Goal: Transaction & Acquisition: Purchase product/service

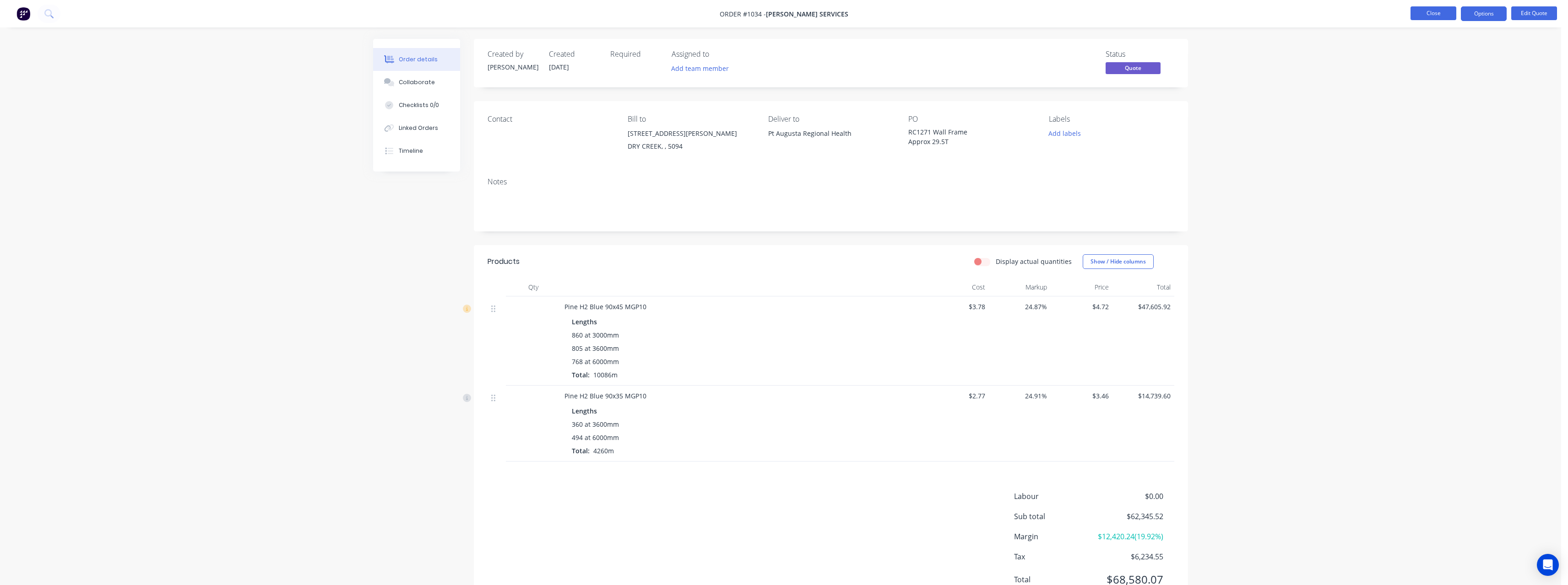
click at [1439, 15] on button "Close" at bounding box center [1433, 13] width 46 height 13
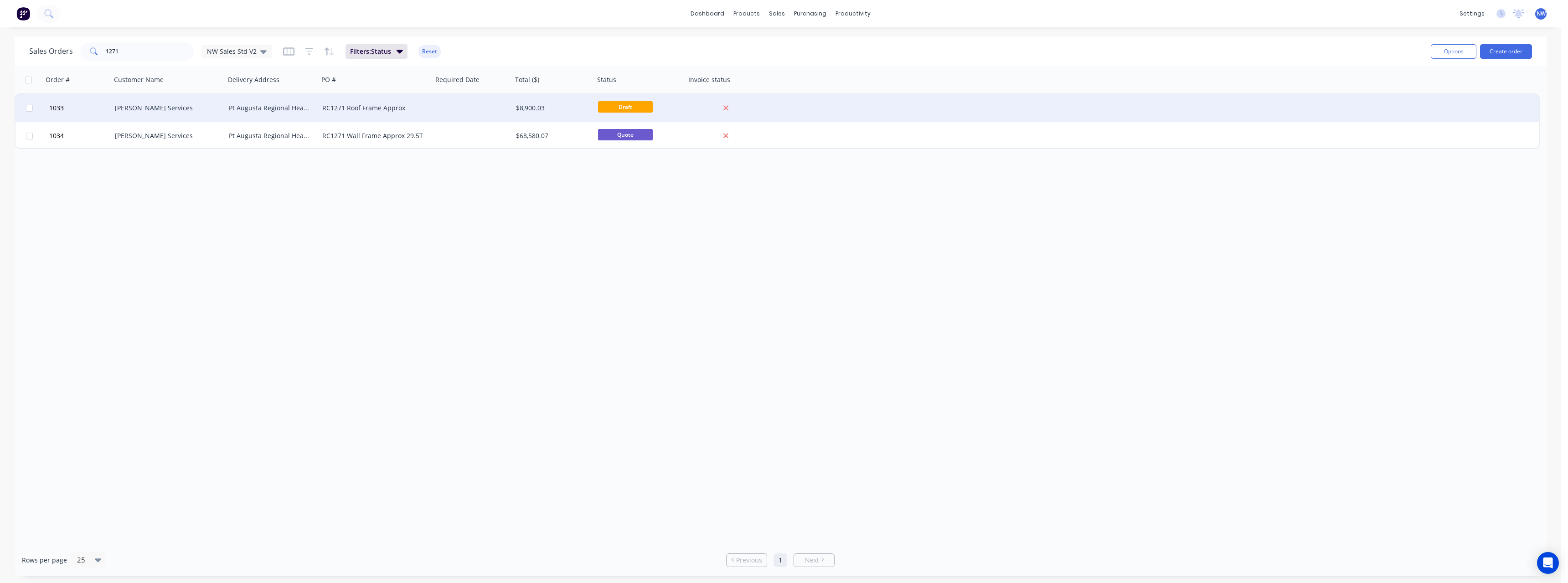
click at [478, 108] on div at bounding box center [473, 108] width 80 height 28
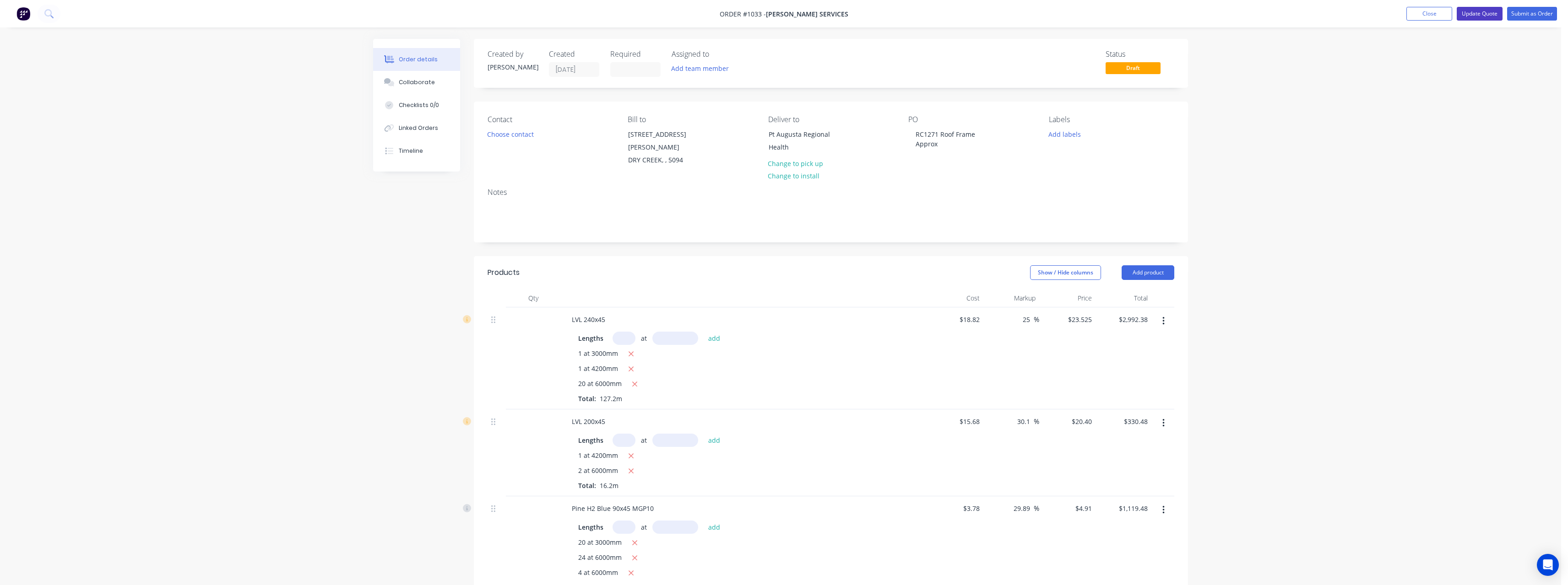
click at [1481, 16] on button "Update Quote" at bounding box center [1480, 13] width 46 height 13
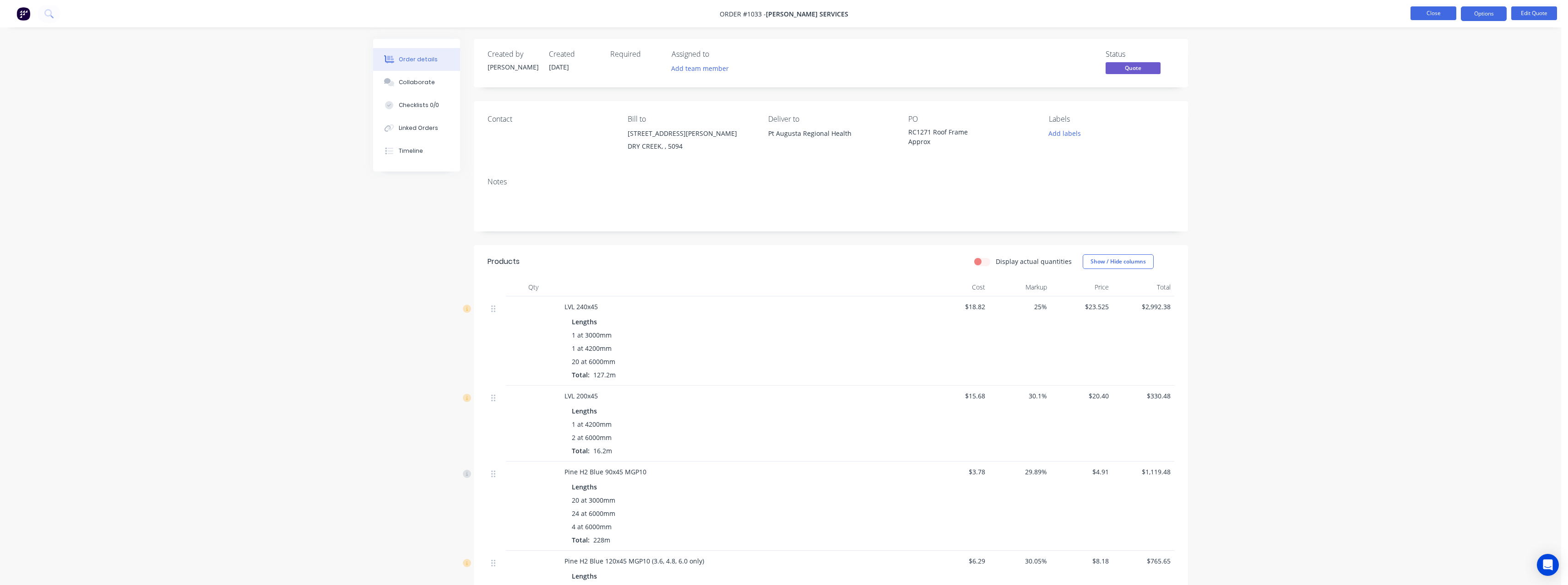
click at [1433, 17] on button "Close" at bounding box center [1433, 13] width 46 height 13
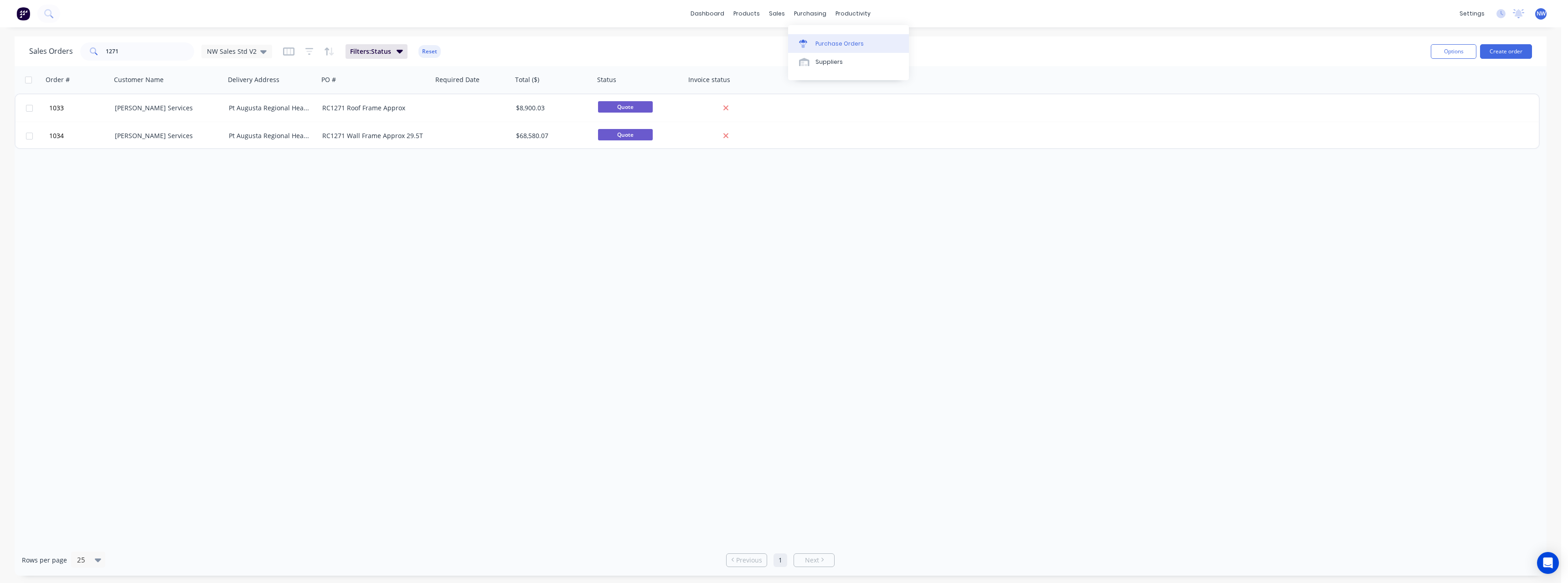
click at [837, 46] on div "Purchase Orders" at bounding box center [840, 43] width 49 height 8
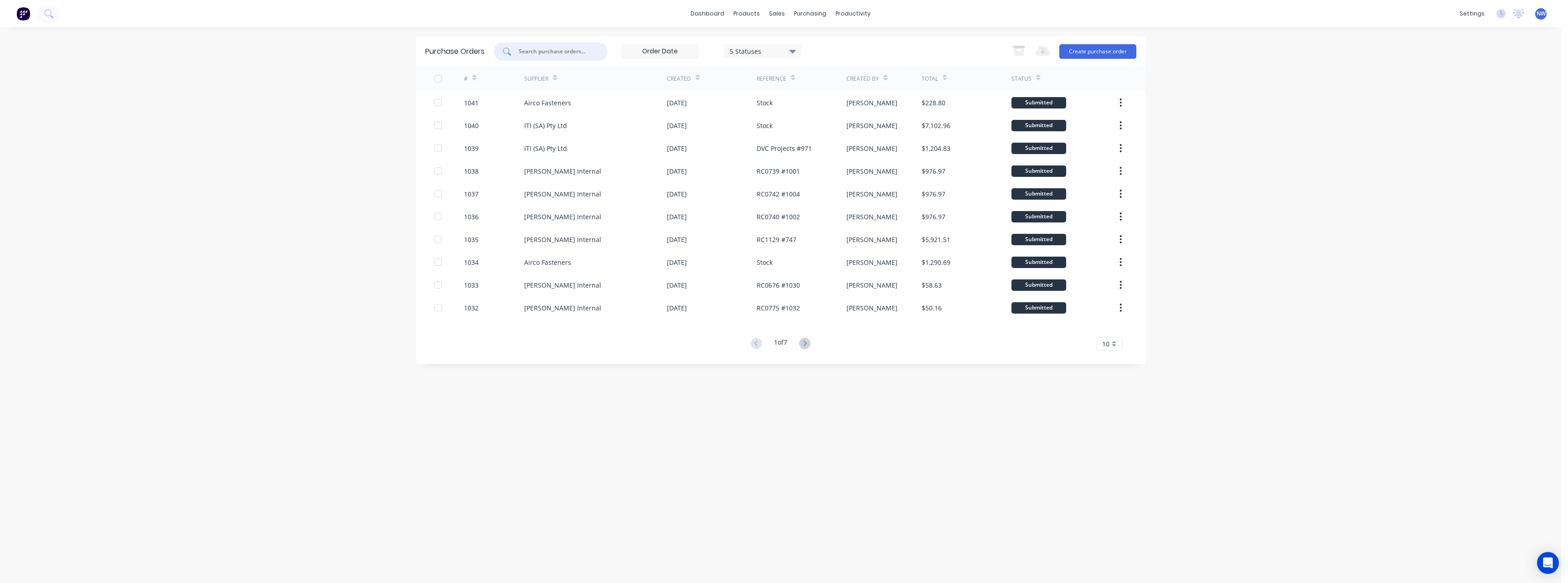
click at [581, 52] on input "text" at bounding box center [555, 52] width 75 height 9
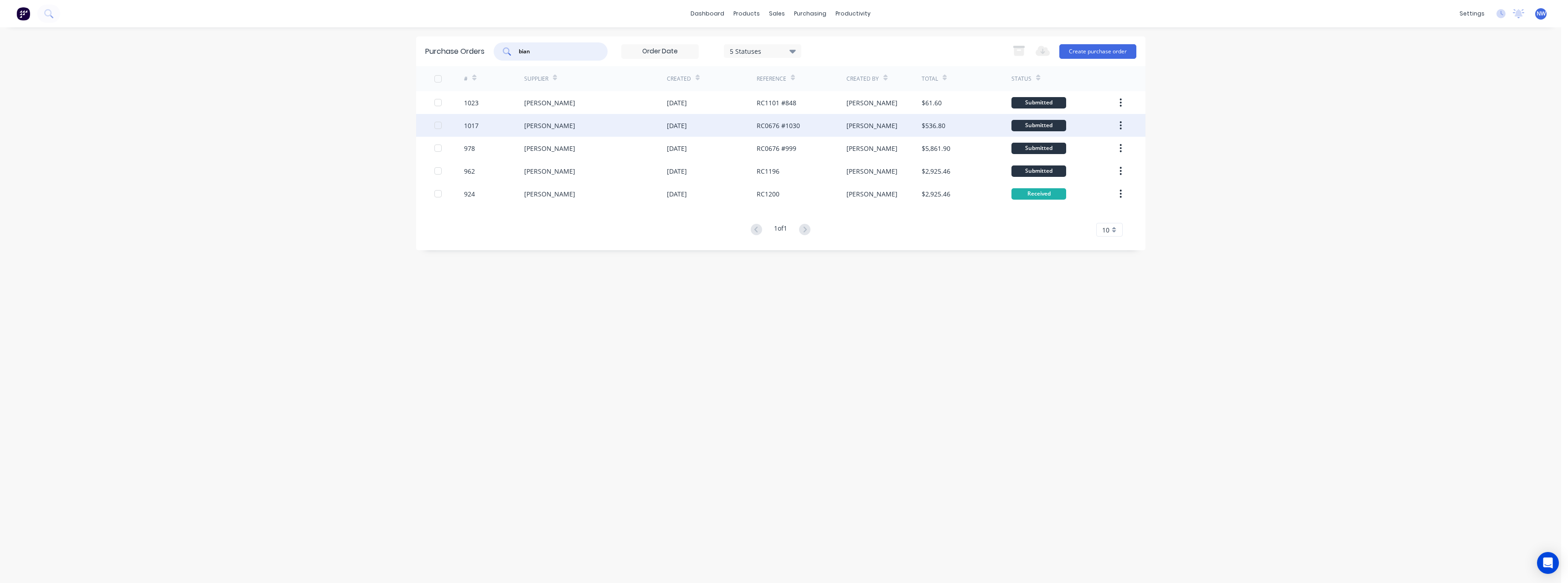
type input "bian"
click at [570, 127] on div "[PERSON_NAME]" at bounding box center [595, 125] width 143 height 23
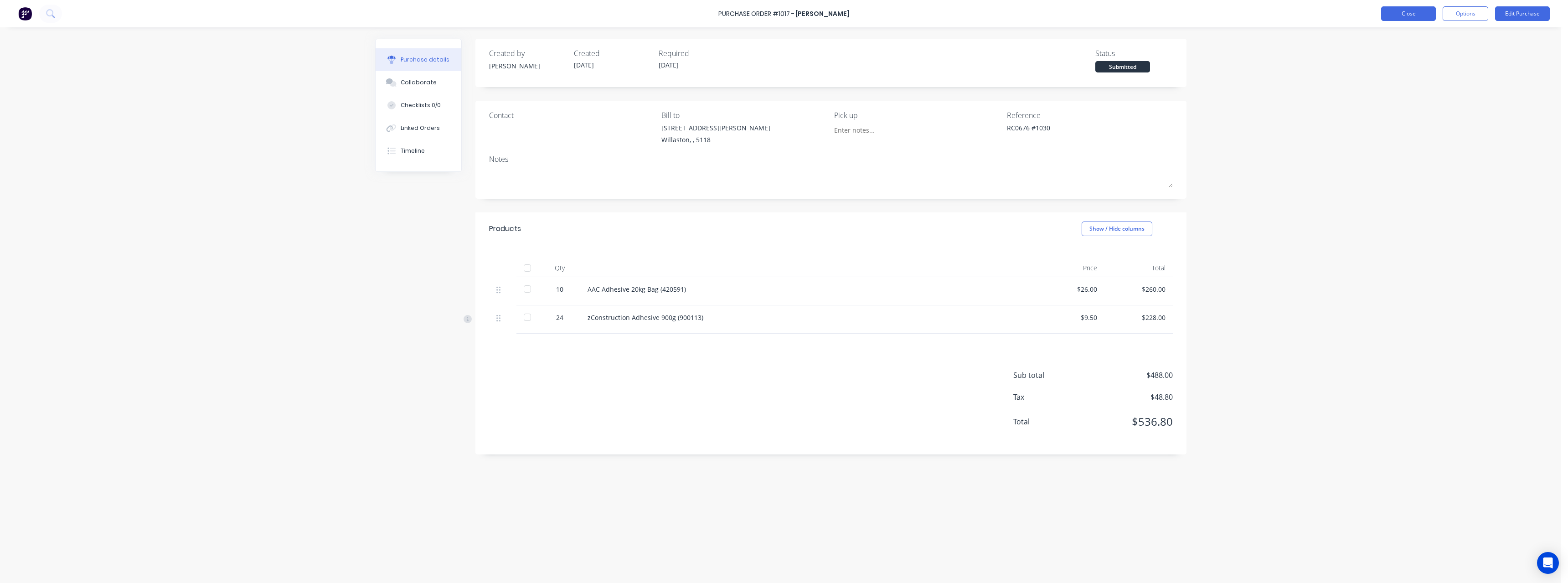
click at [1394, 14] on button "Close" at bounding box center [1409, 13] width 55 height 15
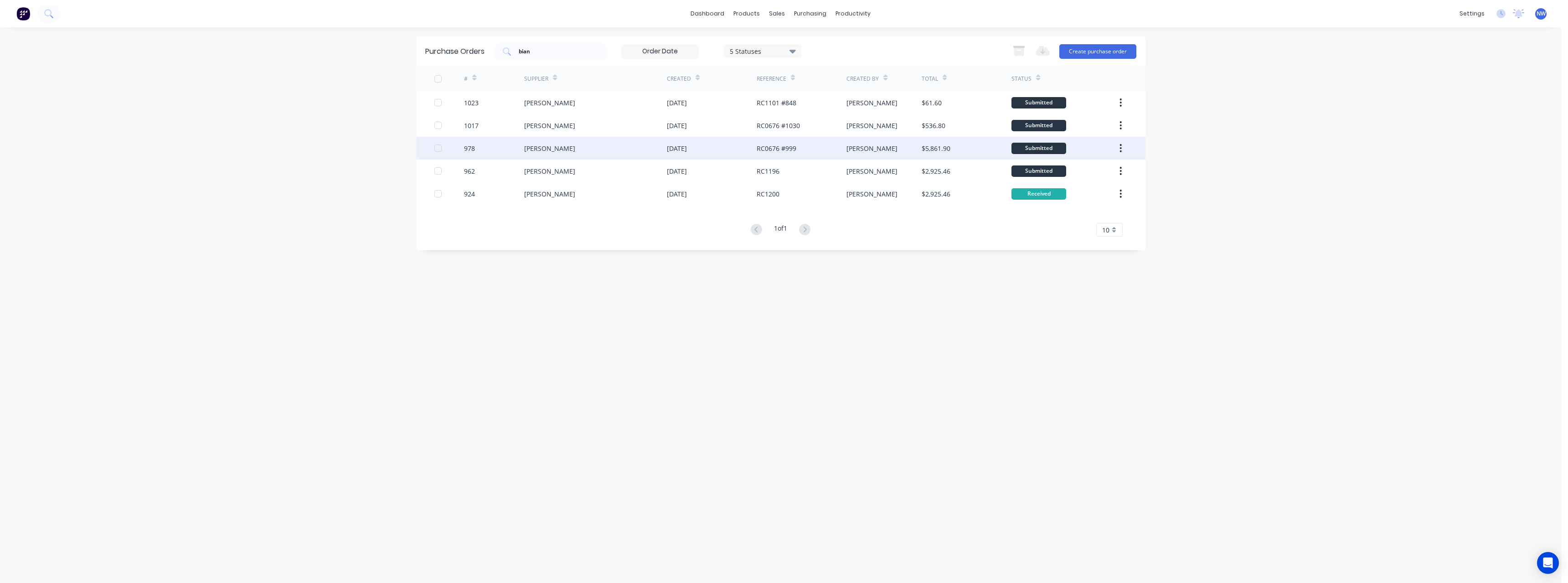
click at [834, 147] on div "RC0676 #999" at bounding box center [801, 148] width 90 height 23
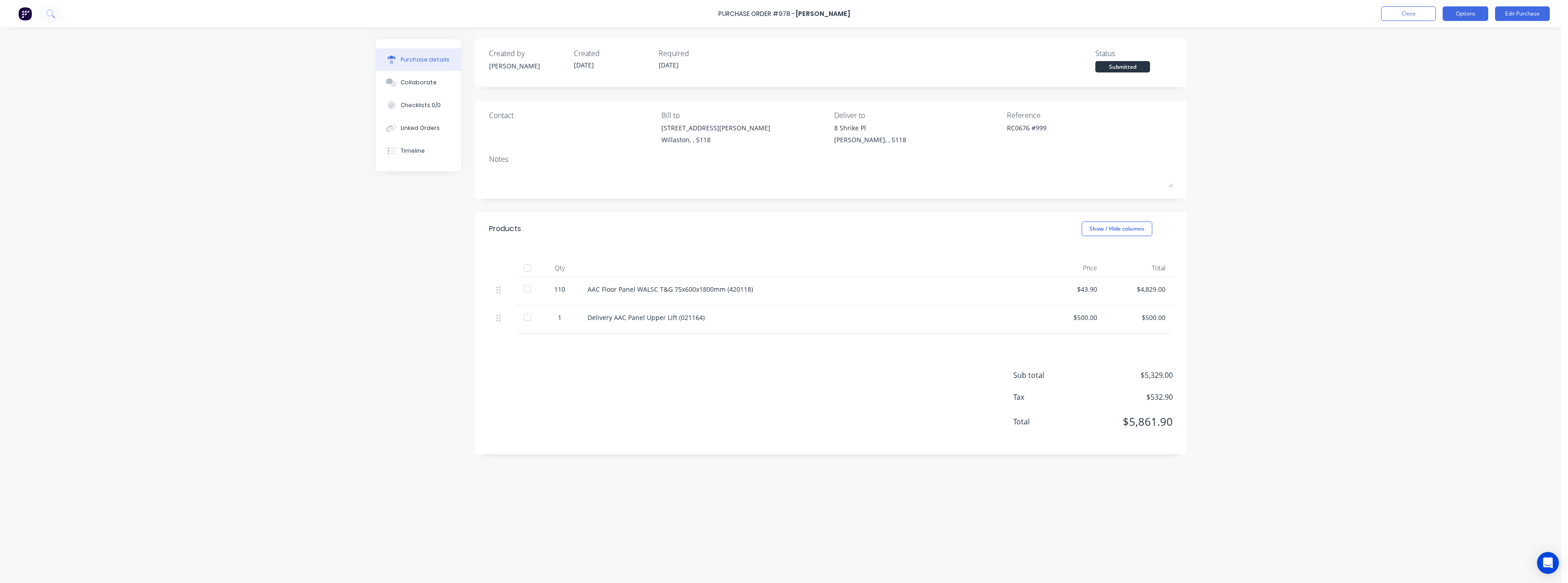
click at [1474, 12] on button "Options" at bounding box center [1466, 13] width 46 height 15
click at [1429, 35] on div "Print / Email" at bounding box center [1445, 37] width 70 height 13
click at [1430, 54] on div "With pricing" at bounding box center [1445, 55] width 70 height 13
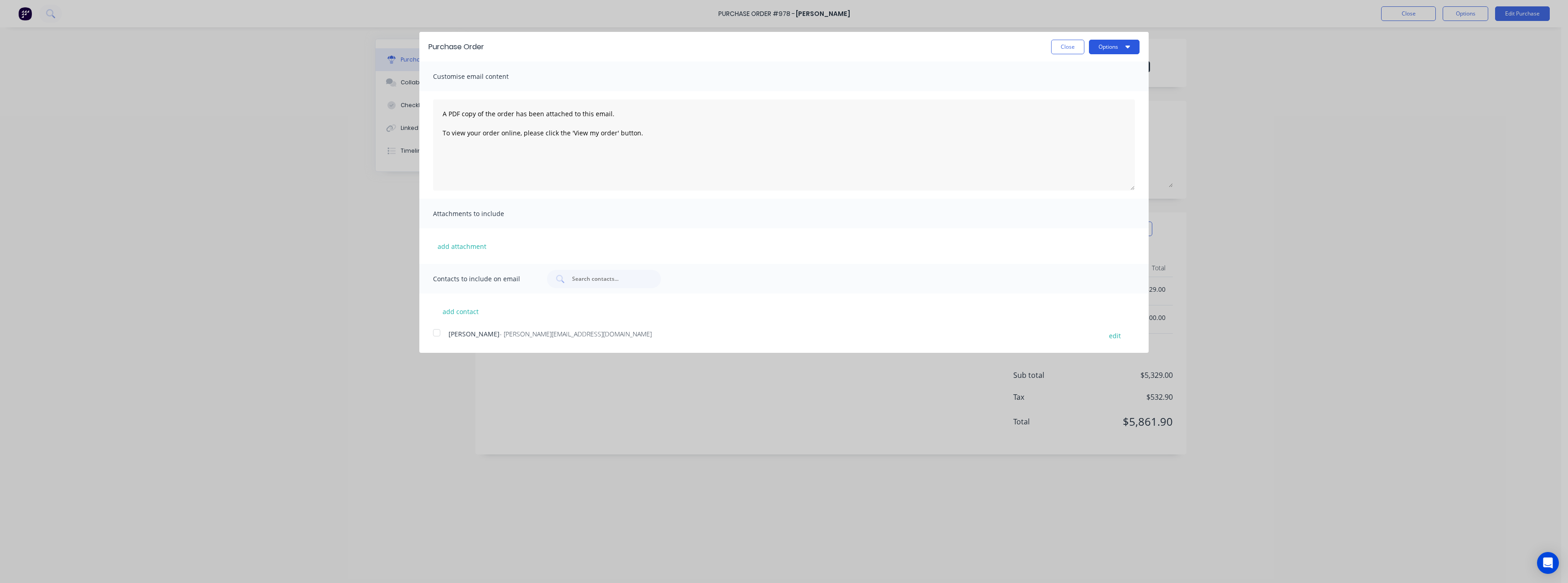
click at [1103, 46] on button "Options" at bounding box center [1114, 46] width 50 height 15
click at [1097, 68] on div "Print" at bounding box center [1096, 70] width 70 height 13
click at [251, 170] on div "Purchase Order Close Options Print Email Customise email content A PDF copy of …" at bounding box center [784, 292] width 1568 height 583
click at [1070, 46] on button "Close" at bounding box center [1068, 46] width 33 height 15
type textarea "x"
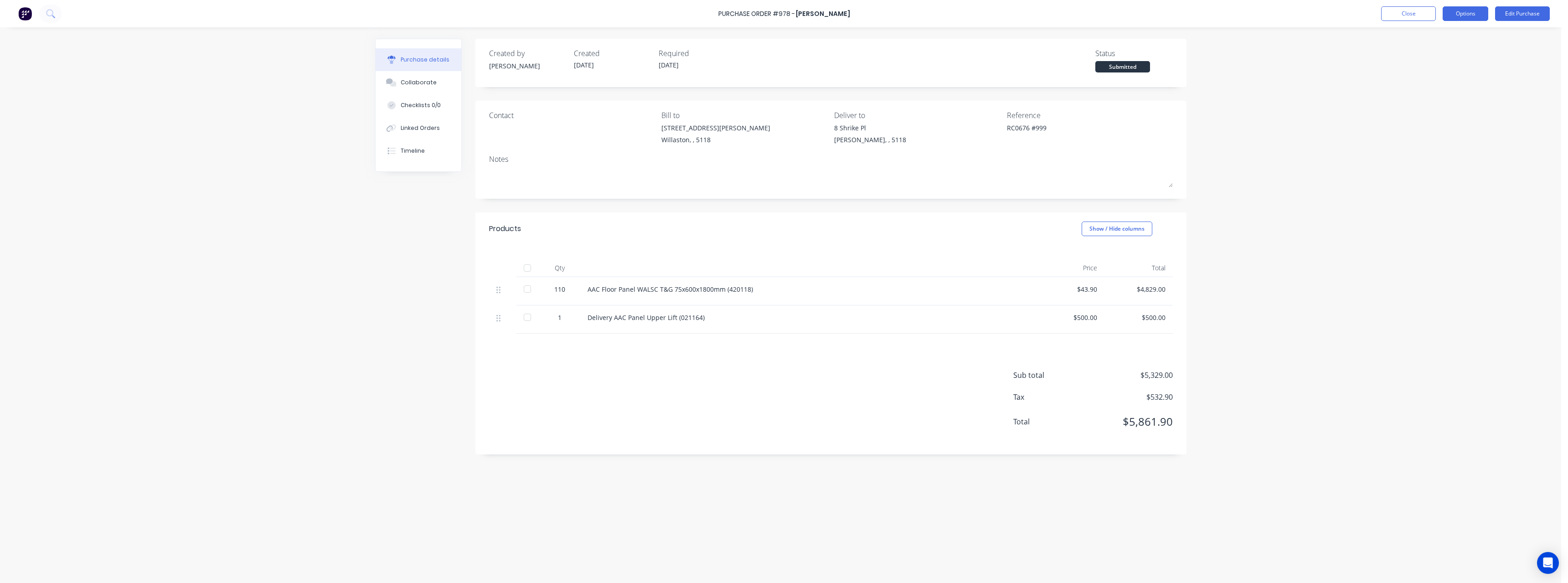
click at [1470, 16] on button "Options" at bounding box center [1466, 13] width 46 height 15
drag, startPoint x: 1387, startPoint y: 64, endPoint x: 1386, endPoint y: 39, distance: 25.0
click at [1387, 63] on div "Purchase Order #978 - [PERSON_NAME] Close Options Edit Purchase Purchase detail…" at bounding box center [781, 292] width 1562 height 583
click at [1392, 15] on button "Close" at bounding box center [1409, 13] width 55 height 15
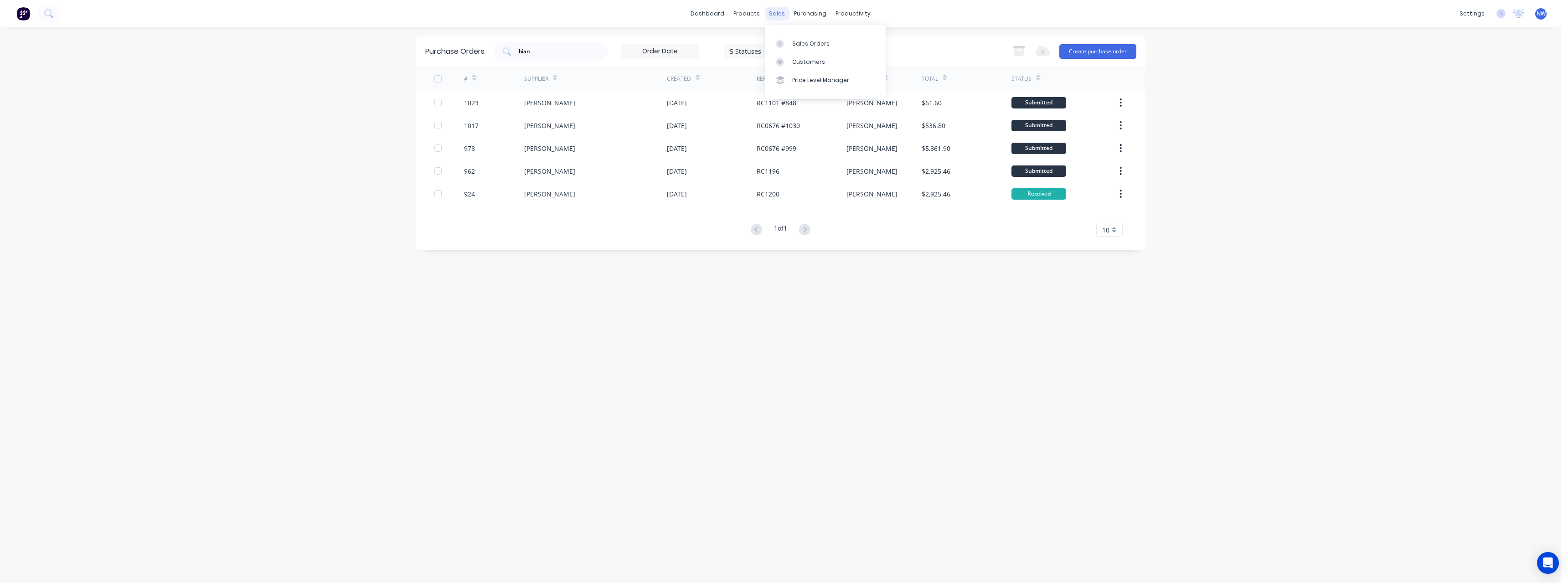
click at [779, 10] on div "sales" at bounding box center [777, 13] width 25 height 13
click at [794, 40] on div "Sales Orders" at bounding box center [811, 43] width 38 height 8
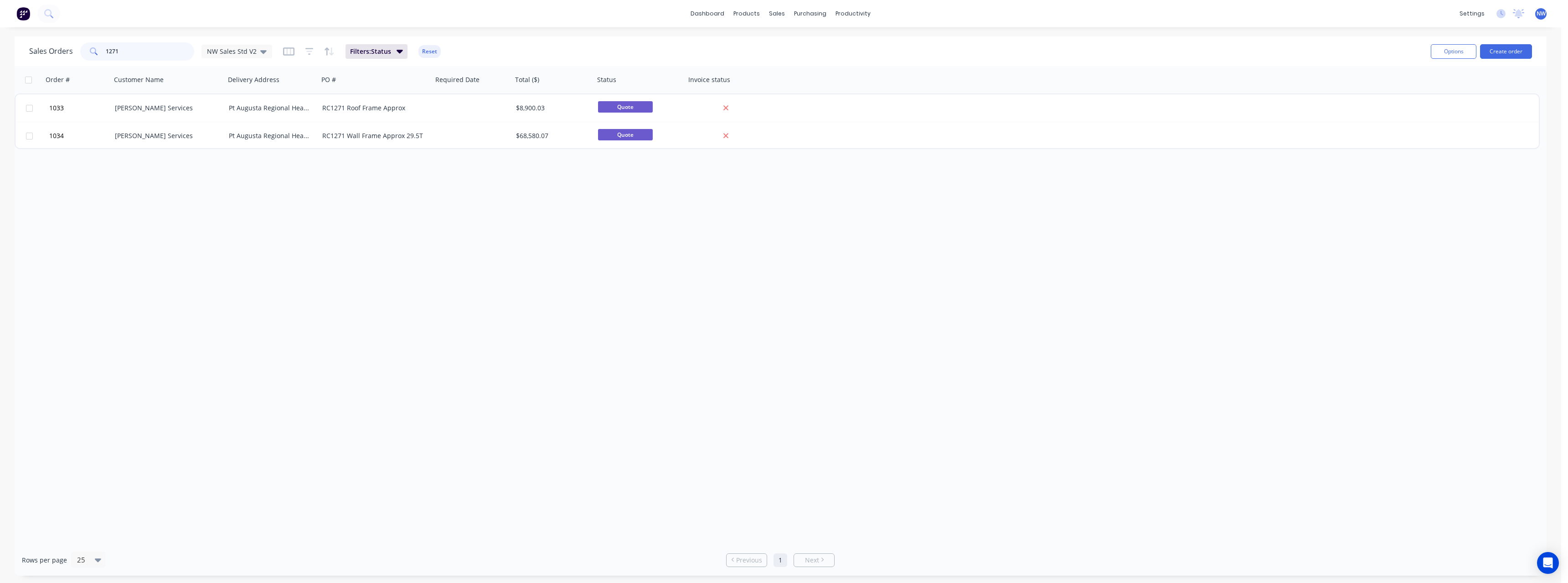
drag, startPoint x: 124, startPoint y: 52, endPoint x: 84, endPoint y: 53, distance: 40.0
click at [84, 53] on div "1271" at bounding box center [137, 51] width 114 height 18
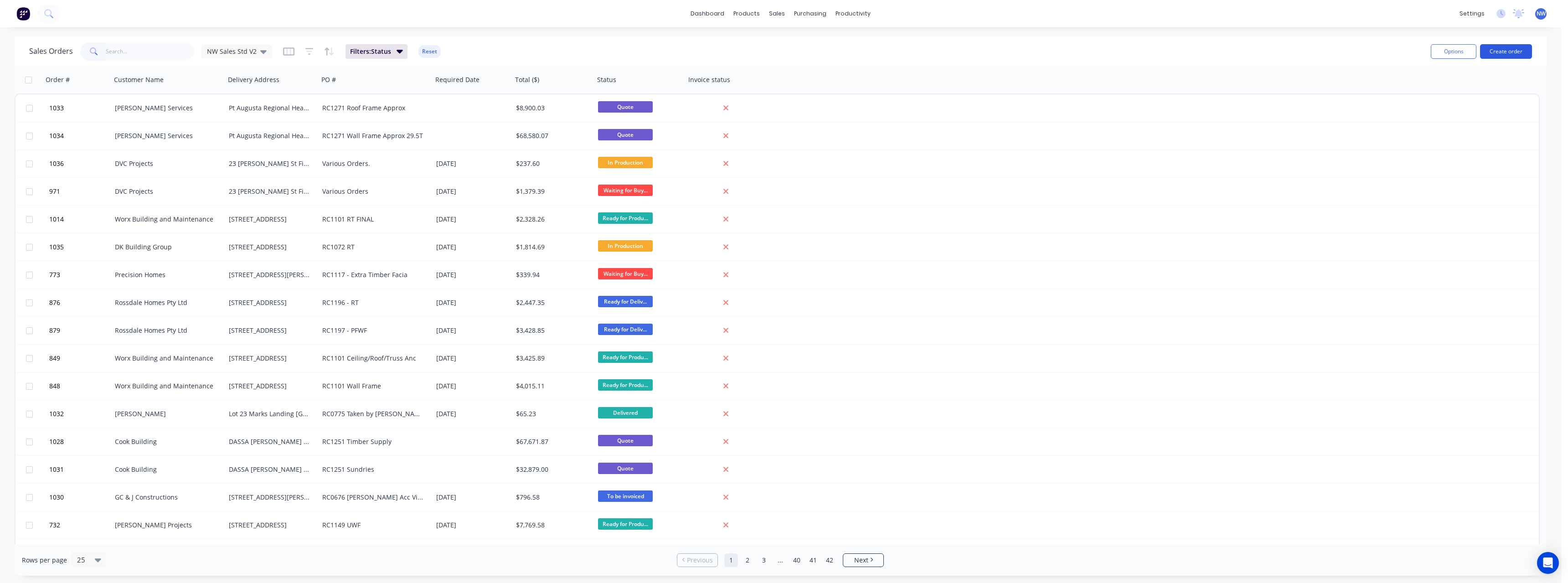
click at [1497, 56] on button "Create order" at bounding box center [1506, 51] width 52 height 15
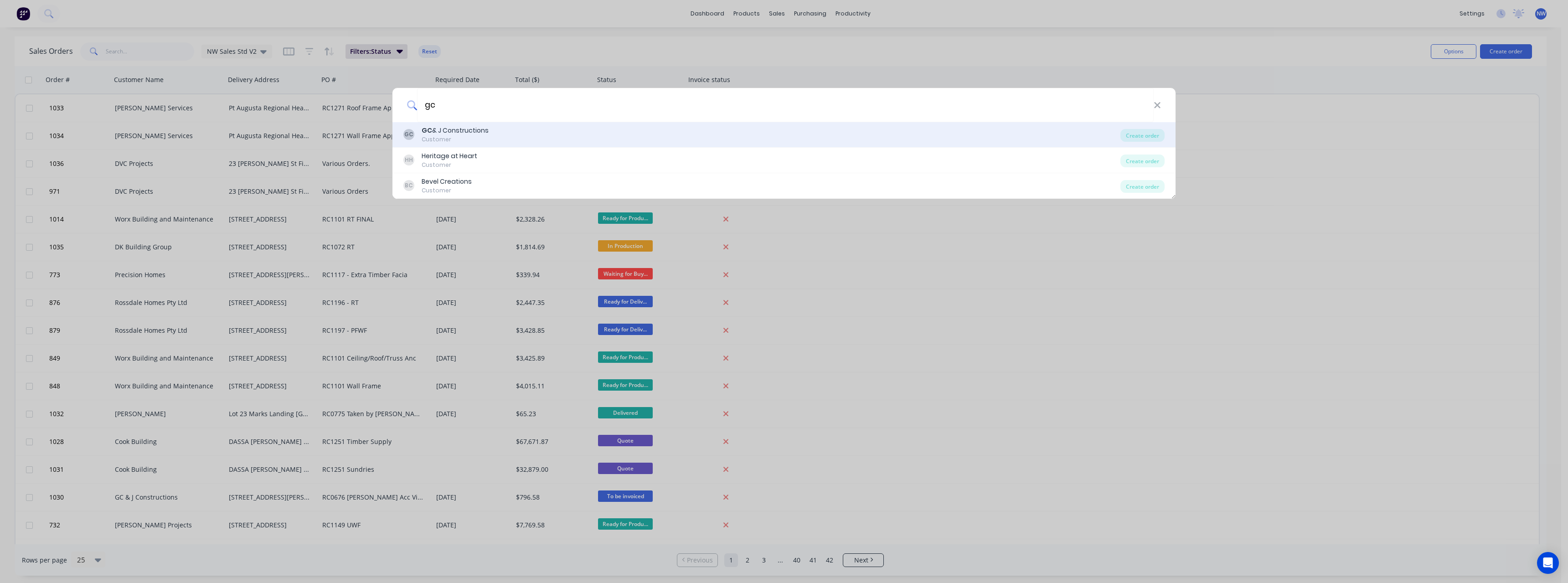
type input "gc"
click at [485, 130] on div "GC & J Constructions" at bounding box center [455, 130] width 67 height 9
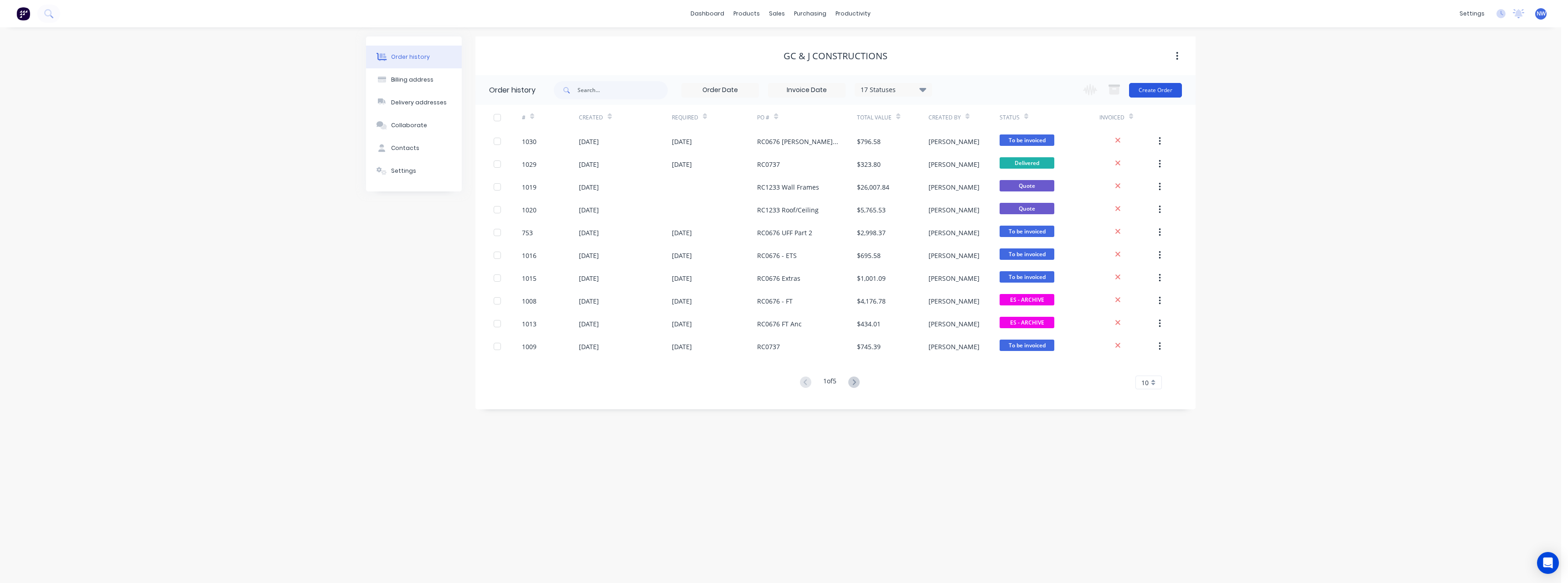
click at [1143, 87] on button "Create Order" at bounding box center [1155, 90] width 53 height 15
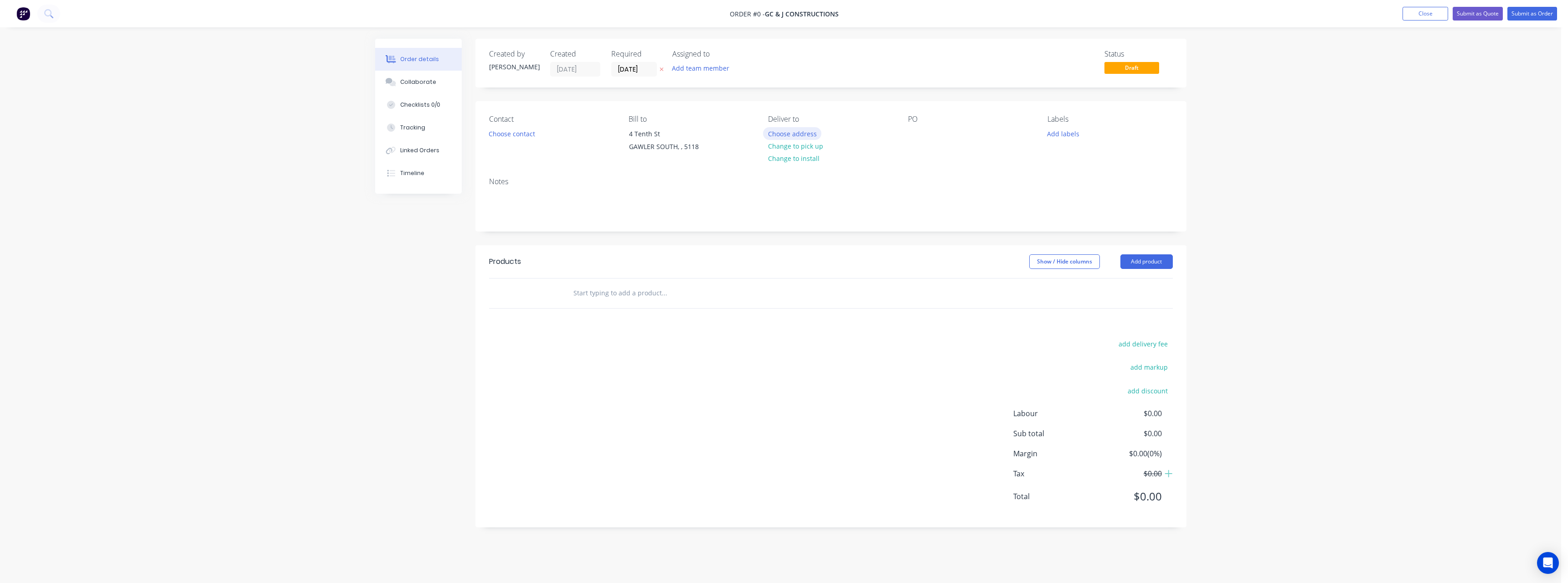
click at [789, 130] on button "Choose address" at bounding box center [792, 134] width 58 height 13
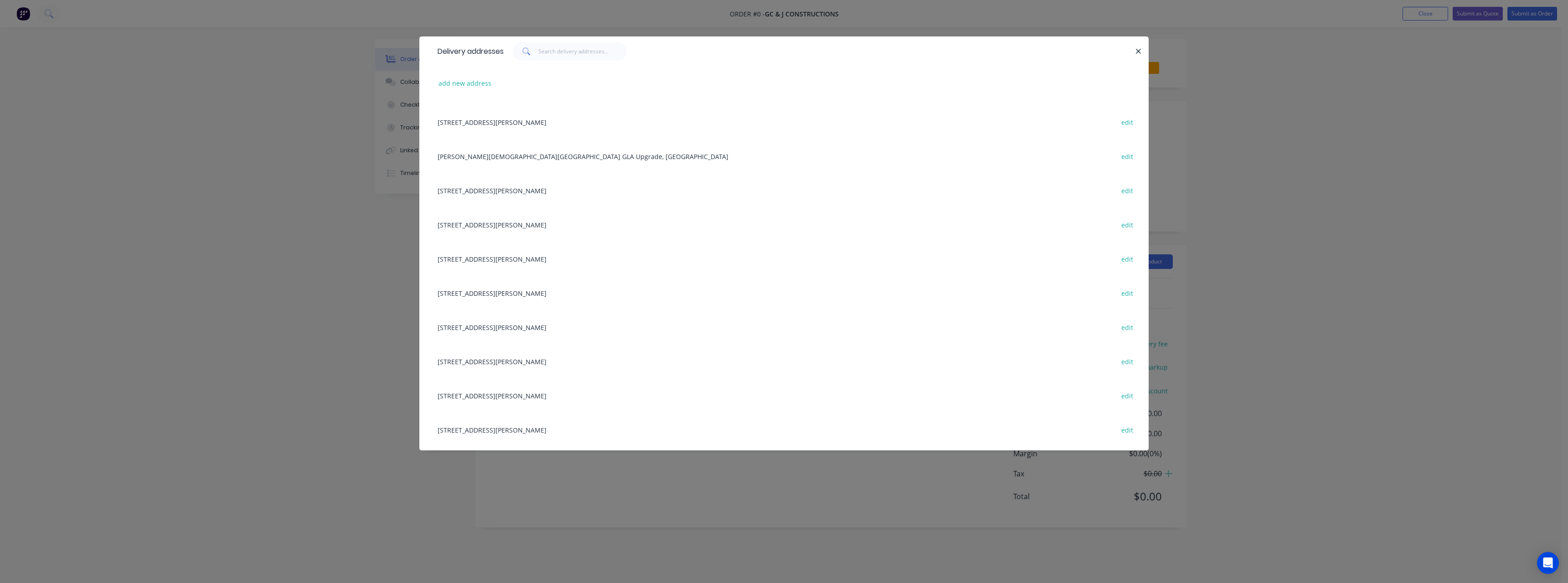
scroll to position [137, 0]
click at [501, 353] on div "[STREET_ADDRESS][PERSON_NAME] edit" at bounding box center [784, 357] width 702 height 35
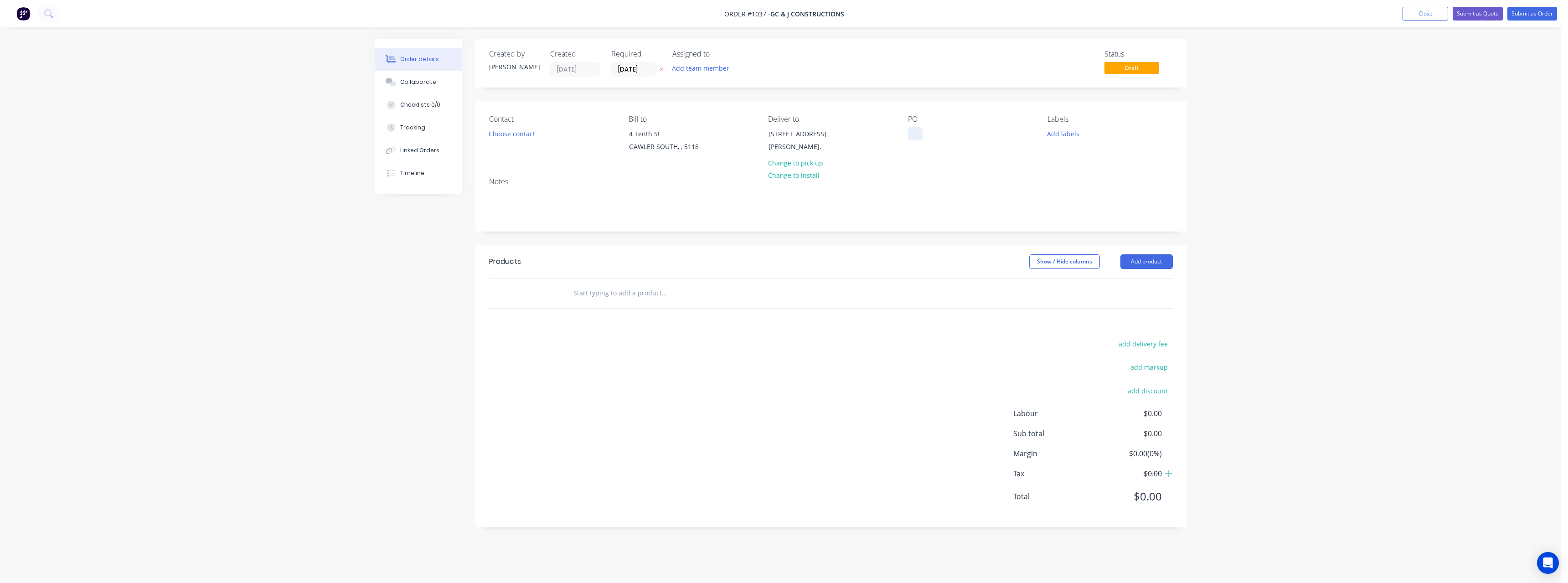
click at [914, 134] on div at bounding box center [915, 134] width 15 height 13
click at [1061, 133] on button "Add labels" at bounding box center [1063, 134] width 42 height 13
click at [1094, 233] on div "Buy Ins" at bounding box center [1086, 233] width 27 height 10
click at [1094, 214] on div "Stick Materials" at bounding box center [1095, 219] width 46 height 10
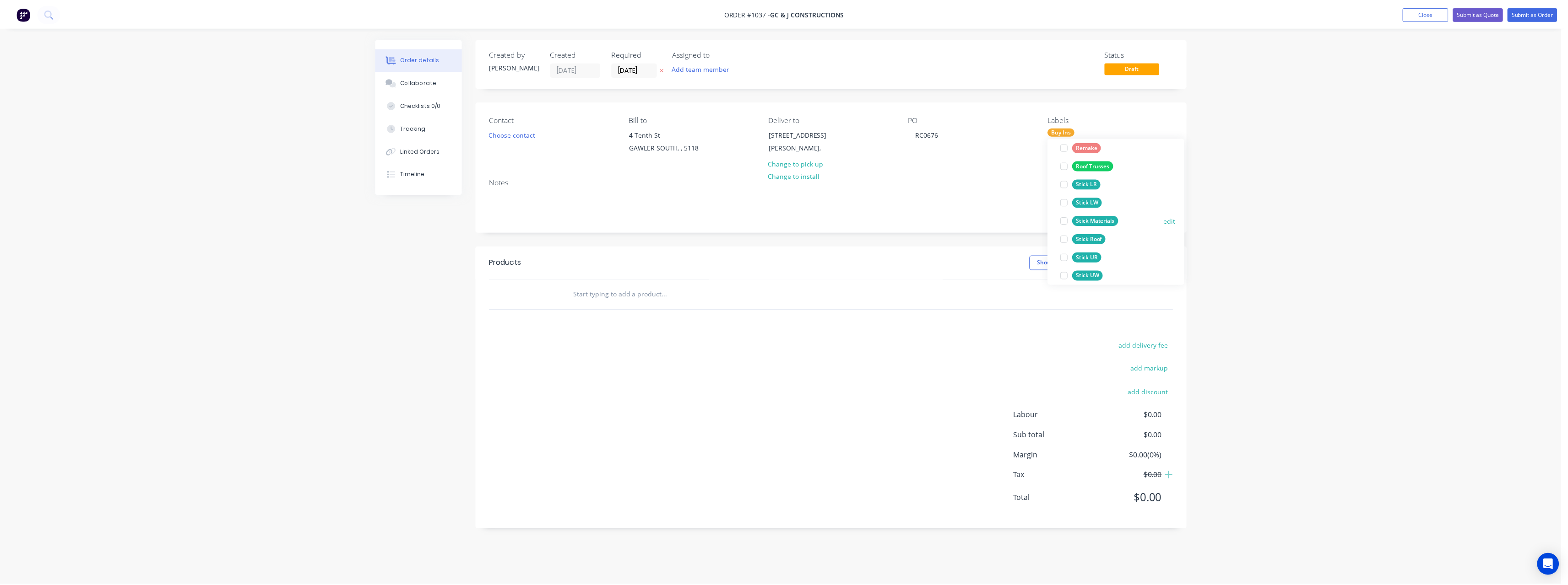
scroll to position [9, 0]
click at [635, 297] on input "text" at bounding box center [666, 294] width 183 height 18
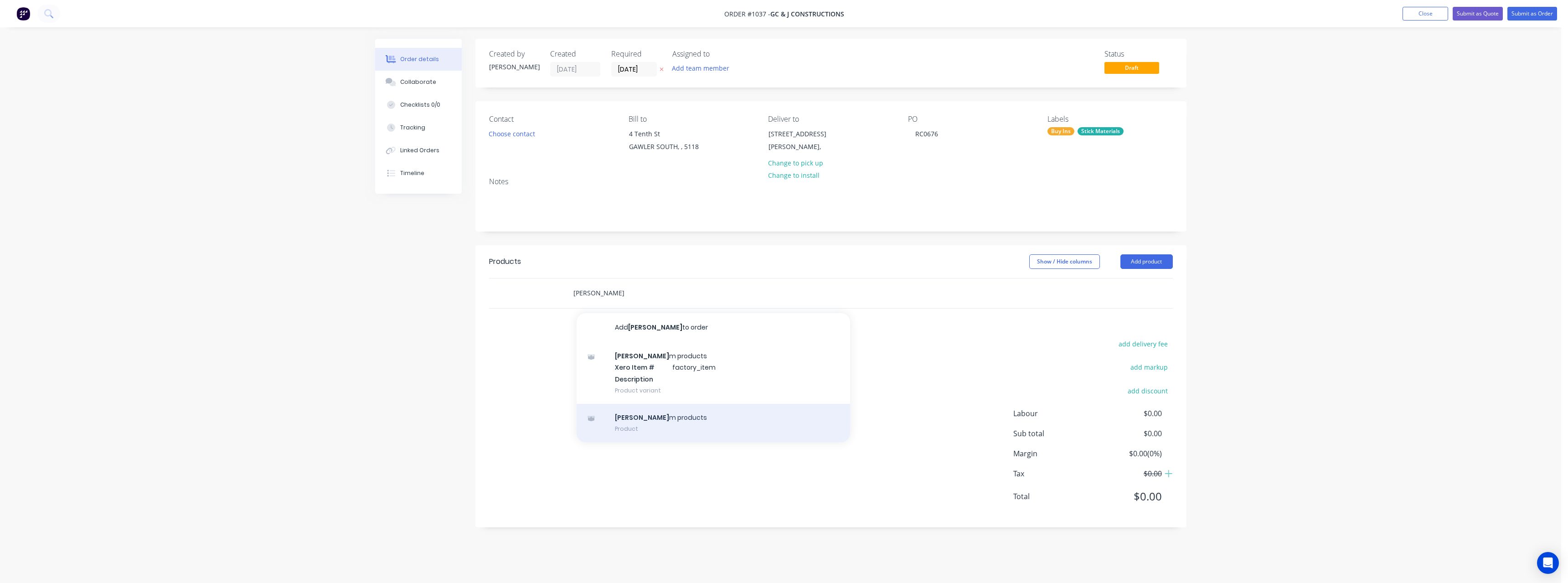
type input "[PERSON_NAME]"
click at [643, 413] on div "[PERSON_NAME] m products Product" at bounding box center [713, 423] width 273 height 38
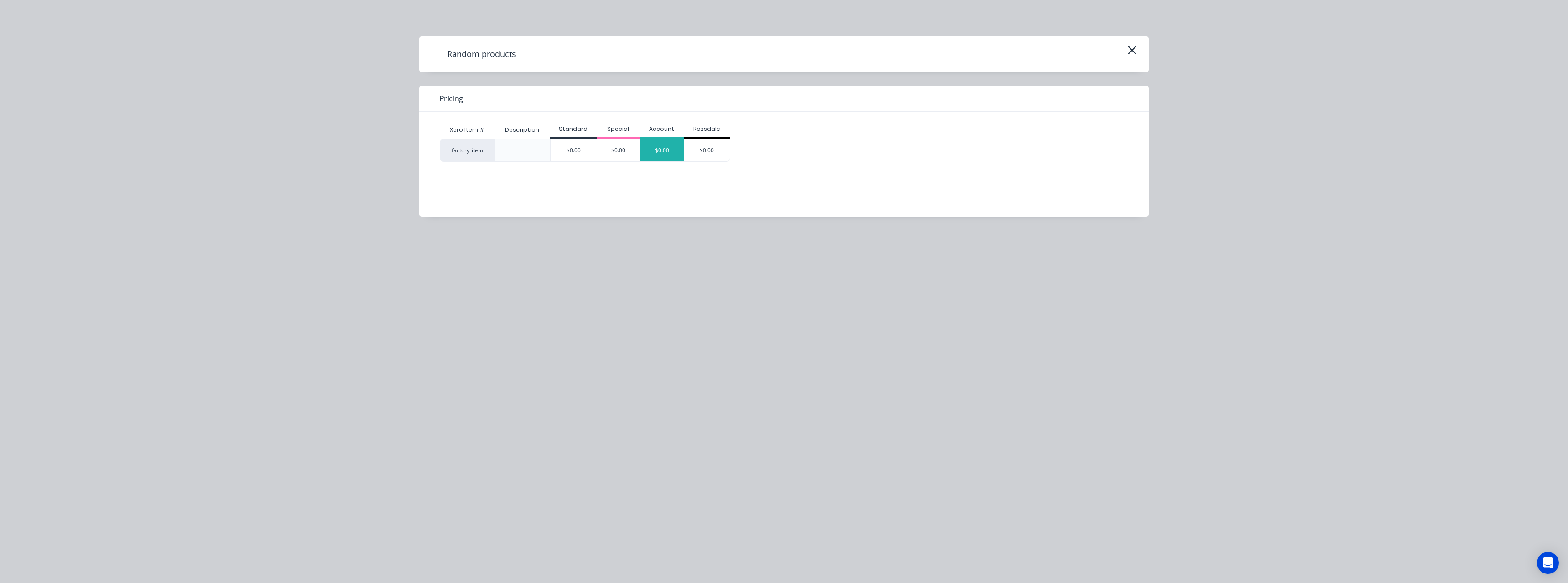
click at [660, 157] on div "$0.00" at bounding box center [661, 151] width 43 height 22
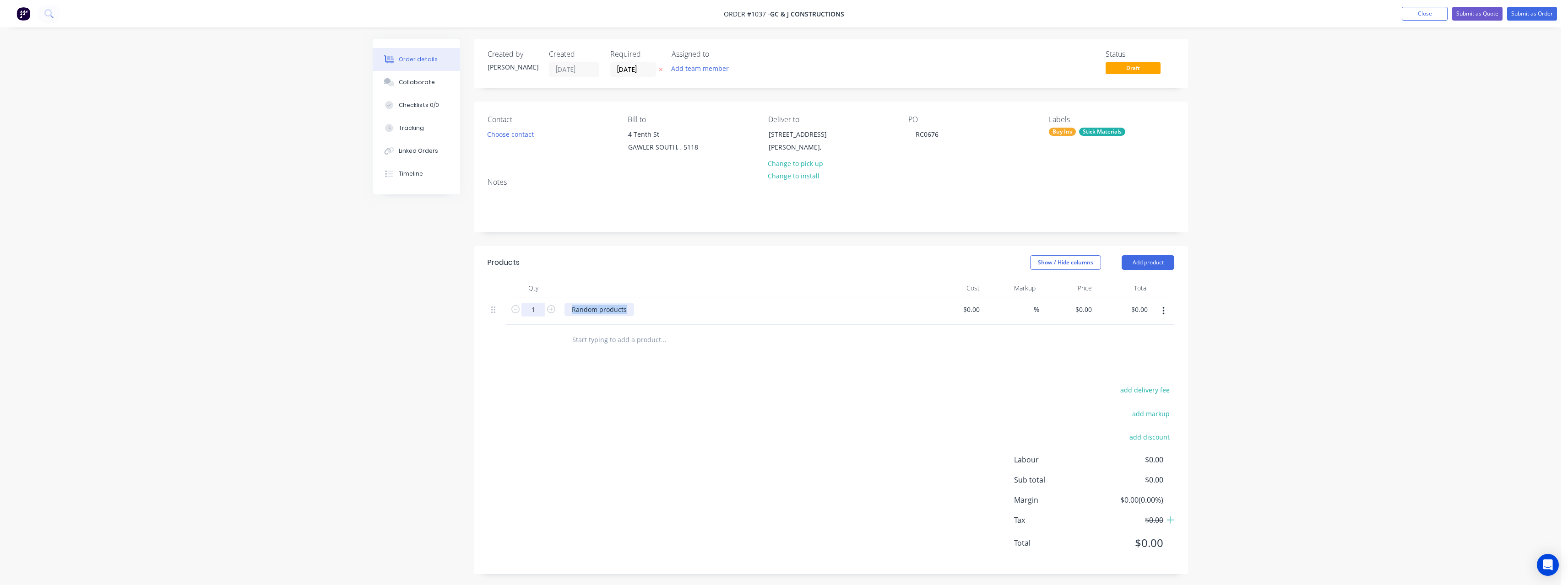
drag, startPoint x: 632, startPoint y: 310, endPoint x: 542, endPoint y: 312, distance: 90.0
click at [542, 312] on div "1 Random products $0.00 $0.00 % $0.00 $0.00 $0.00 $0.00" at bounding box center [831, 311] width 686 height 28
click at [553, 308] on icon "button" at bounding box center [551, 309] width 8 height 8
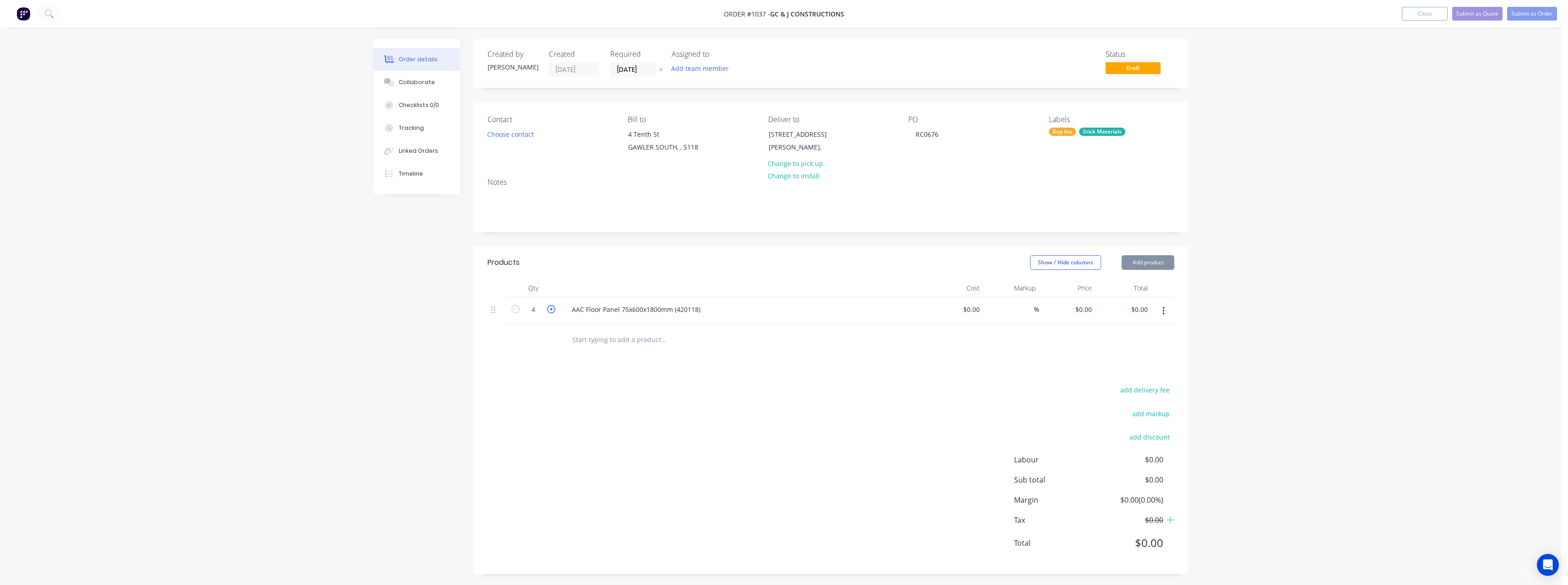
click at [553, 308] on icon "button" at bounding box center [551, 309] width 8 height 8
type input "5"
click at [973, 310] on input at bounding box center [977, 309] width 10 height 13
type input "$43.90"
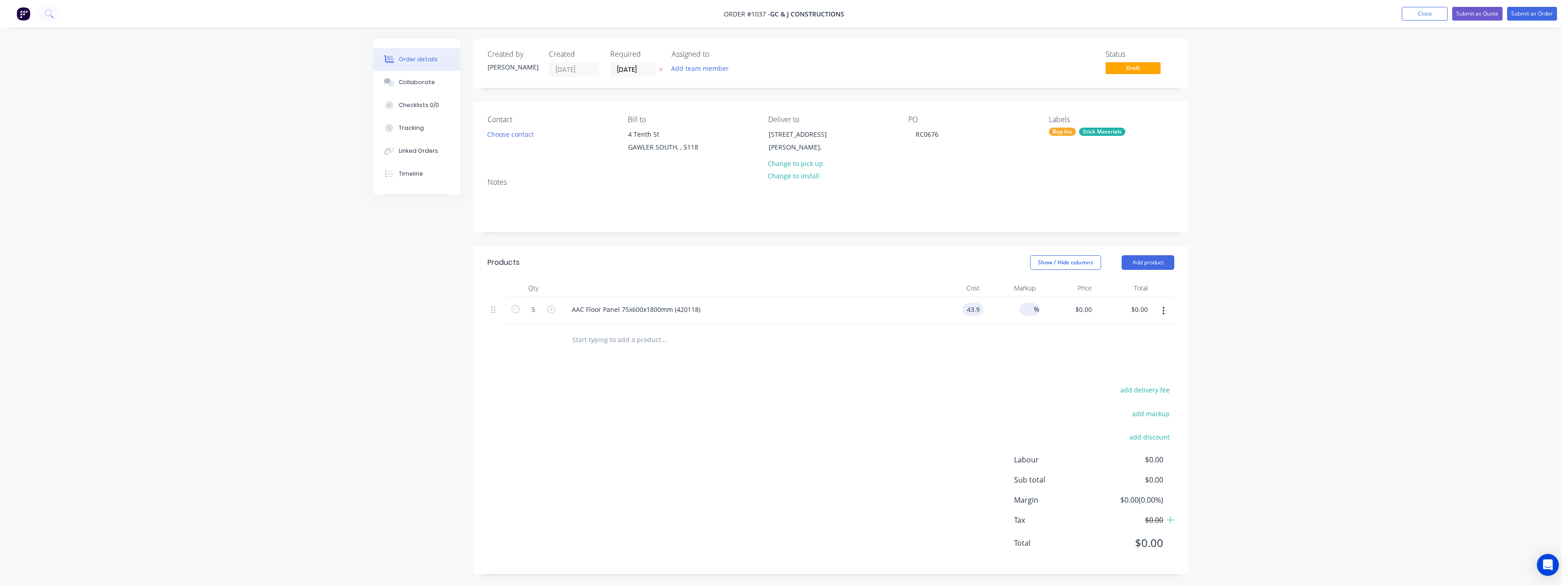
type input "$219.50"
click at [1021, 307] on div "%" at bounding box center [1029, 309] width 20 height 13
type input "30"
type input "$57.07"
type input "$285.35"
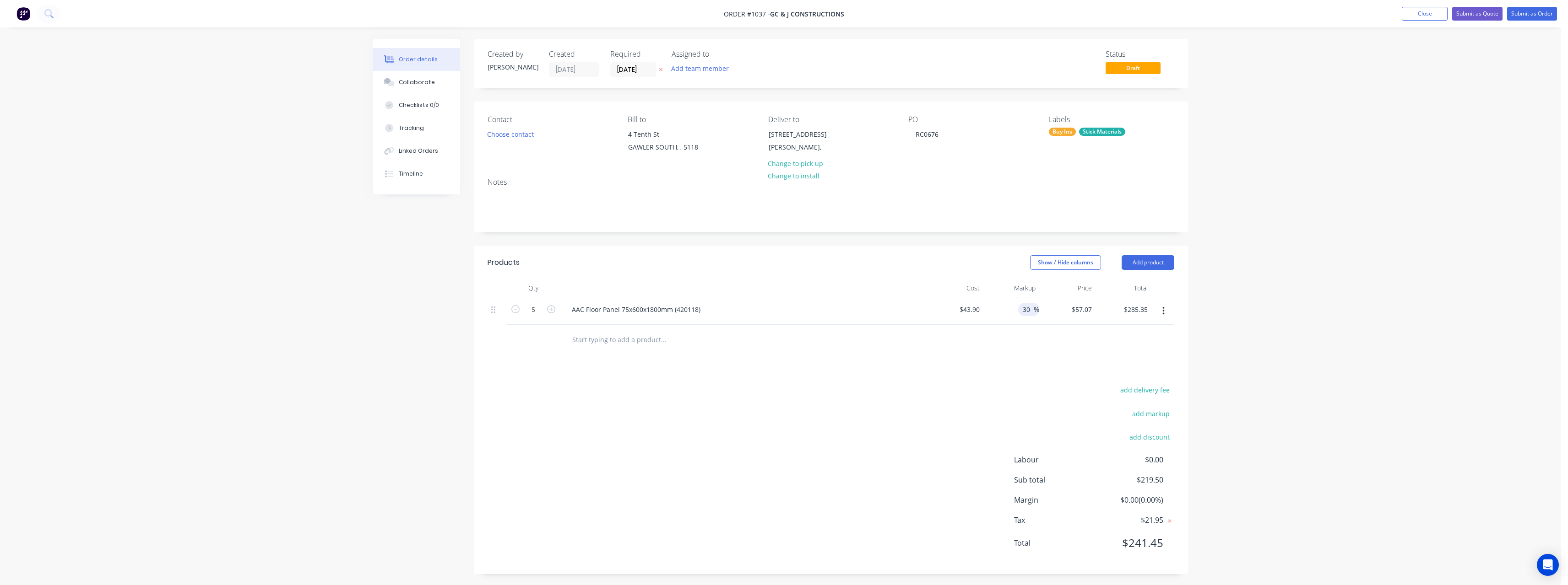
click at [625, 341] on input "text" at bounding box center [663, 339] width 183 height 18
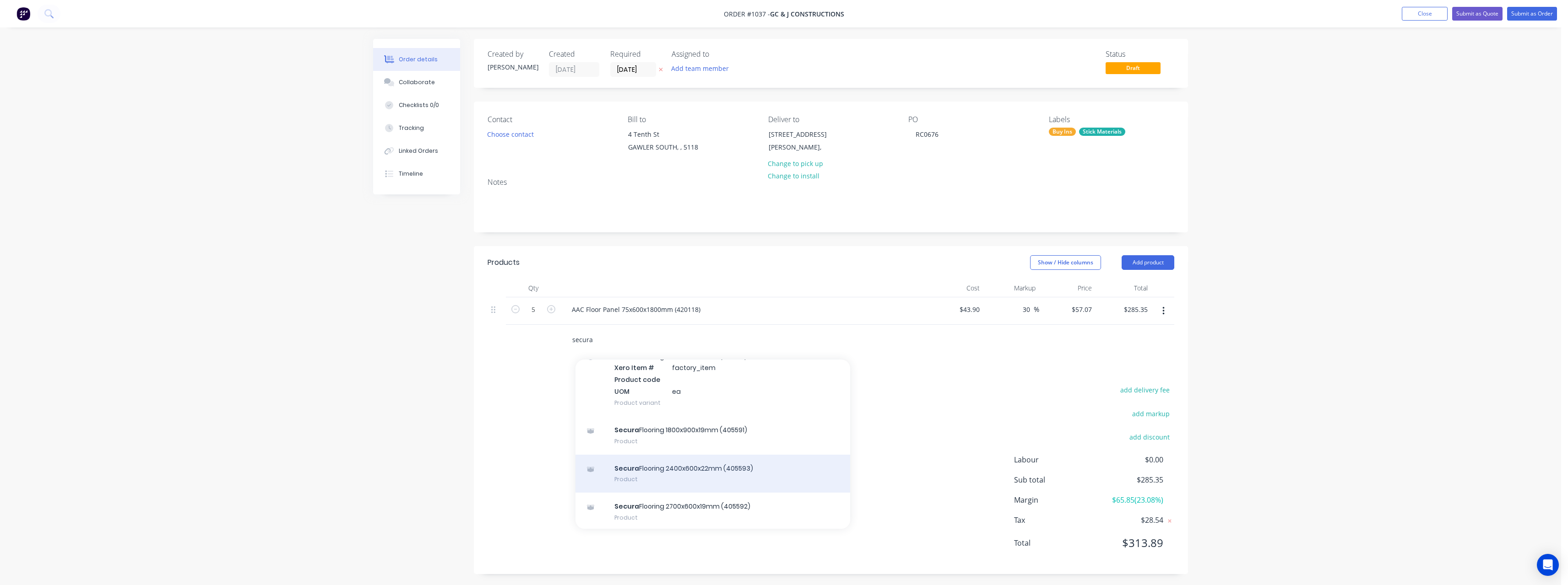
scroll to position [196, 0]
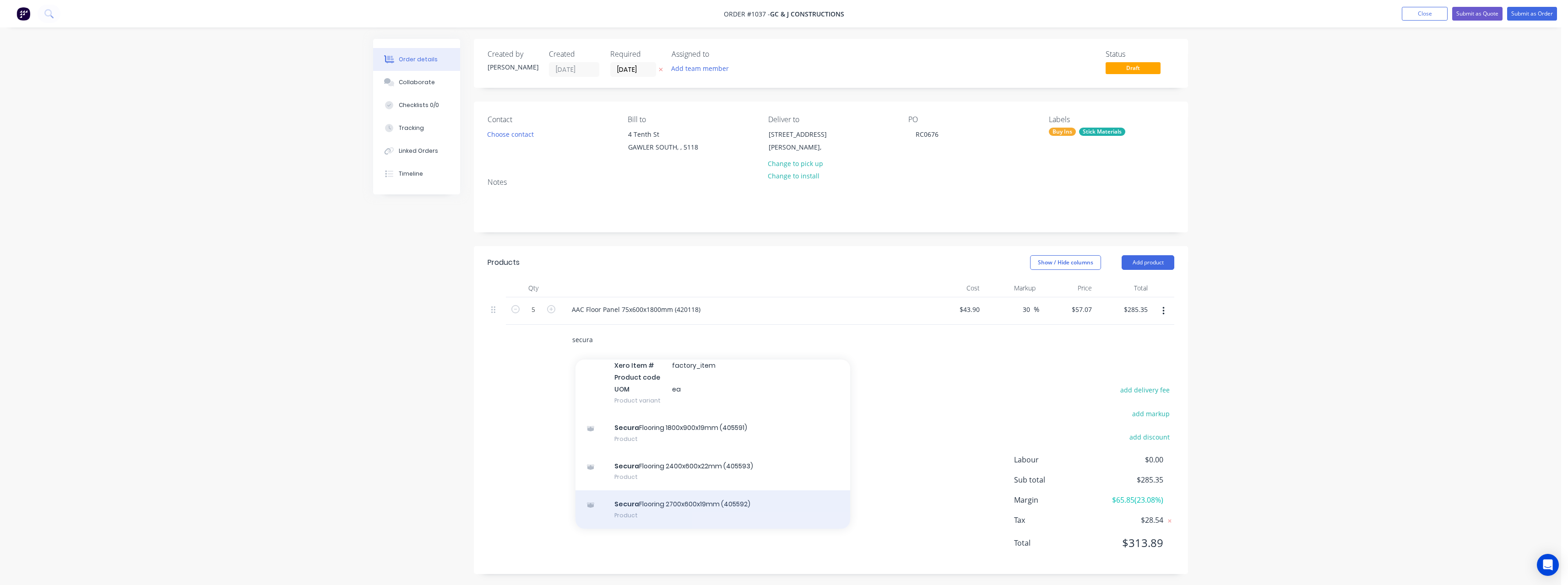
type input "secura"
click at [645, 509] on div "Secura Flooring 2700x600x19mm (405592) Product" at bounding box center [712, 509] width 274 height 39
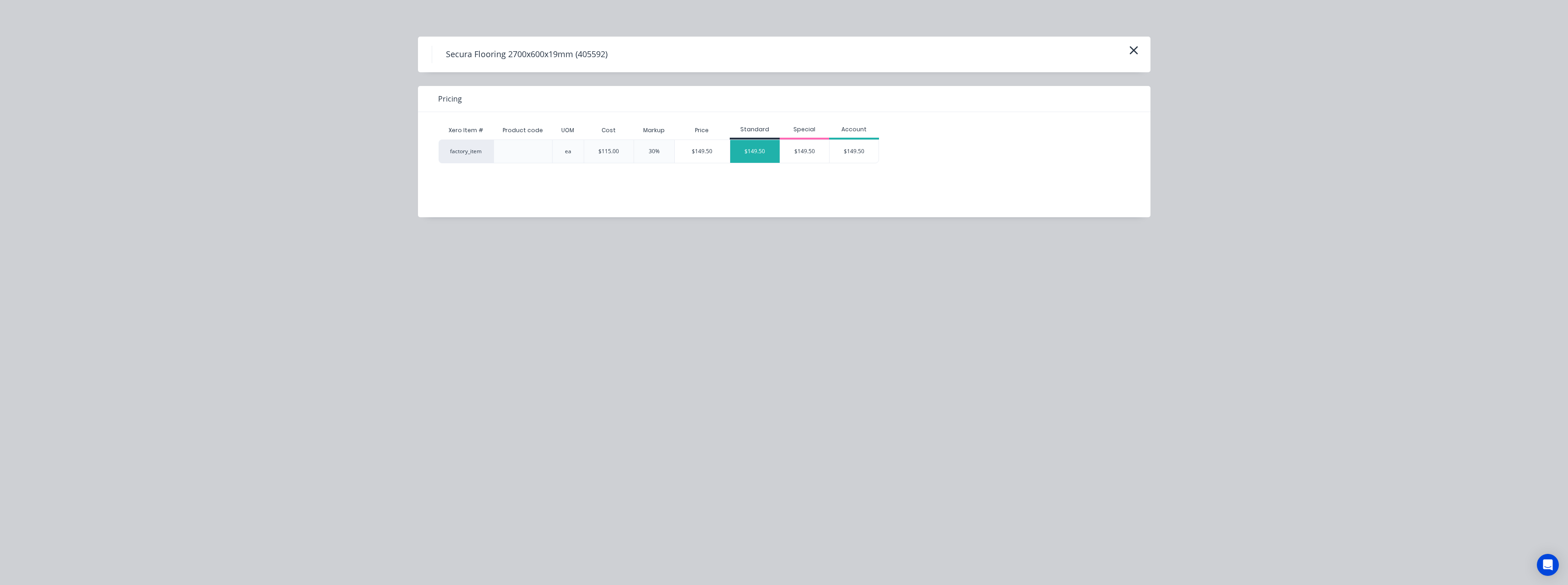
click at [761, 152] on div "$149.50" at bounding box center [755, 151] width 50 height 23
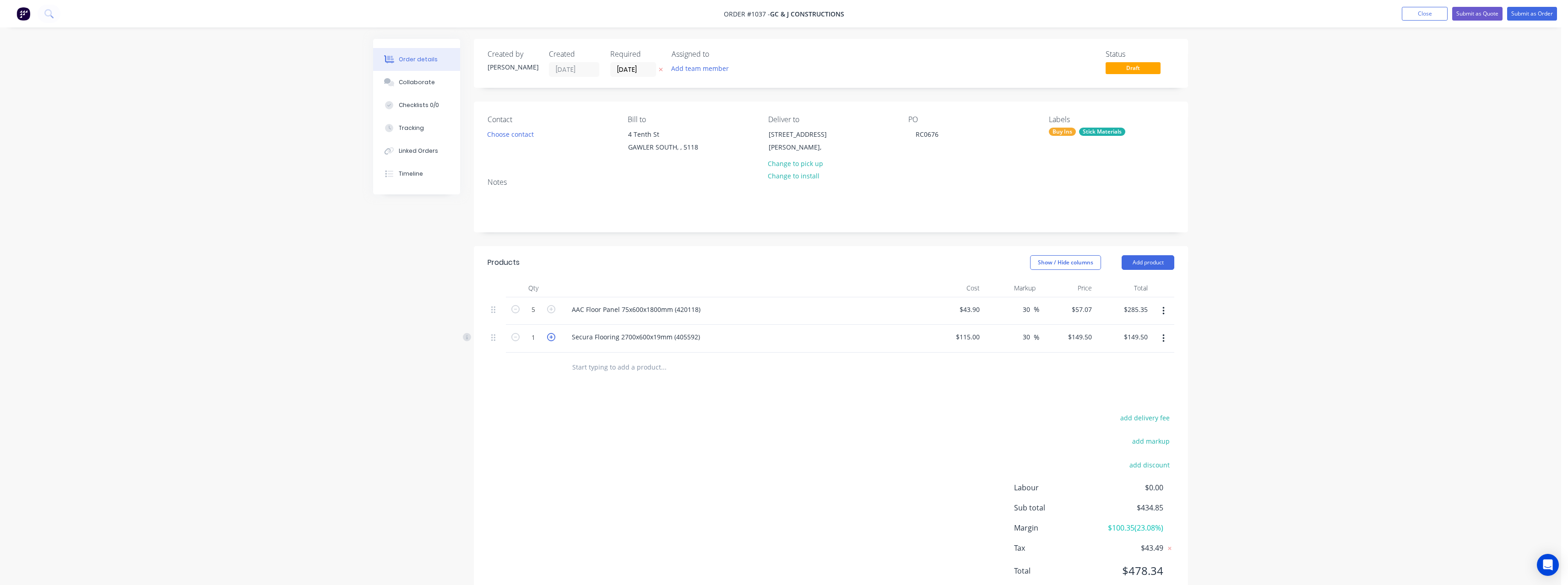
click at [551, 337] on icon "button" at bounding box center [551, 337] width 8 height 8
type input "2"
type input "$299.00"
click at [551, 337] on icon "button" at bounding box center [551, 337] width 8 height 8
type input "3"
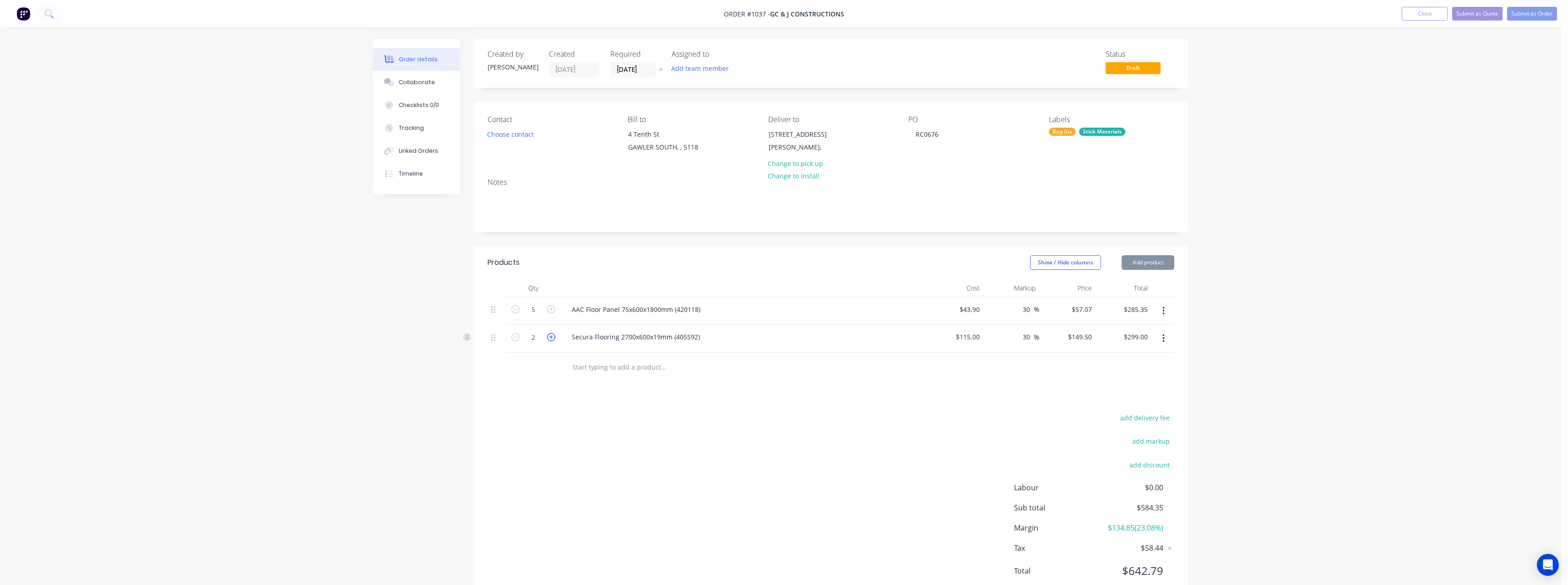
type input "$448.50"
click at [551, 337] on icon "button" at bounding box center [551, 337] width 8 height 8
type input "4"
type input "$598.00"
click at [1526, 13] on button "Submit as Order" at bounding box center [1531, 13] width 50 height 13
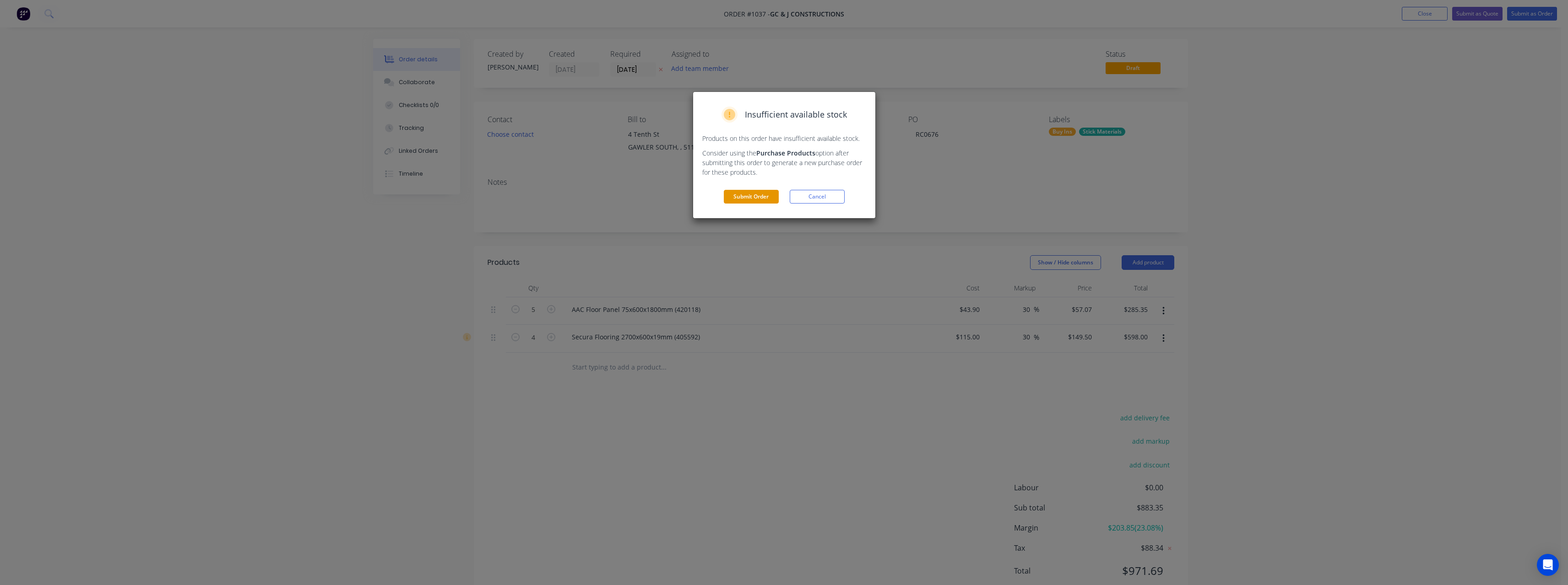
click at [764, 199] on button "Submit Order" at bounding box center [751, 196] width 55 height 13
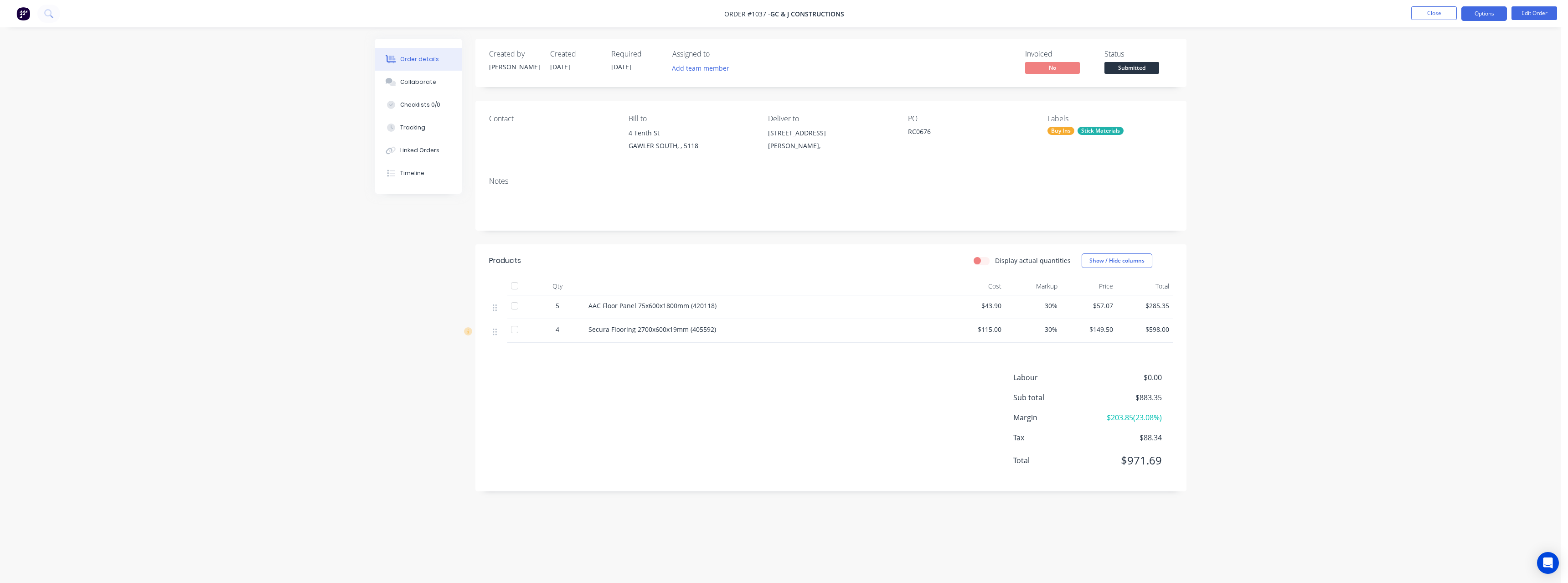
click at [1478, 20] on button "Options" at bounding box center [1484, 13] width 46 height 15
click at [1458, 104] on div "Work Order" at bounding box center [1456, 110] width 84 height 13
click at [1453, 95] on div "Without pricing" at bounding box center [1456, 92] width 84 height 13
click at [1451, 164] on div "Purchase Products" at bounding box center [1456, 164] width 84 height 13
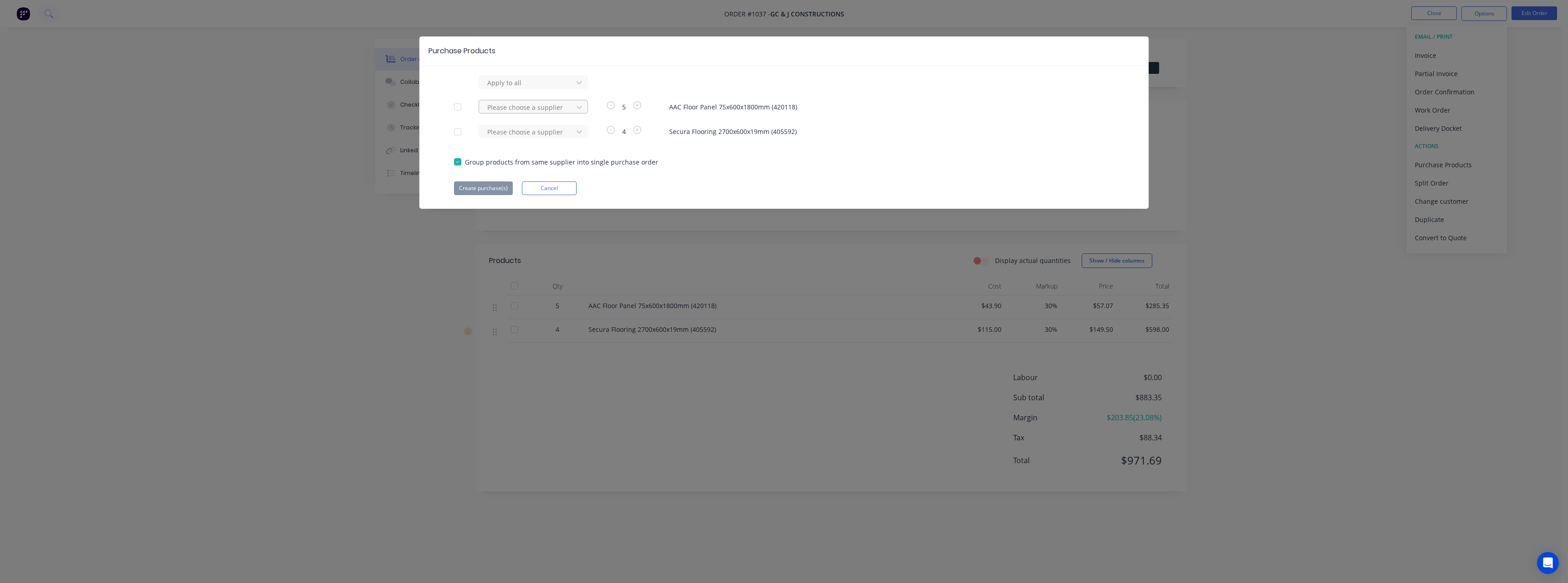
click at [543, 89] on div at bounding box center [527, 82] width 82 height 12
type input "bia"
click at [522, 138] on div "[PERSON_NAME]" at bounding box center [533, 140] width 109 height 16
click at [506, 186] on button "Create purchase(s)" at bounding box center [483, 188] width 59 height 13
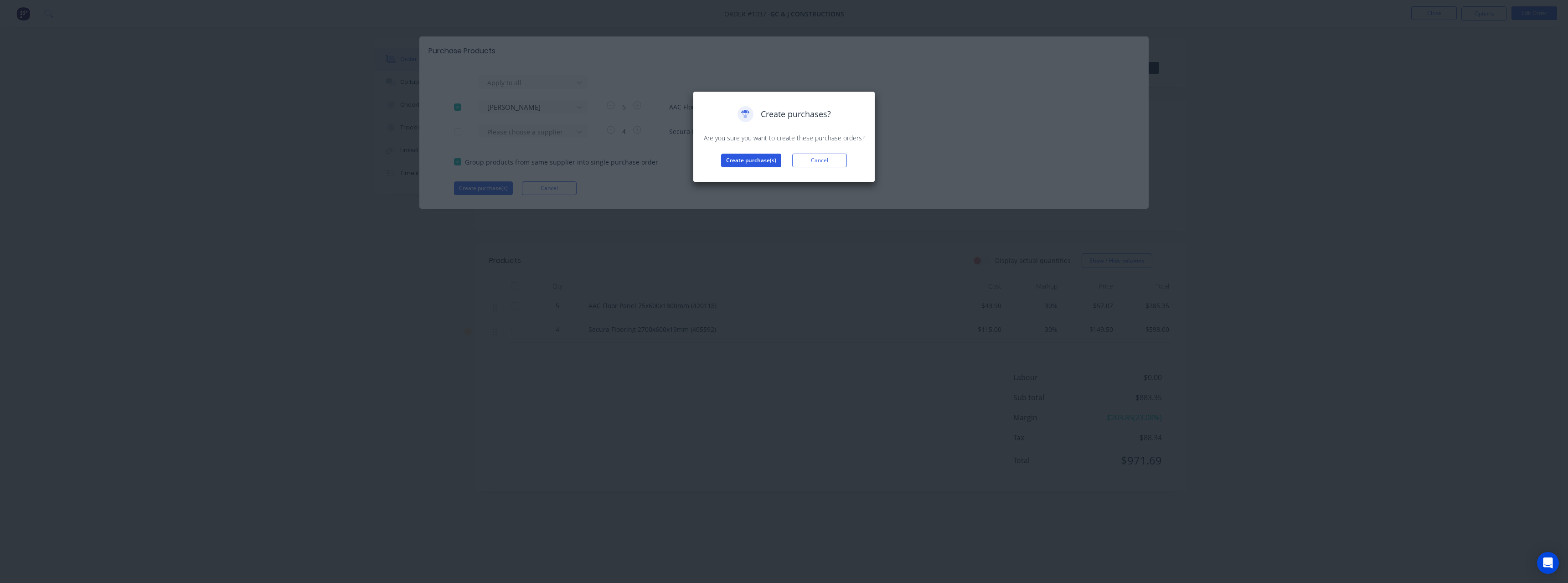
click at [735, 158] on button "Create purchase(s)" at bounding box center [751, 160] width 60 height 13
click at [743, 175] on button "View purchase(s)" at bounding box center [752, 174] width 55 height 13
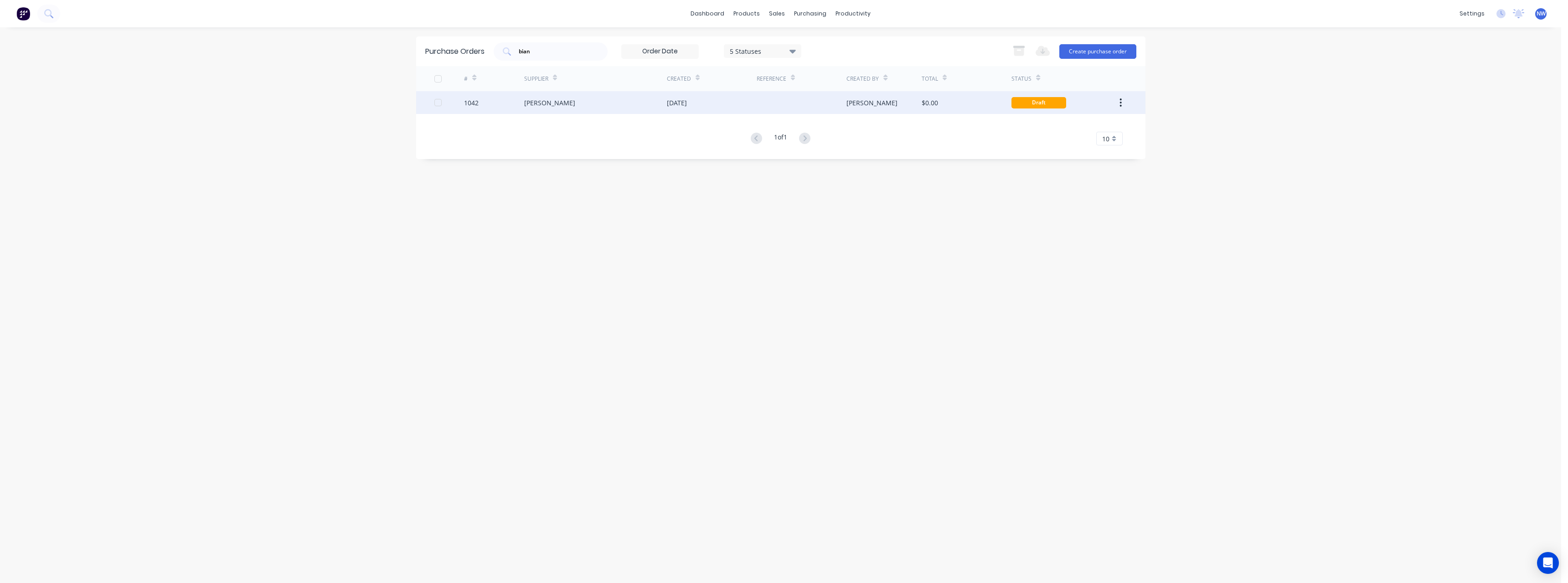
click at [749, 103] on div "[DATE]" at bounding box center [712, 102] width 90 height 23
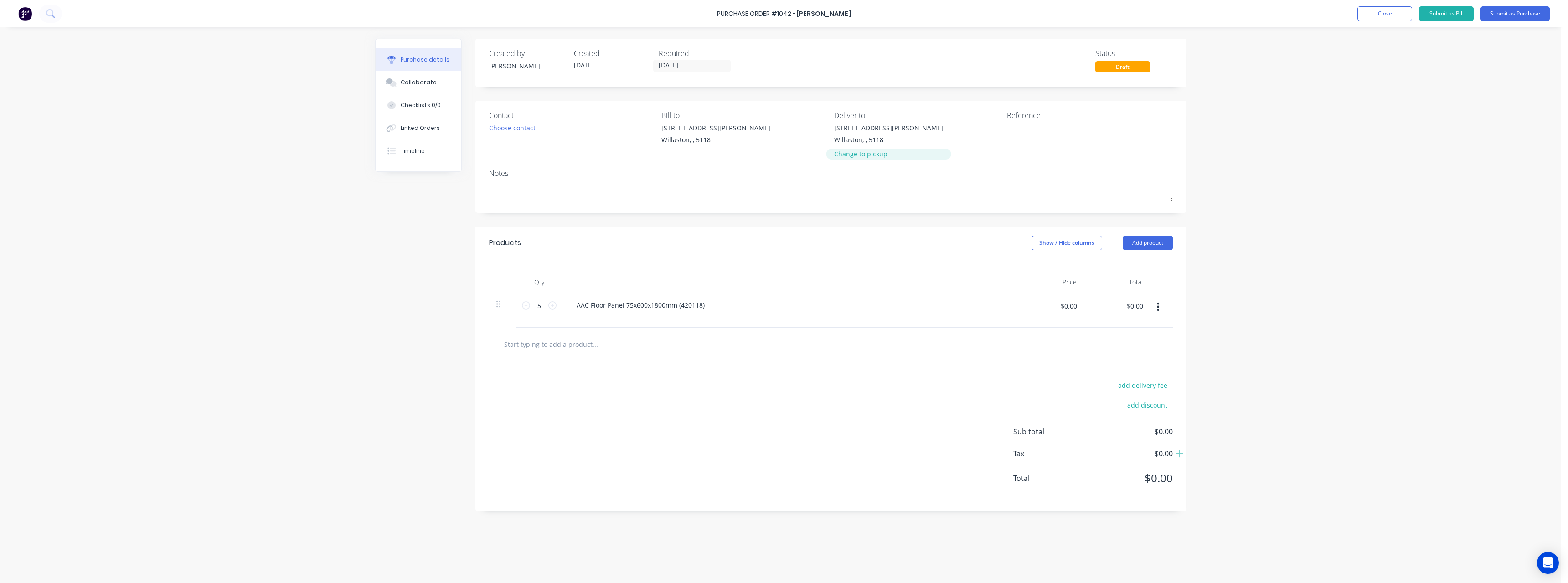
click at [848, 156] on div "Change to pickup" at bounding box center [888, 154] width 109 height 9
click at [702, 62] on input "[DATE]" at bounding box center [691, 66] width 76 height 12
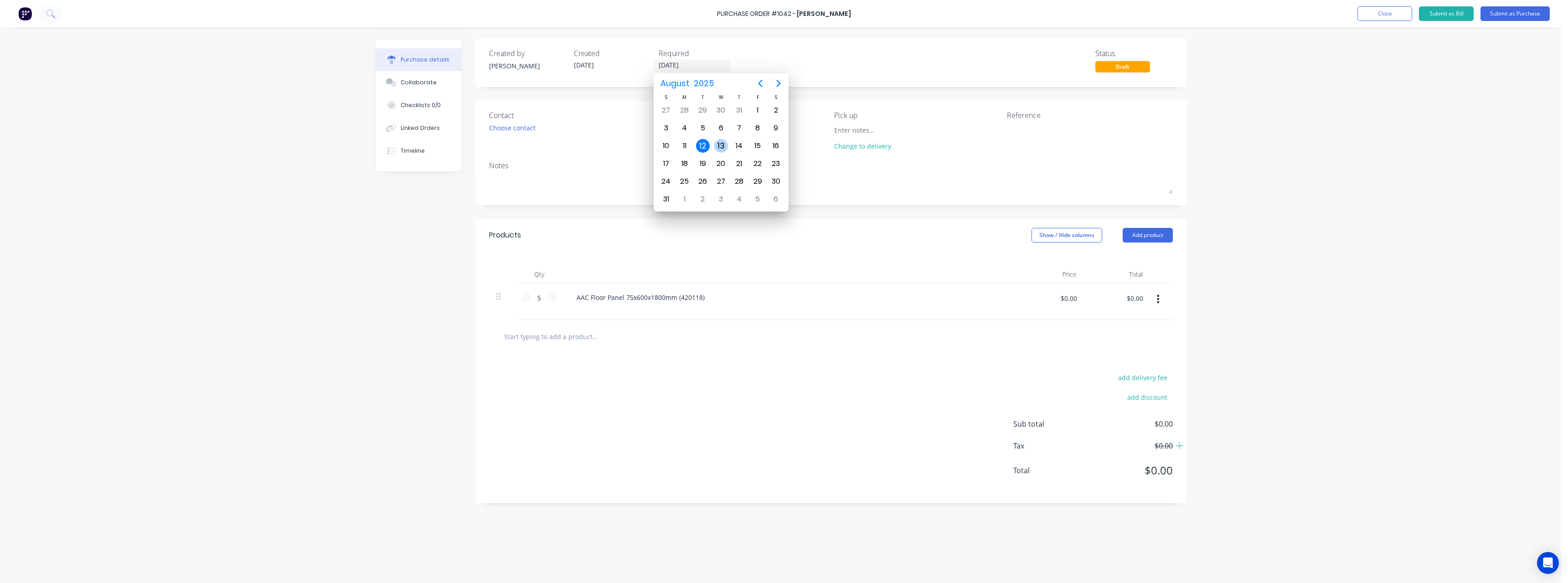
click at [725, 141] on div "13" at bounding box center [720, 145] width 13 height 13
type input "[DATE]"
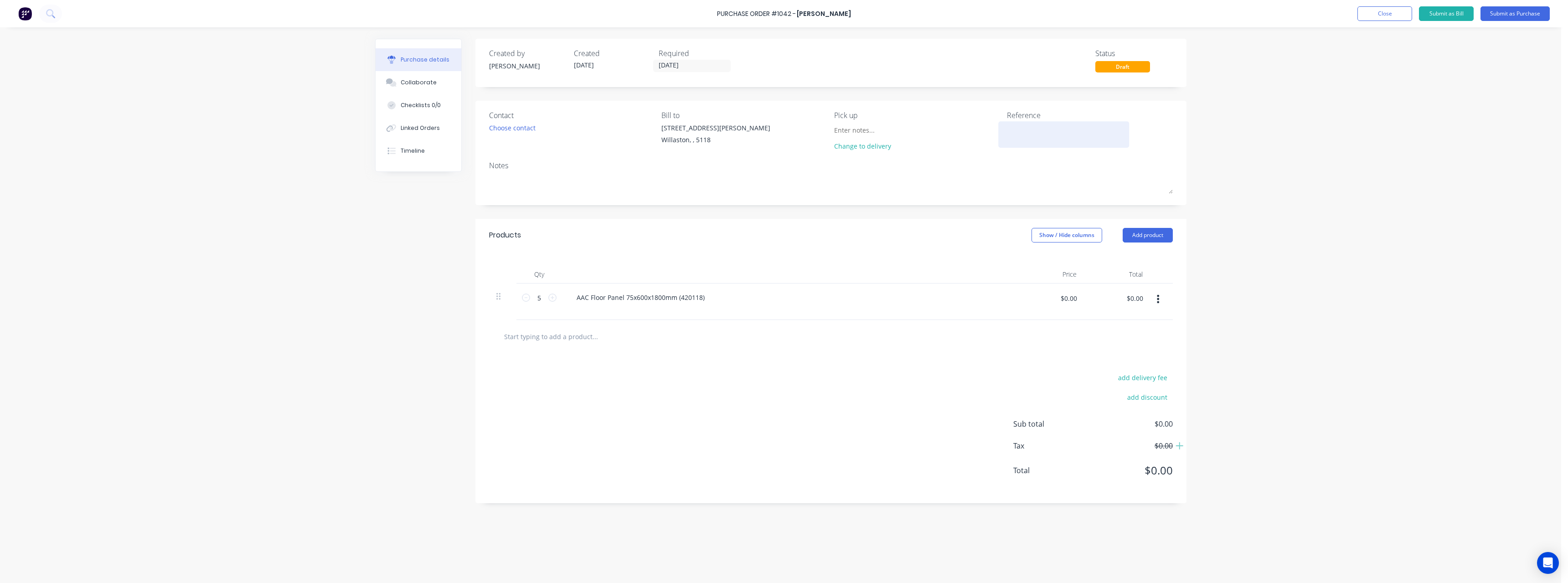
click at [1017, 131] on textarea at bounding box center [1064, 134] width 114 height 20
type textarea "RC0676 #1037"
type textarea "x"
type textarea "RC0676 #1037"
click at [1073, 293] on input "$0.00" at bounding box center [1068, 298] width 27 height 15
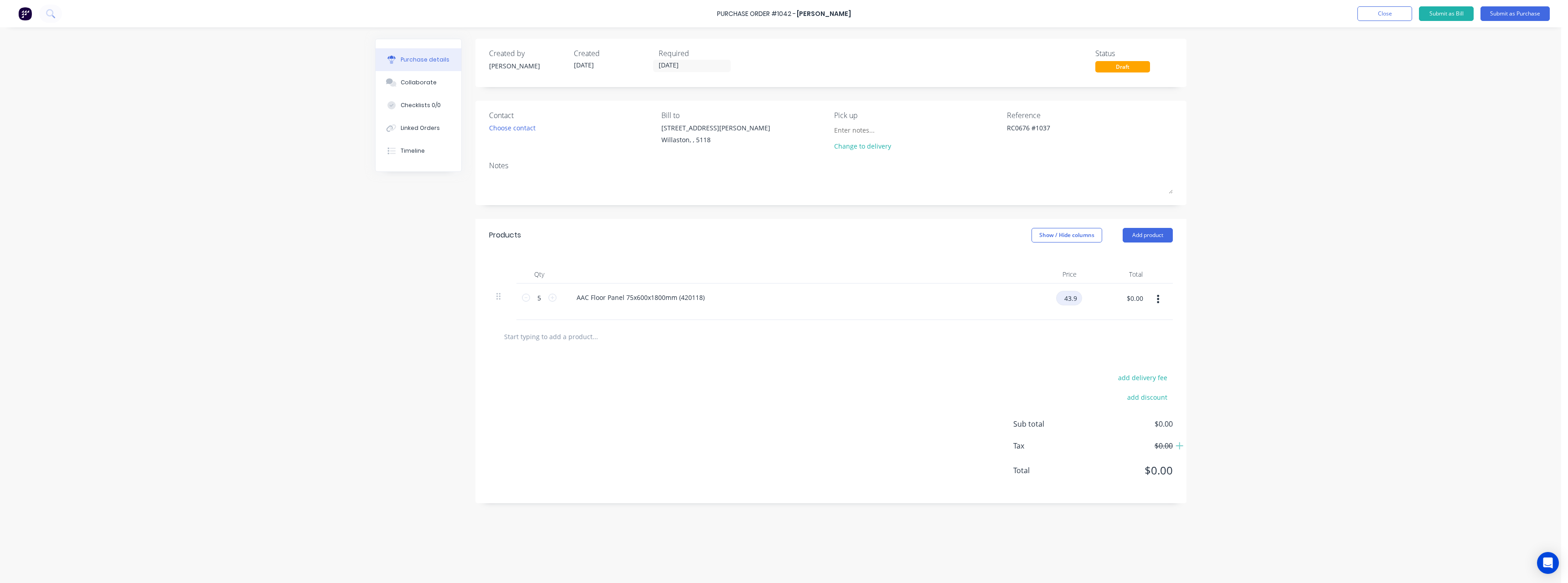
type input "43.9"
type textarea "x"
type input "$43.90"
type input "$219.50"
click at [649, 337] on input "text" at bounding box center [595, 336] width 182 height 18
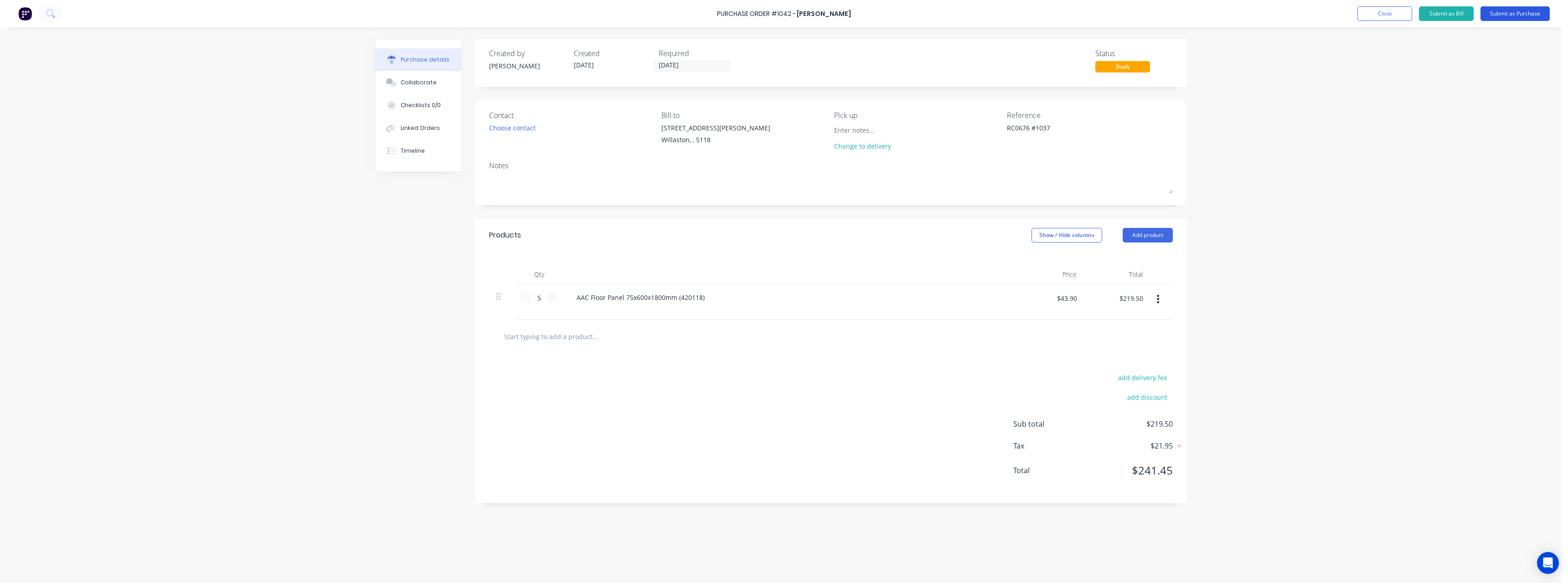
click at [1493, 12] on button "Submit as Purchase" at bounding box center [1515, 13] width 69 height 15
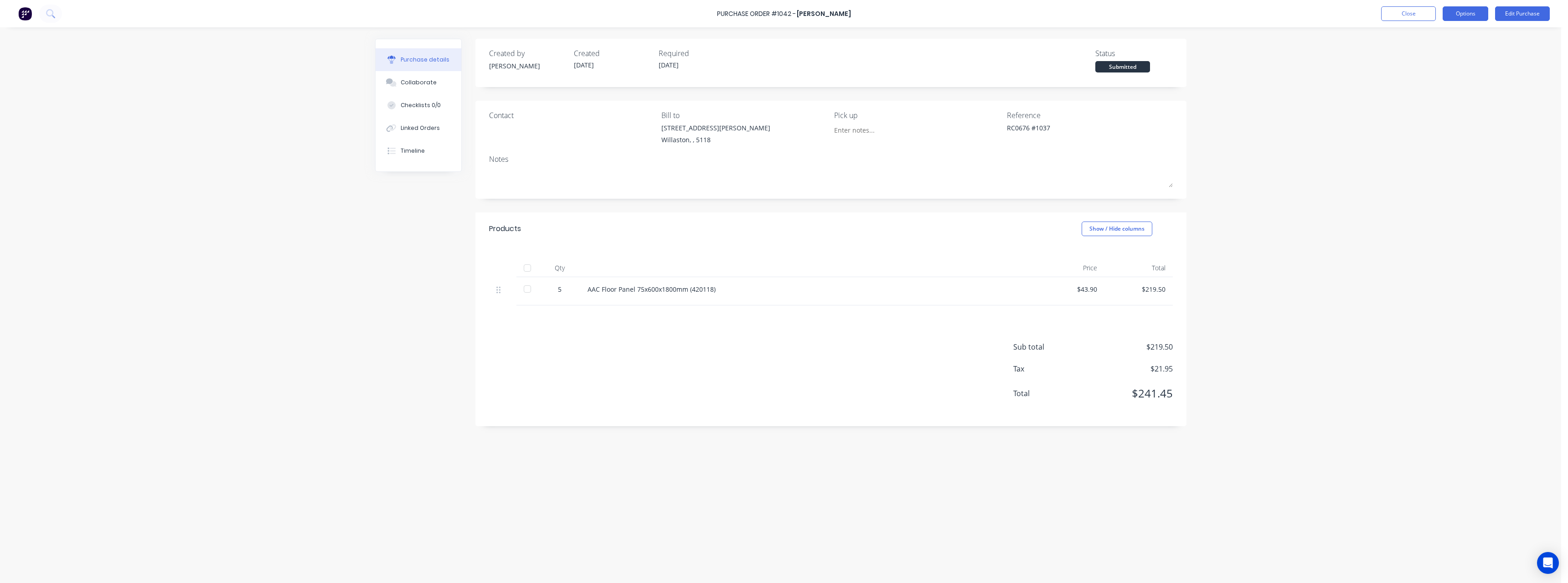
click at [1472, 13] on button "Options" at bounding box center [1466, 13] width 46 height 15
click at [1439, 38] on div "Print / Email" at bounding box center [1445, 37] width 70 height 13
click at [1434, 56] on div "With pricing" at bounding box center [1445, 55] width 70 height 13
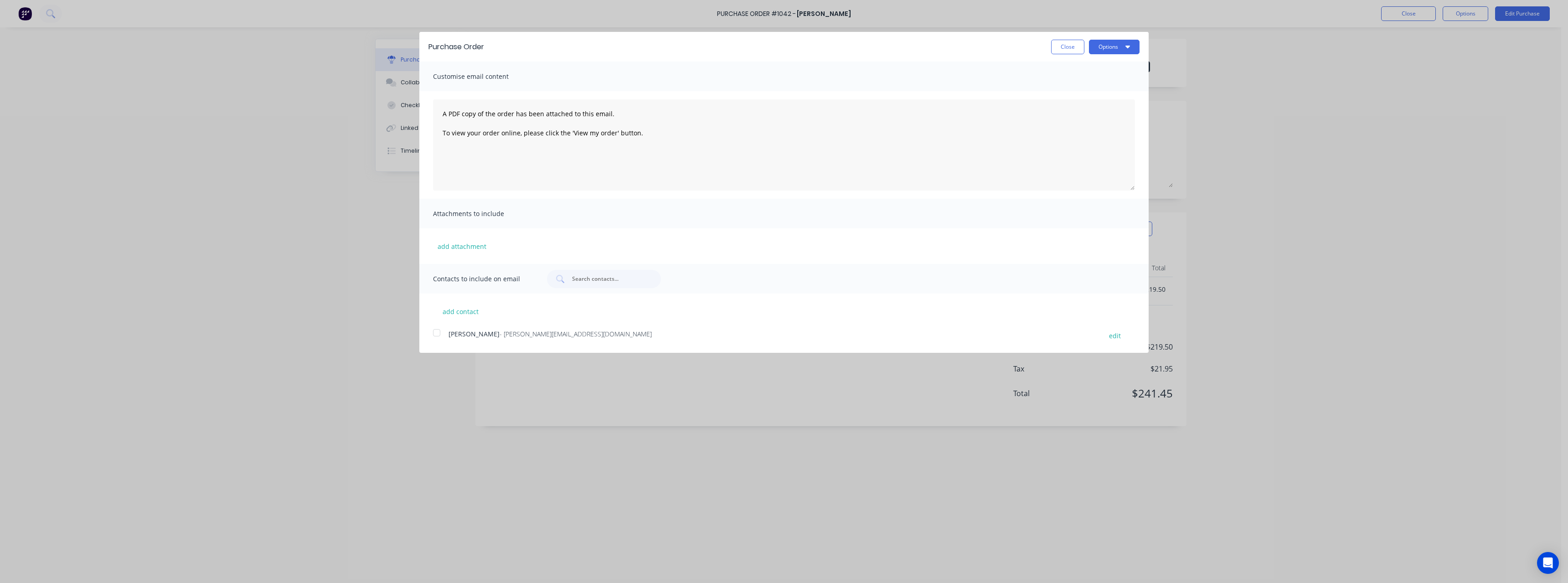
click at [478, 328] on div "add contact [PERSON_NAME] - [PERSON_NAME][EMAIL_ADDRESS][DOMAIN_NAME] edit" at bounding box center [784, 317] width 729 height 48
click at [480, 330] on div "[PERSON_NAME] - [PERSON_NAME][EMAIL_ADDRESS][DOMAIN_NAME]" at bounding box center [771, 336] width 644 height 13
click at [1115, 44] on button "Options" at bounding box center [1114, 46] width 50 height 15
click at [1089, 87] on div "Email" at bounding box center [1096, 88] width 70 height 13
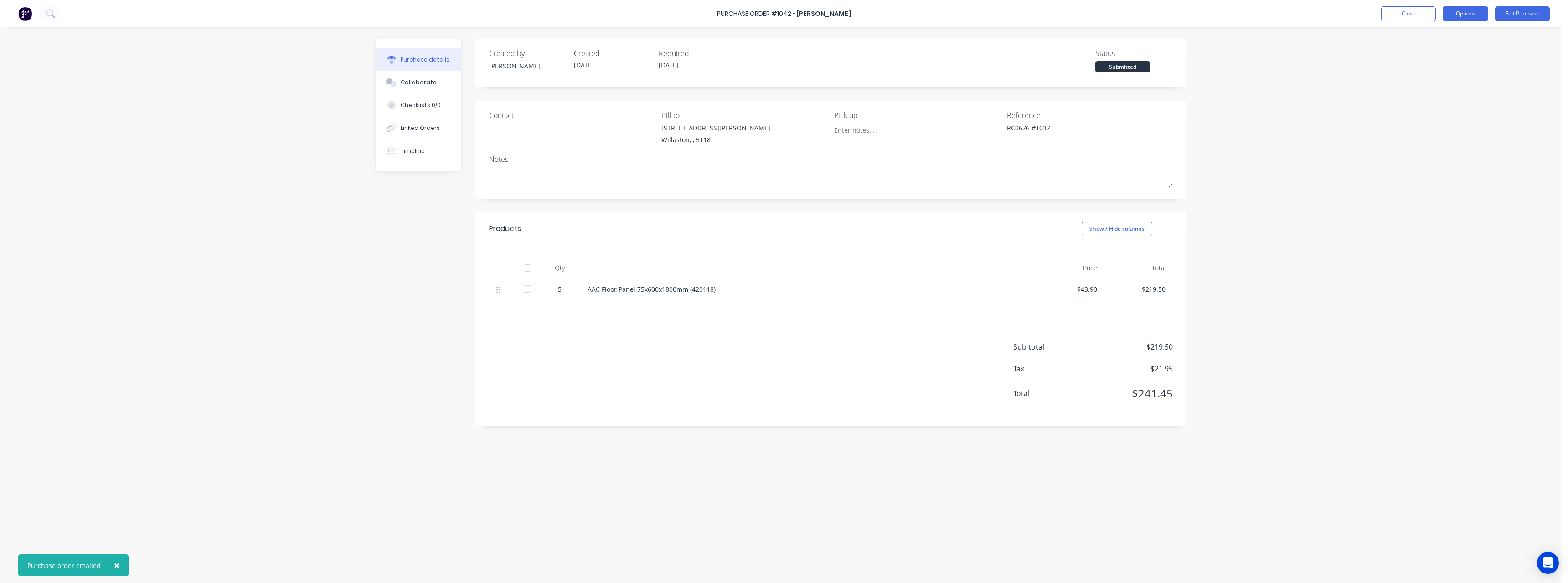
click at [1454, 13] on button "Options" at bounding box center [1466, 13] width 46 height 15
click at [1441, 38] on div "Print / Email" at bounding box center [1445, 37] width 70 height 13
click at [1437, 73] on div "Without pricing" at bounding box center [1445, 73] width 70 height 13
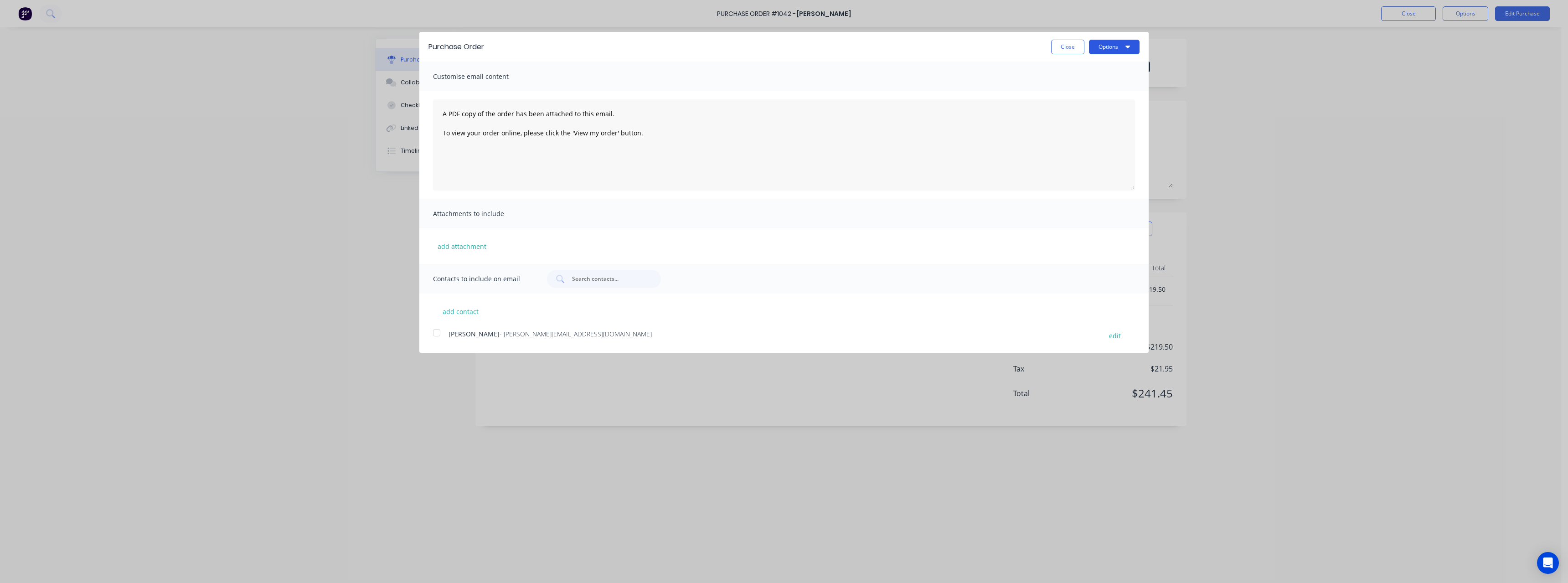
click at [1112, 46] on button "Options" at bounding box center [1114, 46] width 50 height 15
click at [1088, 69] on div "Print" at bounding box center [1096, 70] width 70 height 13
click at [1064, 47] on button "Close" at bounding box center [1068, 46] width 33 height 15
type textarea "x"
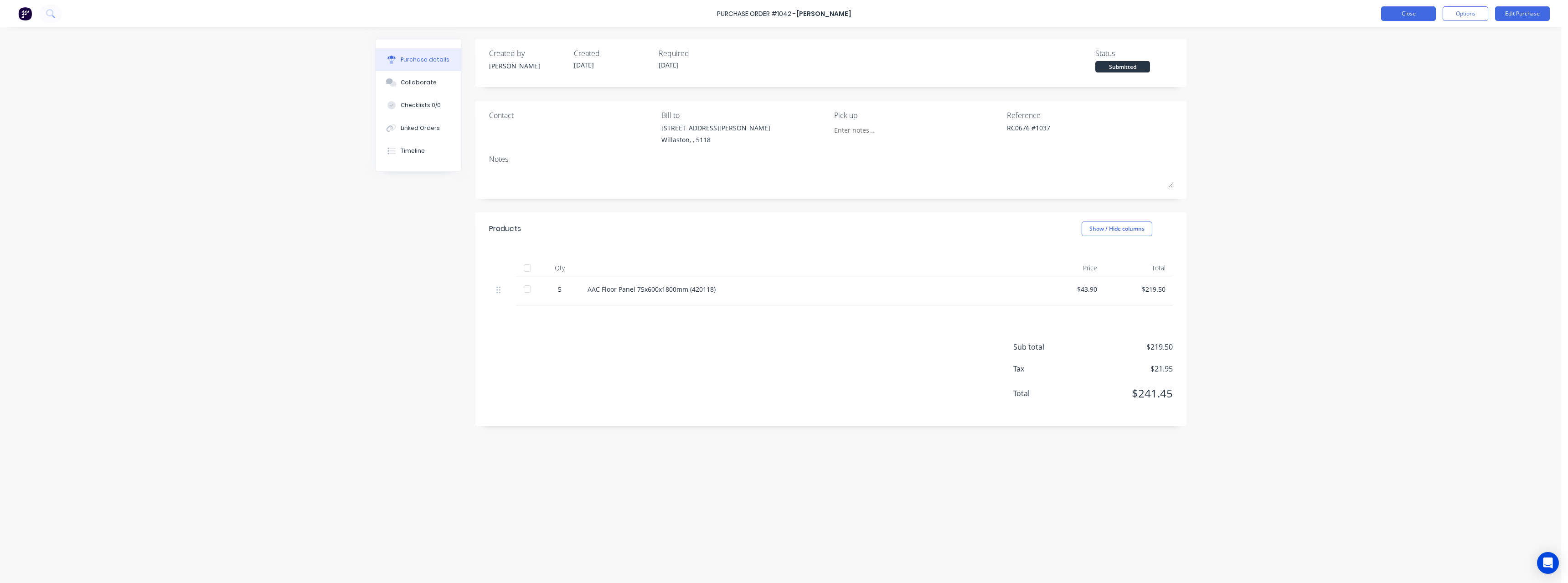
click at [1399, 12] on button "Close" at bounding box center [1409, 13] width 55 height 15
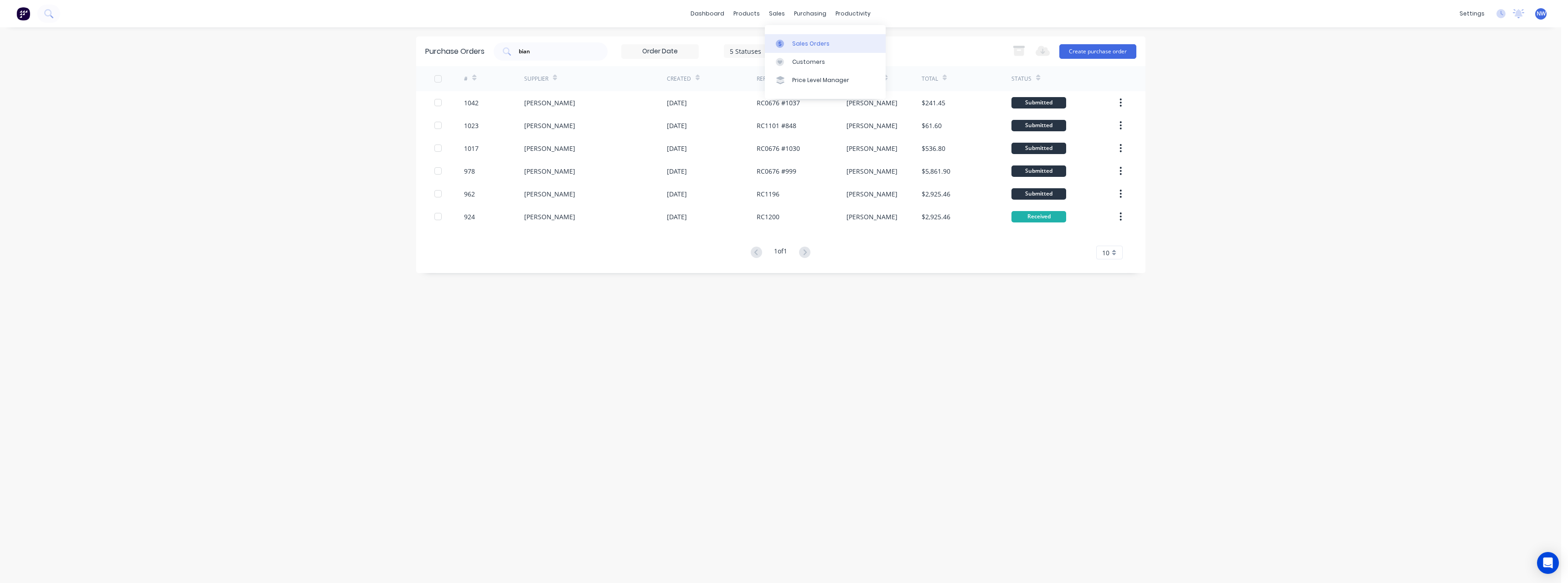
click at [797, 41] on div "Sales Orders" at bounding box center [811, 43] width 38 height 8
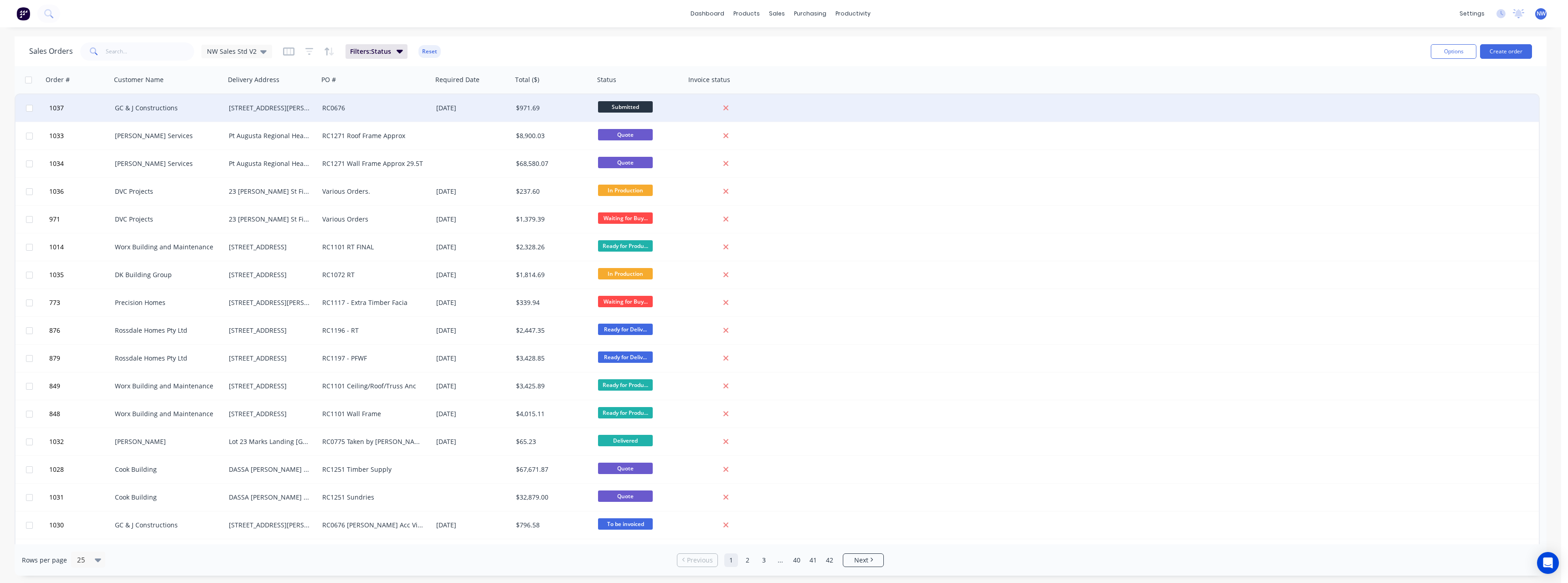
click at [397, 113] on div "RC0676" at bounding box center [376, 108] width 114 height 28
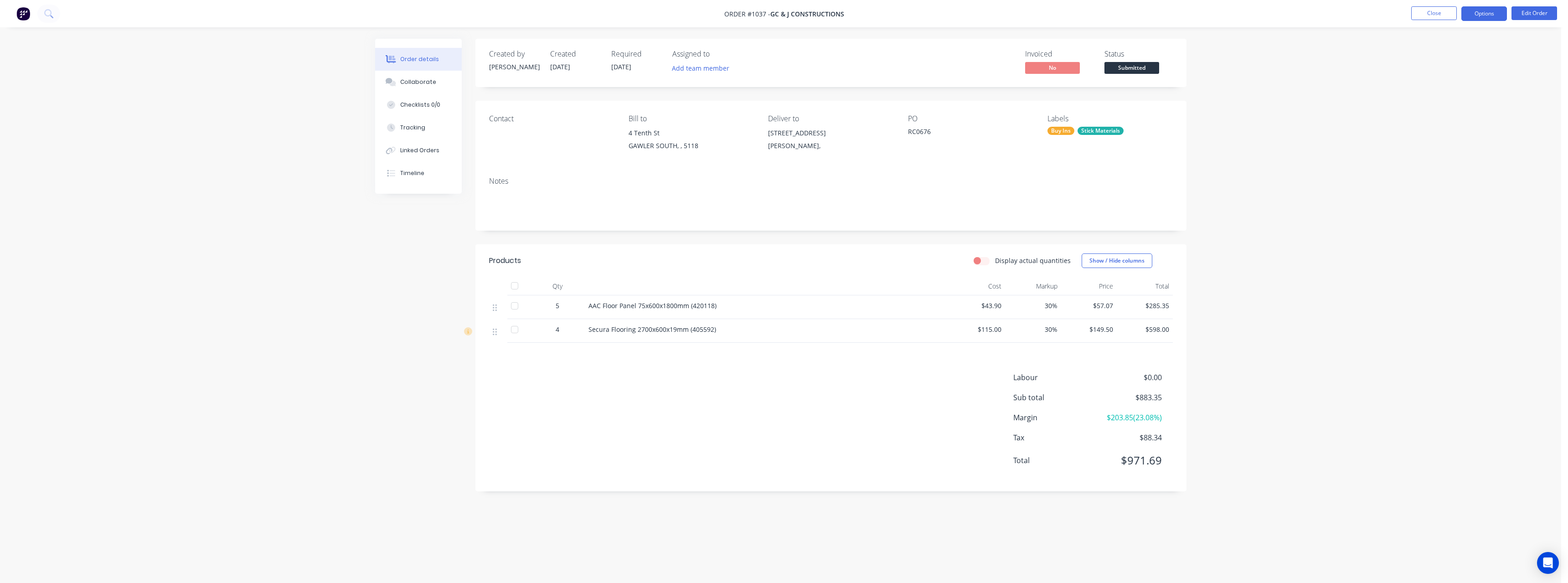
click at [1472, 13] on button "Options" at bounding box center [1484, 13] width 46 height 15
click at [1456, 123] on div "Delivery Docket" at bounding box center [1456, 128] width 84 height 13
click at [1432, 92] on div "Without pricing" at bounding box center [1456, 92] width 84 height 13
click at [1132, 70] on span "Submitted" at bounding box center [1132, 68] width 55 height 12
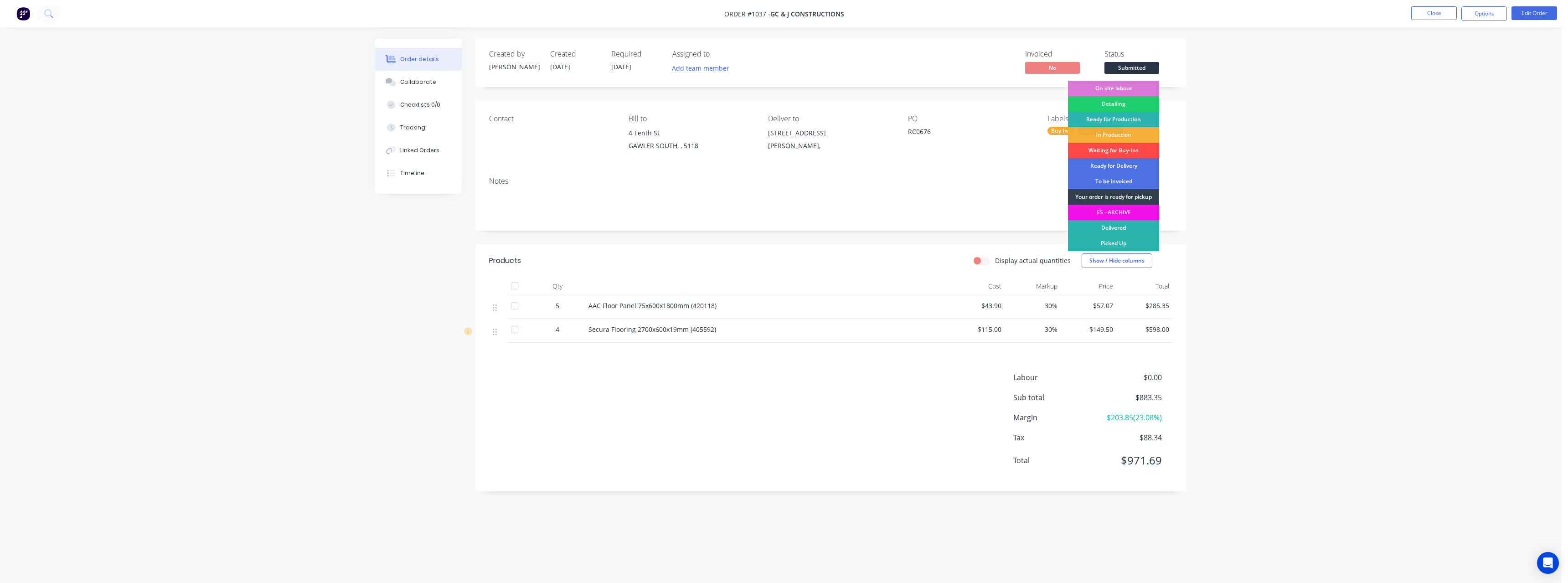
click at [1126, 148] on div "Waiting for Buy-Ins" at bounding box center [1114, 151] width 91 height 16
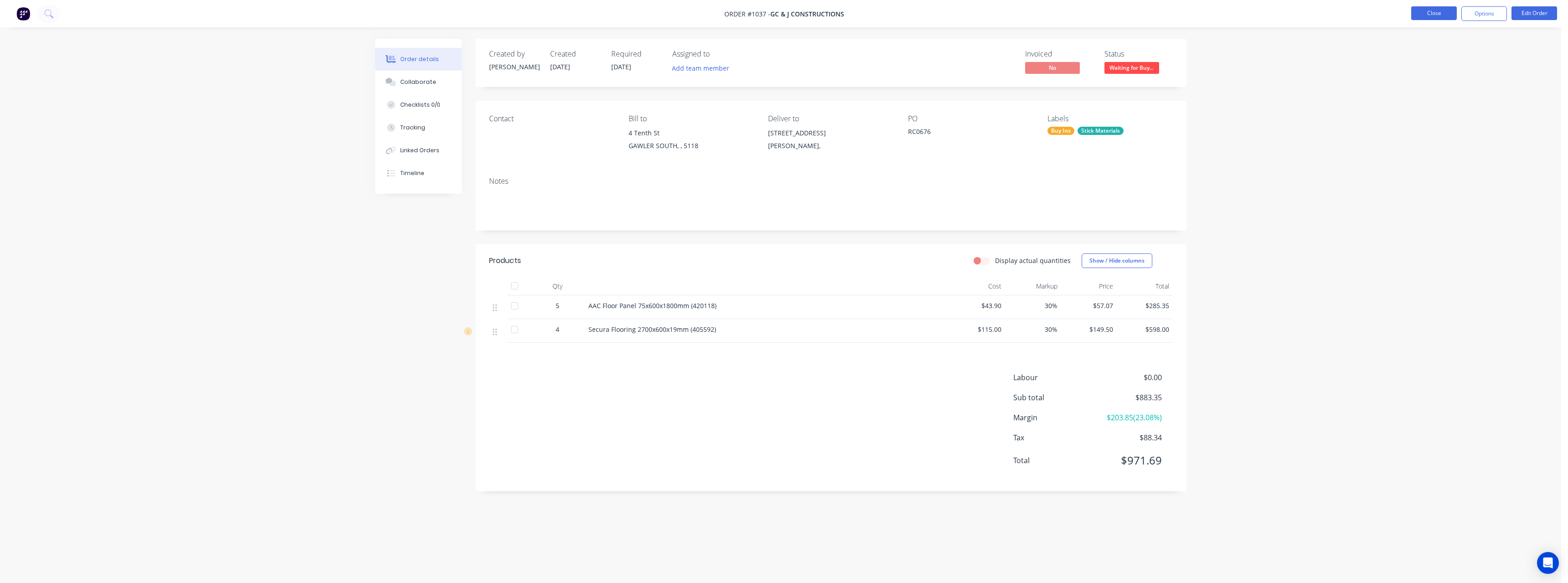
click at [1443, 16] on button "Close" at bounding box center [1434, 13] width 46 height 13
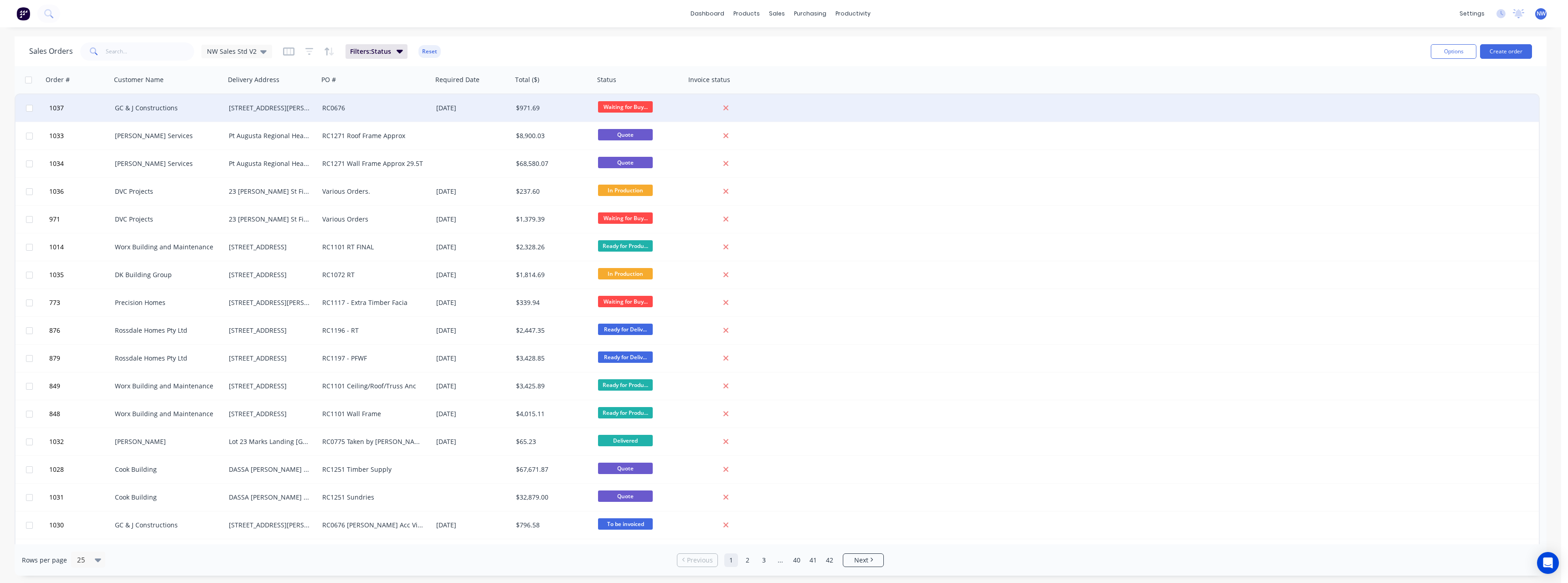
click at [295, 111] on div "[STREET_ADDRESS][PERSON_NAME]" at bounding box center [269, 108] width 82 height 9
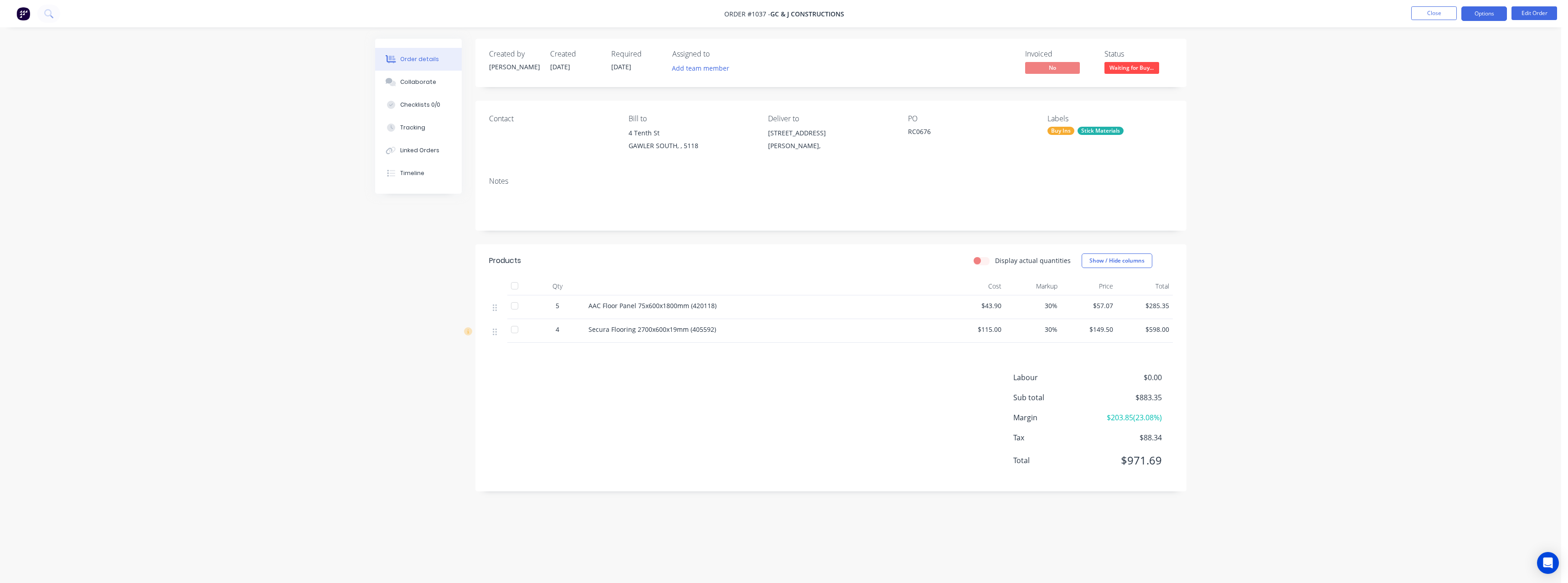
click at [1473, 16] on button "Options" at bounding box center [1484, 13] width 46 height 15
click at [1439, 130] on div "Delivery Docket" at bounding box center [1456, 128] width 84 height 13
click at [1450, 78] on div "With pricing" at bounding box center [1456, 73] width 84 height 13
click at [1430, 126] on div "Delivery Docket" at bounding box center [1456, 128] width 84 height 13
click at [1438, 93] on div "Without pricing" at bounding box center [1456, 92] width 84 height 13
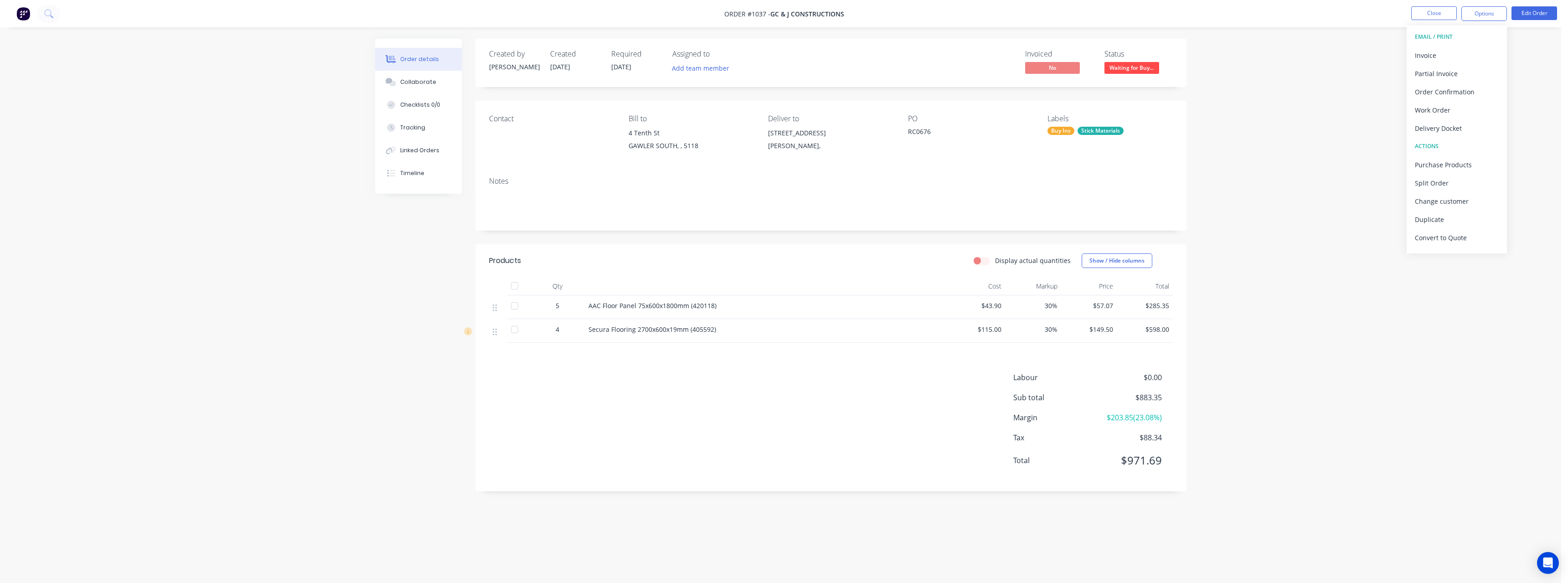
click at [229, 94] on div "Order details Collaborate Checklists 0/0 Tracking Linked Orders Timeline Order …" at bounding box center [781, 292] width 1562 height 583
click at [1431, 16] on button "Close" at bounding box center [1434, 13] width 46 height 13
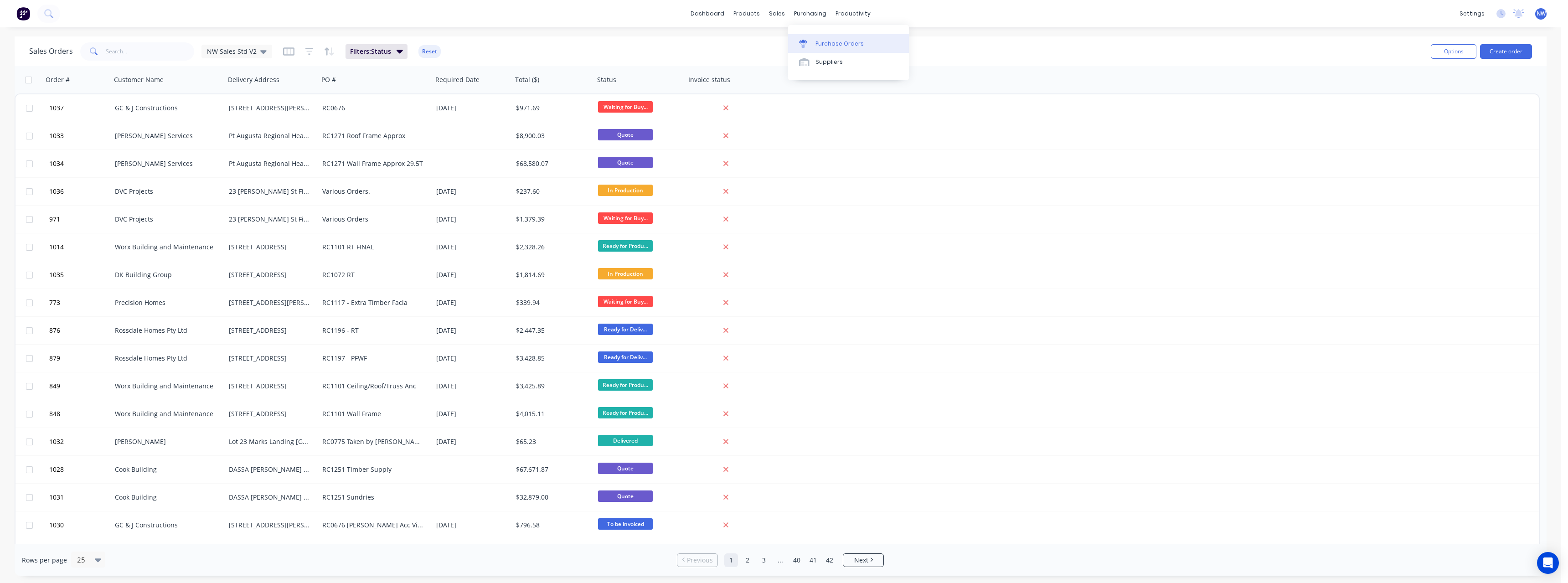
click at [830, 41] on div "Purchase Orders" at bounding box center [840, 43] width 49 height 8
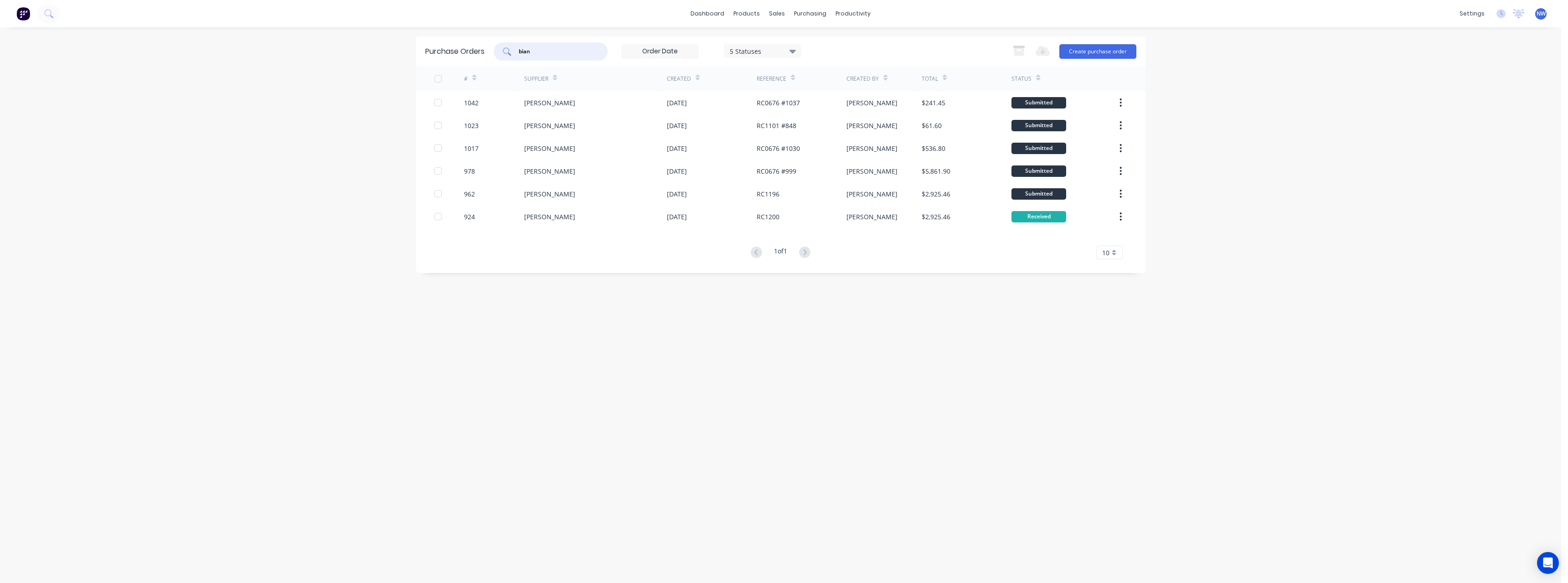
drag, startPoint x: 557, startPoint y: 52, endPoint x: 527, endPoint y: 55, distance: 30.1
click at [527, 55] on input "bian" at bounding box center [555, 52] width 75 height 9
click at [540, 53] on input "bian" at bounding box center [555, 52] width 75 height 9
type input "b"
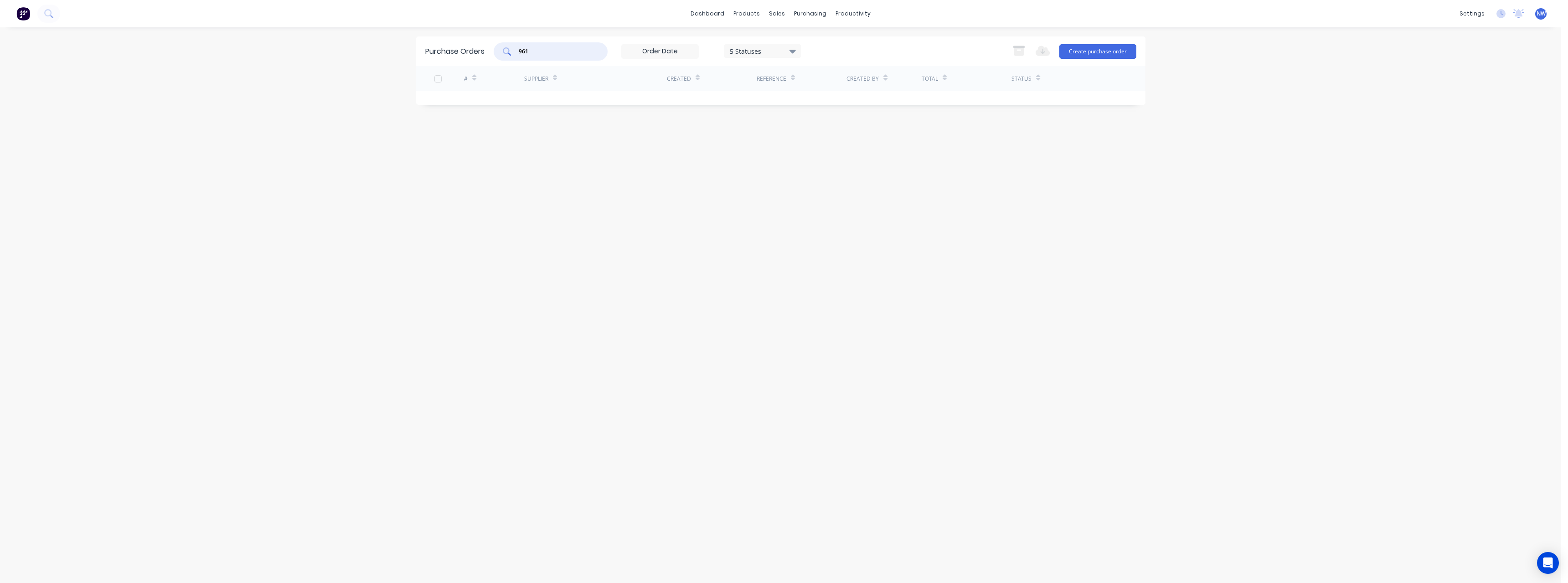
click at [793, 51] on icon at bounding box center [793, 51] width 6 height 4
click at [806, 94] on div "Archived" at bounding box center [772, 94] width 73 height 9
click at [546, 187] on div "Purchase Orders 961 7 Statuses 7 Statuses Export to Excel (XLSX) Create purchas…" at bounding box center [781, 305] width 729 height 537
drag, startPoint x: 550, startPoint y: 57, endPoint x: 509, endPoint y: 54, distance: 41.1
click at [506, 57] on div "961" at bounding box center [550, 51] width 114 height 18
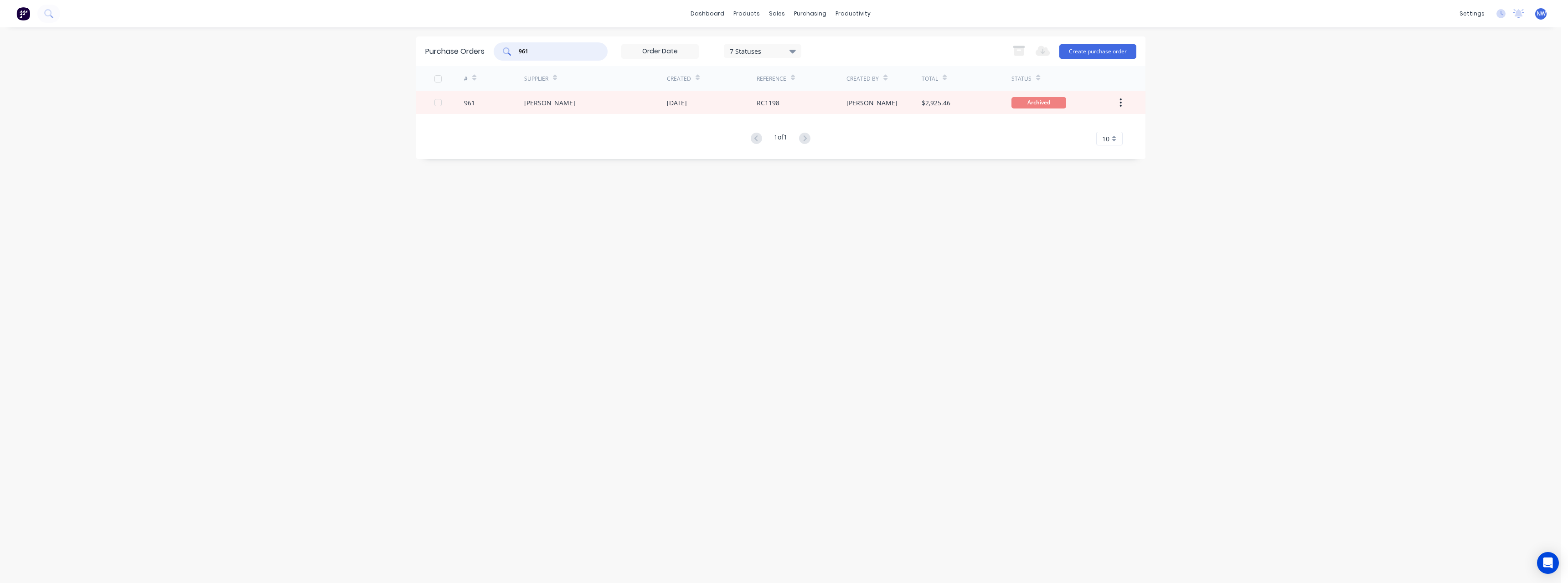
click at [536, 55] on input "961" at bounding box center [555, 52] width 75 height 9
type input "9"
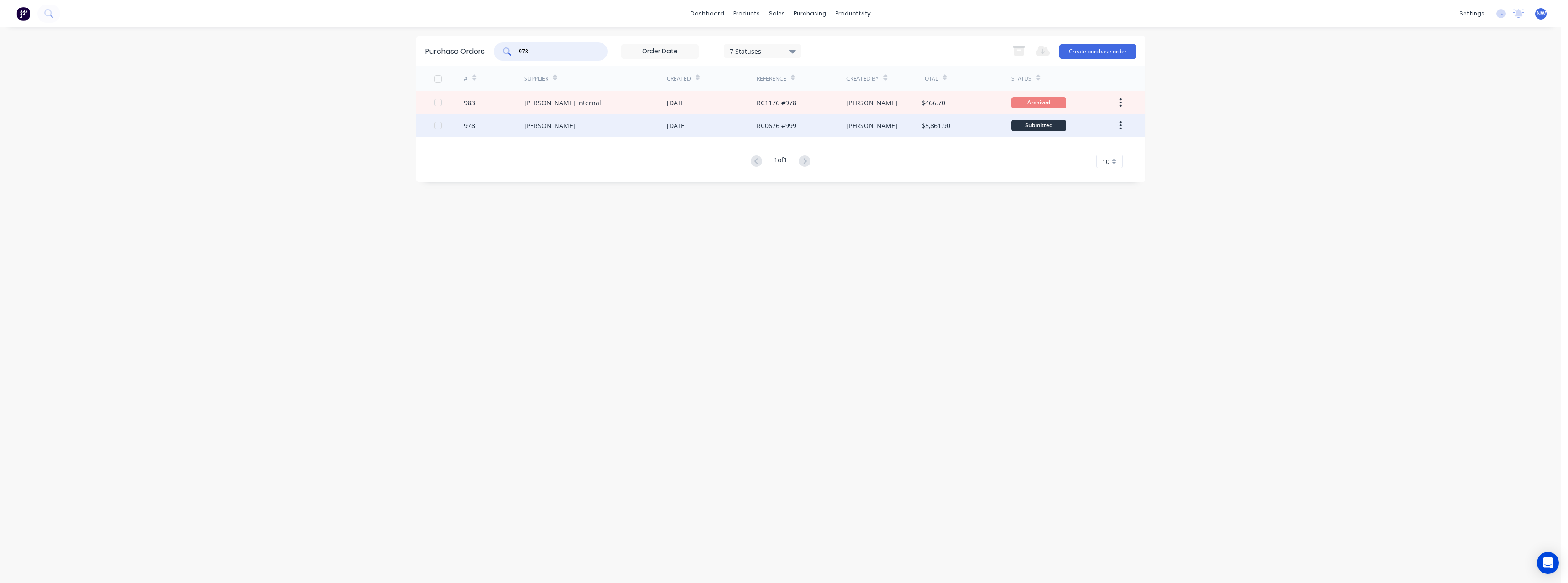
type input "978"
click at [554, 121] on div "[PERSON_NAME]" at bounding box center [595, 125] width 143 height 23
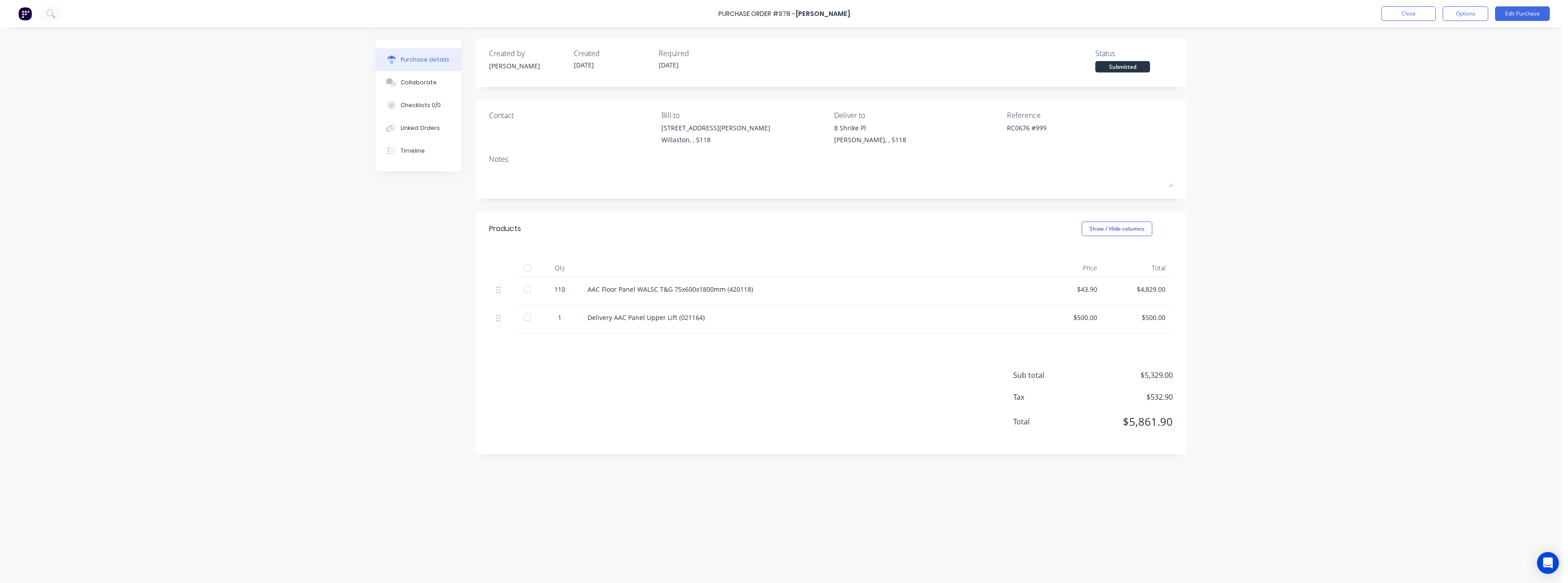
click at [529, 270] on div at bounding box center [527, 268] width 18 height 18
type textarea "x"
click at [1409, 18] on button "Close" at bounding box center [1409, 13] width 55 height 15
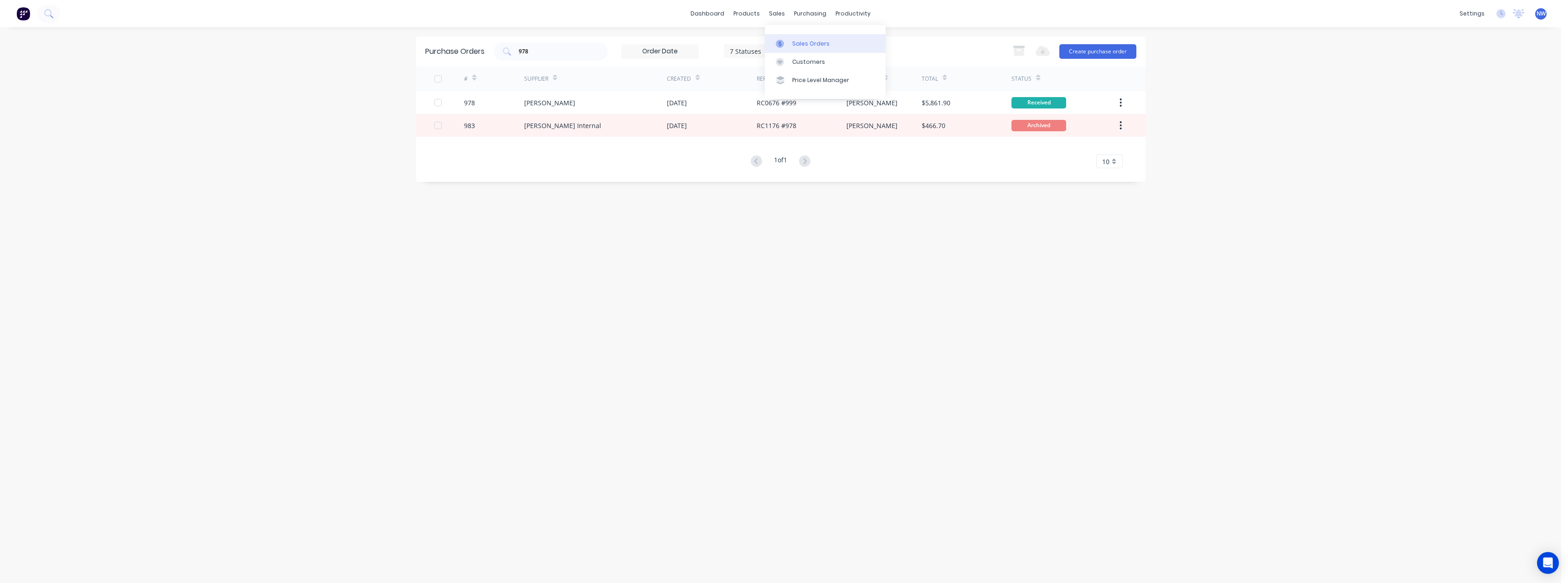
click at [800, 47] on div "Sales Orders" at bounding box center [811, 43] width 38 height 8
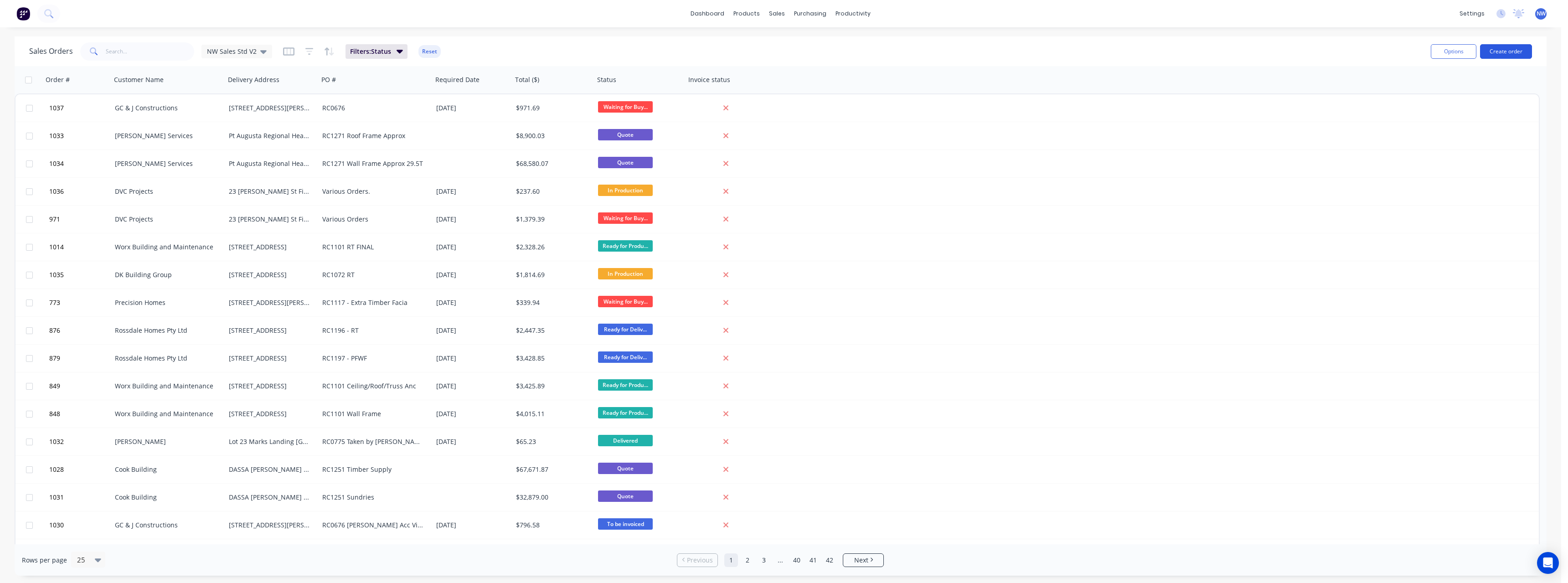
click at [1503, 53] on button "Create order" at bounding box center [1506, 51] width 52 height 15
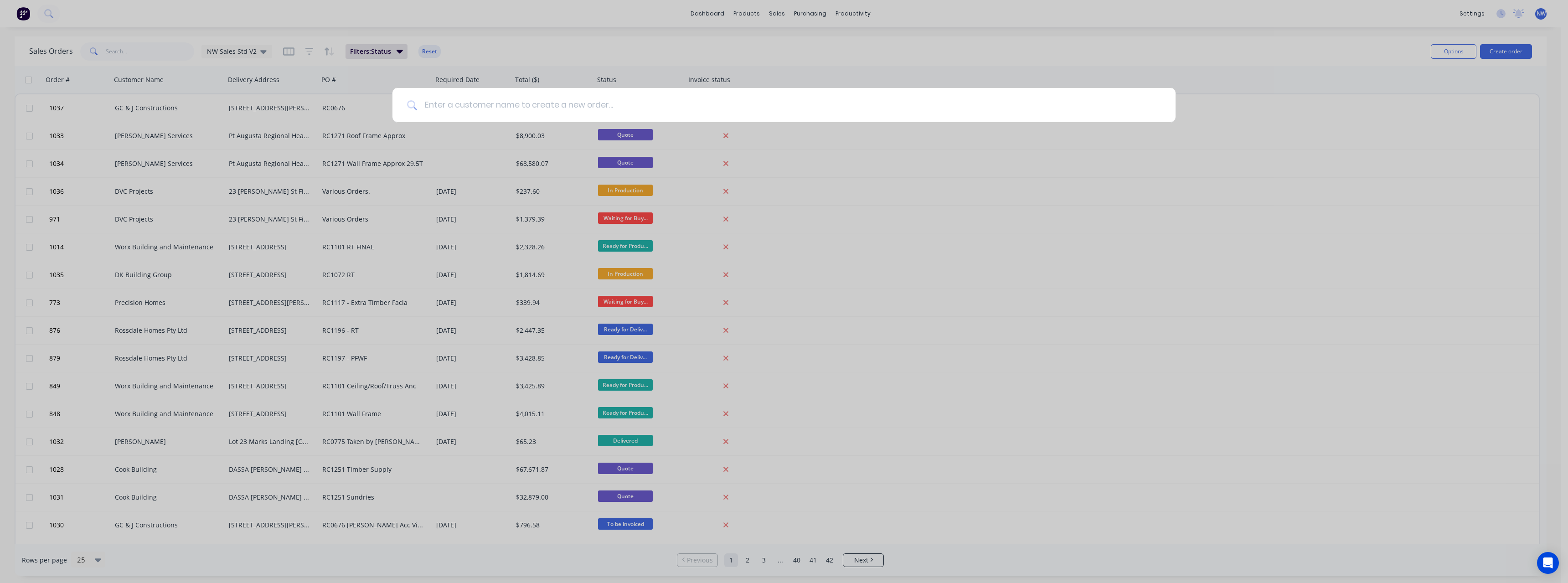
click at [559, 108] on input at bounding box center [789, 105] width 744 height 35
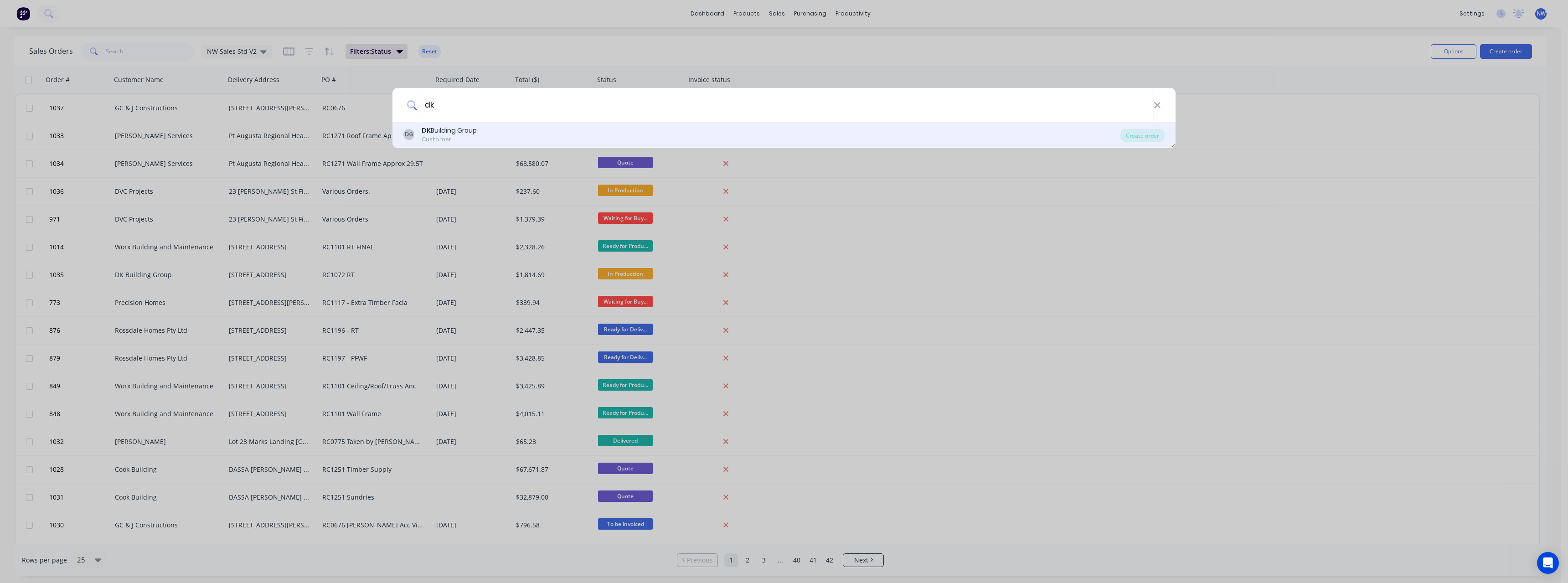
type input "dk"
click at [516, 131] on div "DG DK Building Group Customer" at bounding box center [762, 134] width 717 height 18
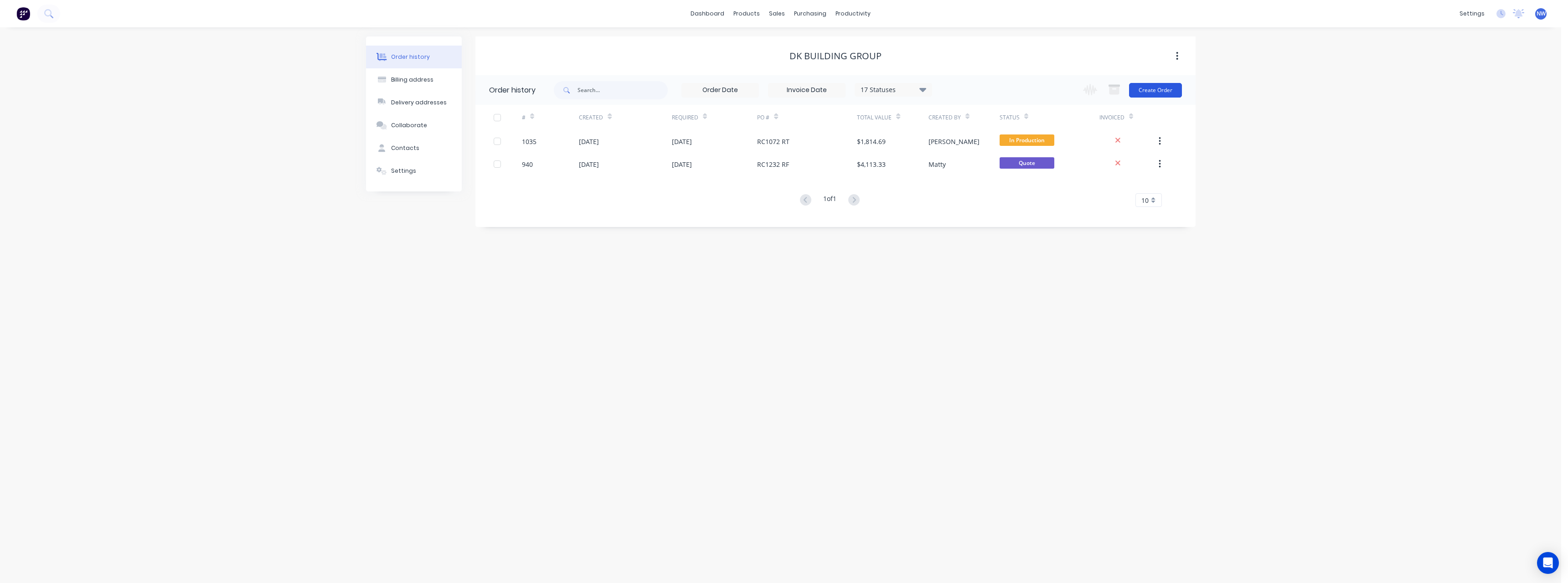
click at [1145, 90] on button "Create Order" at bounding box center [1155, 90] width 53 height 15
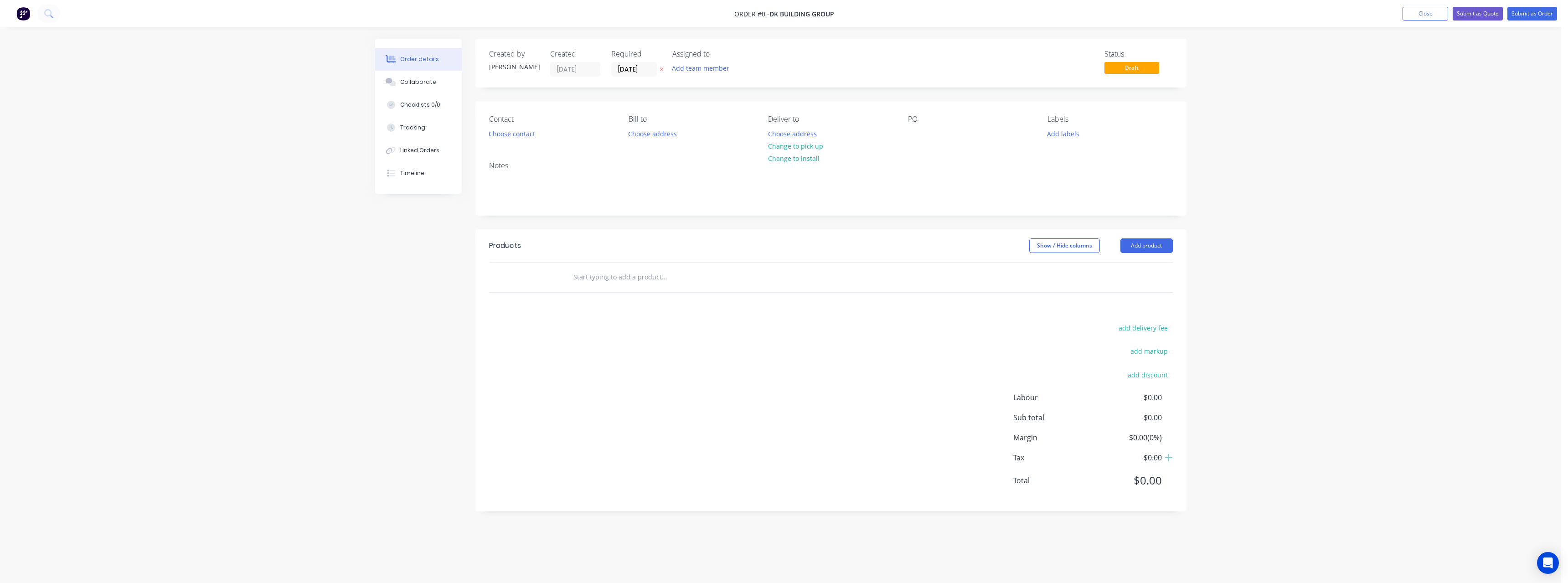
click at [636, 280] on input "text" at bounding box center [664, 277] width 182 height 18
click at [650, 72] on input "[DATE]" at bounding box center [634, 69] width 45 height 13
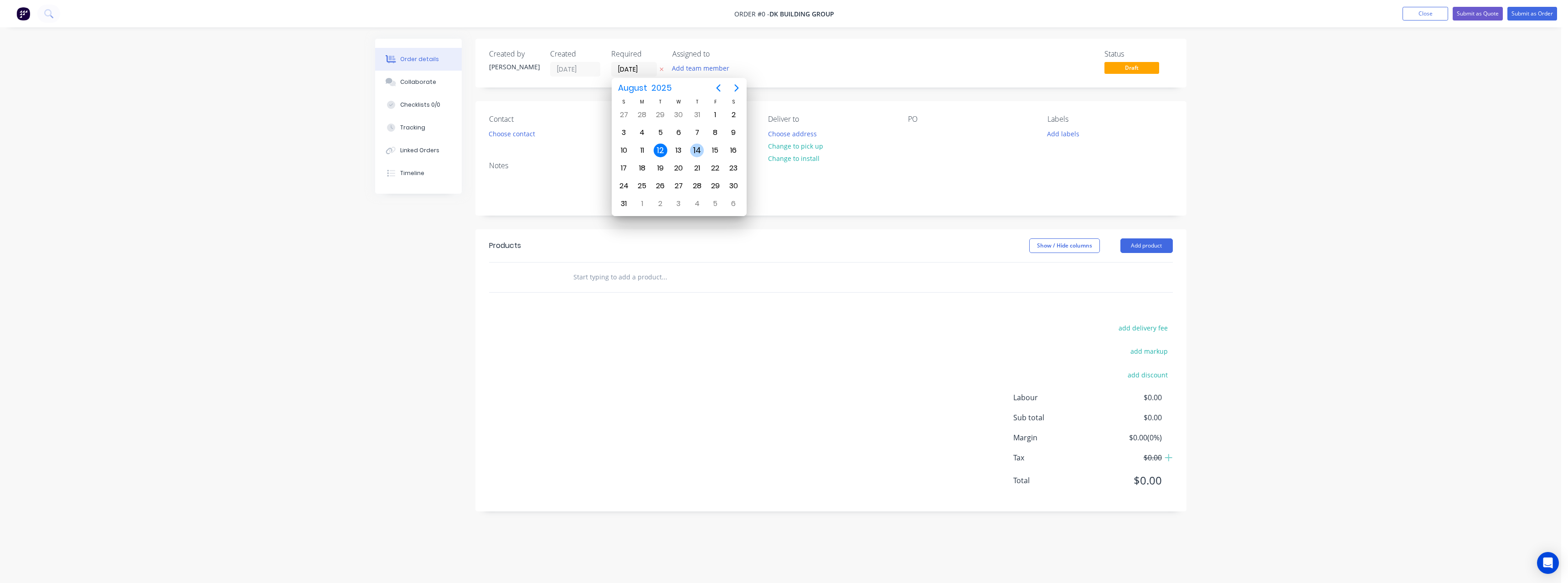
click at [694, 152] on div "14" at bounding box center [697, 150] width 13 height 13
type input "[DATE]"
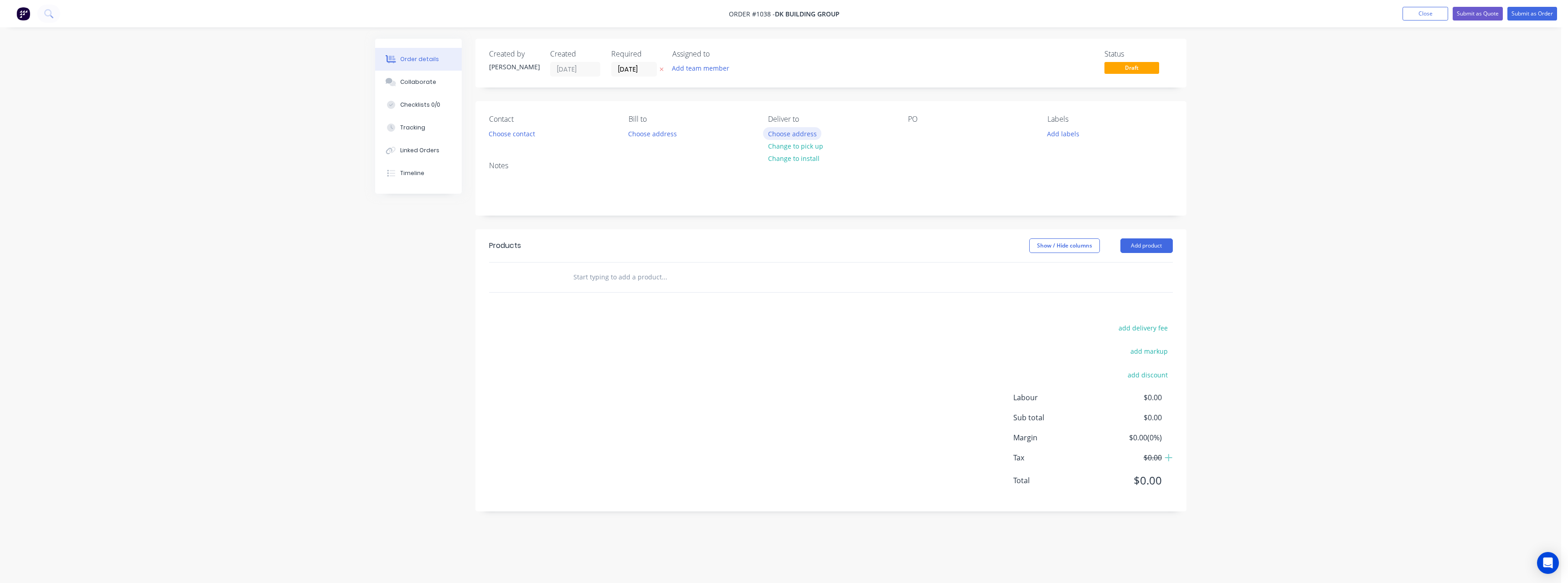
click at [788, 129] on button "Choose address" at bounding box center [792, 134] width 58 height 13
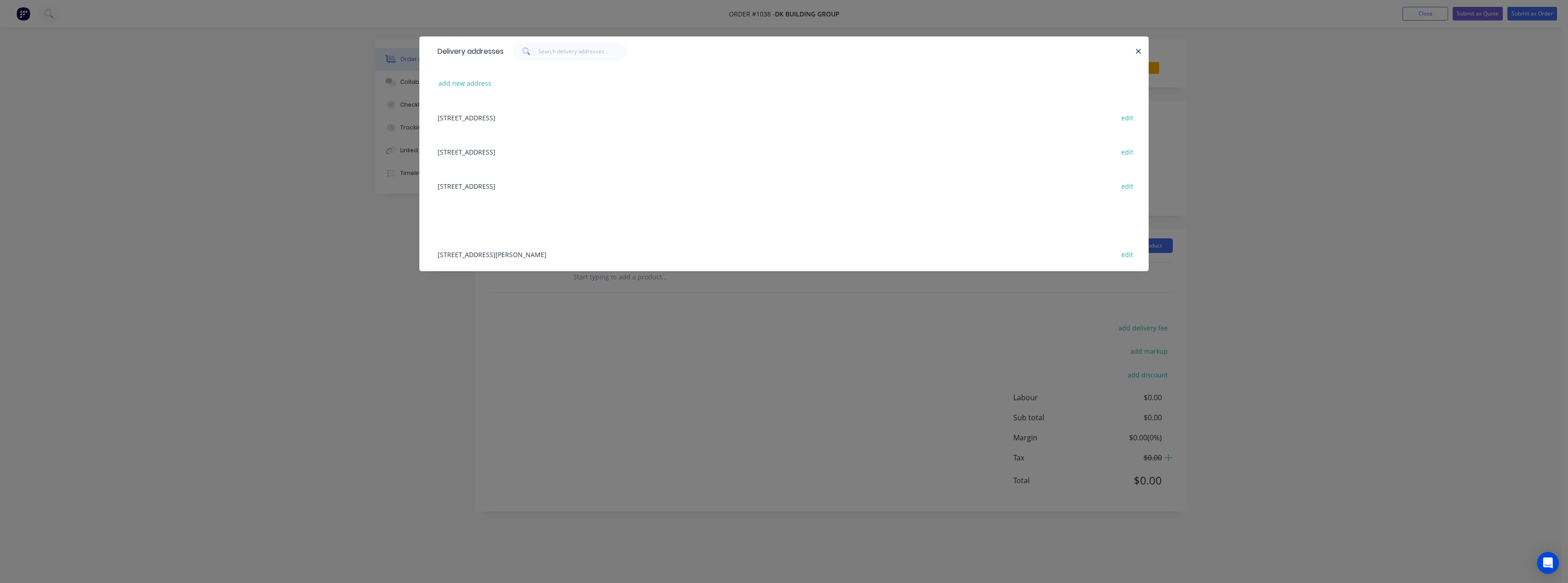
click at [577, 119] on div "[STREET_ADDRESS] edit" at bounding box center [784, 118] width 702 height 35
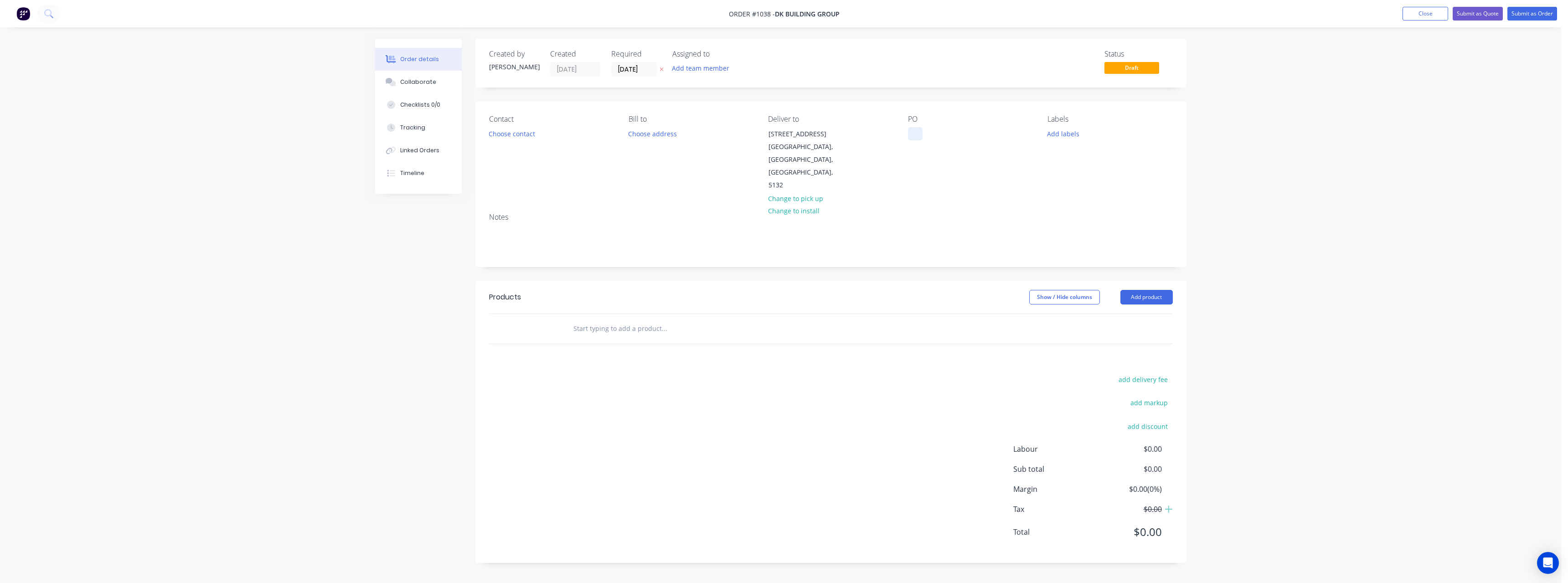
drag, startPoint x: 918, startPoint y: 131, endPoint x: 910, endPoint y: 163, distance: 33.0
click at [918, 133] on div at bounding box center [915, 134] width 15 height 13
click at [645, 320] on input "text" at bounding box center [664, 328] width 182 height 18
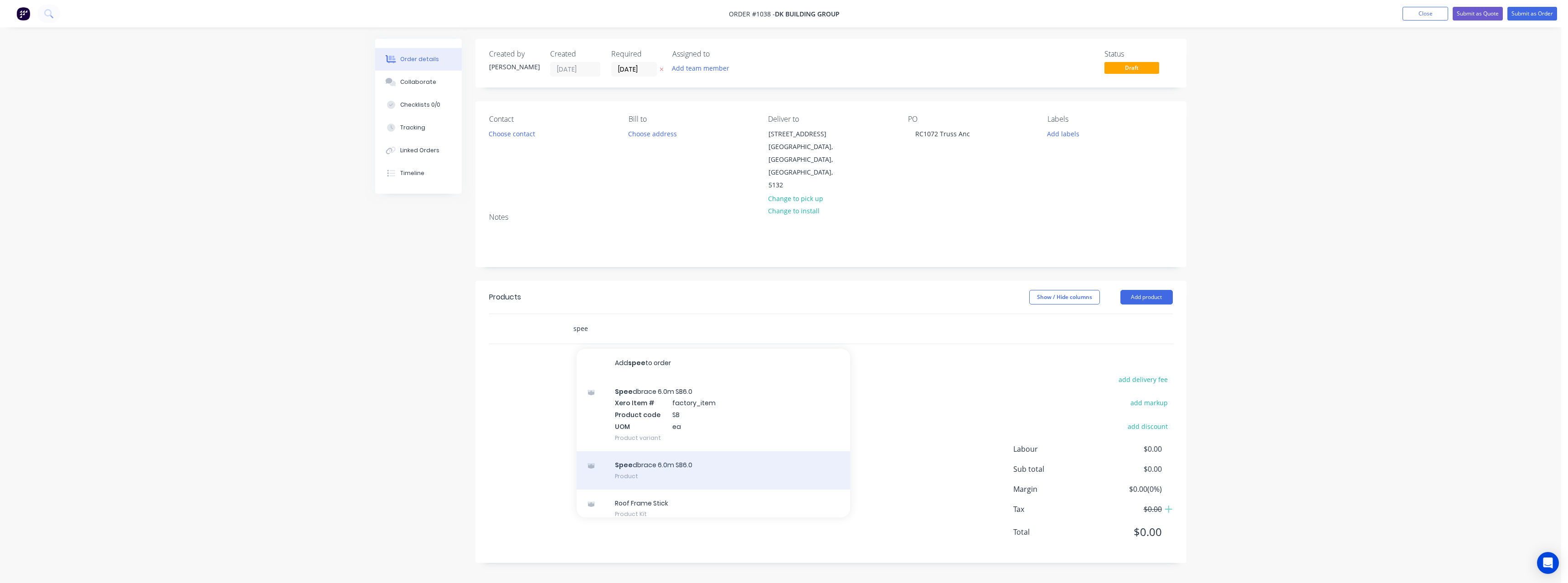
type input "spee"
click at [660, 452] on div "Spee dbrace 6.0m SB6.0 Product" at bounding box center [713, 471] width 273 height 38
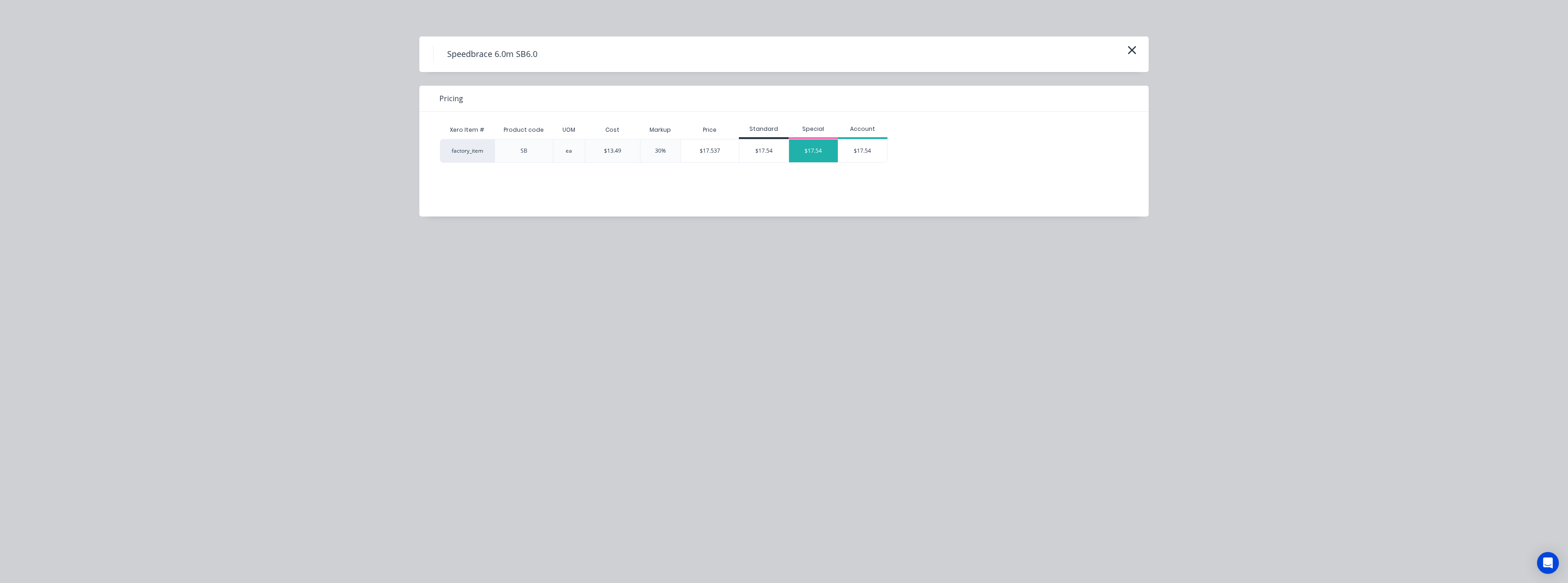
click at [807, 154] on div "$17.54" at bounding box center [814, 151] width 49 height 23
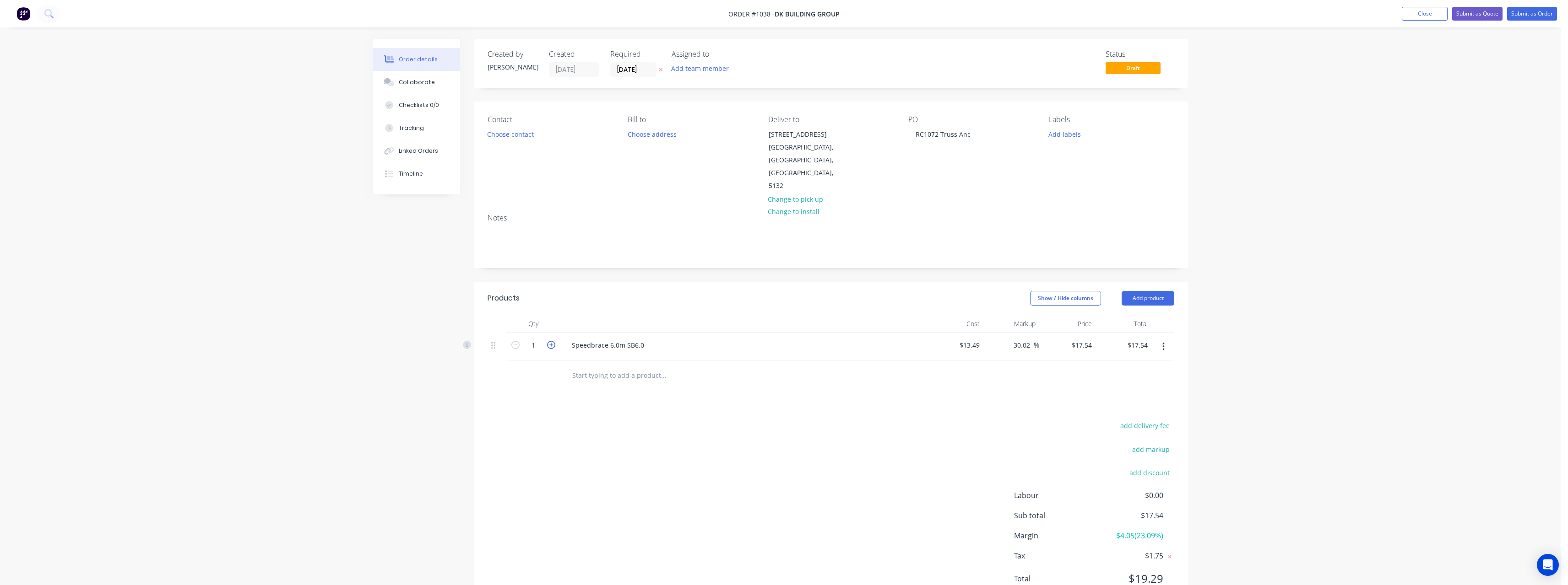
click at [551, 341] on icon "button" at bounding box center [551, 345] width 8 height 8
type input "2"
type input "$35.08"
click at [551, 341] on icon "button" at bounding box center [551, 345] width 8 height 8
type input "3"
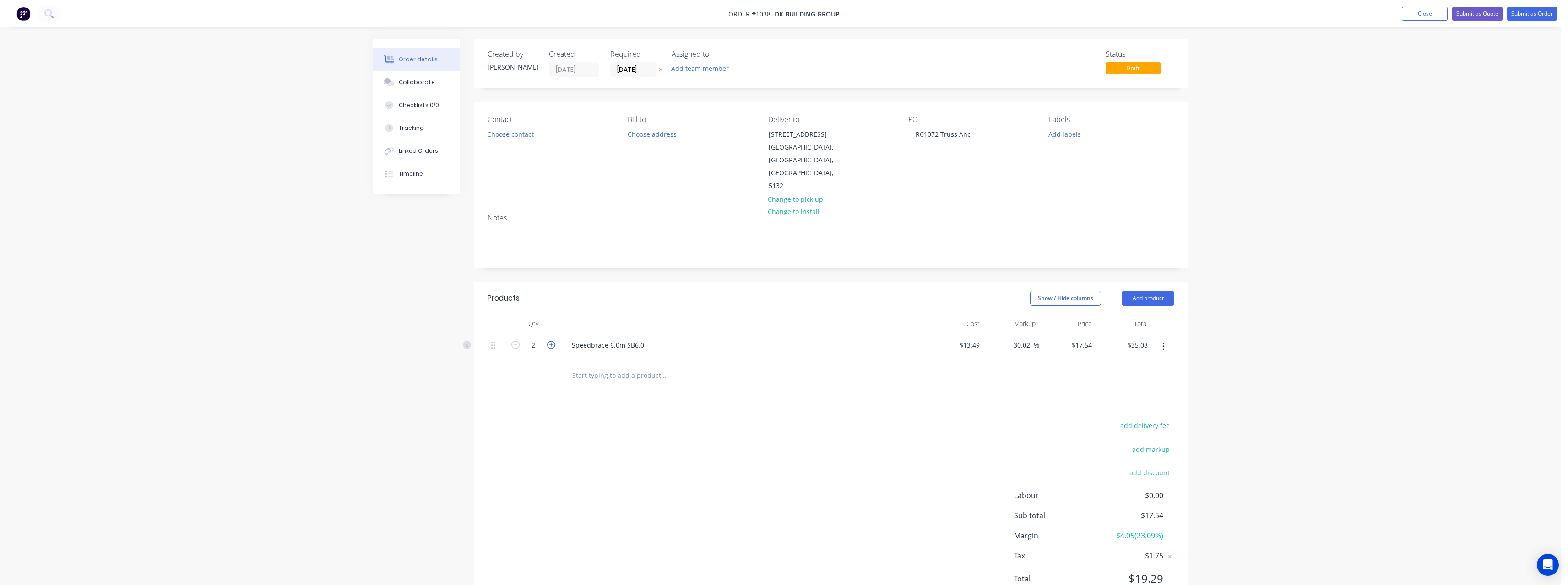
type input "$52.62"
click at [551, 341] on icon "button" at bounding box center [551, 345] width 8 height 8
type input "4"
type input "$70.16"
click at [551, 341] on icon "button" at bounding box center [551, 345] width 8 height 8
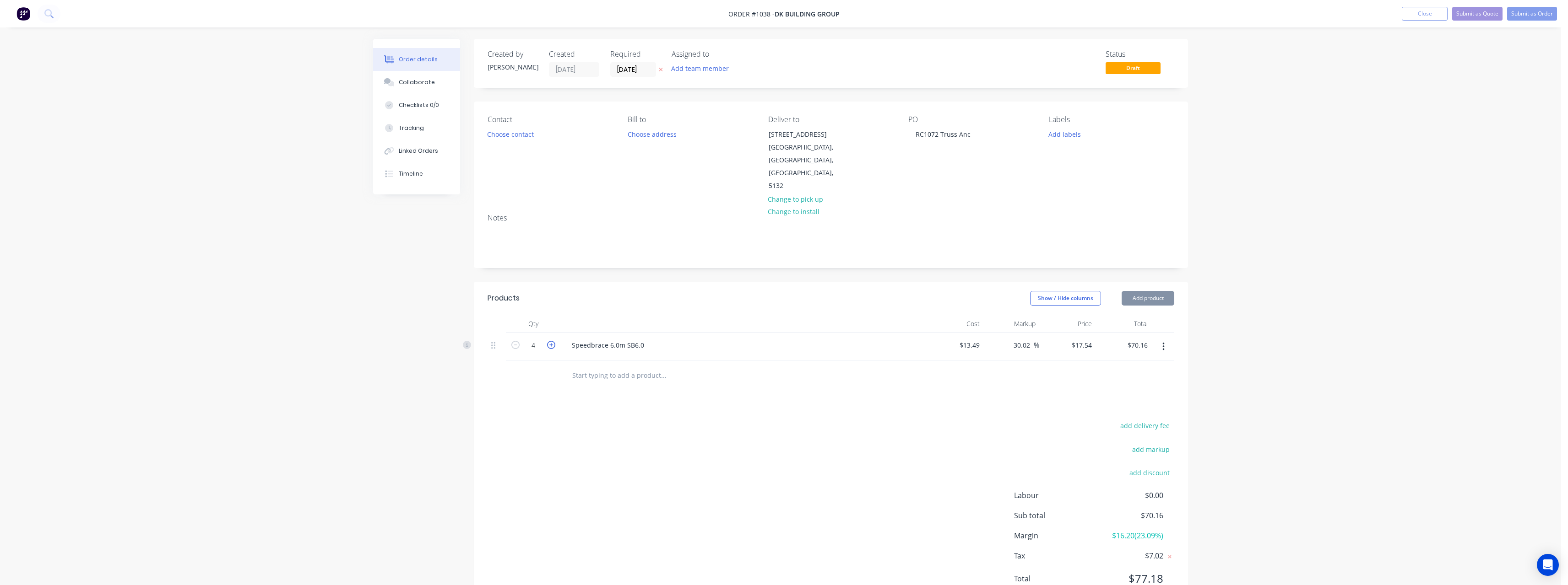
type input "5"
type input "$87.70"
click at [551, 341] on icon "button" at bounding box center [551, 345] width 8 height 8
type input "6"
type input "$105.24"
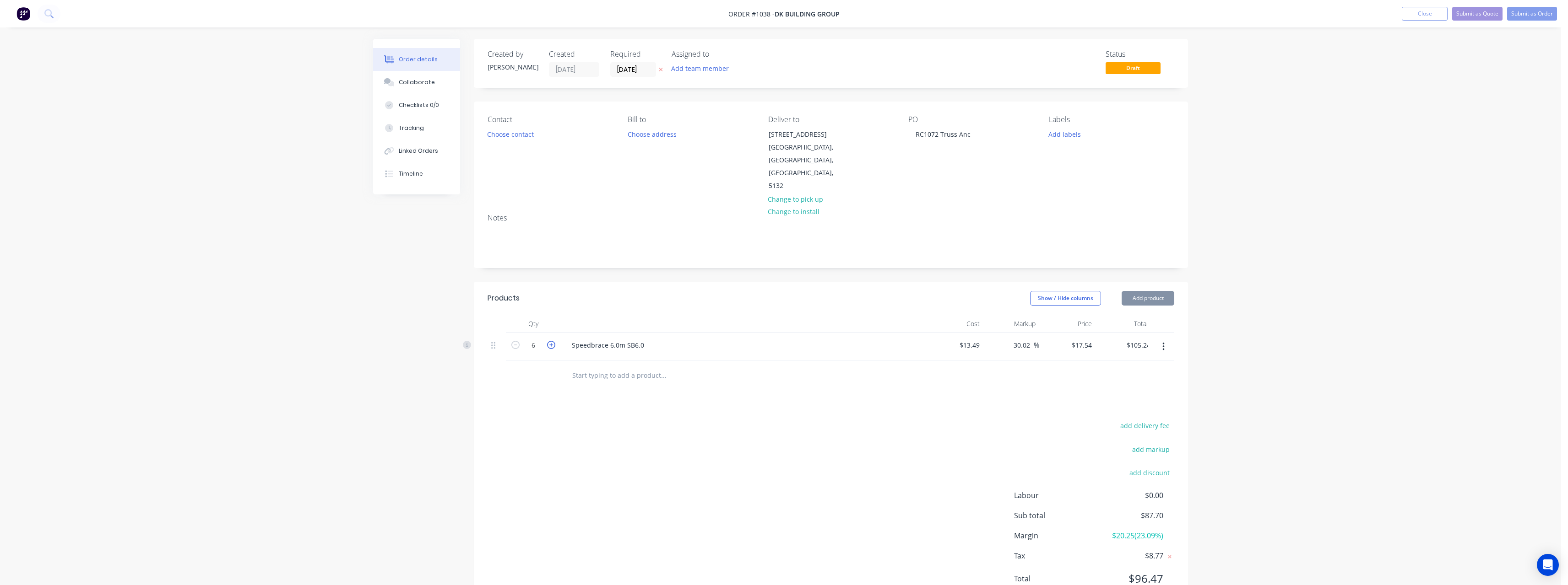
click at [551, 341] on icon "button" at bounding box center [551, 345] width 8 height 8
type input "7"
type input "$122.78"
click at [551, 341] on icon "button" at bounding box center [551, 345] width 8 height 8
type input "8"
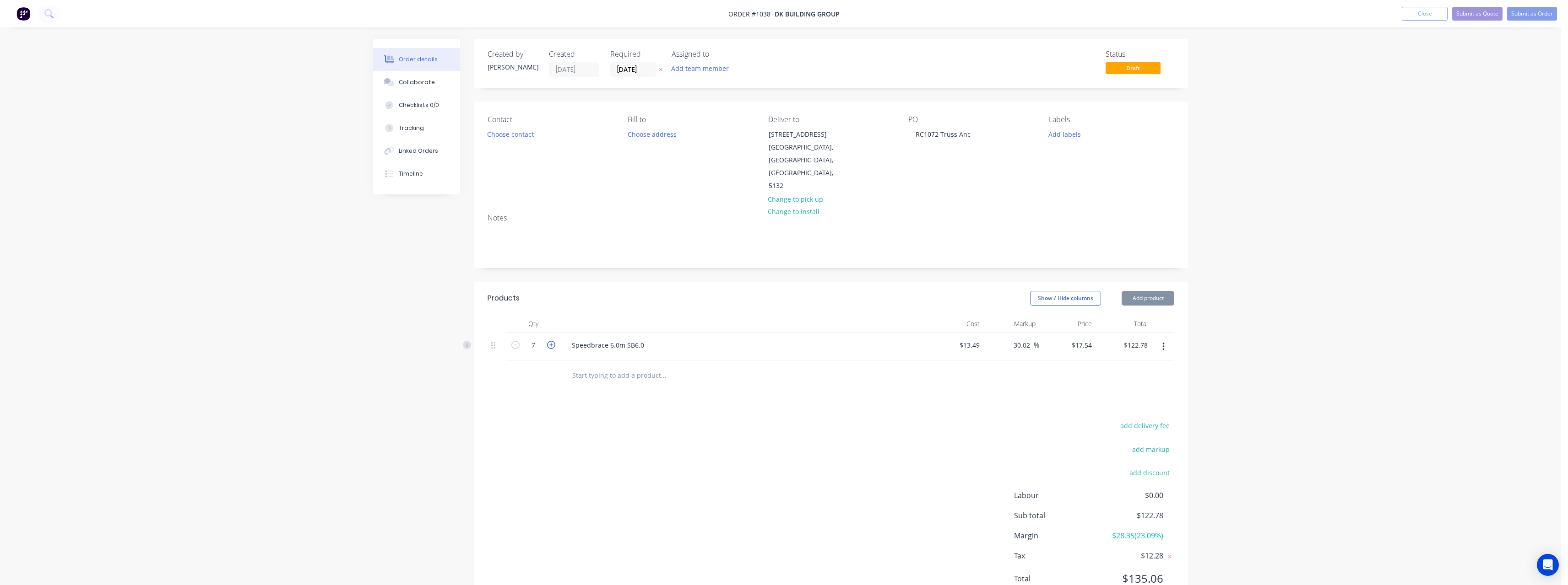
type input "$140.32"
click at [608, 366] on input "text" at bounding box center [663, 374] width 183 height 18
click at [607, 366] on input "text" at bounding box center [663, 374] width 183 height 18
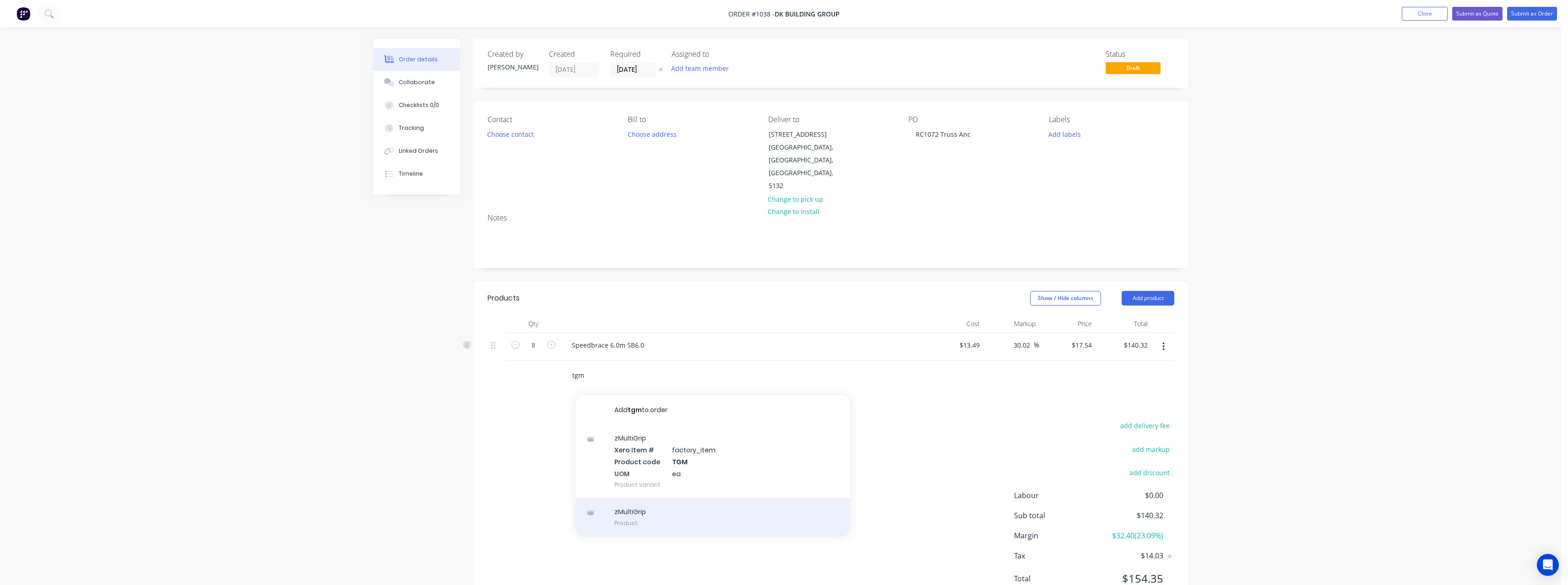
type input "tgm"
click at [637, 498] on div "zMultiGrip Product" at bounding box center [712, 517] width 274 height 39
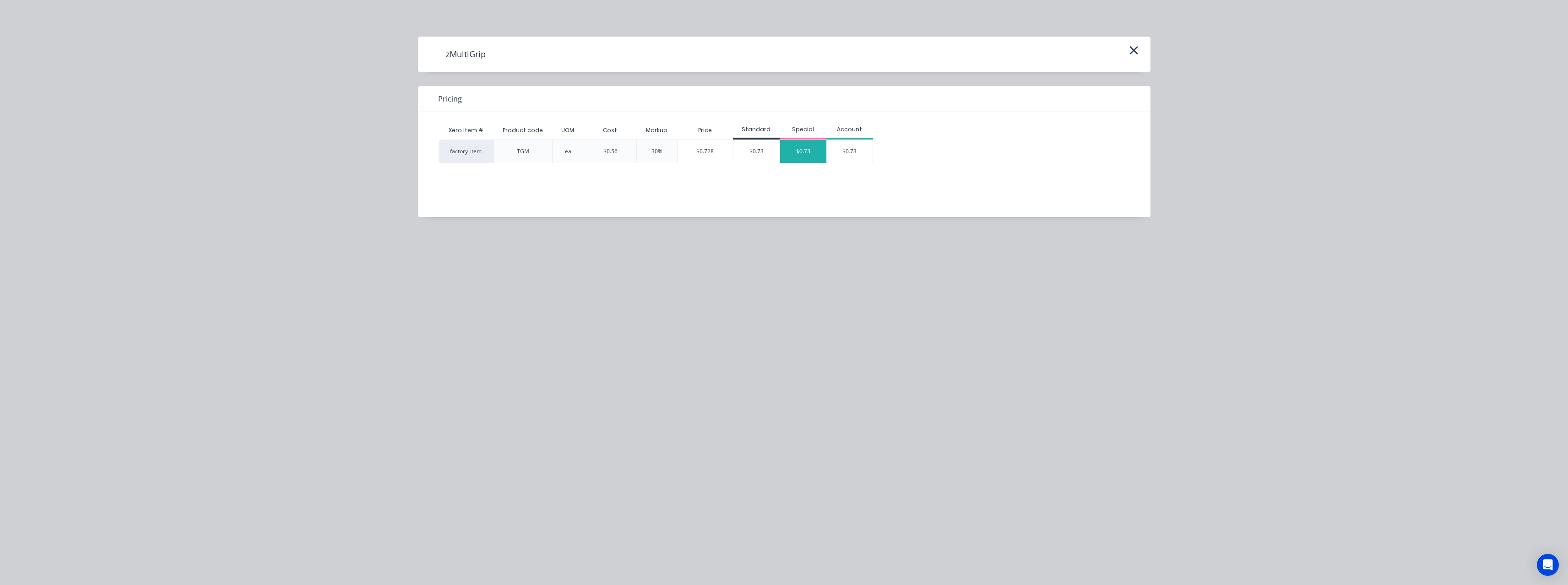
click at [793, 157] on div "$0.73" at bounding box center [803, 151] width 47 height 23
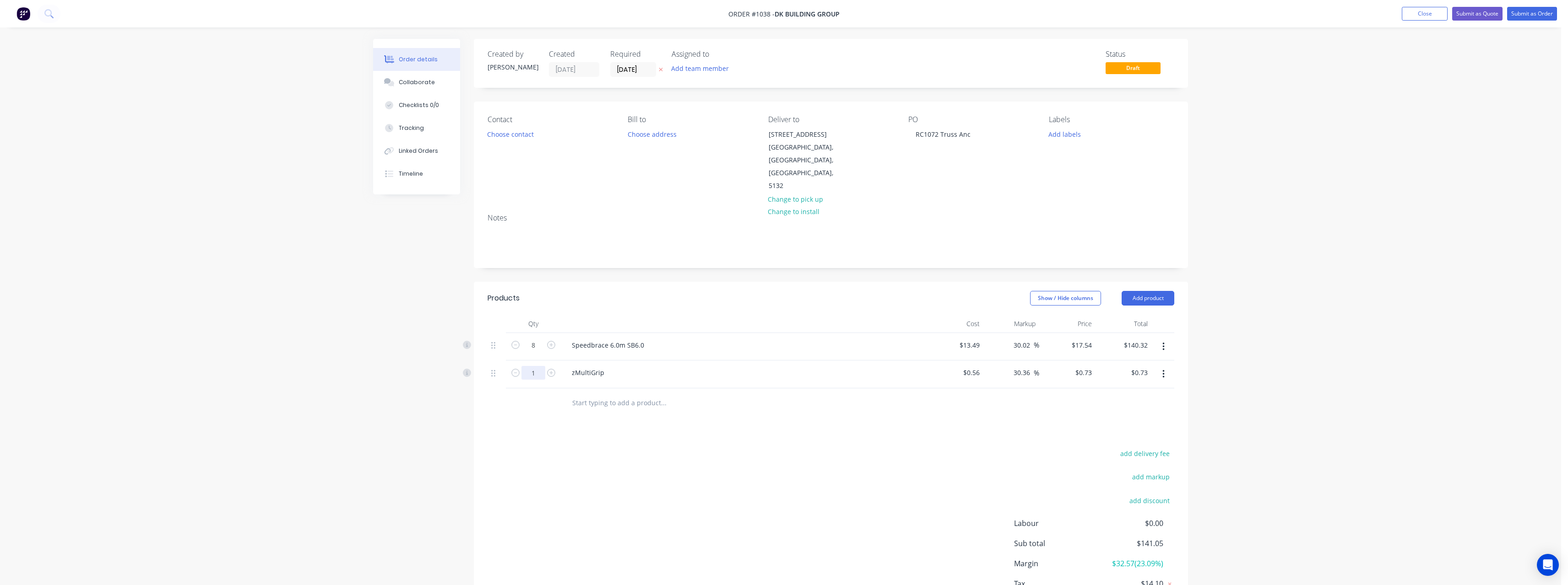
click at [538, 345] on input "1" at bounding box center [533, 345] width 24 height 13
type input "25"
type input "$18.25"
click at [634, 394] on input "text" at bounding box center [663, 403] width 183 height 18
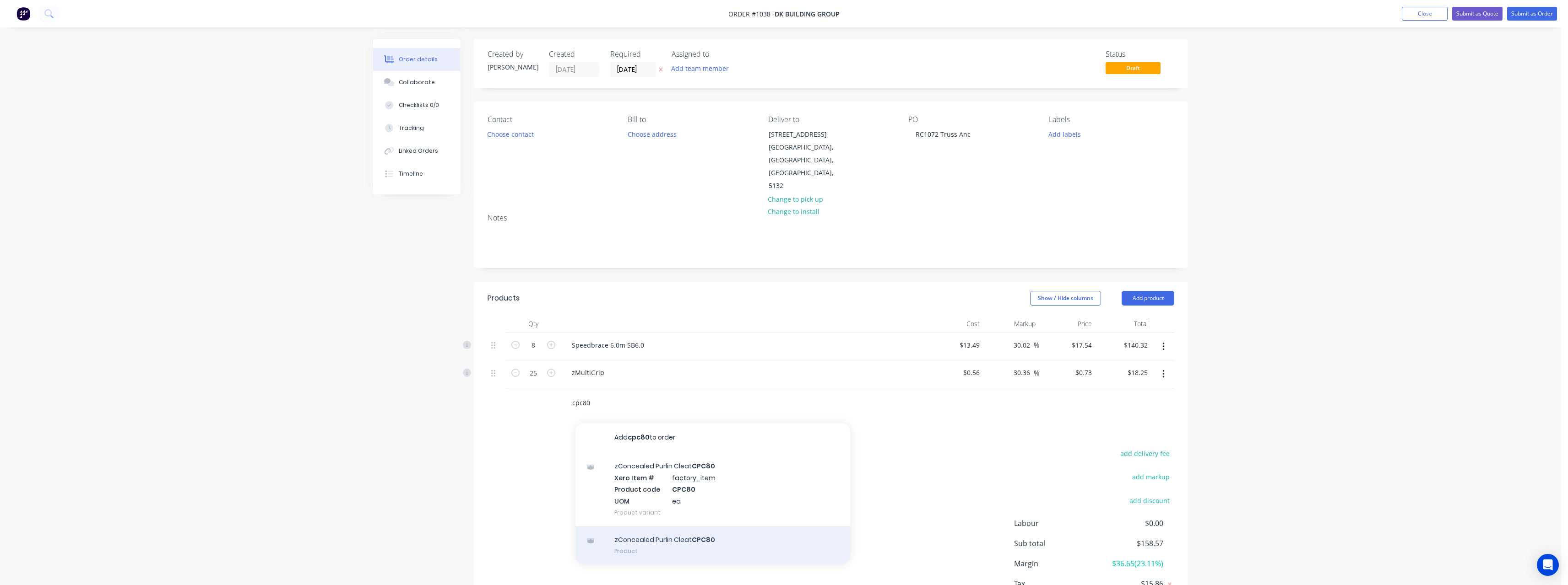
type input "cpc80"
click at [648, 526] on div "zConcealed Purlin Cleat CPC80 Product" at bounding box center [712, 545] width 274 height 39
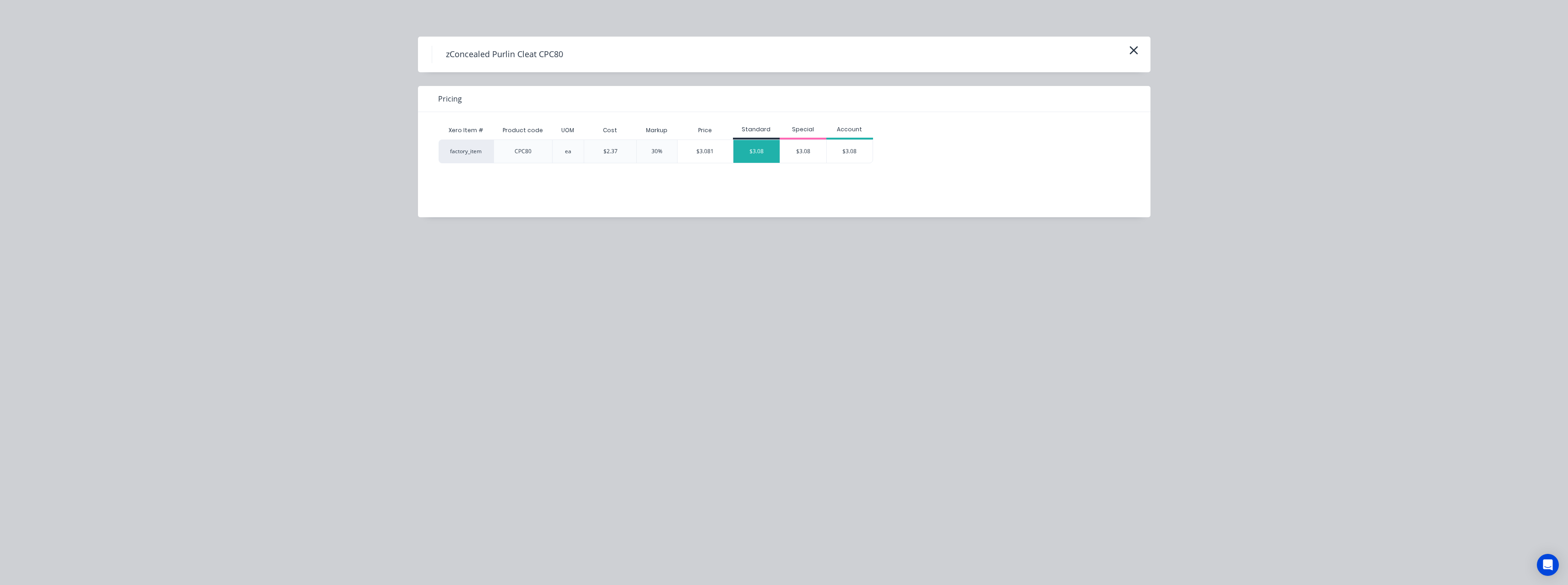
click at [749, 151] on div "$3.08" at bounding box center [756, 151] width 47 height 23
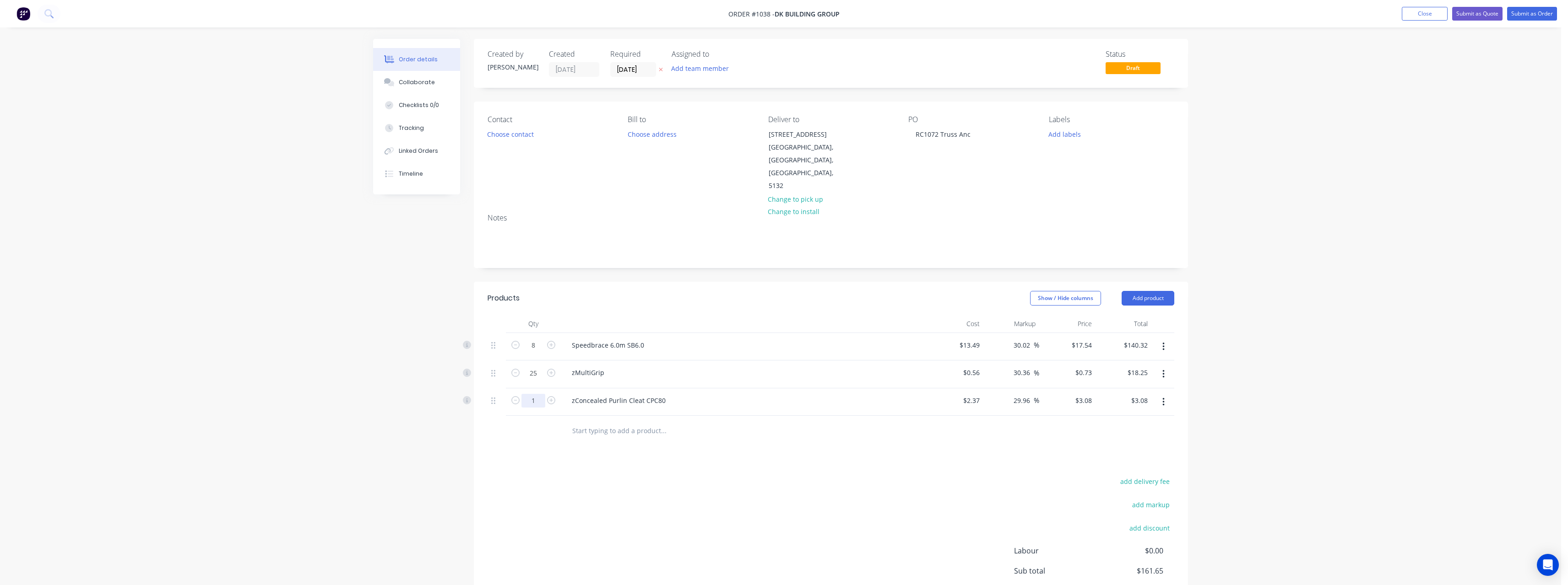
click at [542, 352] on input "1" at bounding box center [533, 345] width 24 height 13
type input "10"
type input "$30.80"
click at [609, 421] on input "text" at bounding box center [663, 430] width 183 height 18
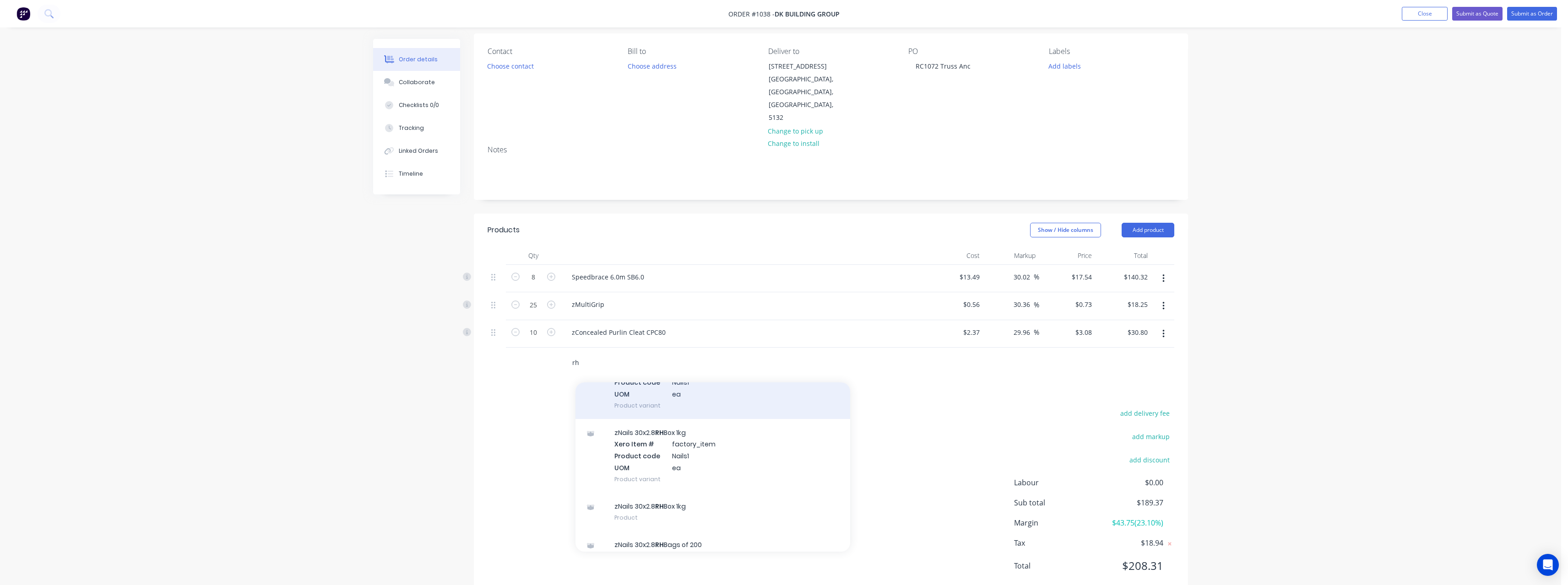
scroll to position [84, 0]
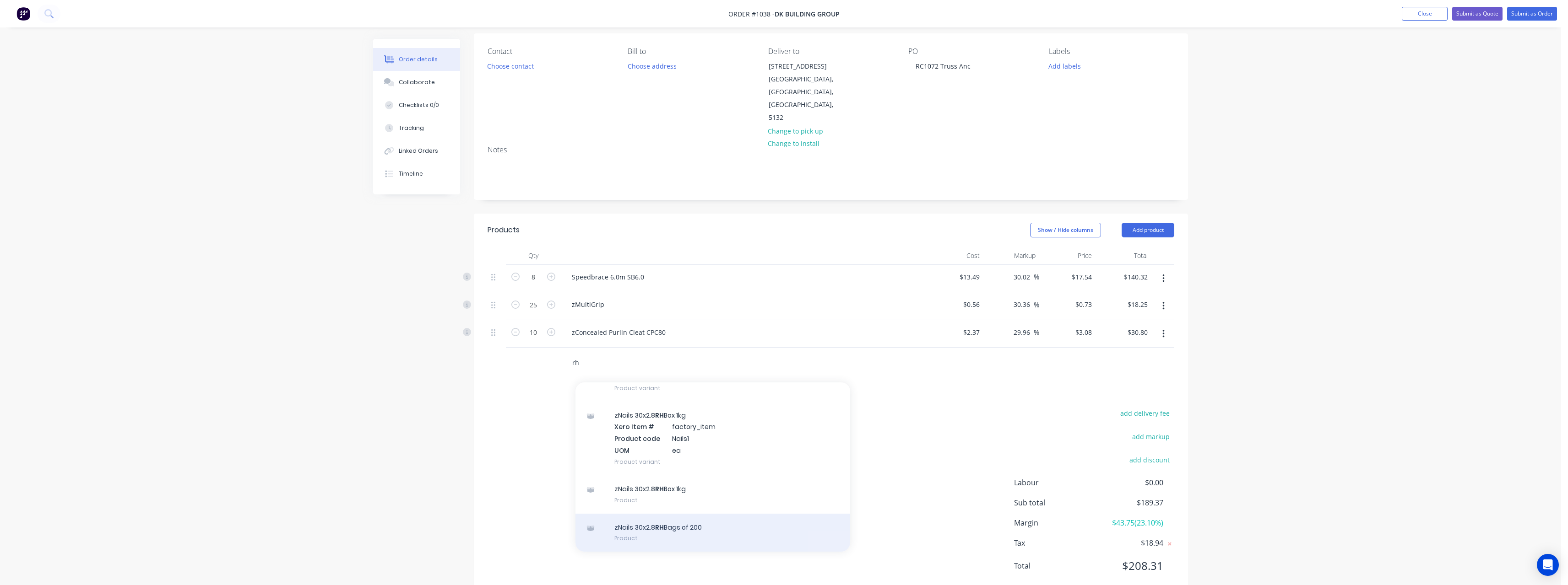
type input "rh"
click at [648, 514] on div "zNails 30x2.8 RH Bags of 200 Product" at bounding box center [712, 533] width 274 height 39
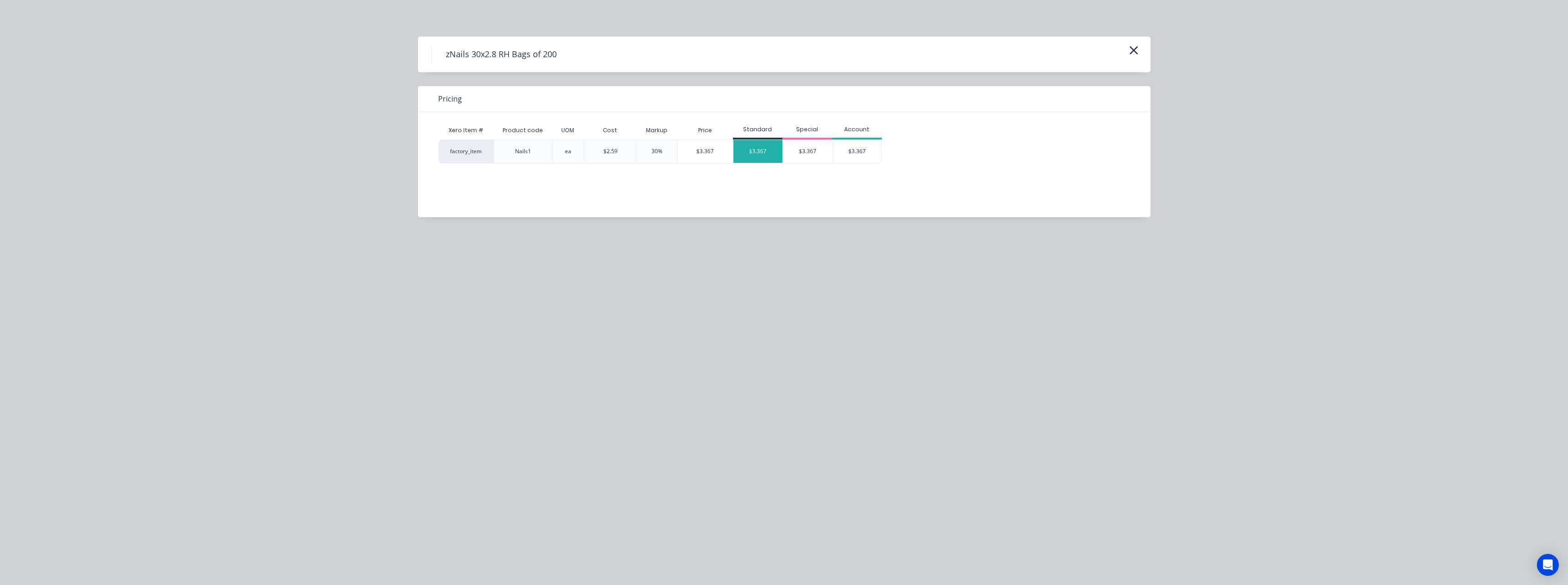
click at [760, 149] on div "$3.367" at bounding box center [758, 151] width 50 height 23
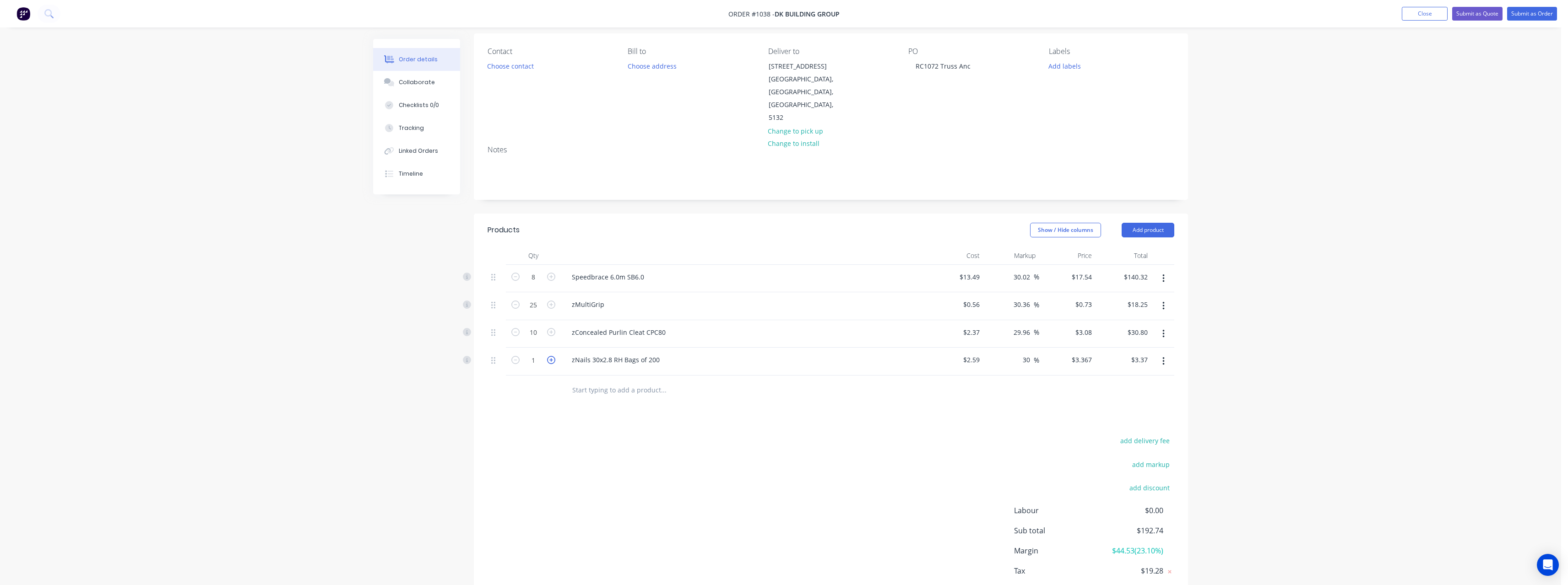
click at [553, 356] on icon "button" at bounding box center [551, 360] width 8 height 8
type input "2"
type input "$6.73"
click at [584, 381] on input "text" at bounding box center [663, 389] width 183 height 18
click at [587, 375] on div at bounding box center [726, 390] width 330 height 30
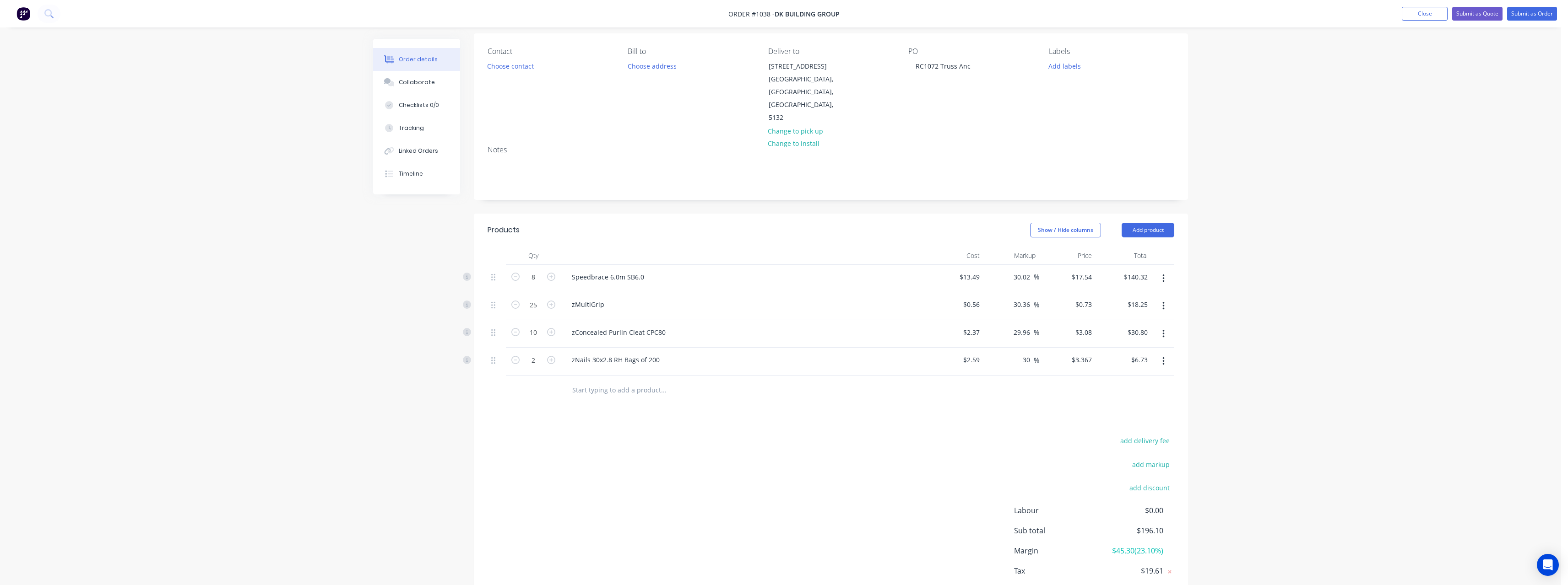
click at [589, 381] on input "text" at bounding box center [663, 389] width 183 height 18
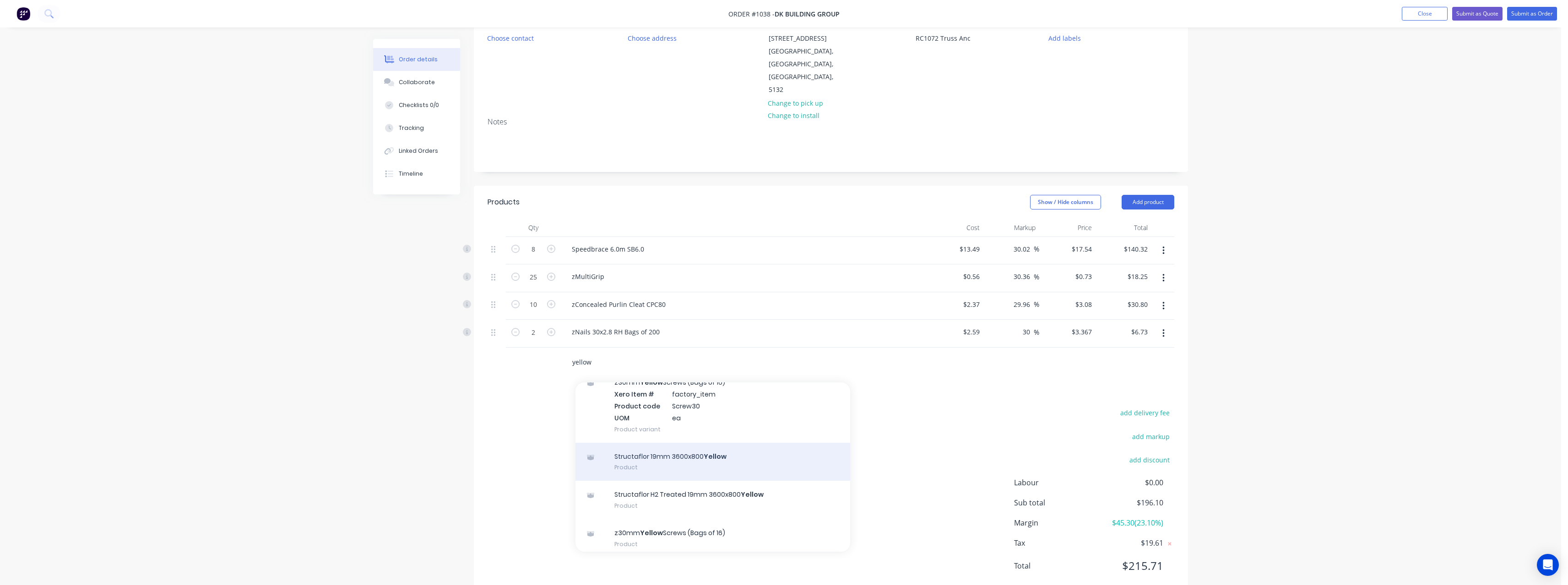
scroll to position [196, 0]
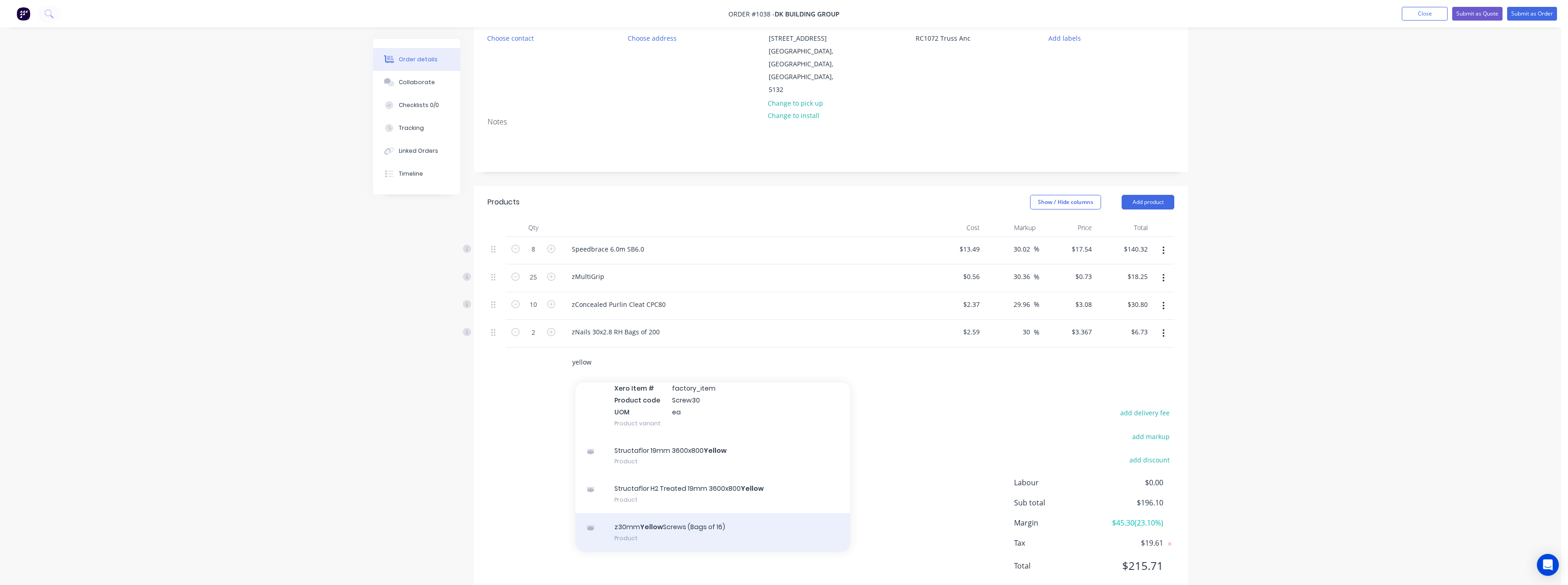
type input "yellow"
click at [668, 513] on div "z30mm Yellow Screws (Bags of 16) Product" at bounding box center [712, 532] width 274 height 39
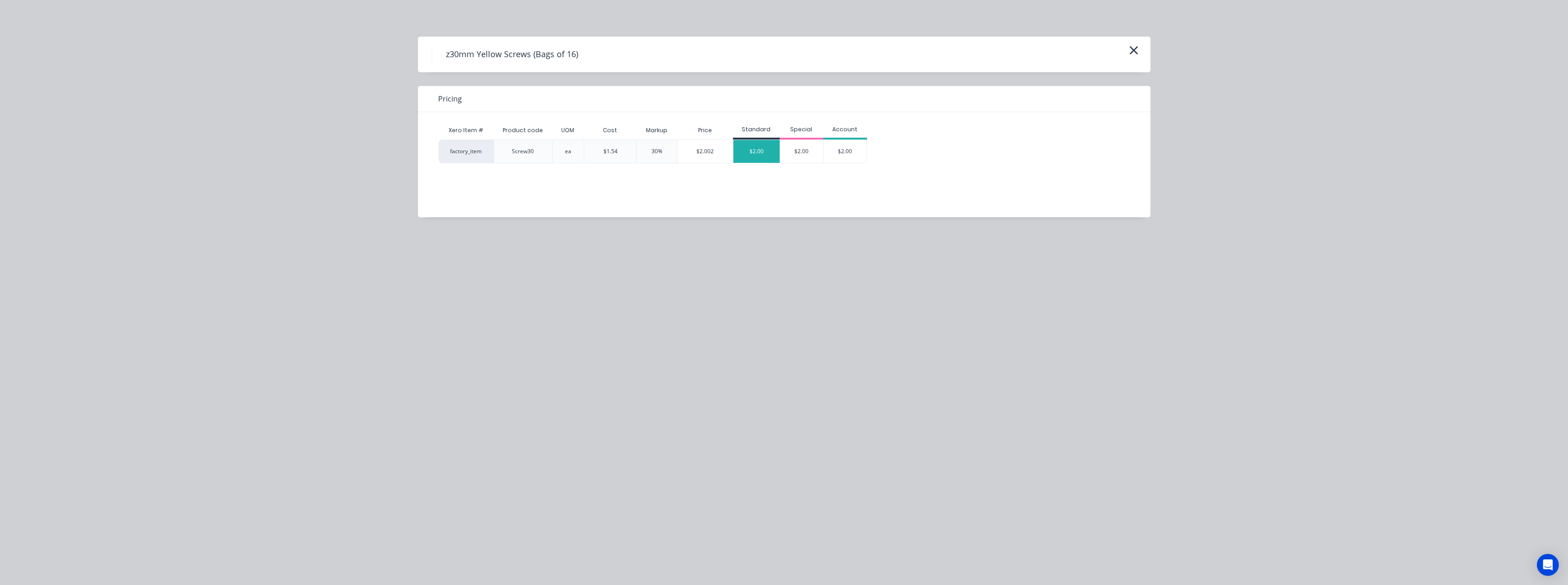
click at [753, 161] on div "$2.00" at bounding box center [756, 151] width 47 height 23
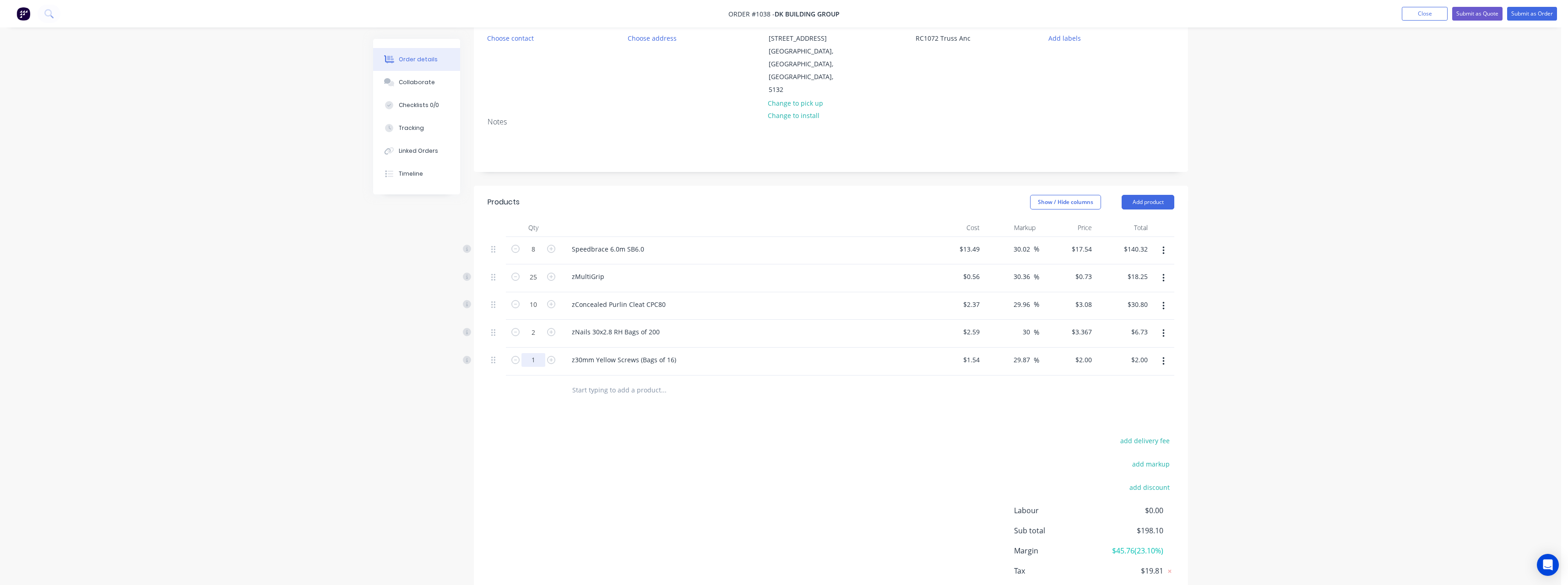
click at [539, 256] on input "1" at bounding box center [533, 249] width 24 height 13
type input "5"
type input "$10.00"
click at [640, 381] on input "text" at bounding box center [663, 389] width 183 height 18
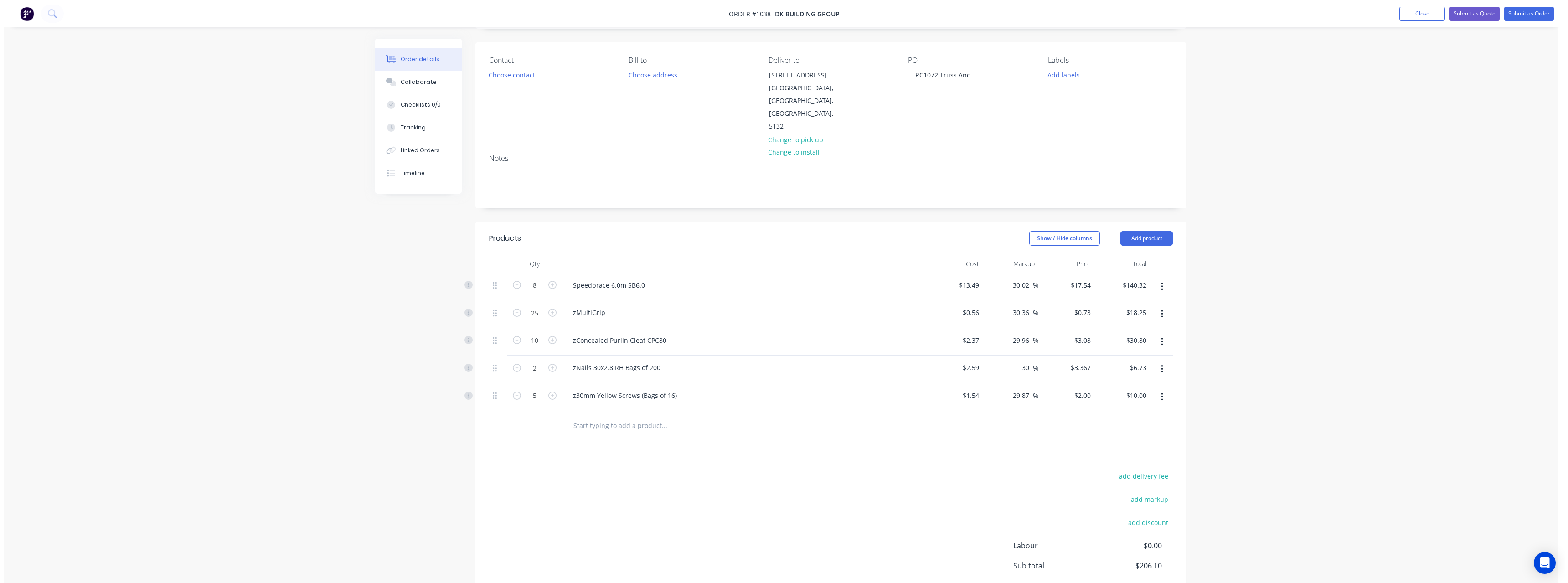
scroll to position [0, 0]
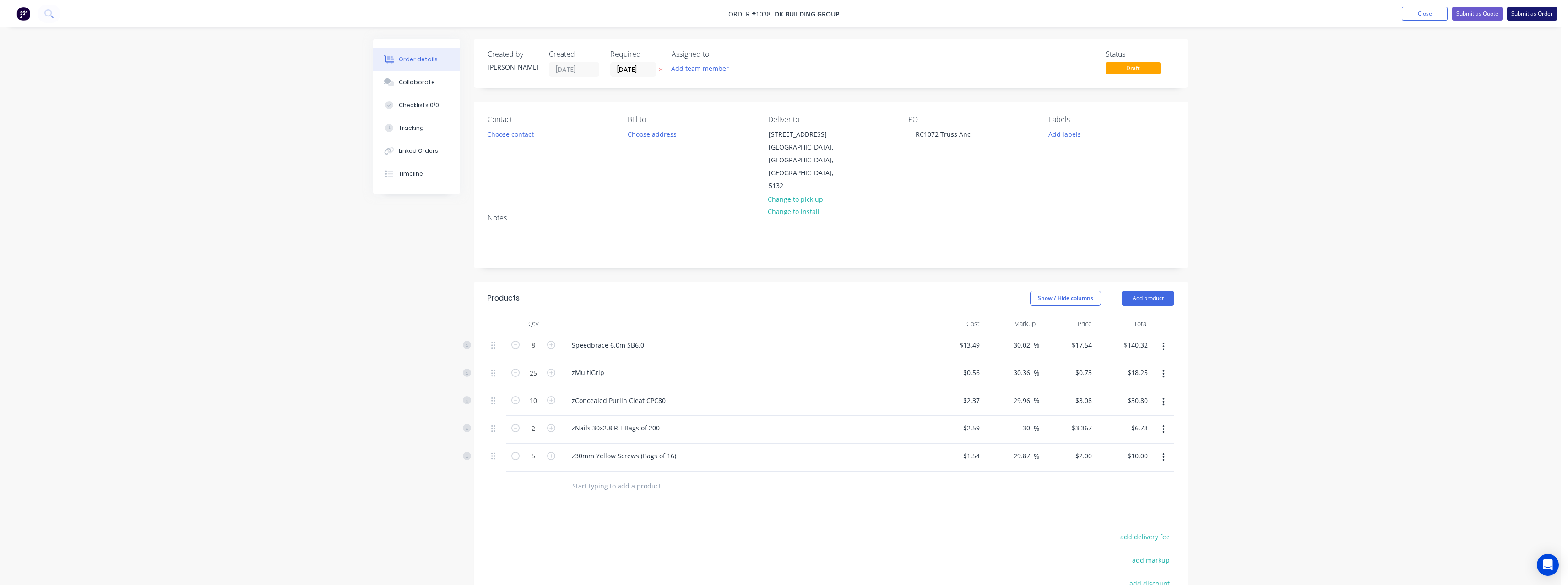
click at [1533, 14] on button "Submit as Order" at bounding box center [1531, 13] width 50 height 13
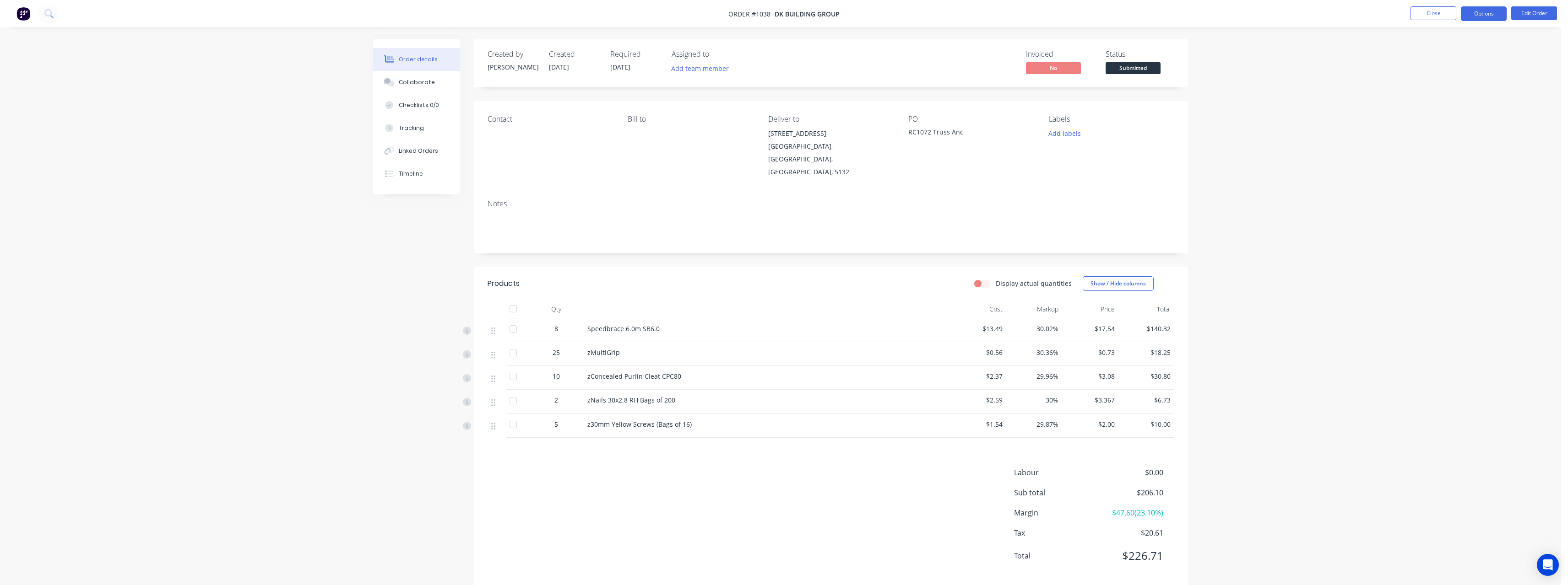
click at [1484, 13] on button "Options" at bounding box center [1484, 13] width 46 height 15
click at [1450, 105] on div "Work Order" at bounding box center [1456, 110] width 84 height 13
click at [1439, 91] on div "Without pricing" at bounding box center [1456, 92] width 84 height 13
click at [1111, 67] on span "Submitted" at bounding box center [1133, 68] width 55 height 12
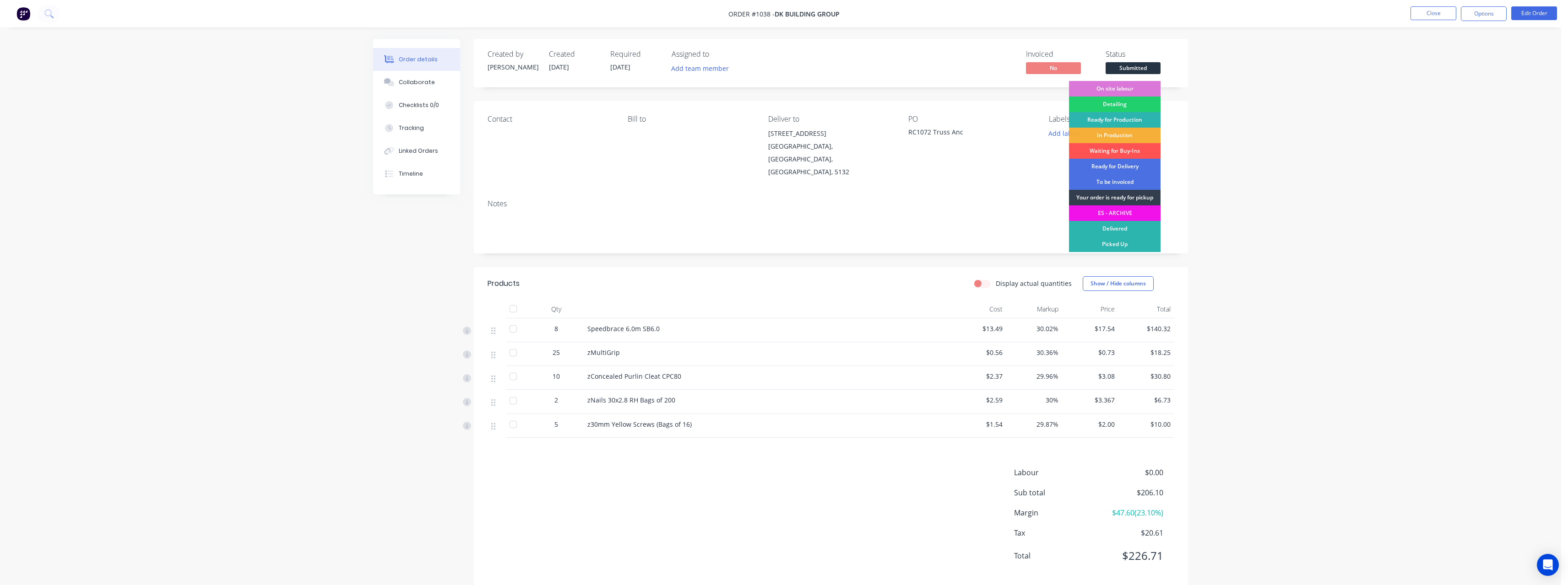
click at [1126, 120] on div "Ready for Production" at bounding box center [1114, 120] width 91 height 16
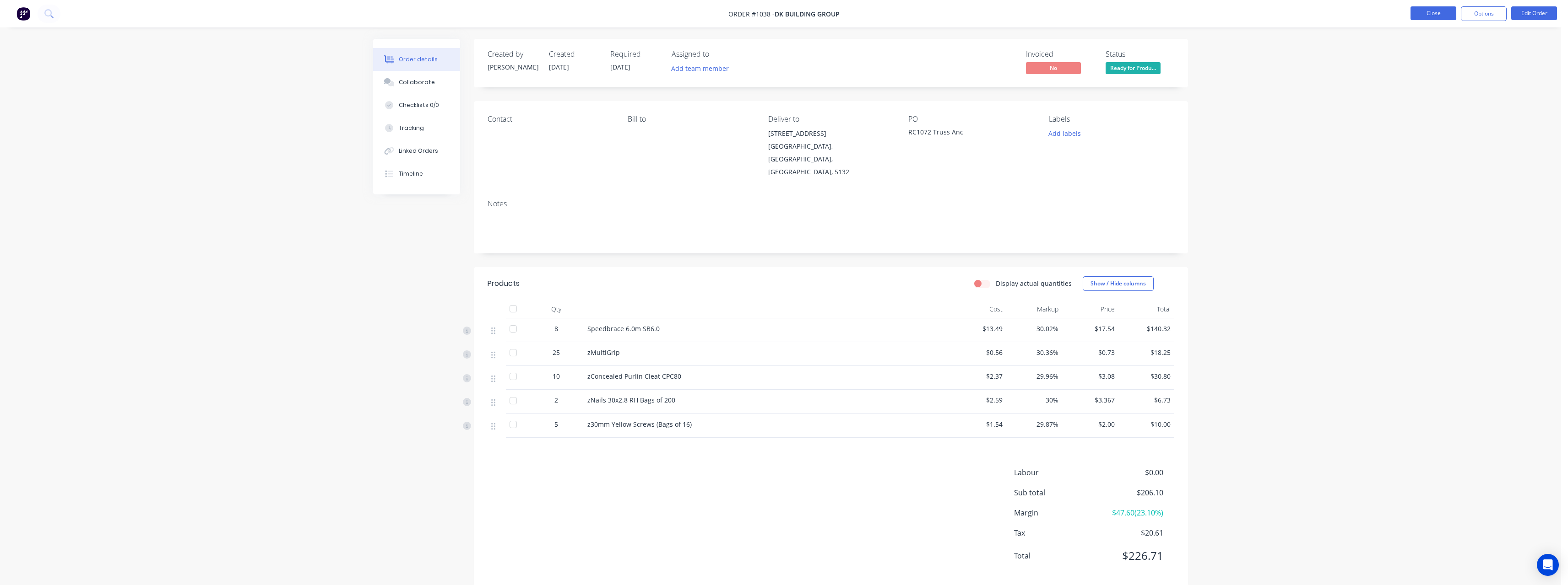
click at [1420, 17] on button "Close" at bounding box center [1433, 13] width 46 height 13
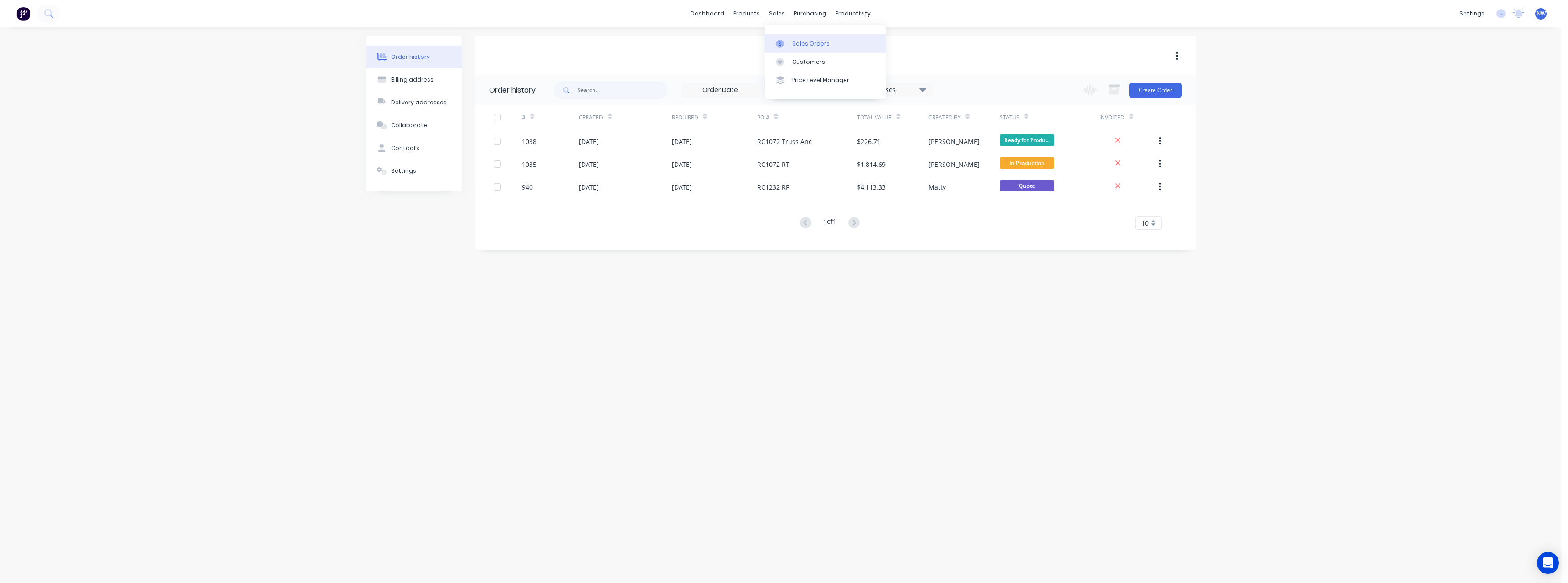
click at [816, 38] on link "Sales Orders" at bounding box center [826, 43] width 121 height 18
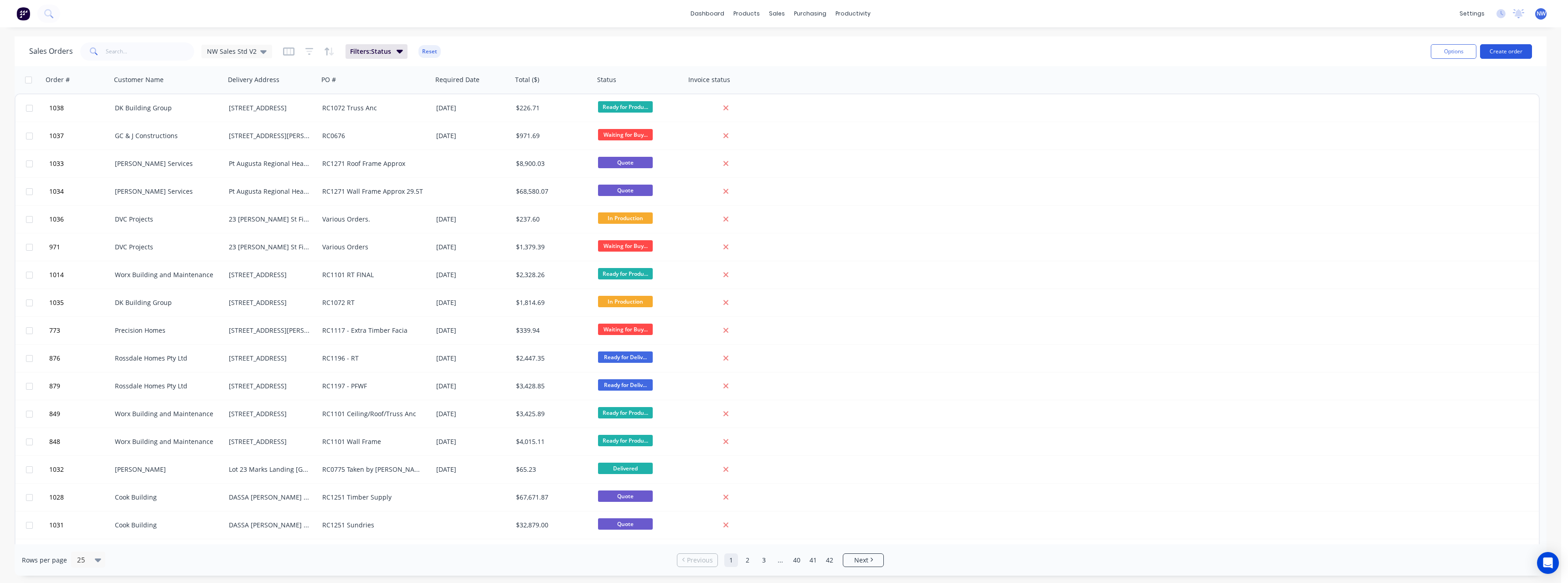
click at [1515, 53] on button "Create order" at bounding box center [1506, 51] width 52 height 15
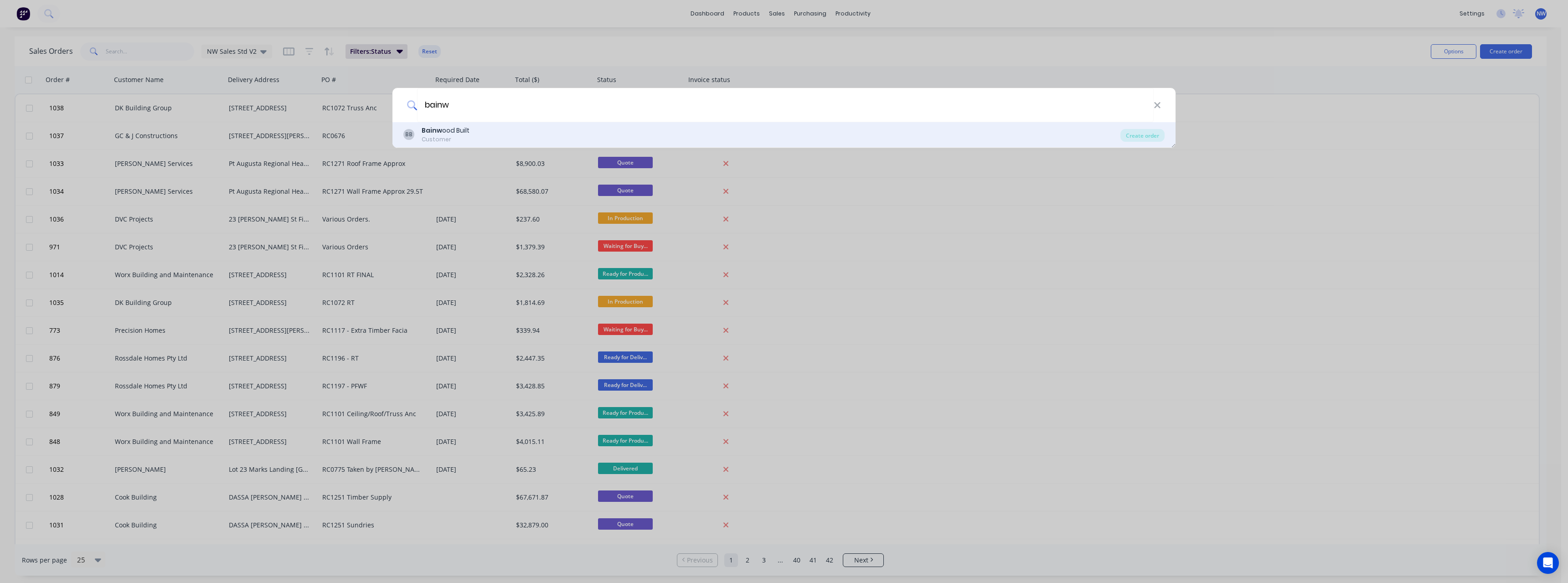
type input "bainw"
click at [433, 130] on b "Bainw" at bounding box center [432, 130] width 20 height 9
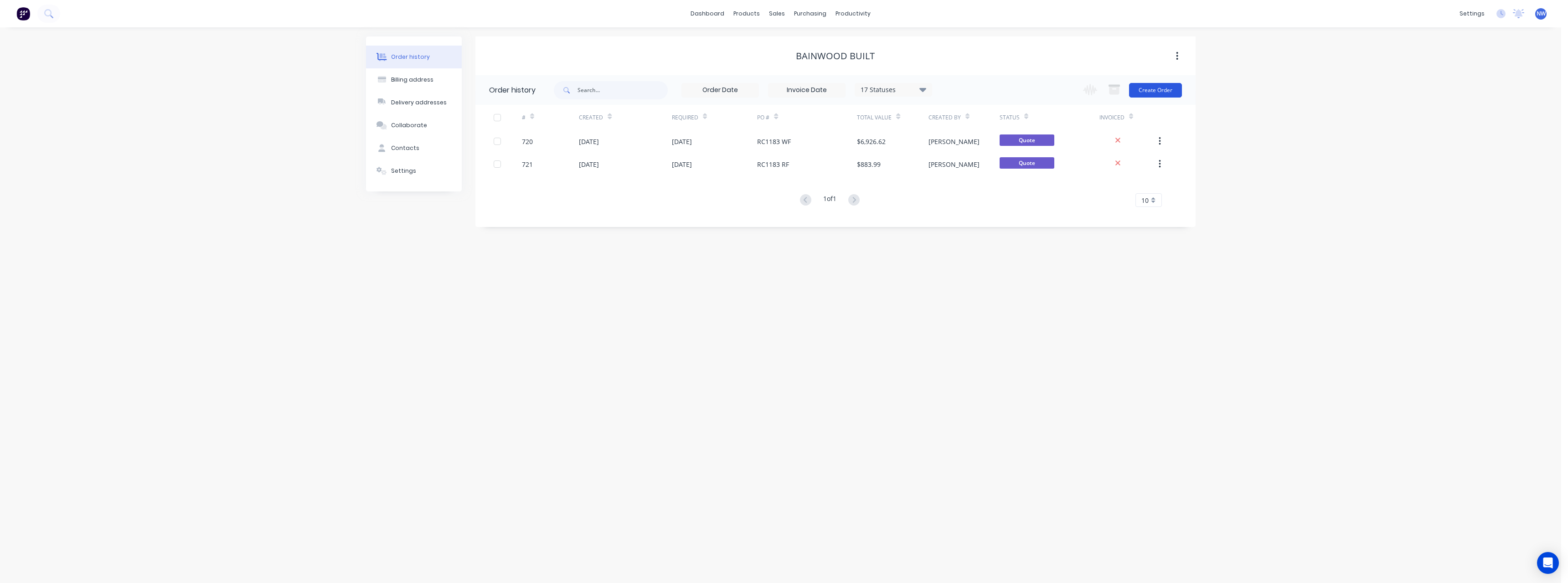
click at [1142, 93] on button "Create Order" at bounding box center [1155, 90] width 53 height 15
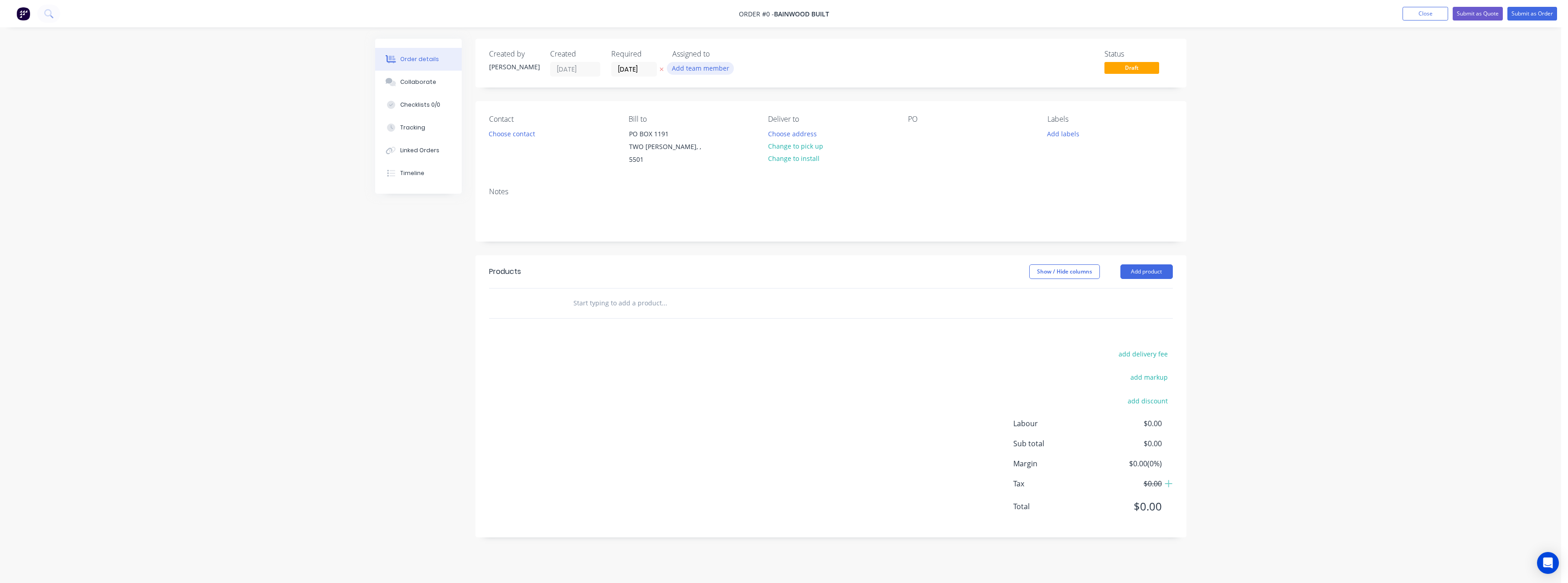
click at [668, 64] on button "Add team member" at bounding box center [700, 68] width 67 height 13
click at [662, 68] on icon at bounding box center [661, 69] width 4 height 4
click at [785, 132] on button "Choose address" at bounding box center [792, 134] width 58 height 13
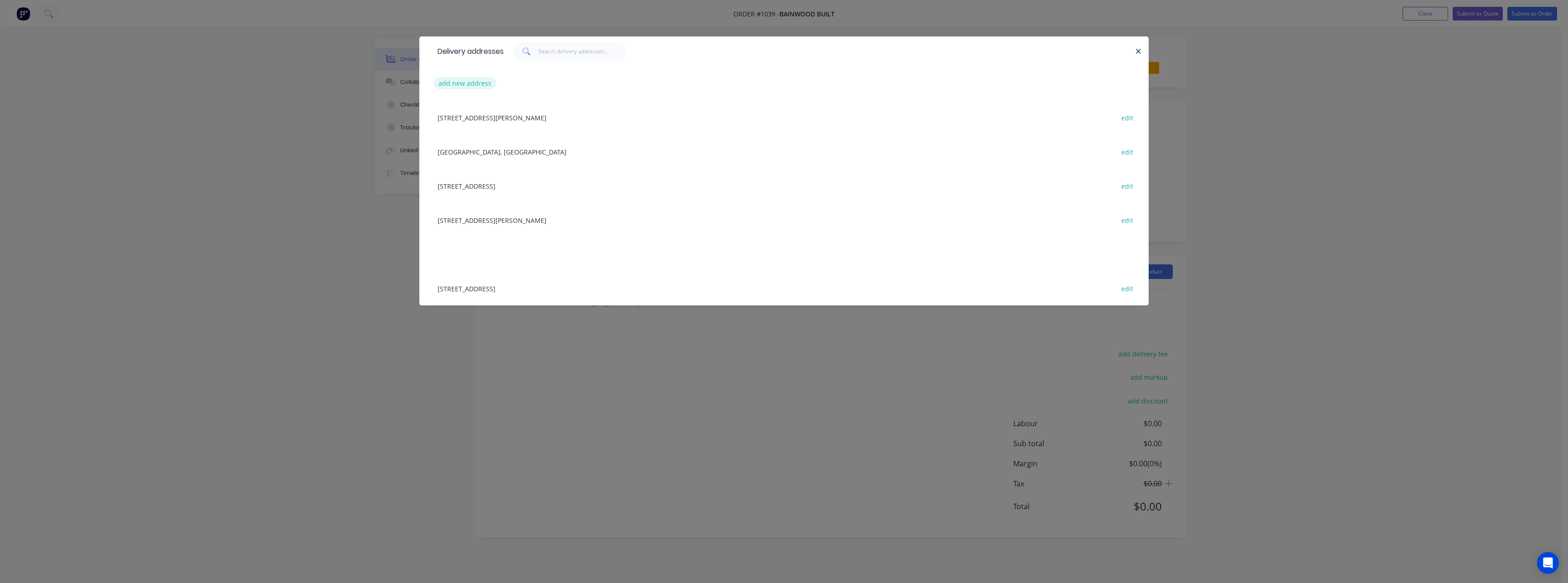
click at [476, 83] on button "add new address" at bounding box center [465, 83] width 63 height 13
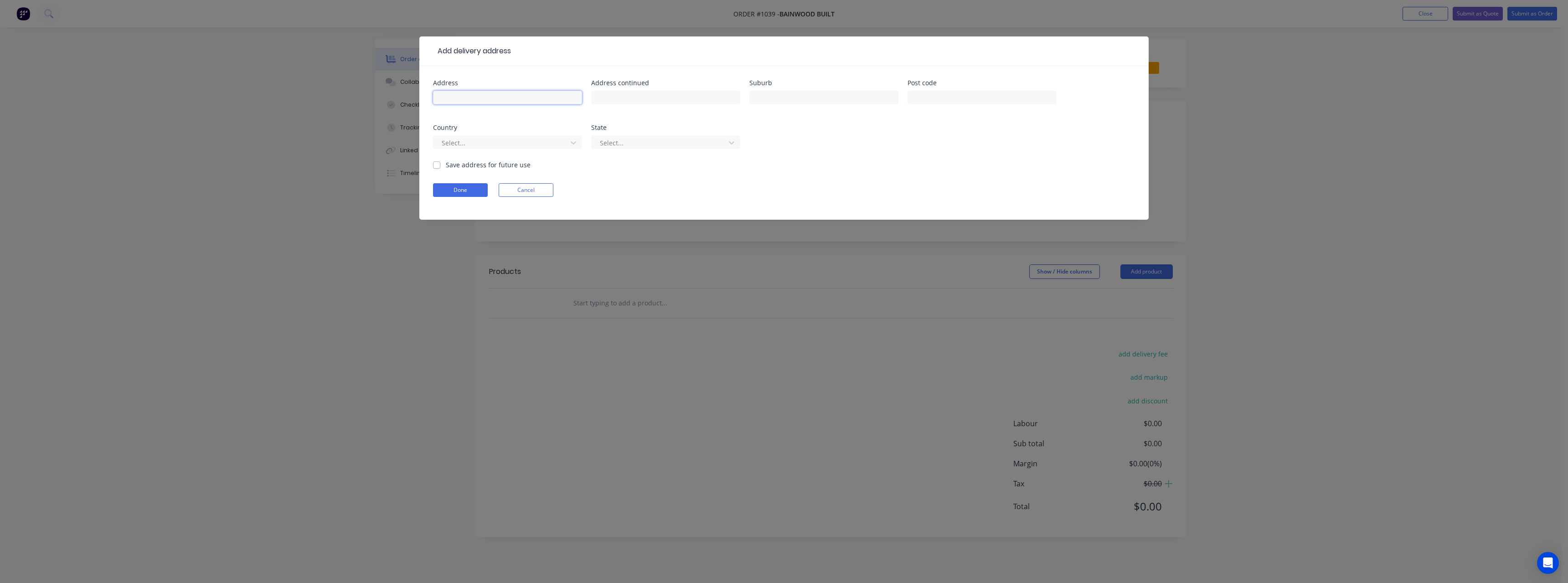
click at [507, 97] on input "text" at bounding box center [507, 97] width 149 height 13
type input "[STREET_ADDRESS]"
click at [768, 95] on input "text" at bounding box center [824, 97] width 149 height 13
type input "[GEOGRAPHIC_DATA]"
click at [515, 166] on label "Save address for future use" at bounding box center [489, 165] width 85 height 9
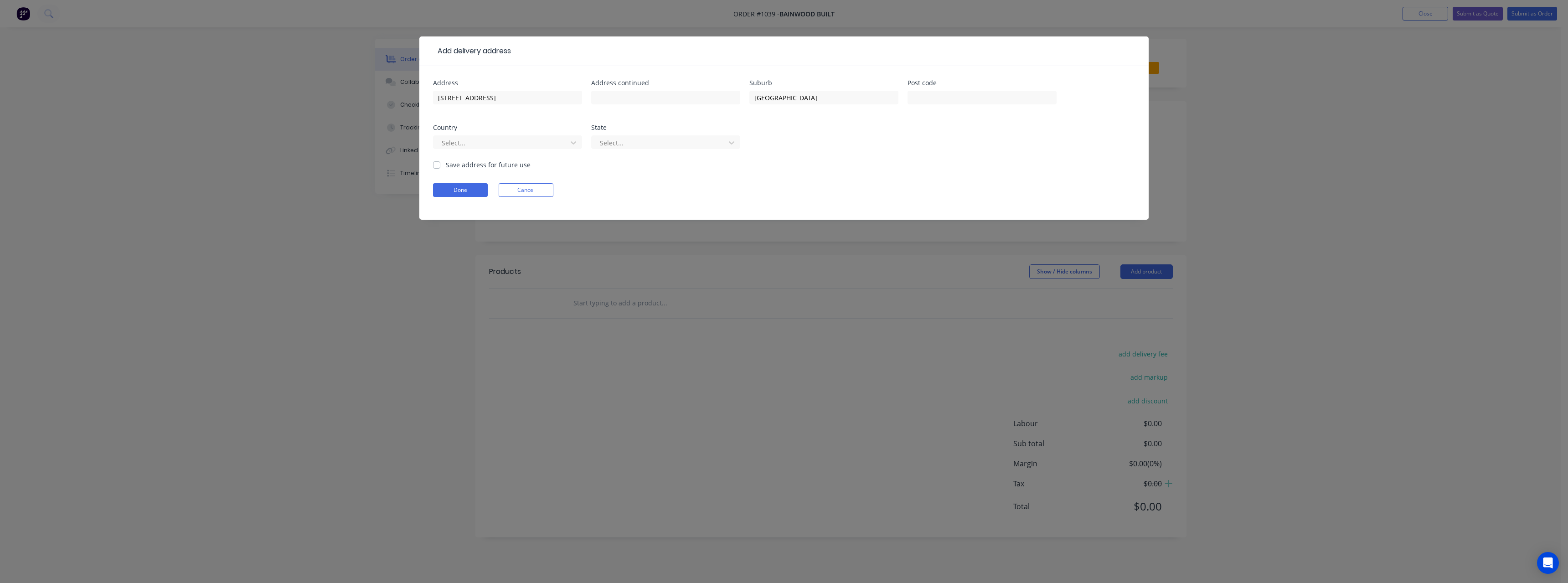
click at [441, 166] on input "Save address for future use" at bounding box center [436, 164] width 7 height 9
checkbox input "true"
click at [479, 186] on button "Done" at bounding box center [460, 189] width 55 height 13
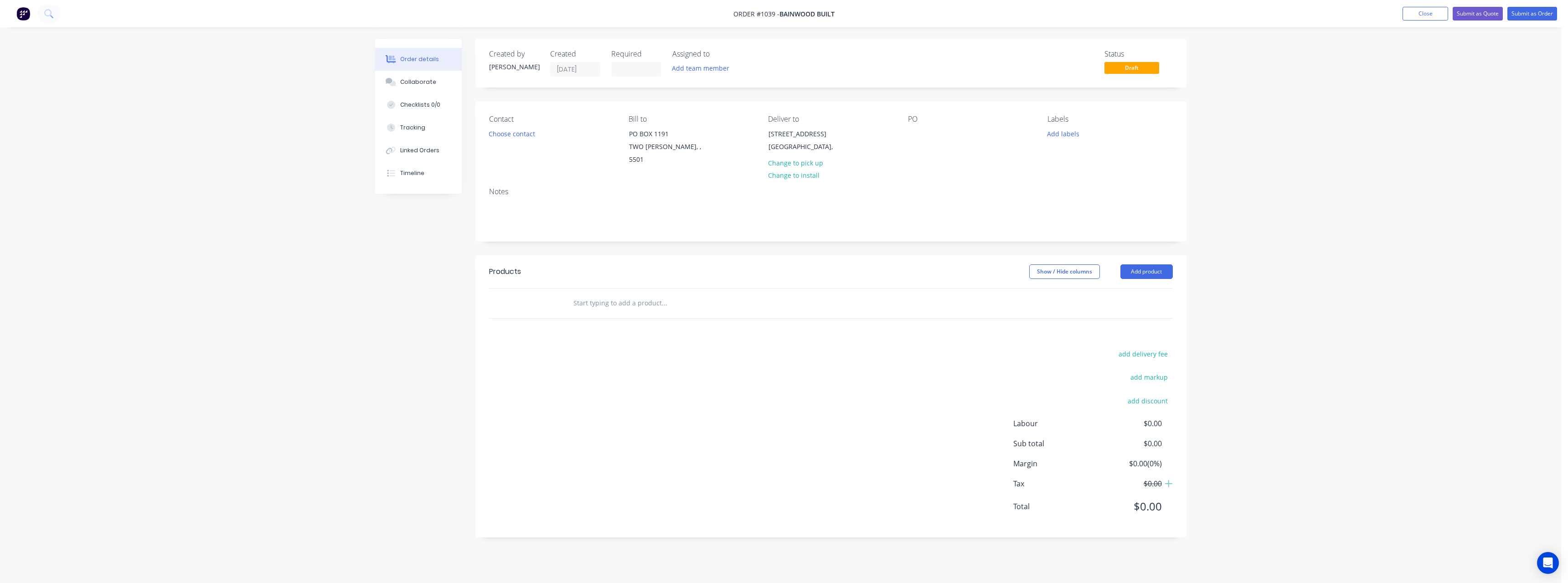
click at [918, 124] on div "PO" at bounding box center [970, 141] width 125 height 52
click at [919, 133] on div at bounding box center [915, 134] width 15 height 13
click at [631, 295] on input "text" at bounding box center [664, 302] width 182 height 18
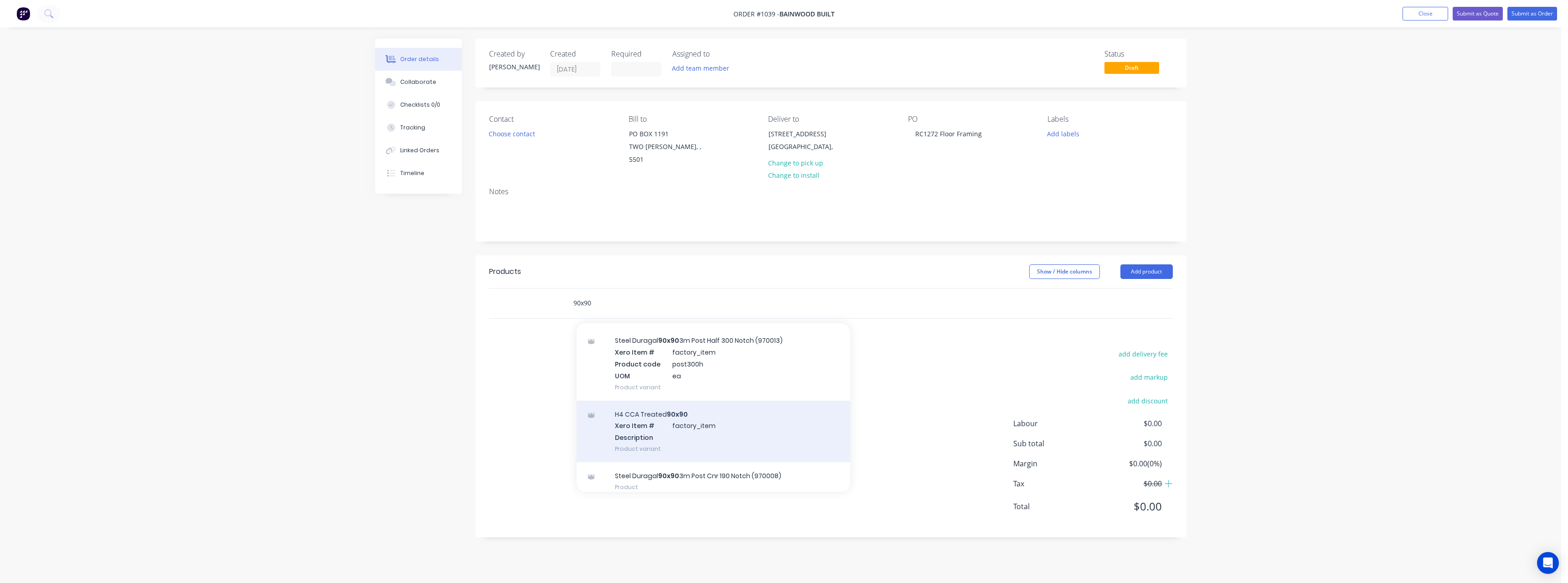
type input "90x90"
click at [699, 411] on div "H4 CCA Treated 90x90 Xero Item # factory_item Description Product variant" at bounding box center [713, 431] width 273 height 61
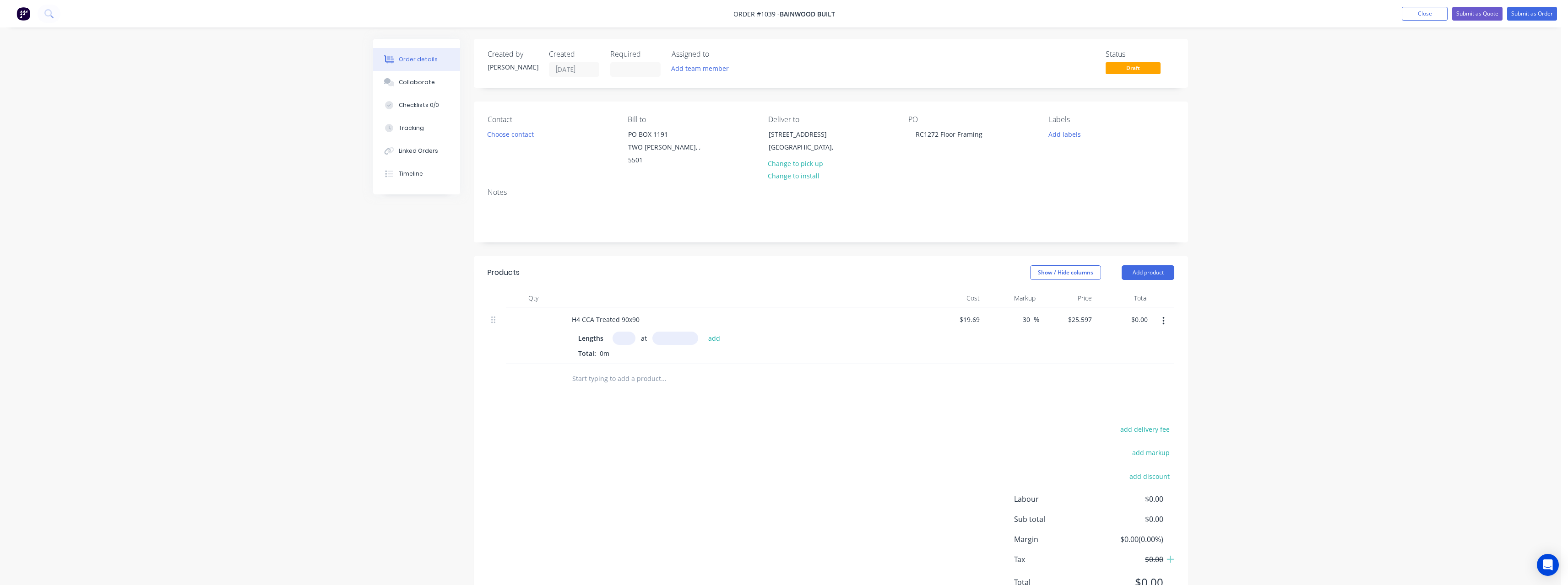
click at [630, 332] on input "text" at bounding box center [623, 338] width 23 height 13
type input "2"
type input "2700"
click at [704, 332] on button "add" at bounding box center [714, 338] width 21 height 13
type input "$138.22"
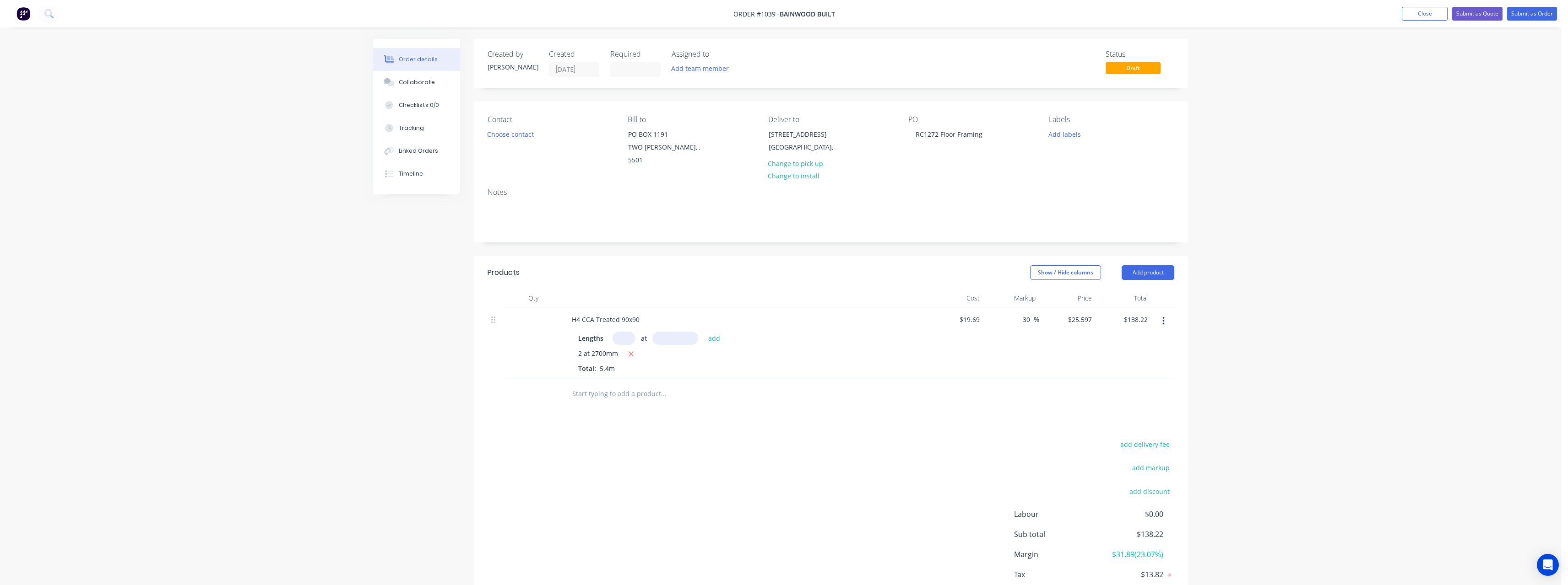
click at [626, 385] on input "text" at bounding box center [663, 393] width 183 height 18
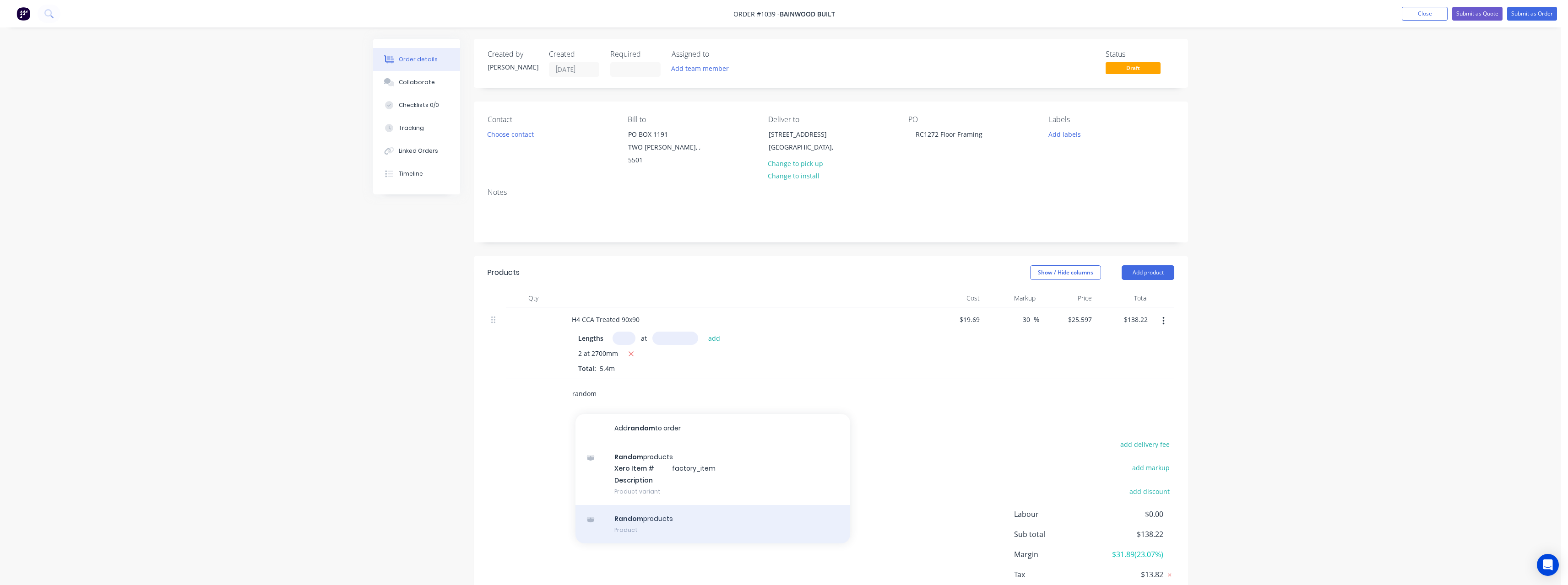
type input "random"
click at [648, 512] on div "Random products Product" at bounding box center [712, 524] width 274 height 39
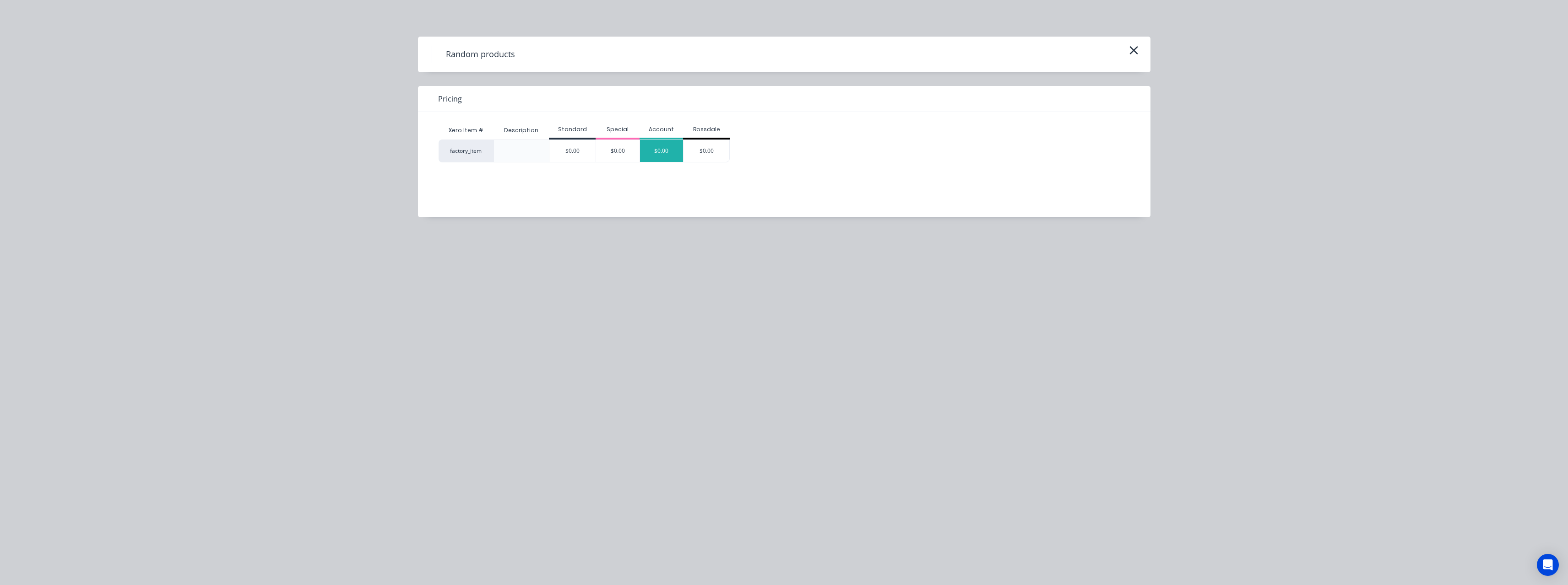
click at [660, 155] on div "$0.00" at bounding box center [661, 151] width 43 height 22
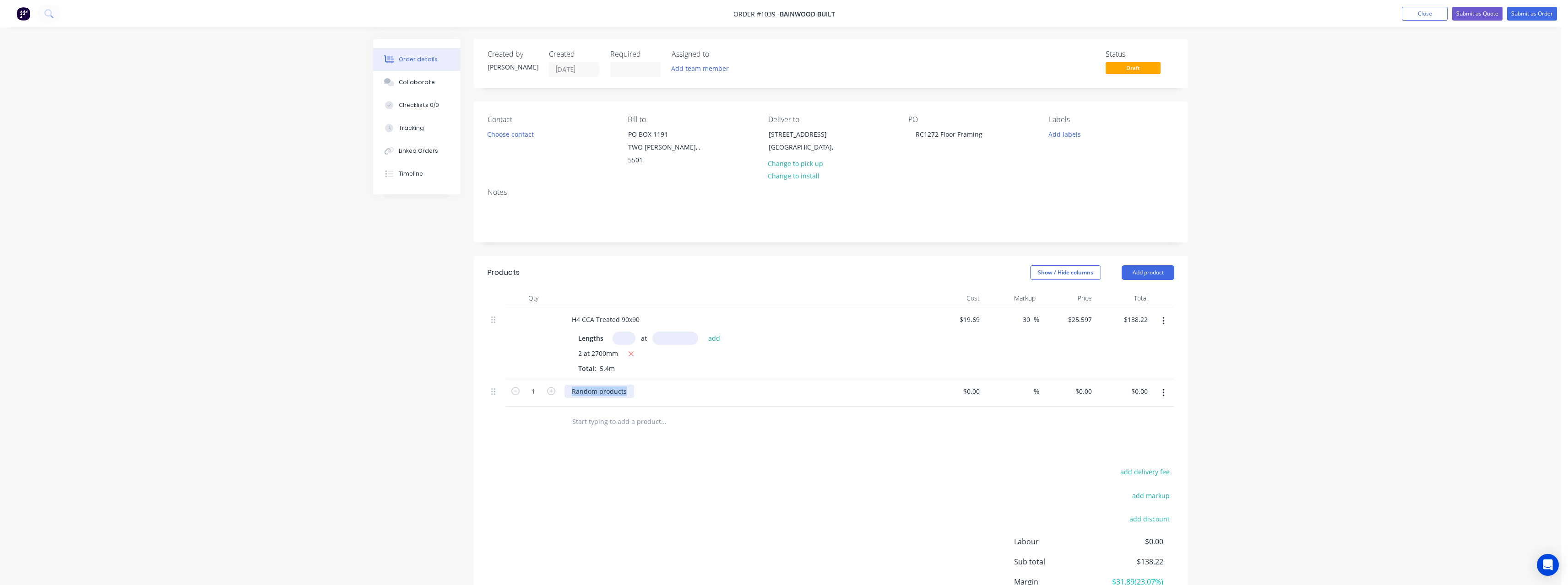
drag, startPoint x: 627, startPoint y: 384, endPoint x: 552, endPoint y: 388, distance: 75.1
click at [552, 388] on div "1 Random products $0.00 $0.00 % $0.00 $0.00 $0.00 $0.00" at bounding box center [831, 393] width 686 height 28
click at [552, 387] on icon "button" at bounding box center [551, 391] width 8 height 8
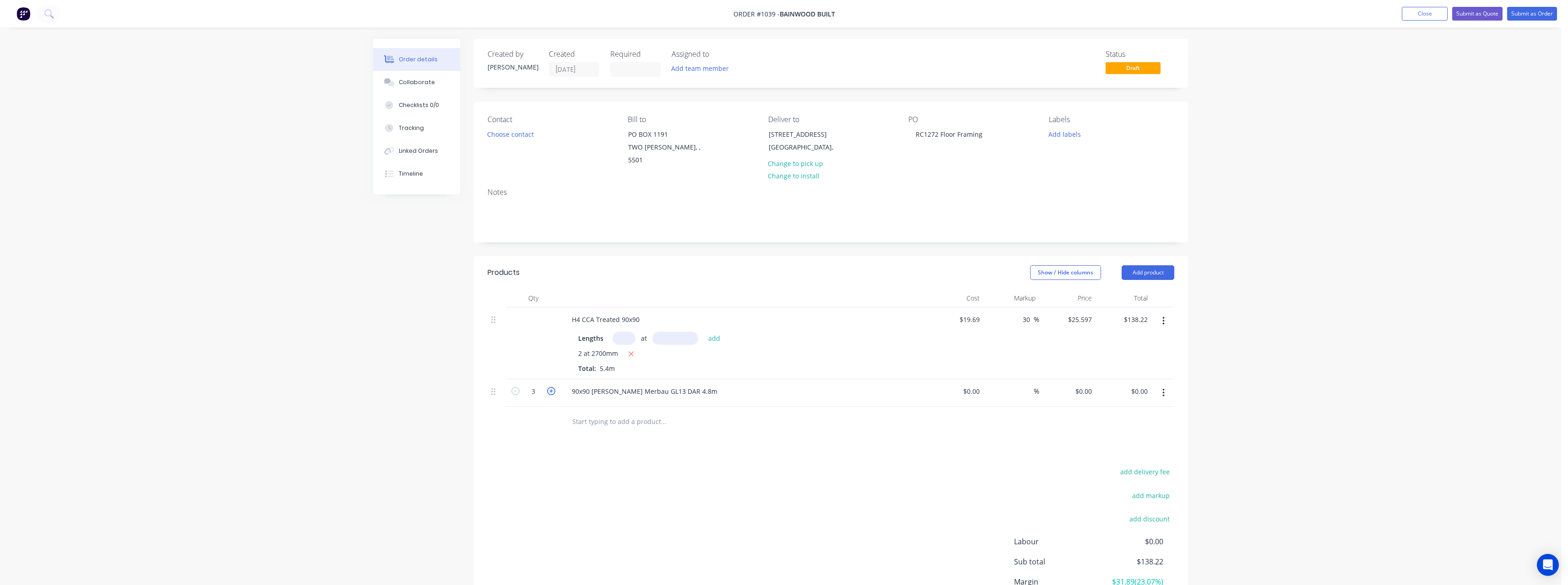
type input "4"
click at [979, 385] on input at bounding box center [973, 391] width 21 height 13
click at [979, 385] on input at bounding box center [977, 391] width 10 height 13
type input "$180.10"
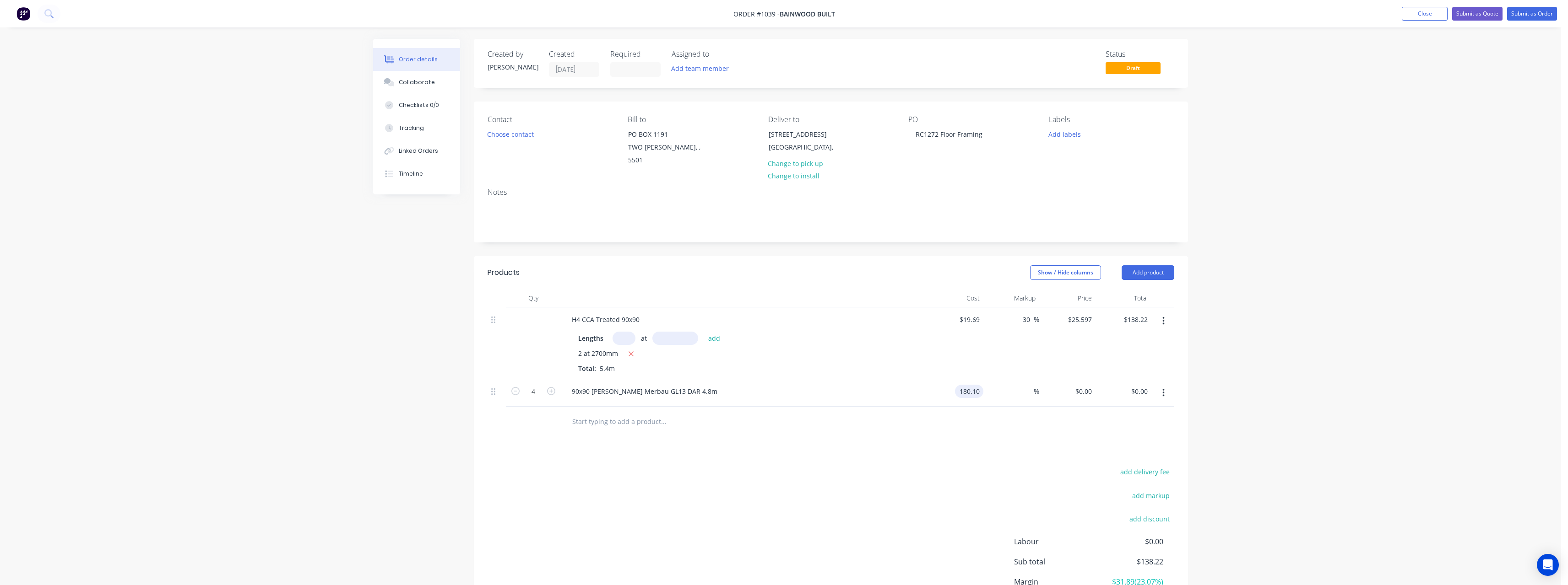
type input "$720.40"
click at [1018, 381] on div "%" at bounding box center [1011, 393] width 56 height 28
click at [1023, 385] on input at bounding box center [1028, 391] width 10 height 13
type input "30"
type input "$234.13"
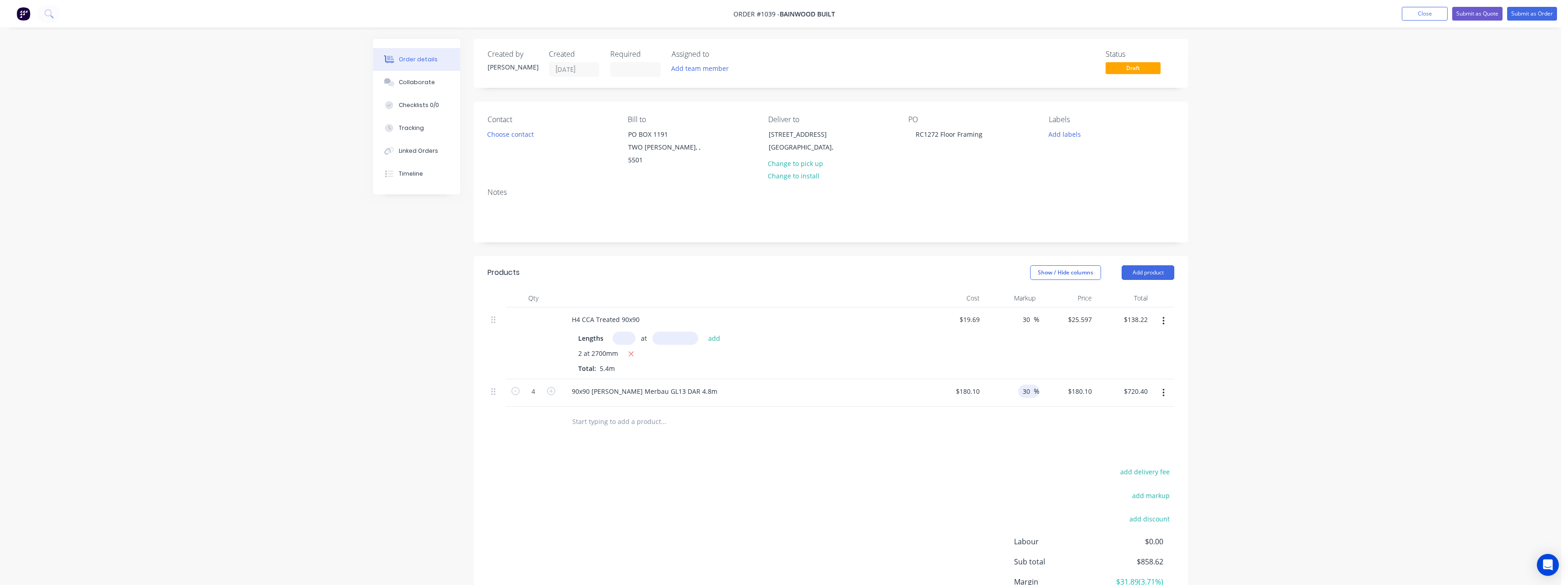
type input "$936.52"
click at [651, 415] on input "text" at bounding box center [663, 421] width 183 height 18
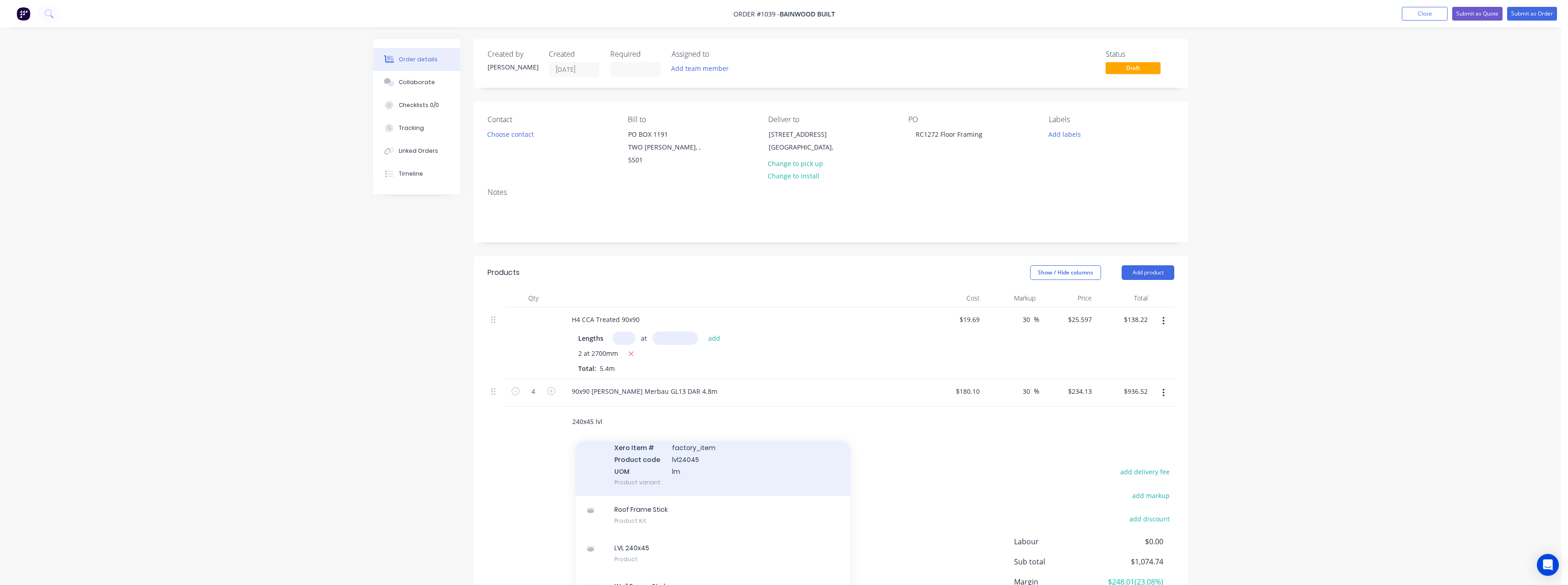
scroll to position [49, 0]
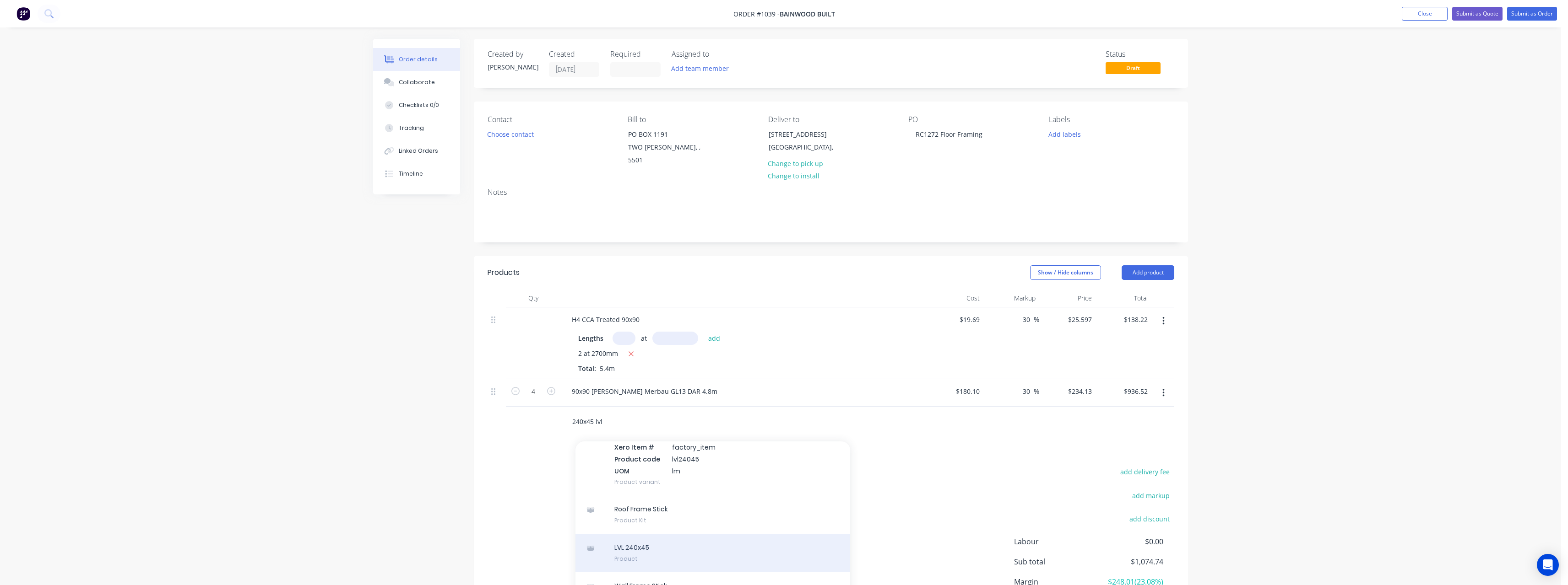
type input "240x45 lvl"
click at [642, 534] on div "LVL 240x45 Product" at bounding box center [712, 553] width 274 height 39
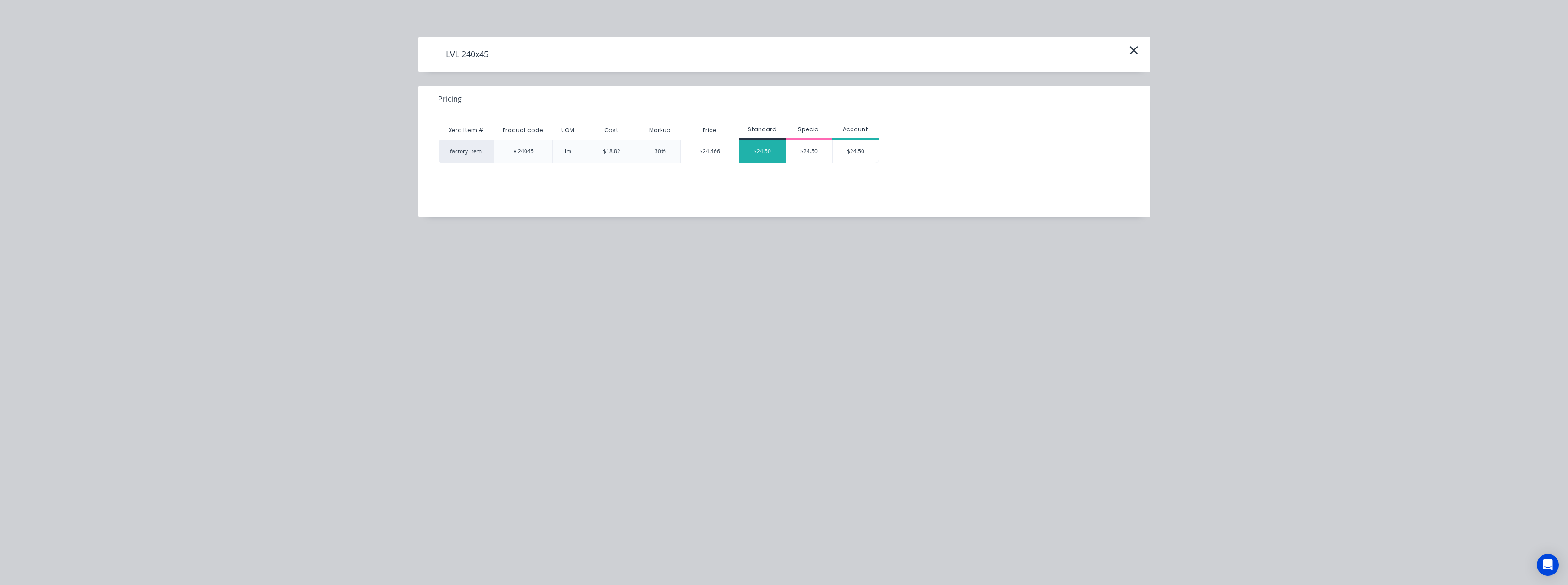
click at [763, 147] on div "$24.50" at bounding box center [762, 151] width 47 height 23
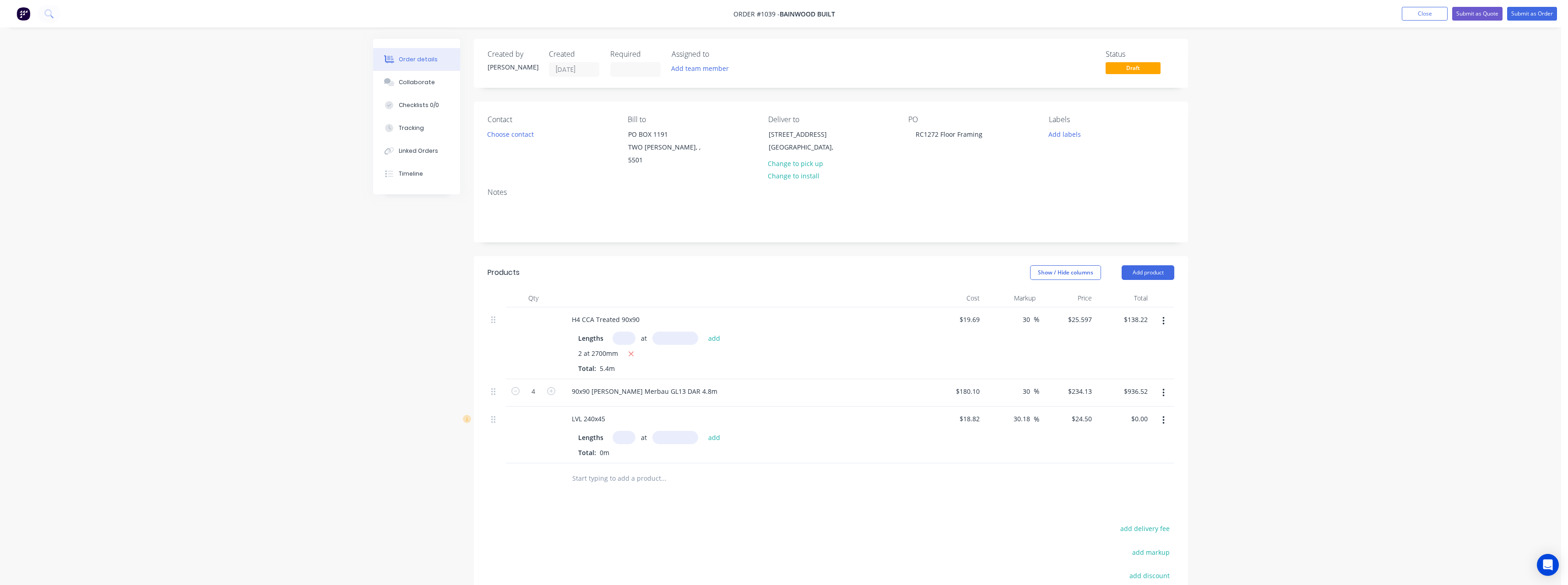
click at [630, 431] on input "text" at bounding box center [623, 438] width 23 height 13
type input "4"
type input "3600"
click at [704, 431] on button "add" at bounding box center [714, 438] width 21 height 13
type input "$352.80"
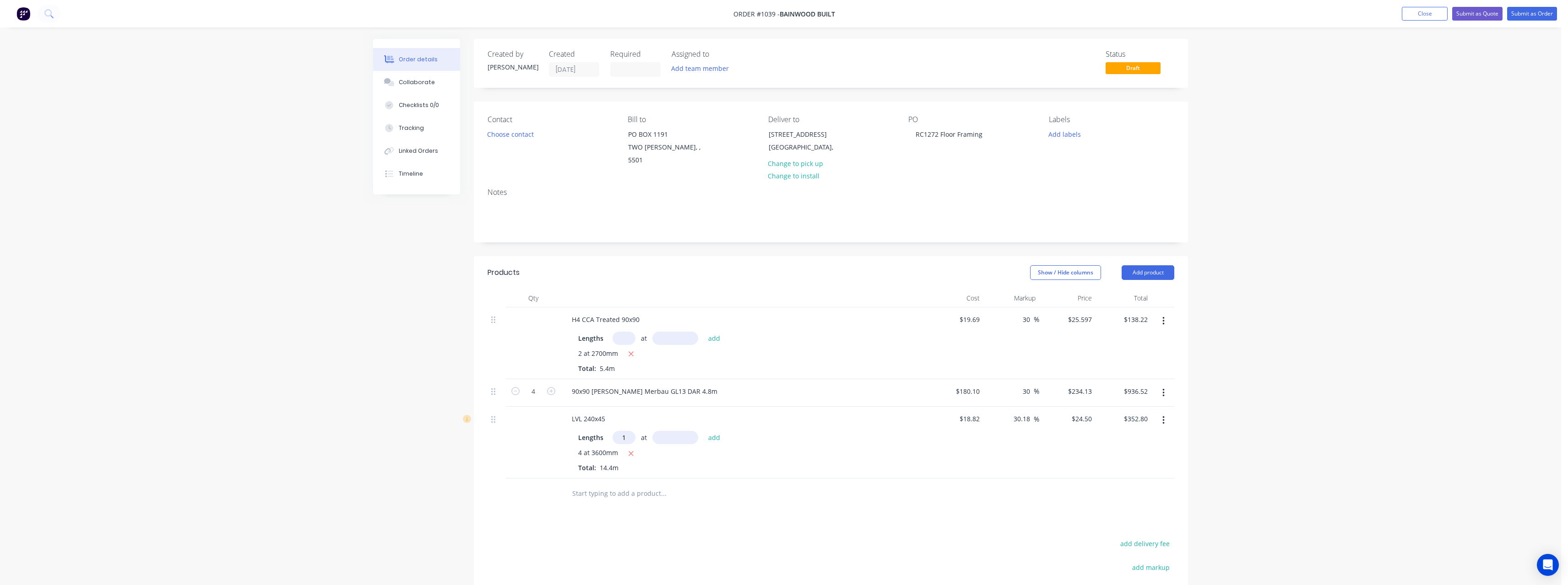
type input "1"
type input "9000"
click at [704, 431] on button "add" at bounding box center [714, 438] width 21 height 13
type input "$573.30"
type input "4"
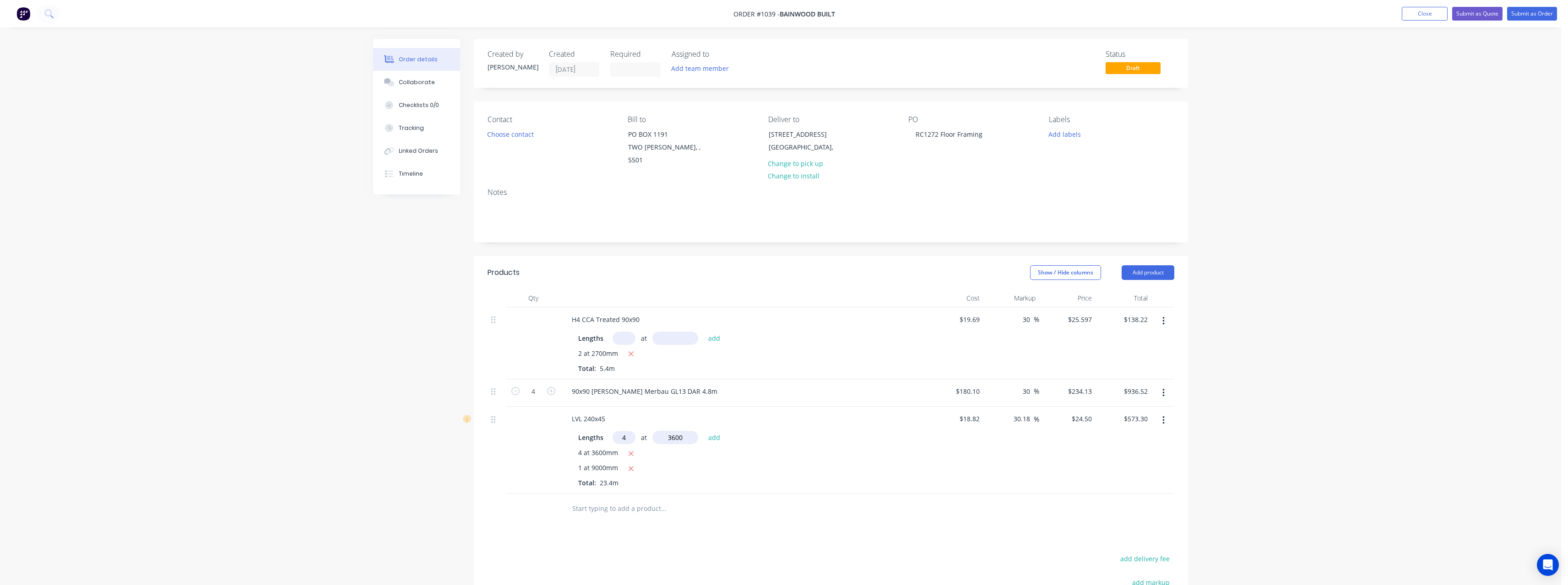
type input "3600"
click at [704, 431] on button "add" at bounding box center [714, 438] width 21 height 13
type input "$926.10"
type input "10"
type input "6600"
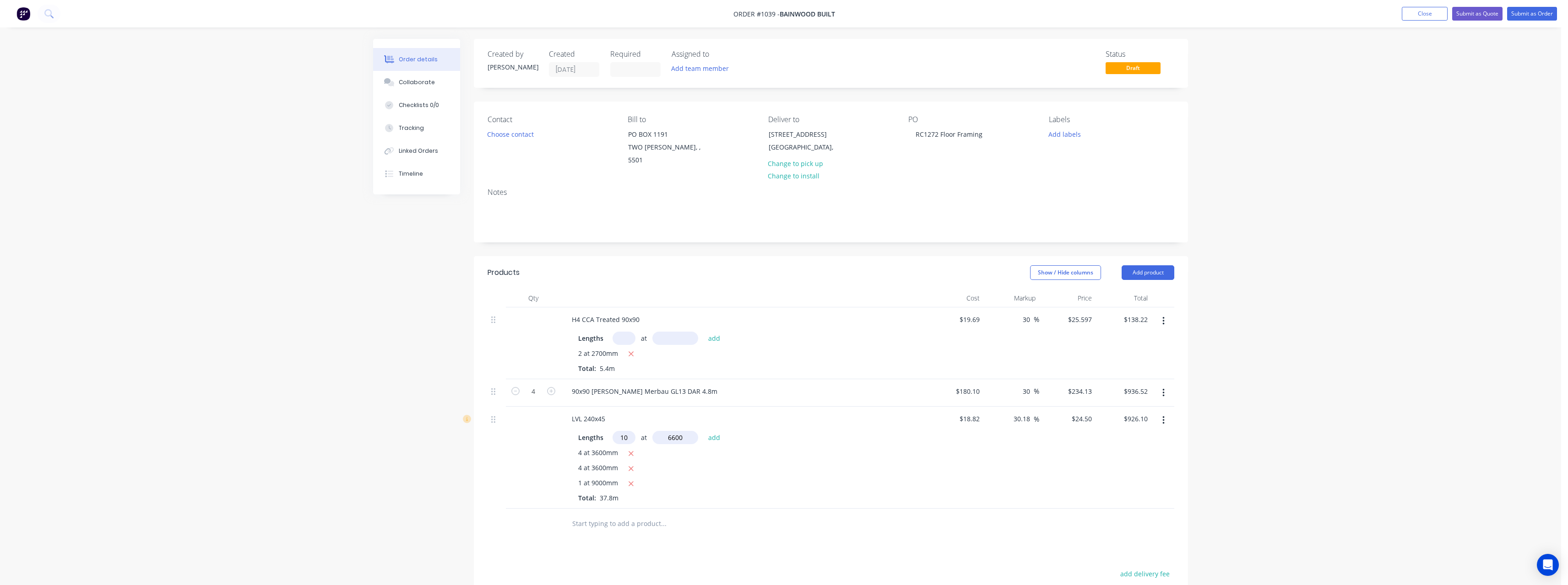
click at [704, 431] on button "add" at bounding box center [714, 438] width 21 height 13
type input "$2,543.10"
type input "2"
type input "6000"
click at [704, 431] on button "add" at bounding box center [714, 438] width 21 height 13
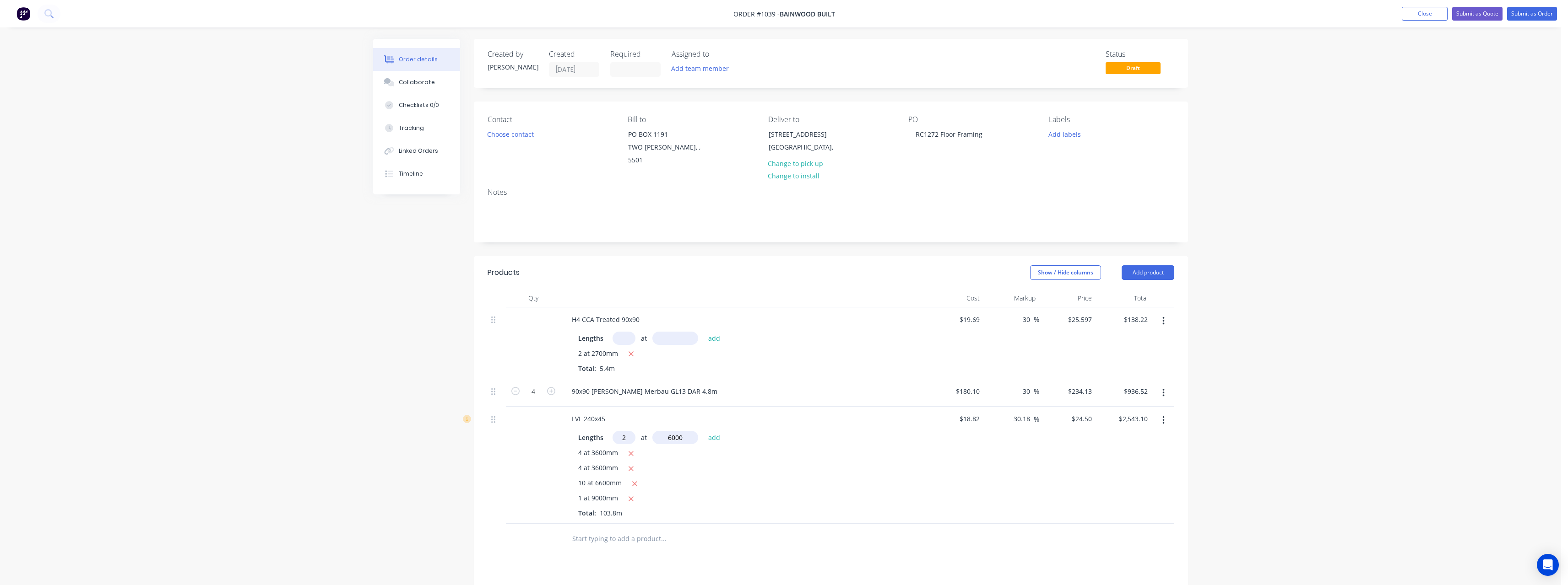
type input "$2,837.10"
type input "3"
type input "3900"
click at [704, 431] on button "add" at bounding box center [714, 438] width 21 height 13
type input "$3,123.75"
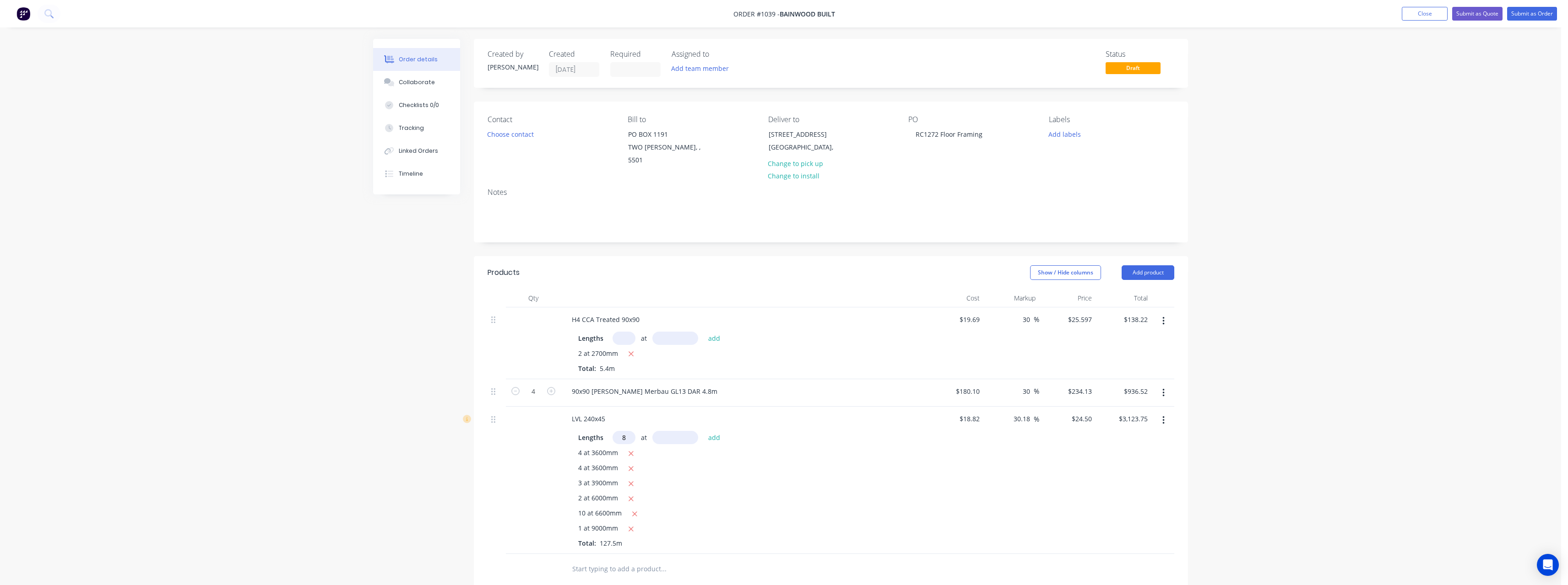
type input "8"
type input "3000"
click at [704, 431] on button "add" at bounding box center [714, 438] width 21 height 13
type input "$3,711.75"
type input "4"
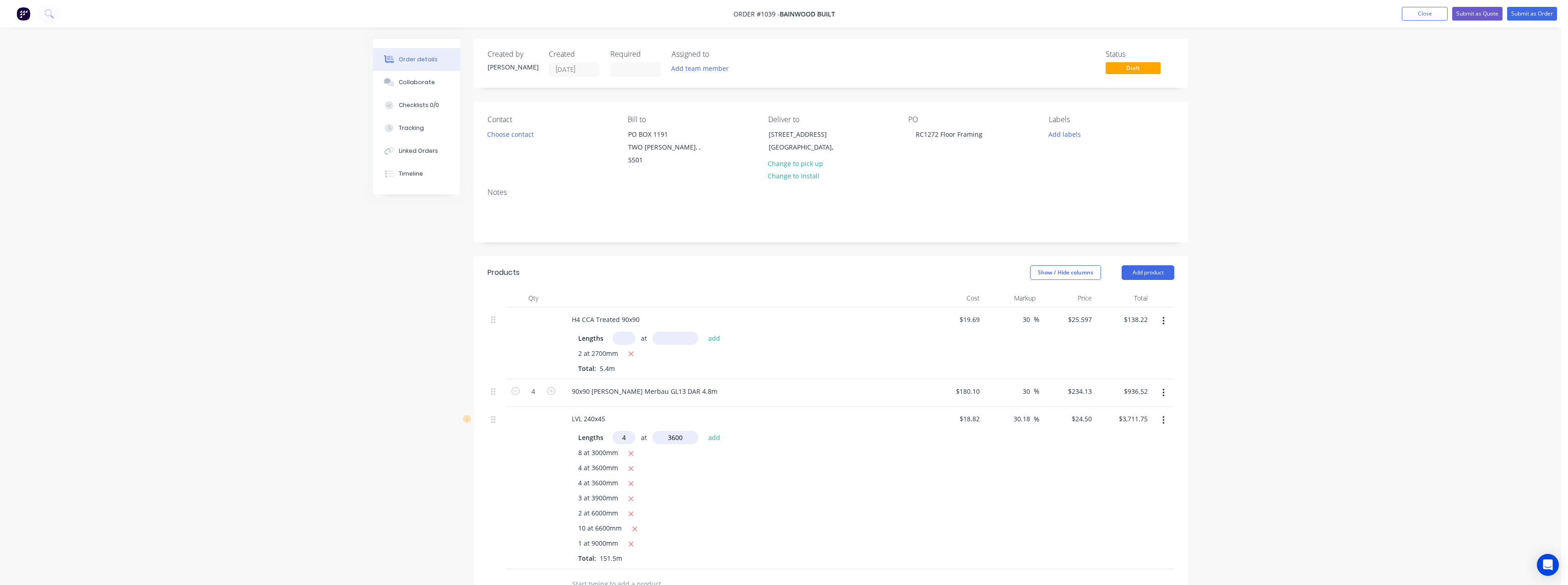
type input "3600"
click at [704, 431] on button "add" at bounding box center [714, 438] width 21 height 13
type input "$4,064.55"
type input "2"
type input "4800"
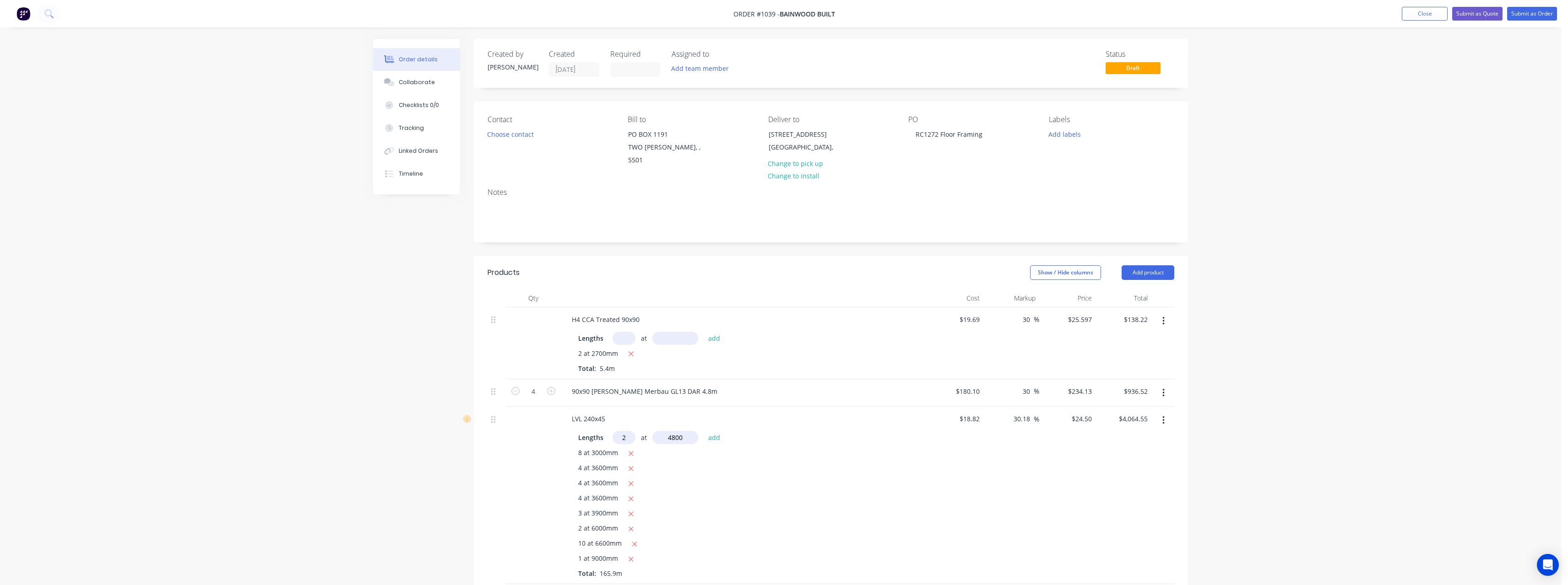
click at [704, 431] on button "add" at bounding box center [714, 438] width 21 height 13
type input "$4,299.75"
type input "1"
type input "4800"
click at [704, 431] on button "add" at bounding box center [714, 438] width 21 height 13
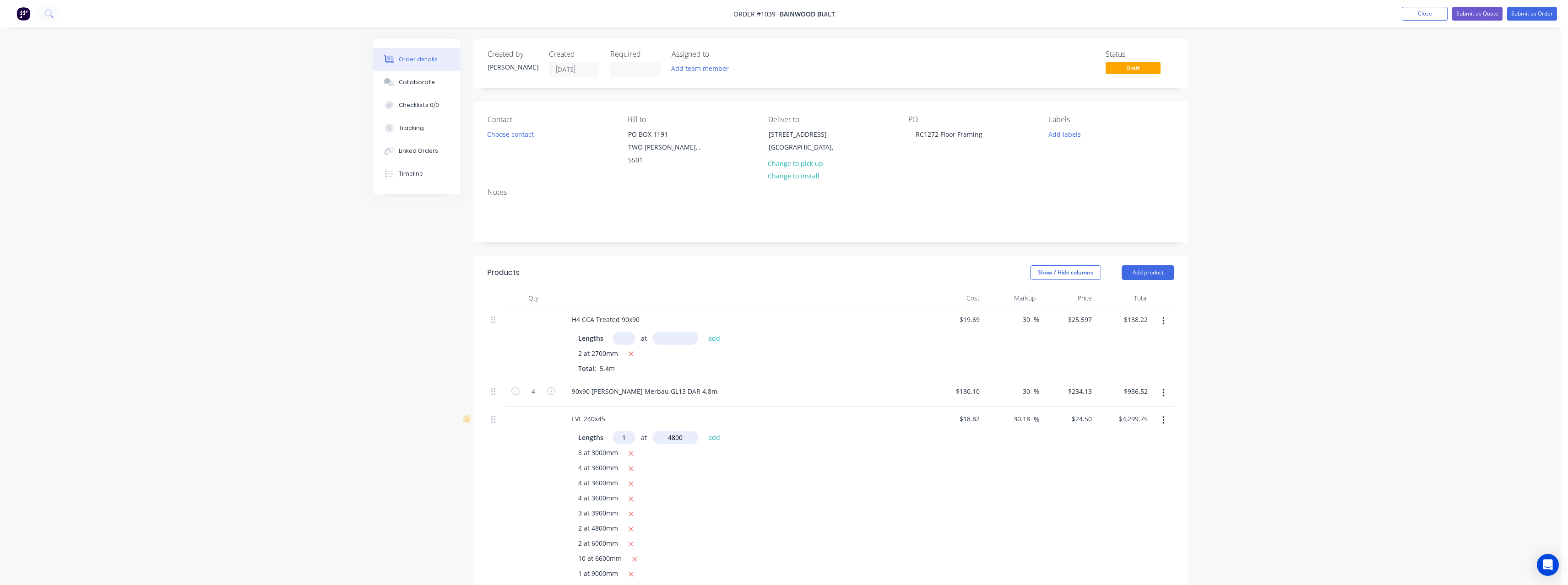
type input "$4,417.35"
type input "1"
type input "7500"
click at [704, 431] on button "add" at bounding box center [714, 438] width 21 height 13
type input "$4,601.10"
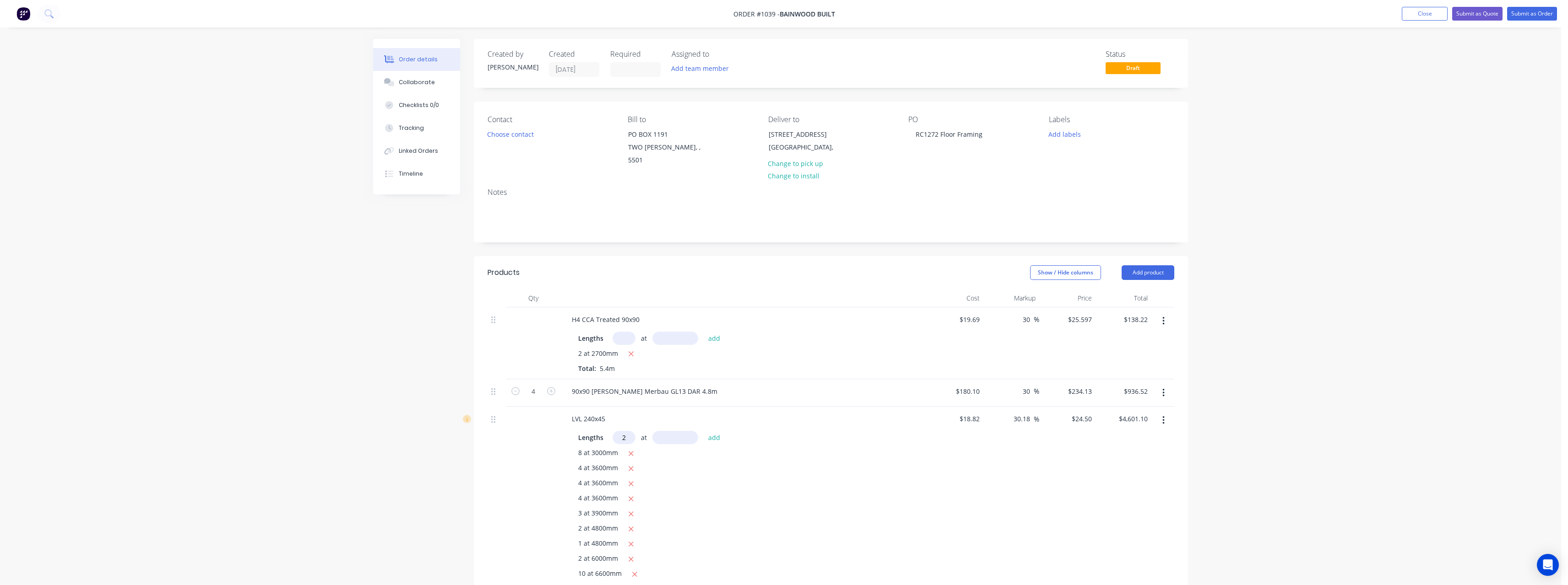
type input "2"
type input "3600"
click at [704, 431] on button "add" at bounding box center [714, 438] width 21 height 13
type input "$4,777.50"
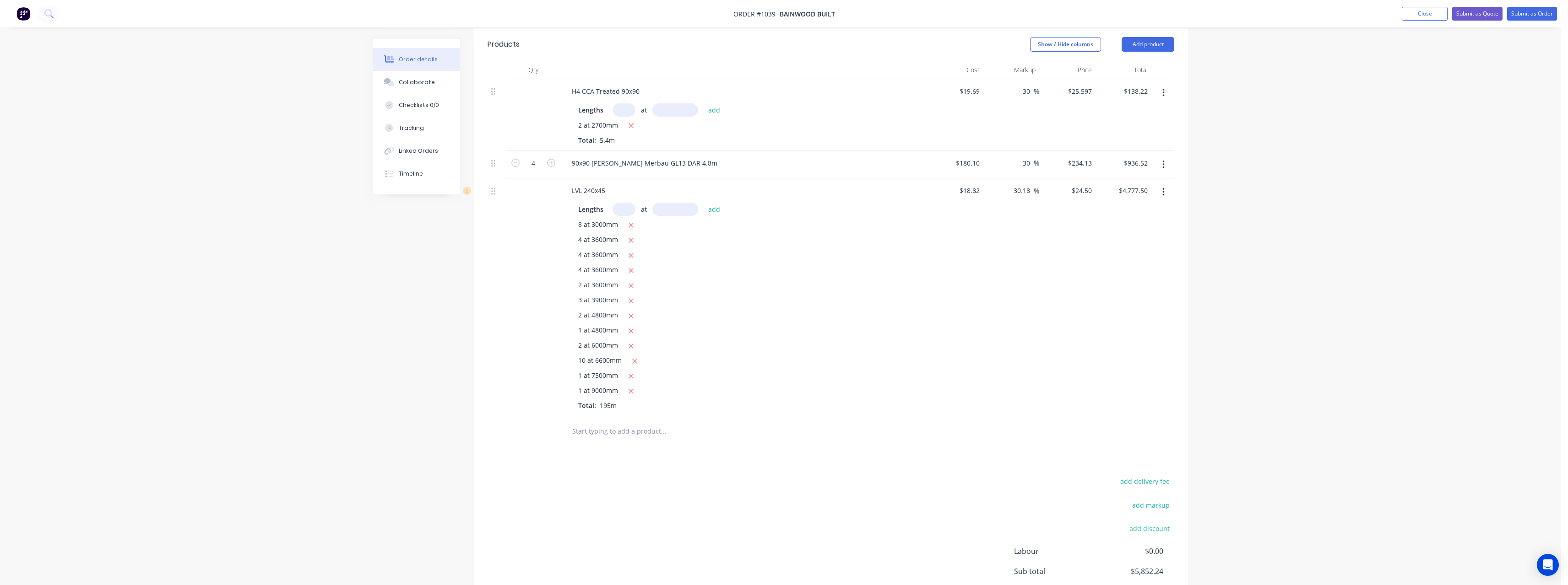
scroll to position [229, 0]
click at [629, 421] on input "text" at bounding box center [663, 430] width 183 height 18
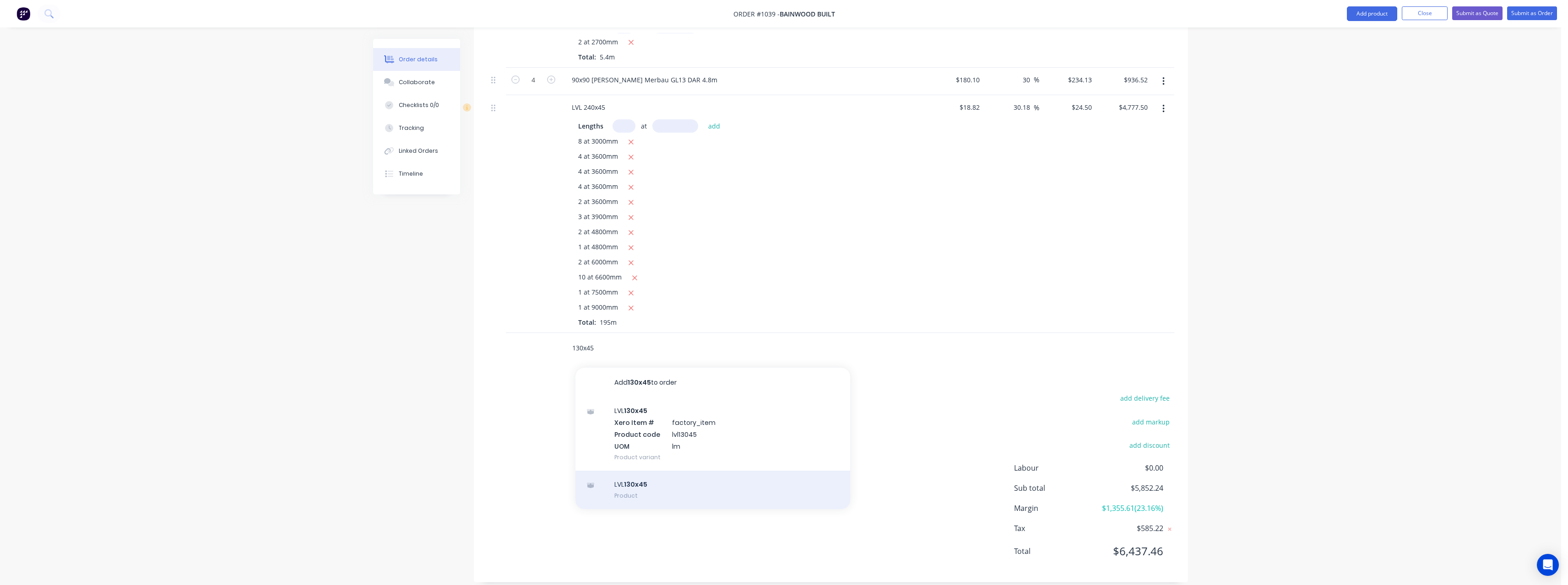
scroll to position [312, 0]
type input "130x45"
click at [648, 473] on div "LVL 130x45 Product" at bounding box center [712, 489] width 274 height 39
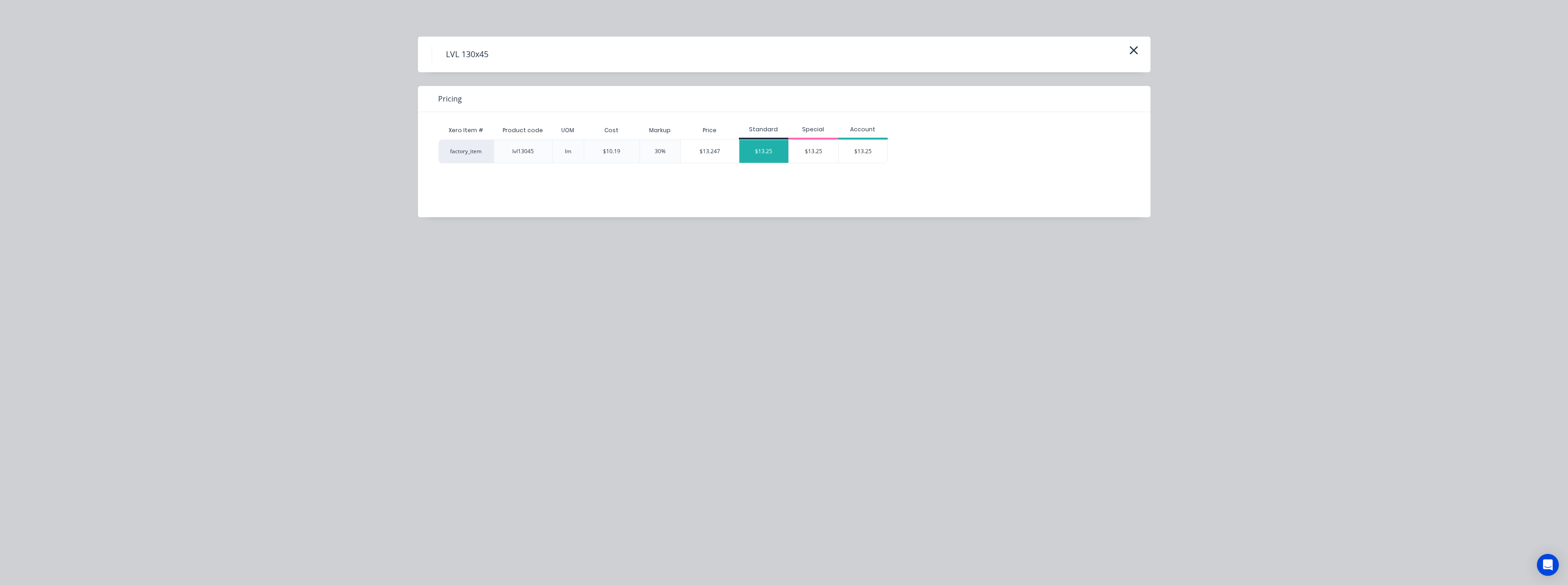
click at [759, 149] on div "$13.25" at bounding box center [763, 151] width 50 height 23
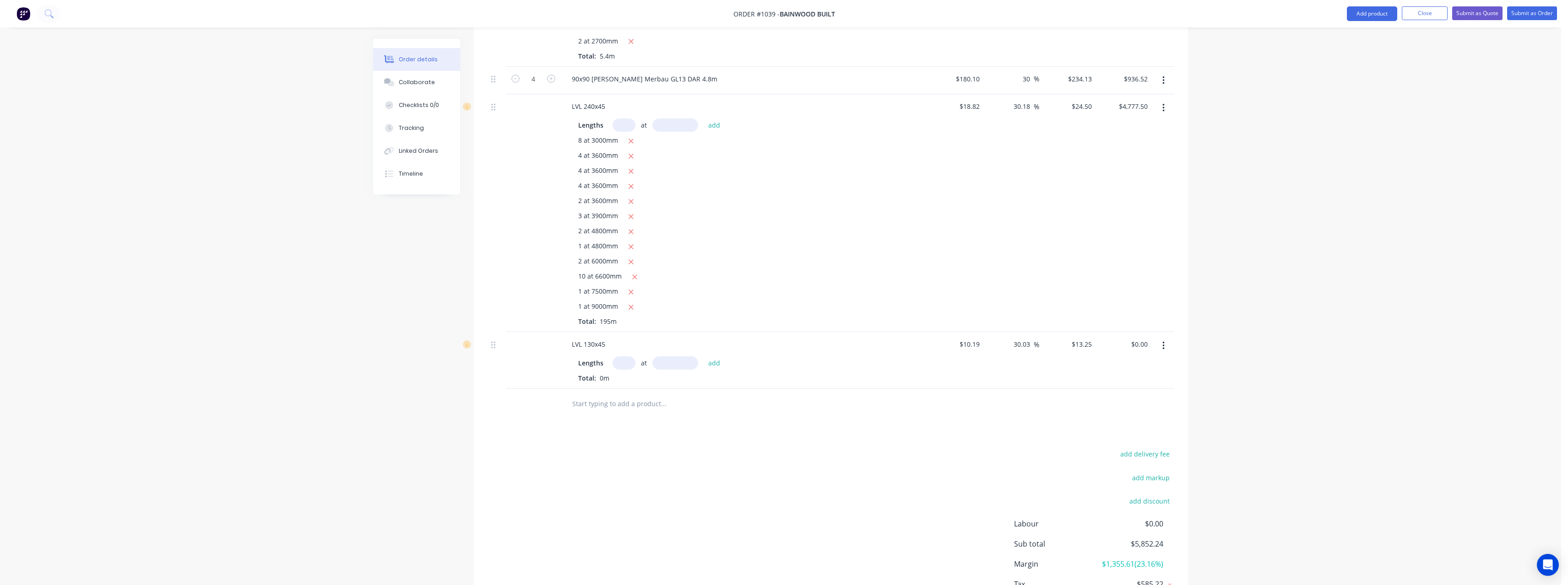
click at [629, 356] on input "text" at bounding box center [623, 363] width 23 height 13
type input "8"
type input "8400"
click at [704, 357] on button "add" at bounding box center [714, 363] width 21 height 13
type input "$890.40"
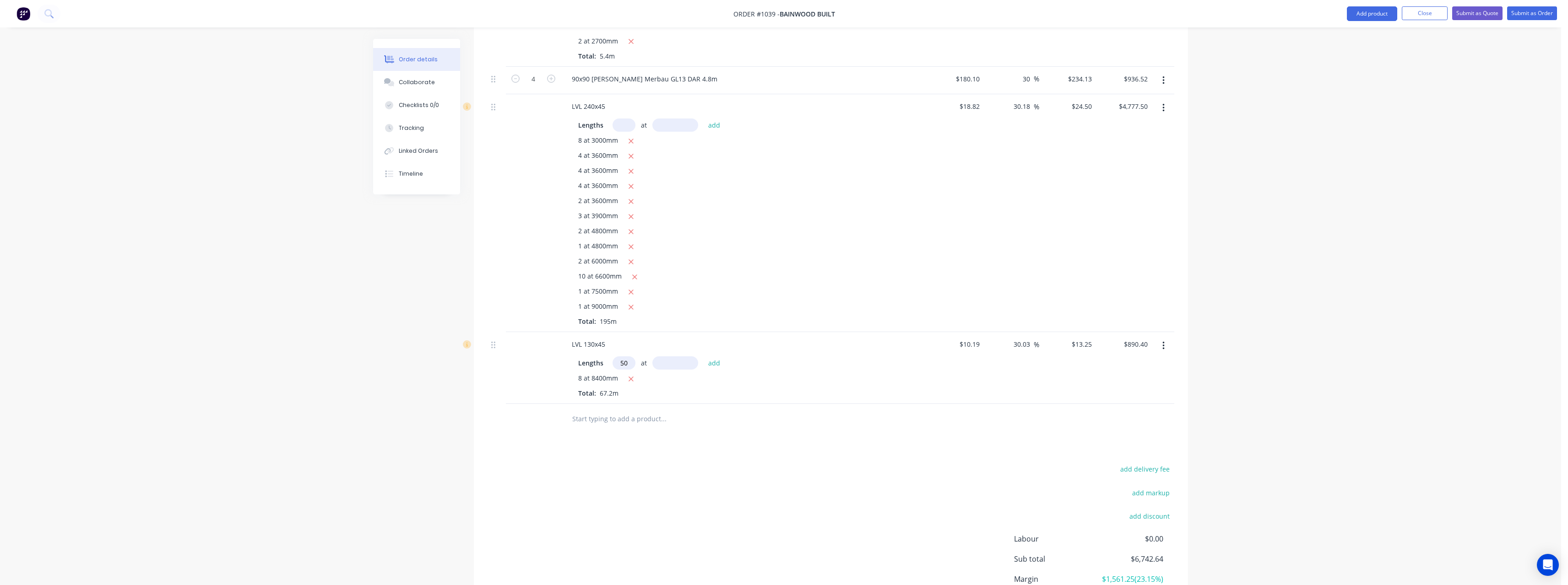
type input "50"
type input "6000"
click at [704, 357] on button "add" at bounding box center [714, 363] width 21 height 13
type input "$4,865.40"
type input "8"
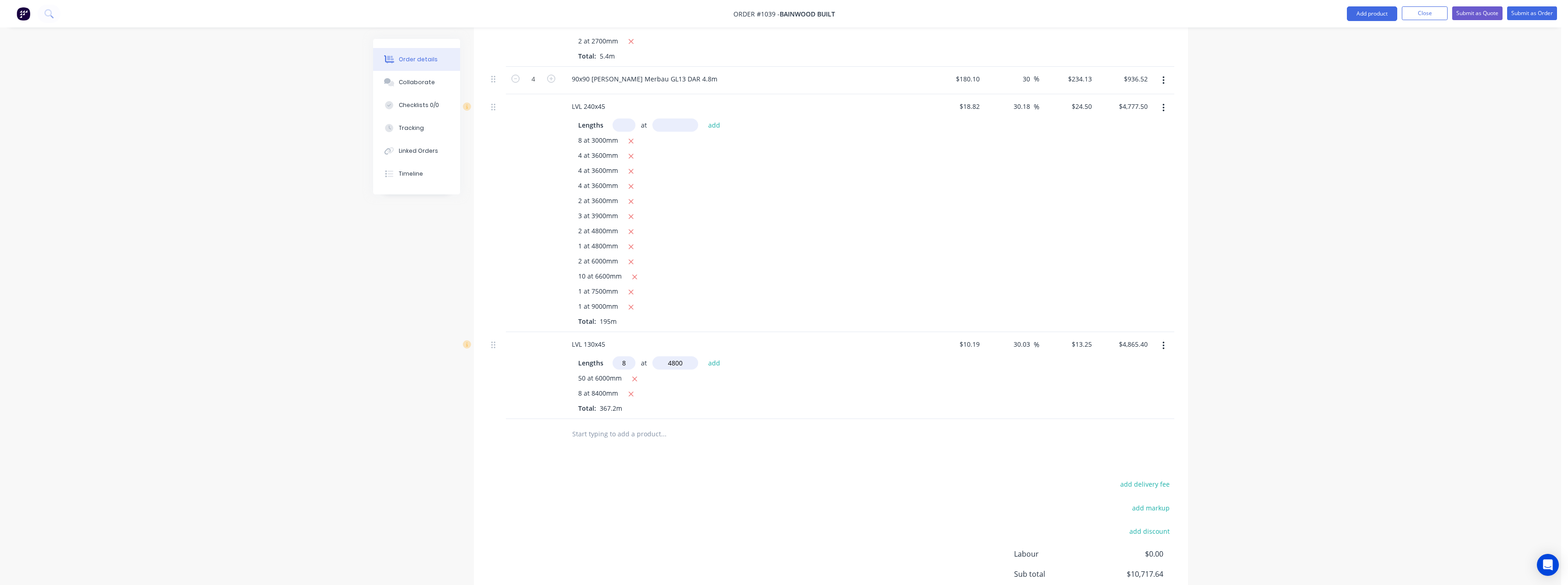
type input "4800"
click at [704, 357] on button "add" at bounding box center [714, 363] width 21 height 13
type input "$5,374.20"
type input "16"
type input "3600"
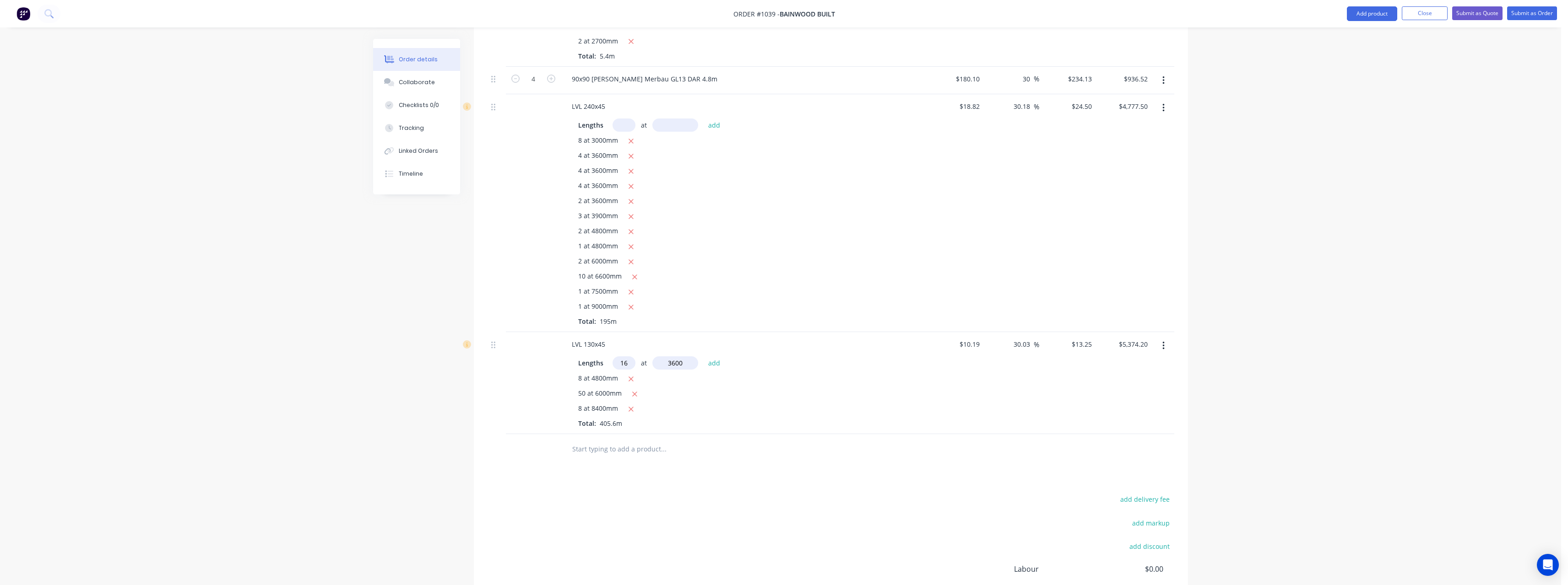
click at [704, 357] on button "add" at bounding box center [714, 363] width 21 height 13
type input "$6,137.40"
type input "6"
type input "2100"
click at [704, 357] on button "add" at bounding box center [714, 363] width 21 height 13
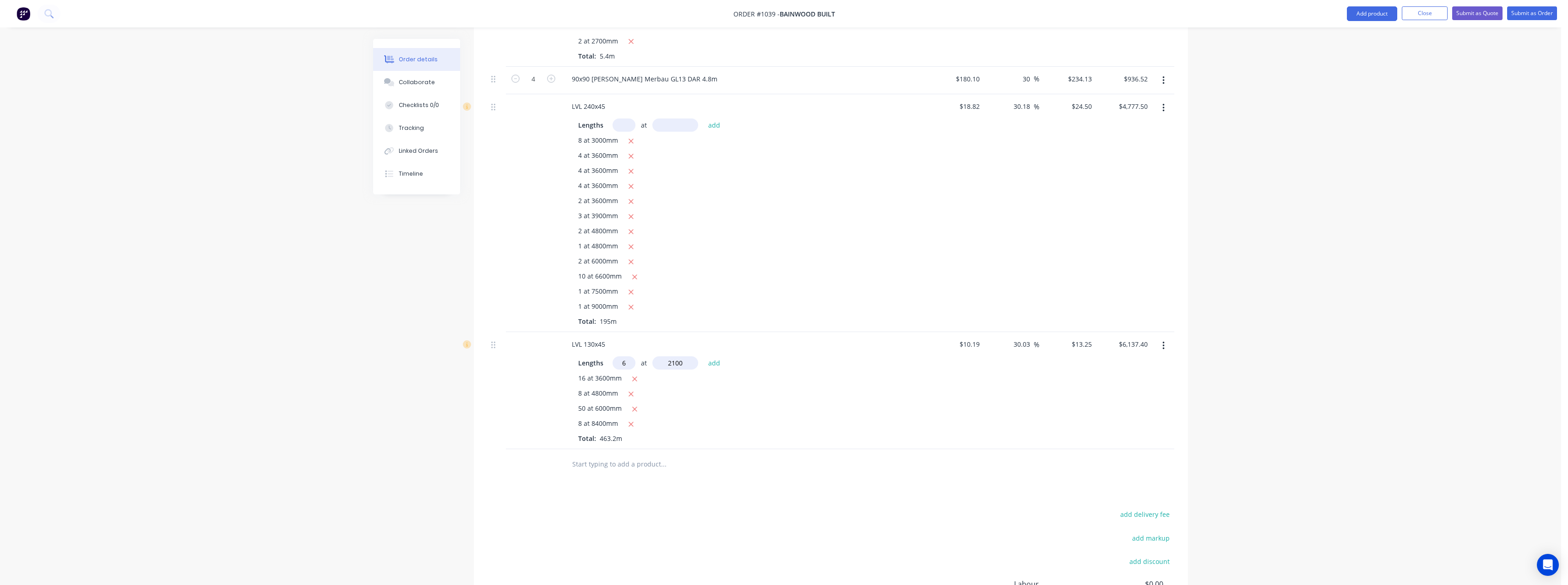
type input "$6,304.35"
click at [611, 471] on input "text" at bounding box center [663, 479] width 183 height 18
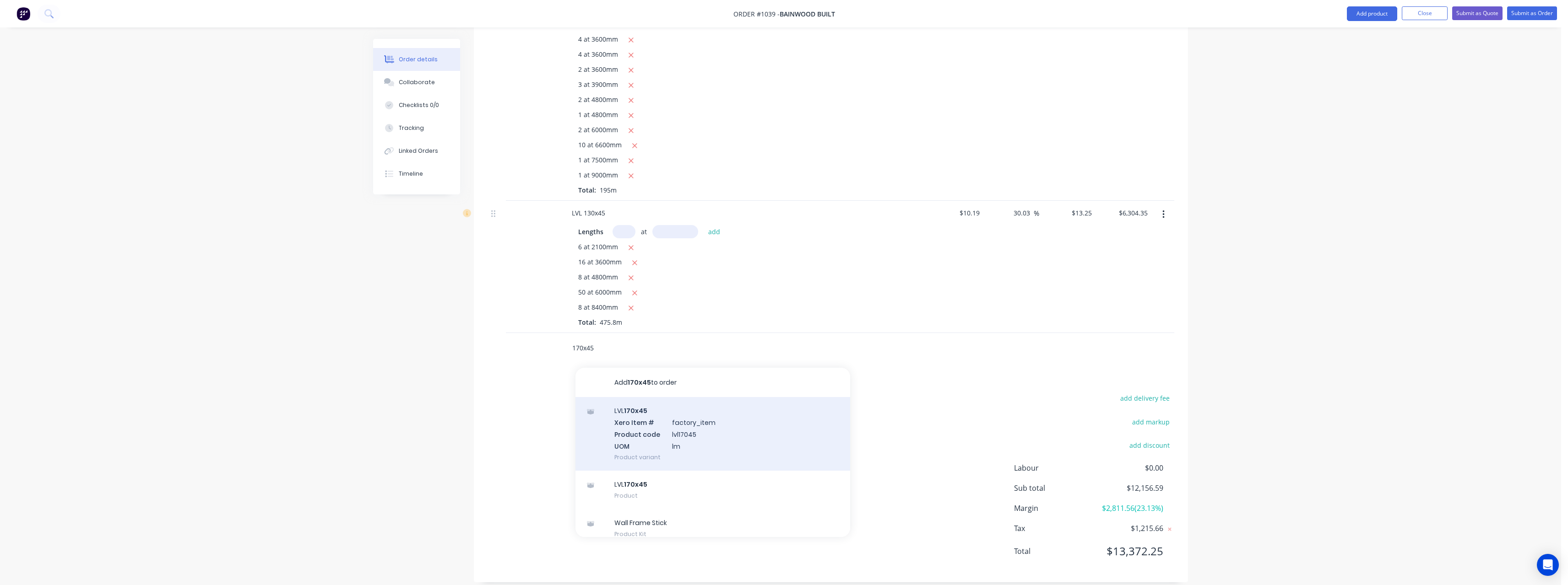
scroll to position [445, 0]
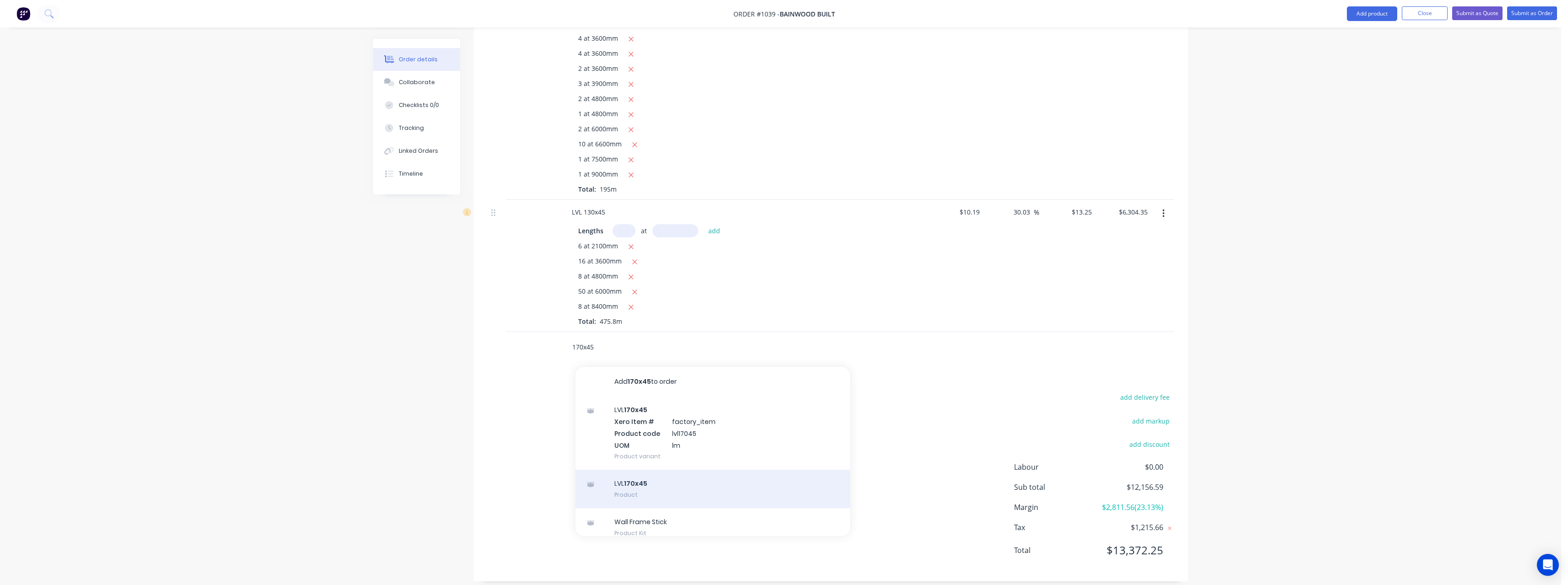
type input "170x45"
click at [669, 478] on div "LVL 170x45 Product" at bounding box center [712, 489] width 274 height 39
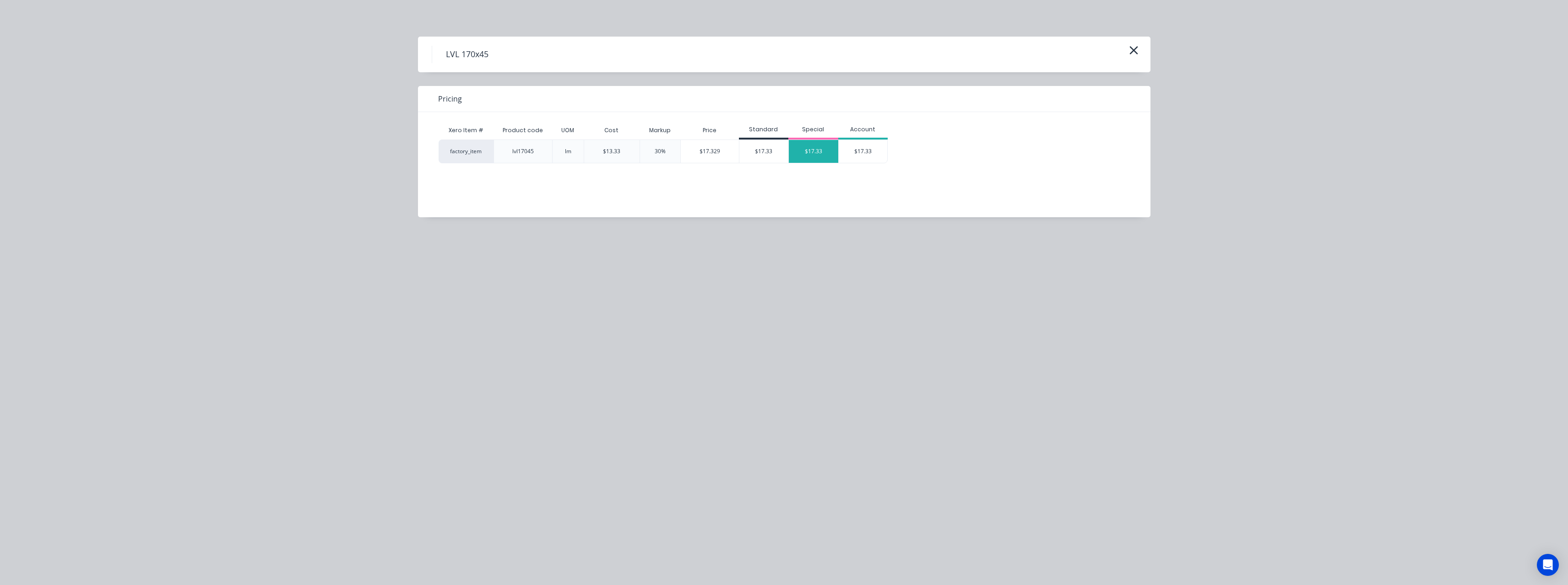
click at [800, 158] on div "$17.33" at bounding box center [813, 151] width 50 height 23
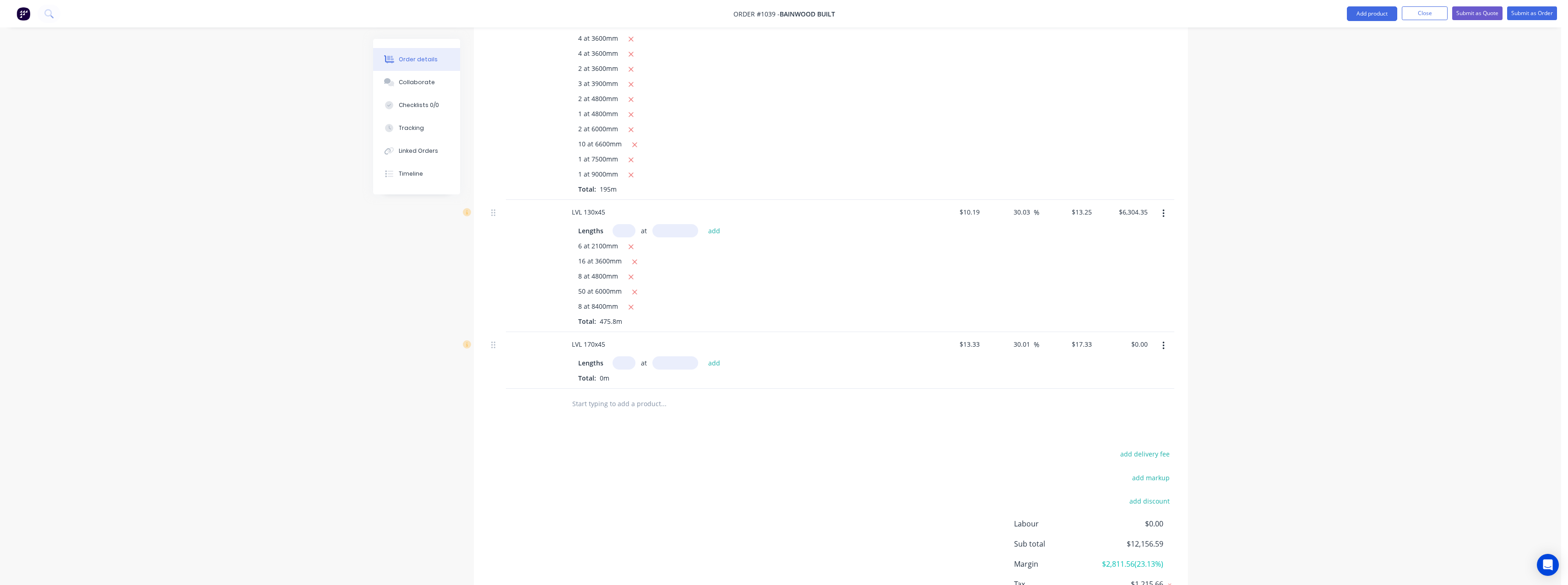
click at [631, 356] on input "text" at bounding box center [623, 363] width 23 height 13
type input "18"
type input "6000"
click at [704, 357] on button "add" at bounding box center [714, 363] width 21 height 13
type input "$1,871.64"
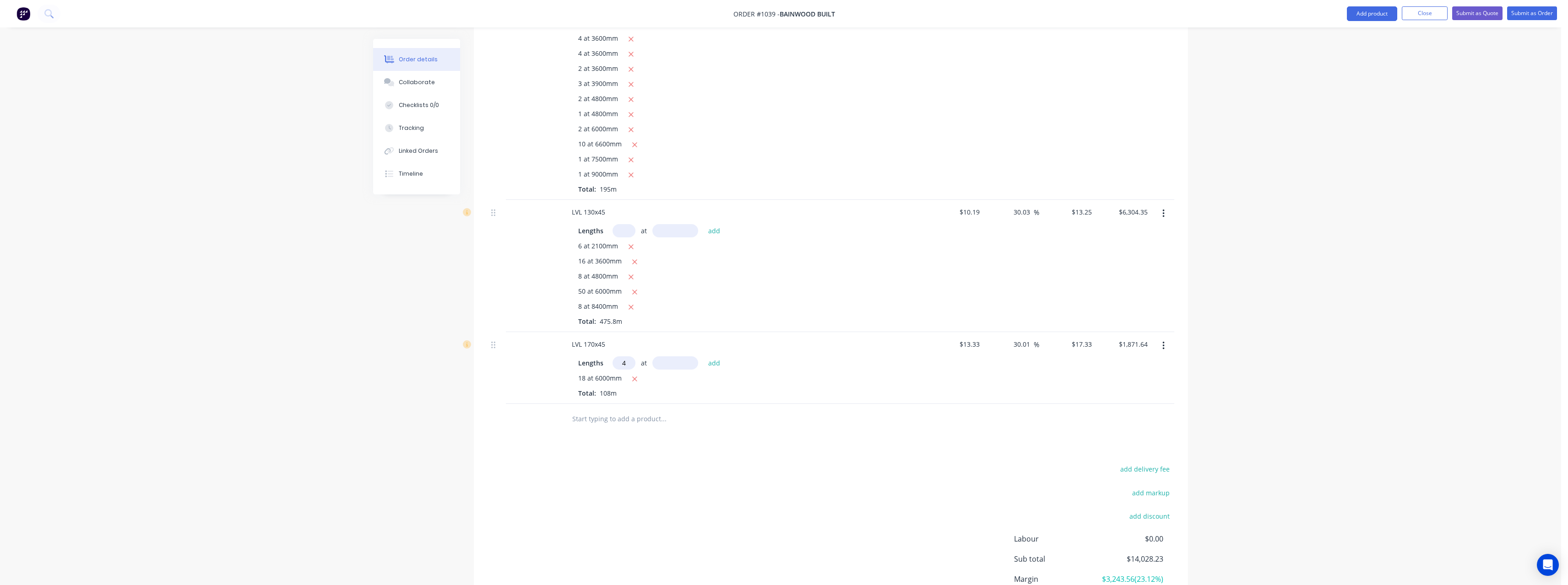
type input "4"
type input "3600"
click at [704, 357] on button "add" at bounding box center [714, 363] width 21 height 13
type input "$2,121.19"
click at [618, 427] on input "text" at bounding box center [663, 434] width 183 height 18
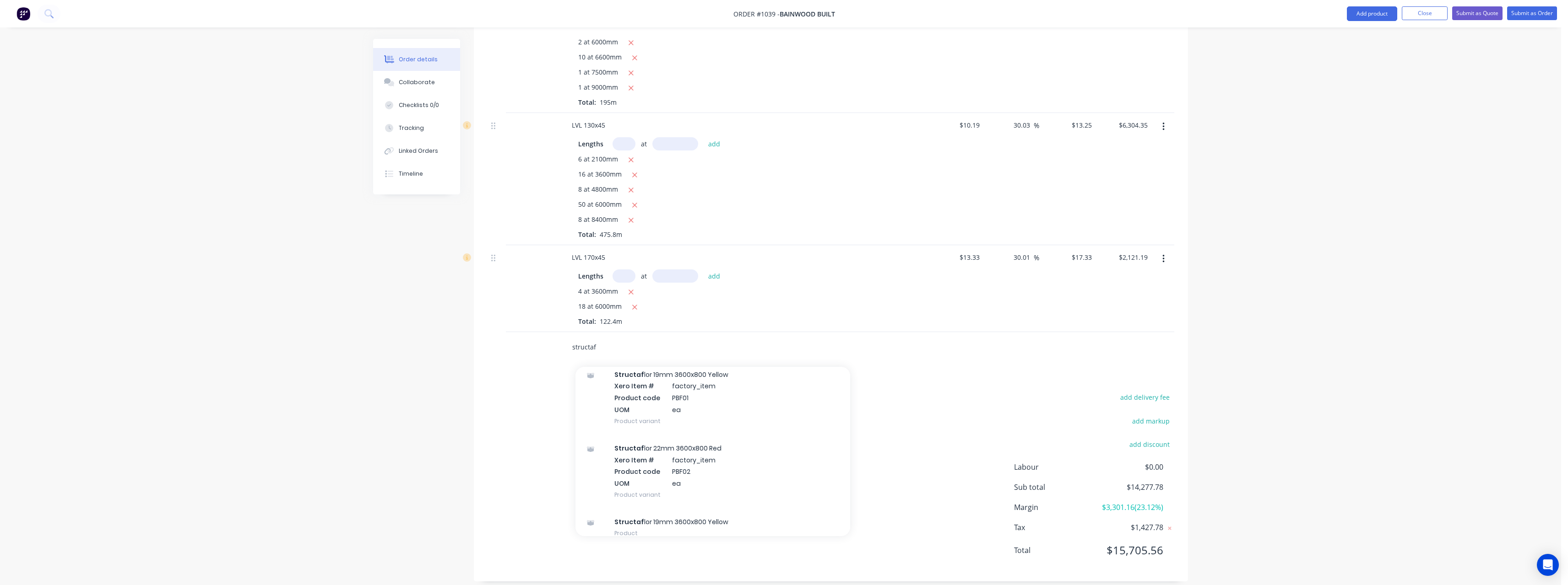
scroll to position [229, 0]
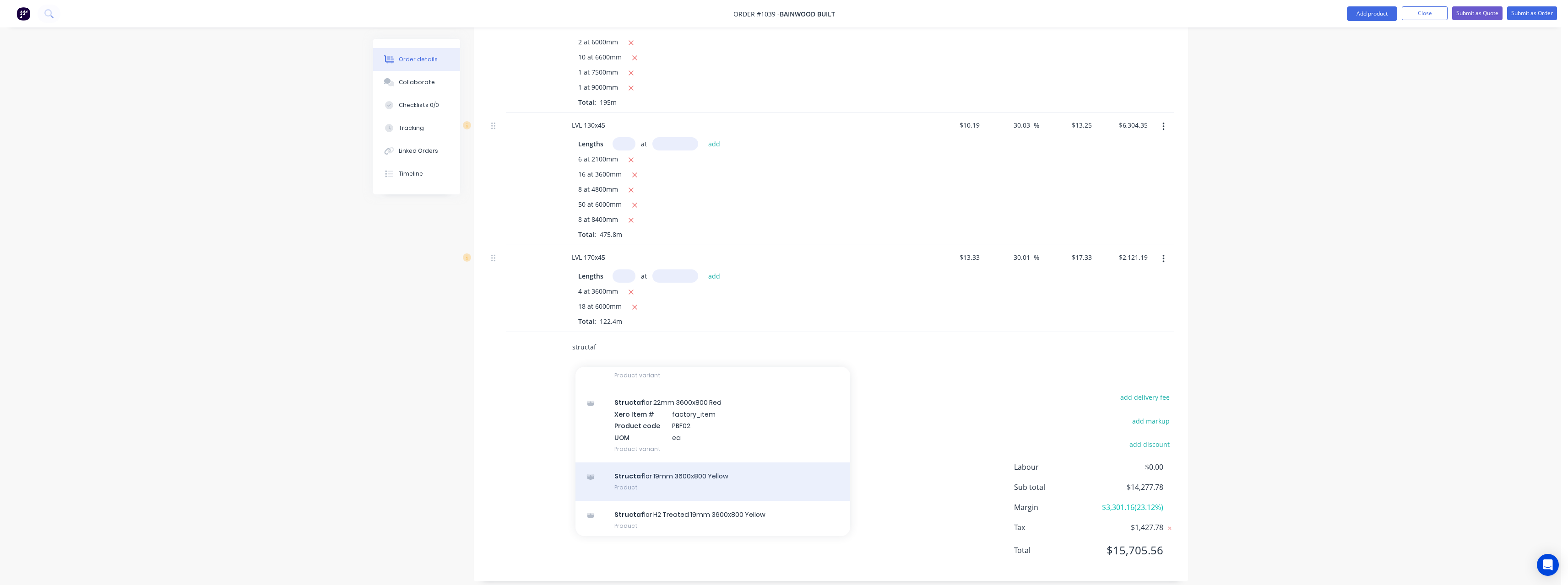
type input "structaf"
click at [691, 463] on div "Structaf lor 19mm 3600x800 Yellow Product" at bounding box center [712, 482] width 274 height 39
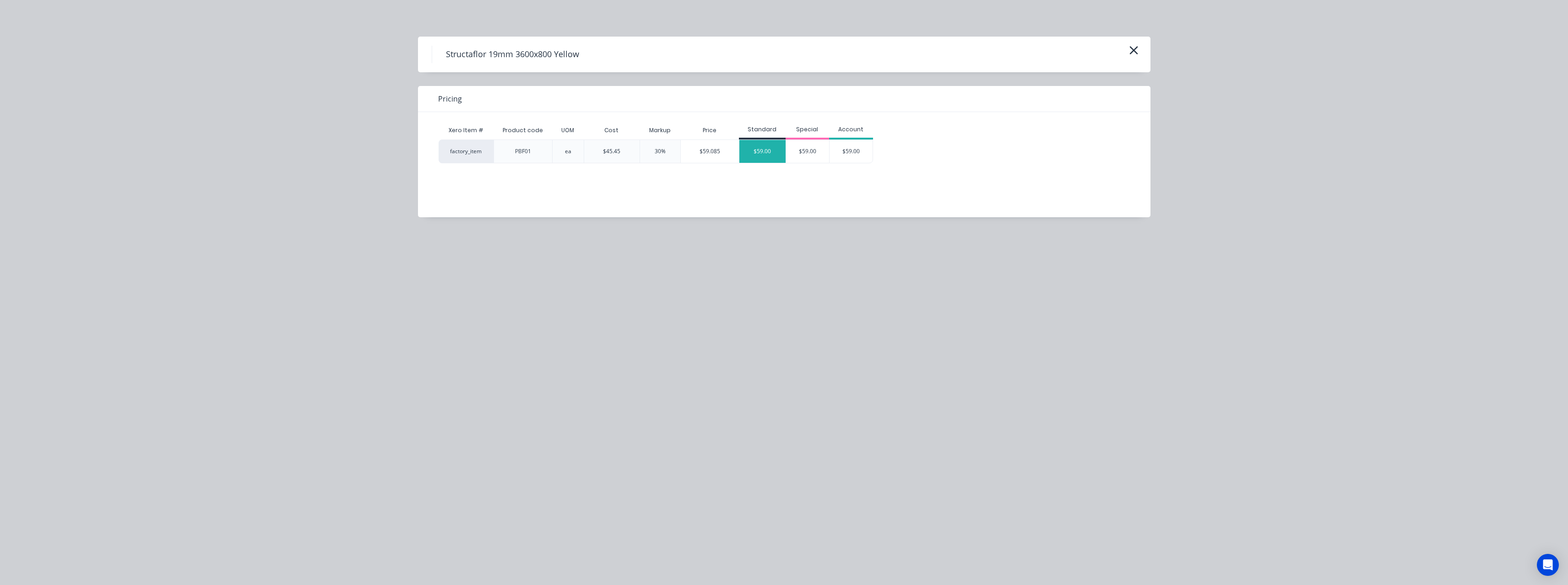
click at [760, 151] on div "$59.00" at bounding box center [762, 151] width 47 height 23
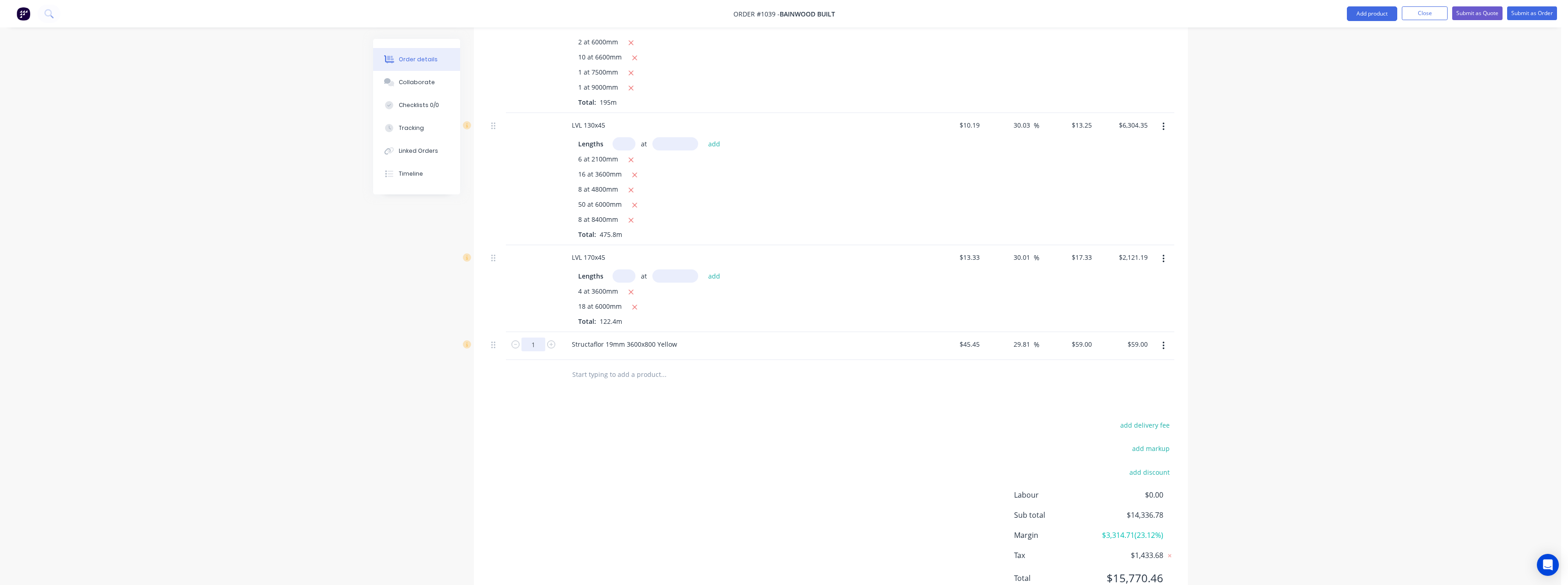
type input "28"
type input "$1,652.00"
click at [593, 367] on input "text" at bounding box center [663, 374] width 183 height 18
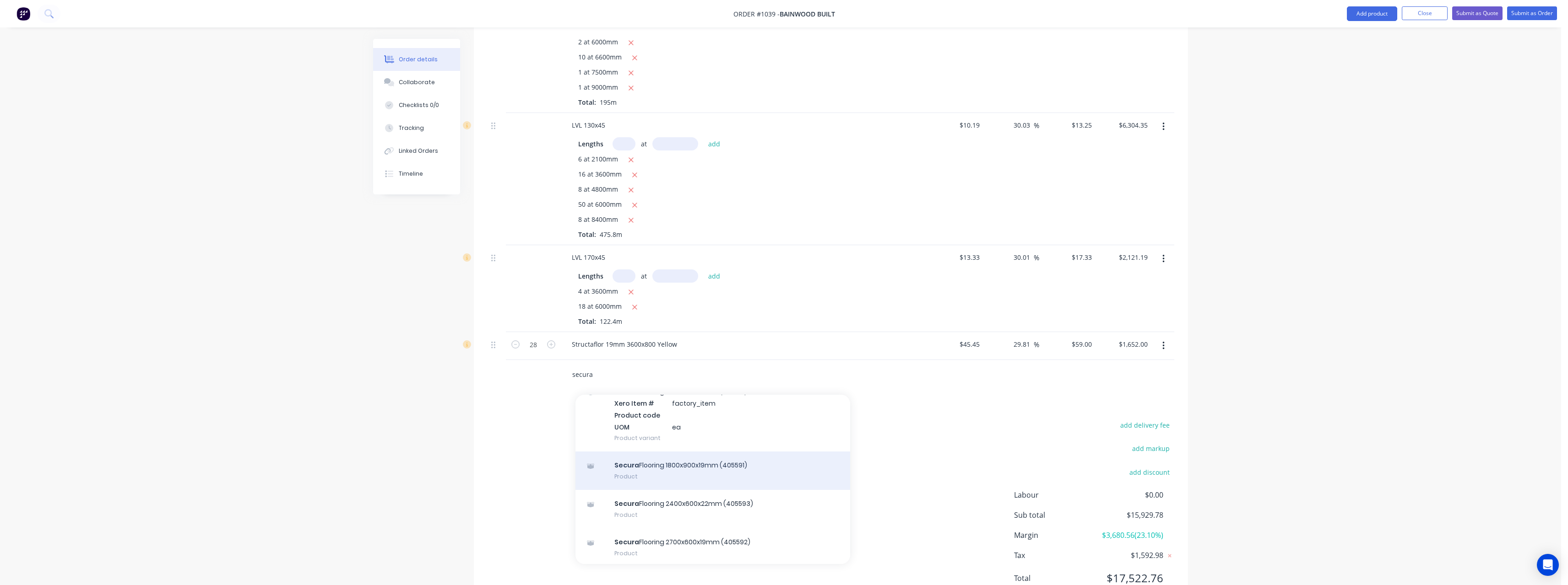
scroll to position [196, 0]
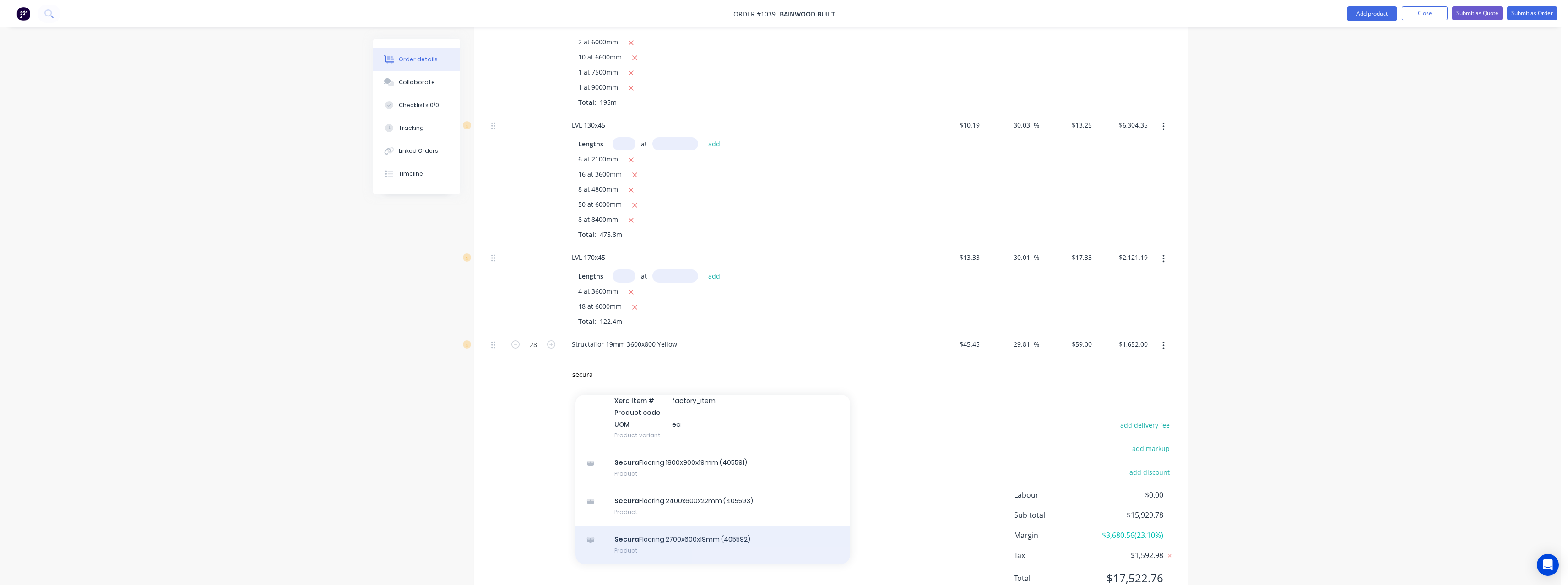
click at [727, 529] on div "Secura Flooring 2700x600x19mm (405592) Product" at bounding box center [712, 545] width 274 height 39
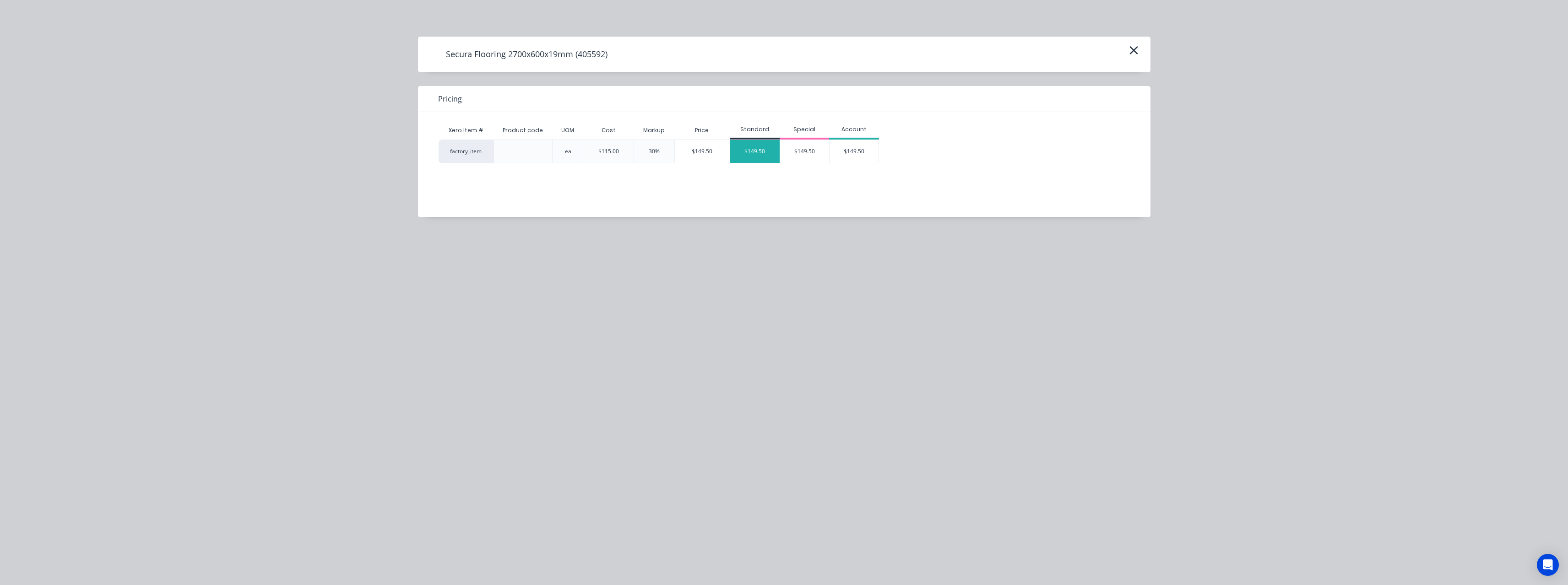
click at [749, 156] on div "$149.50" at bounding box center [755, 151] width 50 height 23
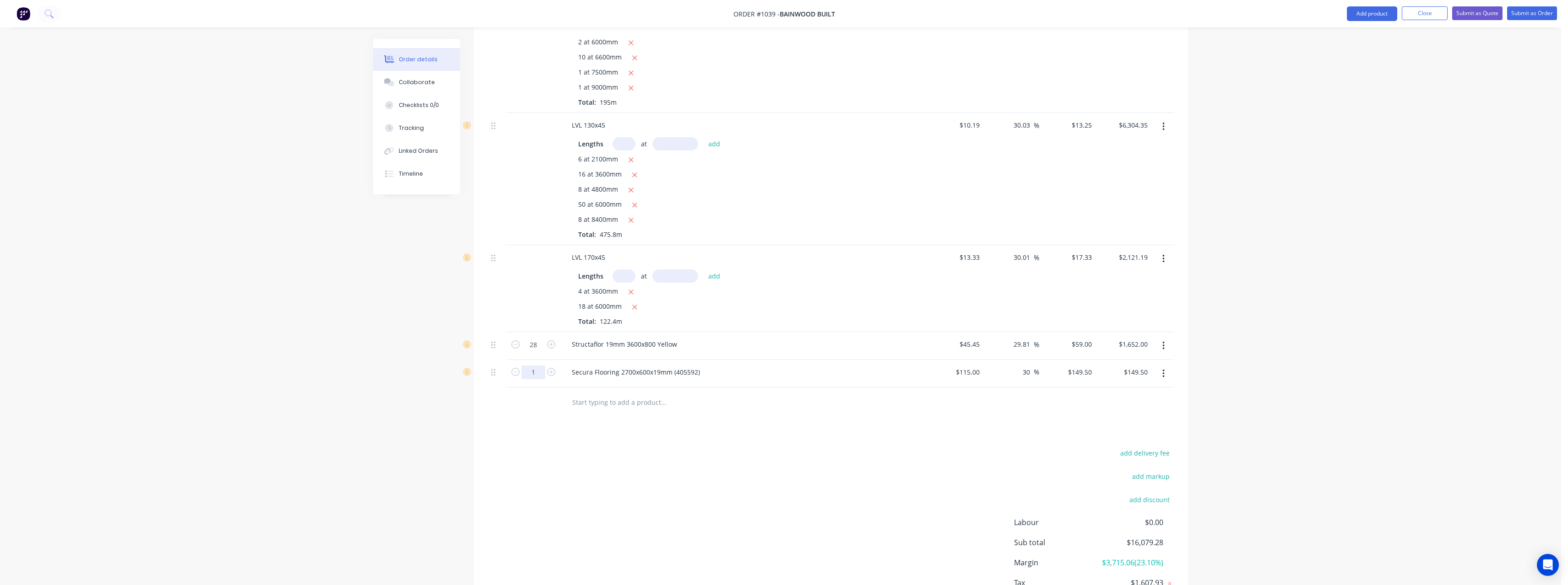
click at [618, 394] on input "text" at bounding box center [663, 401] width 183 height 18
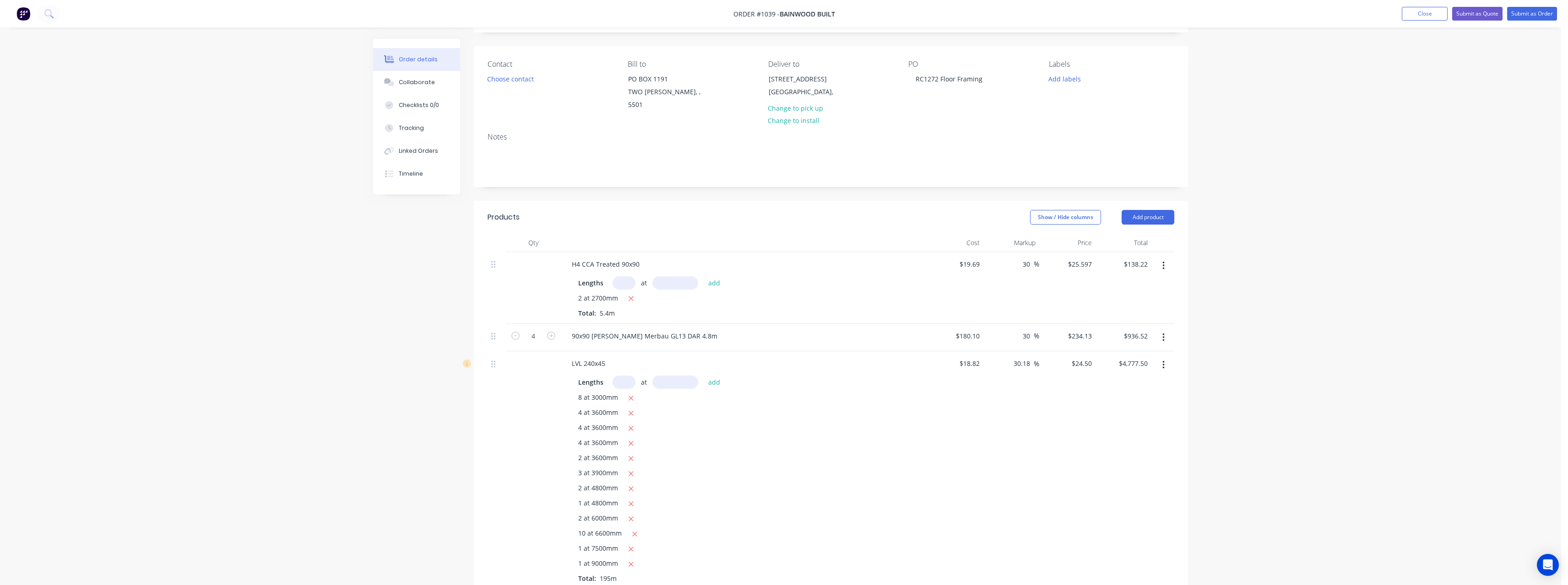
scroll to position [0, 0]
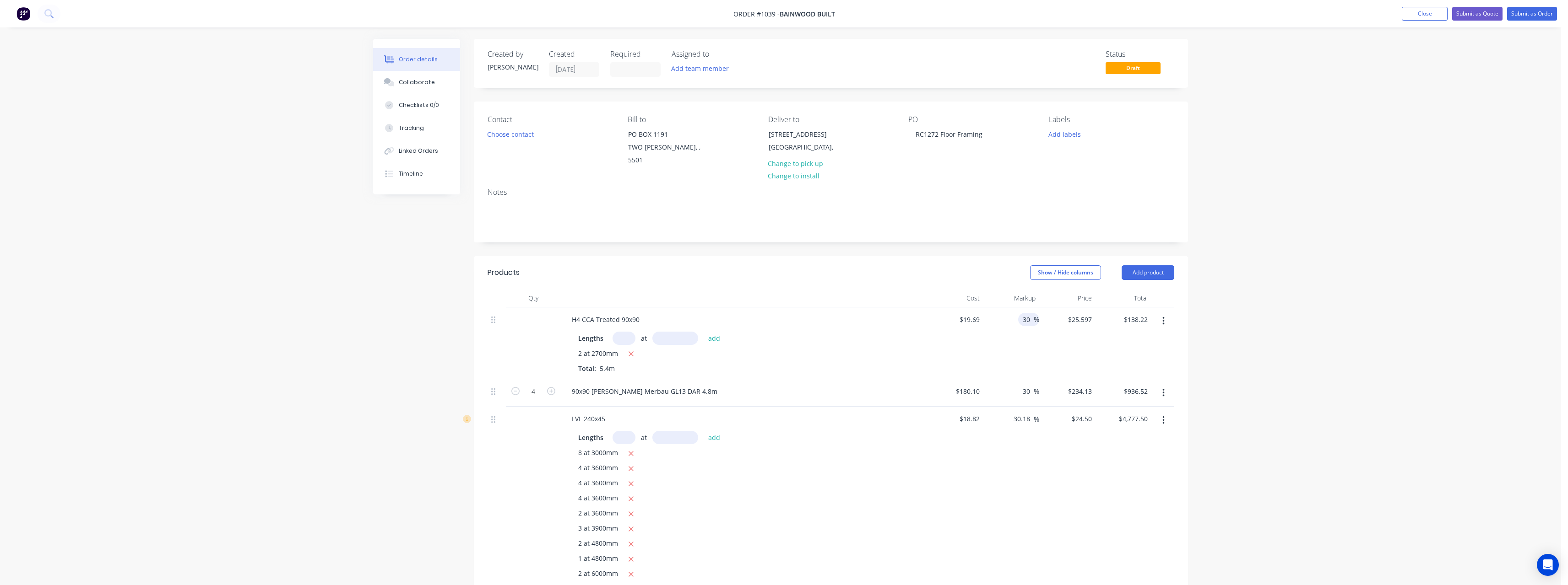
click at [1032, 313] on input "30" at bounding box center [1027, 319] width 12 height 13
click at [1029, 385] on input "30" at bounding box center [1027, 391] width 12 height 13
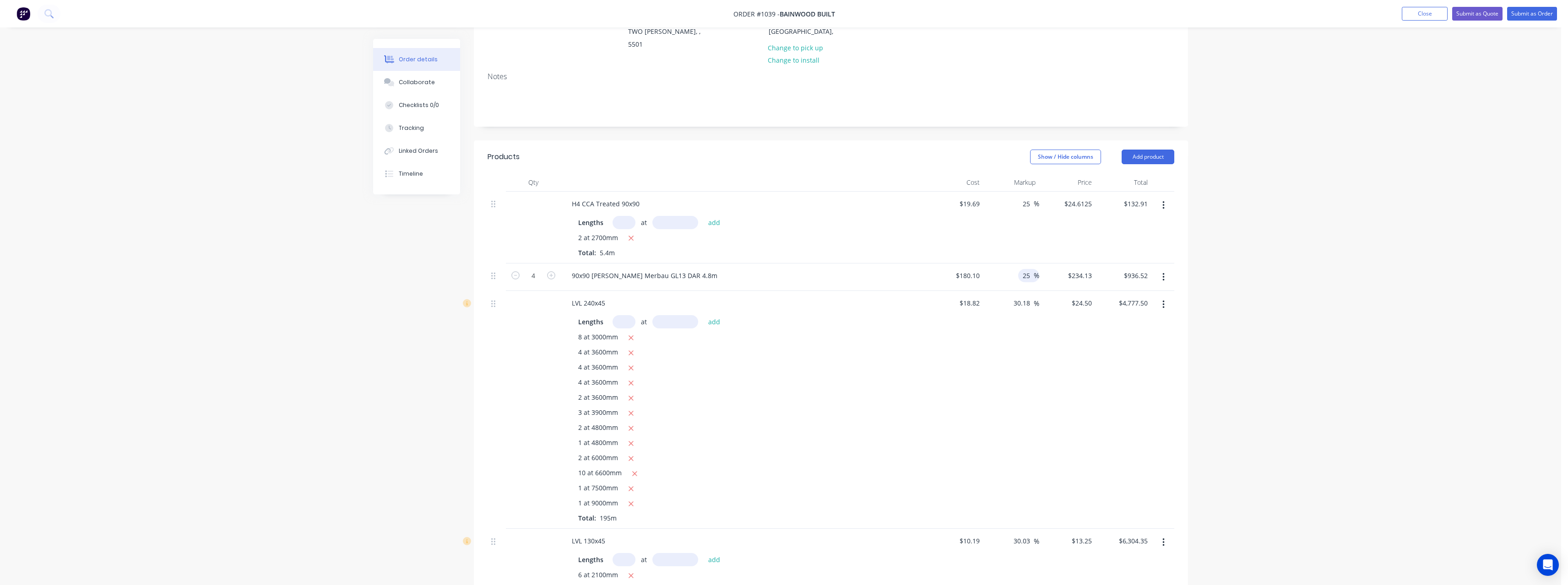
scroll to position [137, 0]
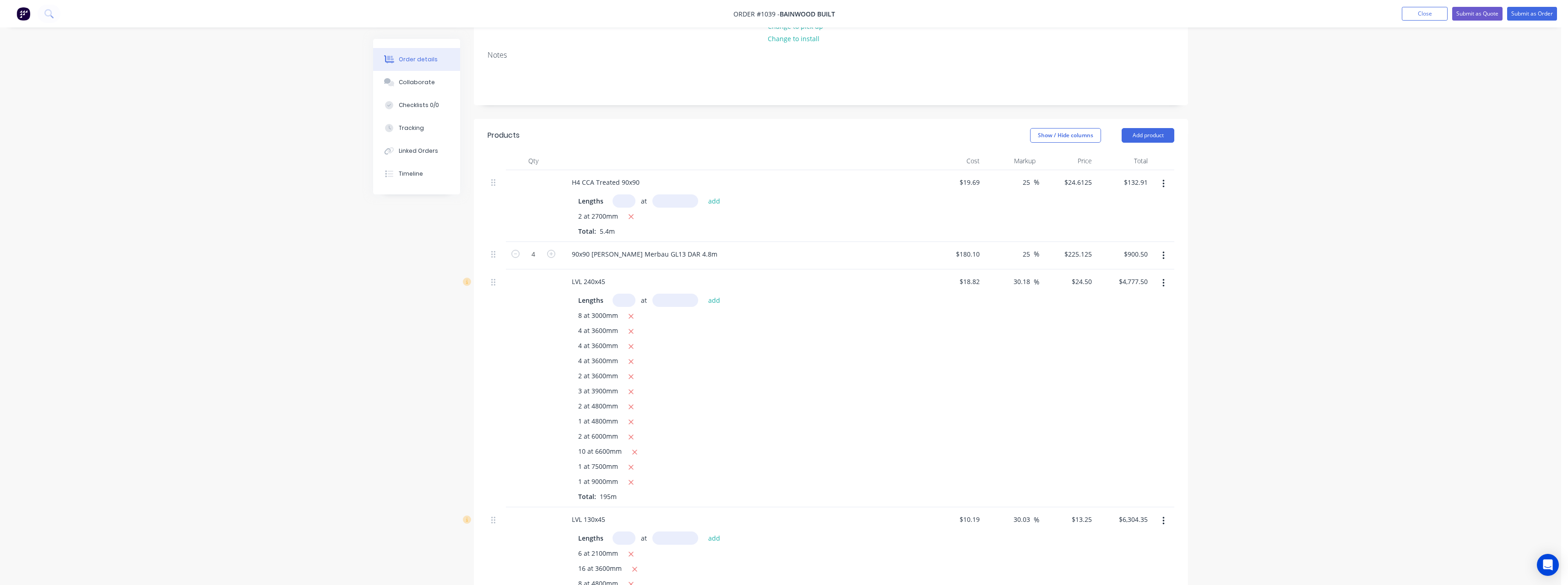
drag, startPoint x: 1031, startPoint y: 272, endPoint x: 1002, endPoint y: 273, distance: 29.0
click at [1002, 273] on div "30.18 30.18 %" at bounding box center [1011, 389] width 56 height 238
drag, startPoint x: 1031, startPoint y: 508, endPoint x: 1001, endPoint y: 510, distance: 30.1
click at [1001, 510] on div "30.03 30.03 %" at bounding box center [1011, 574] width 56 height 132
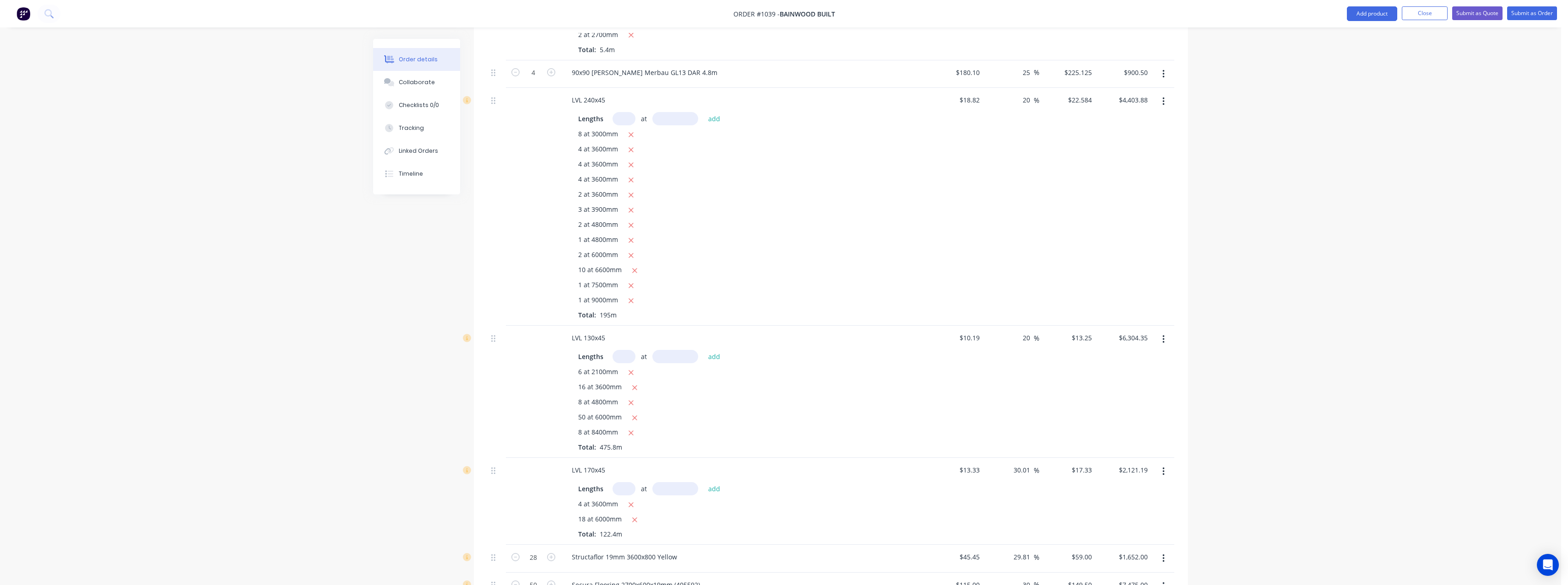
scroll to position [320, 0]
drag, startPoint x: 1032, startPoint y: 458, endPoint x: 1007, endPoint y: 460, distance: 25.1
click at [1007, 460] on div "30.01 30.01 %" at bounding box center [1011, 500] width 56 height 87
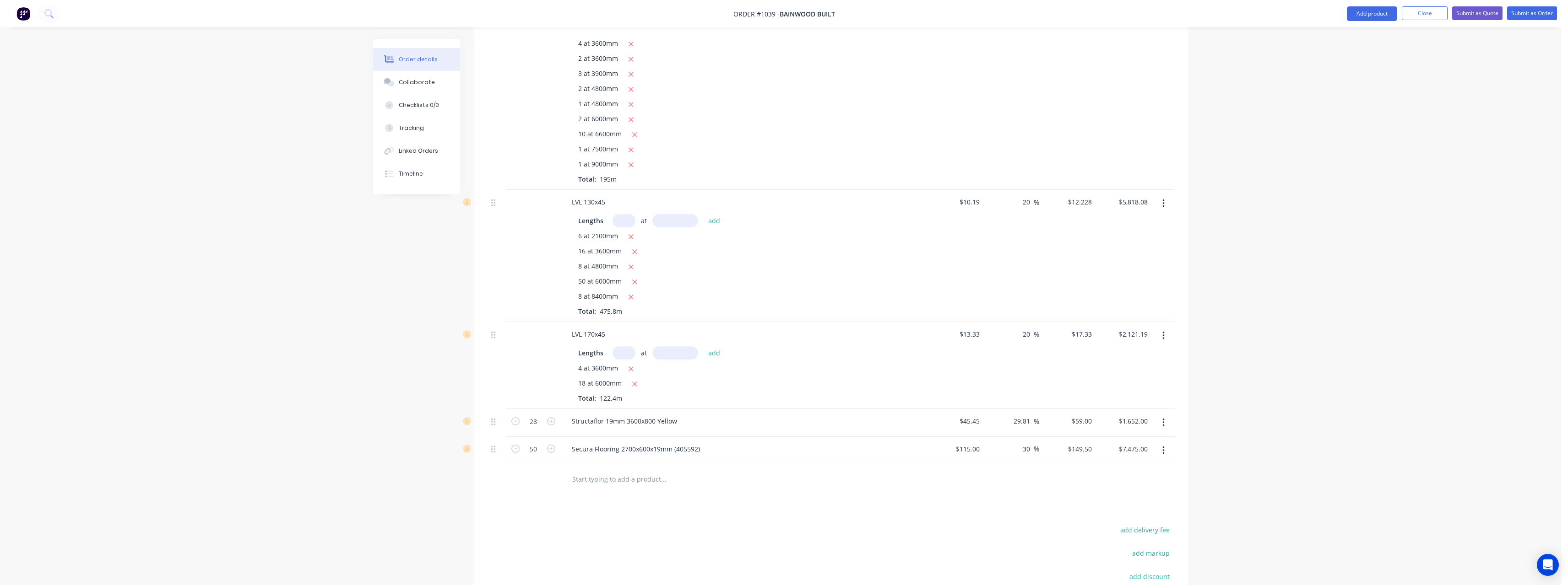
scroll to position [457, 0]
drag, startPoint x: 1033, startPoint y: 408, endPoint x: 1010, endPoint y: 410, distance: 23.1
click at [1010, 412] on div "29.81 29.81 %" at bounding box center [1024, 418] width 30 height 13
drag, startPoint x: 1031, startPoint y: 437, endPoint x: 1018, endPoint y: 438, distance: 13.0
click at [1018, 440] on div "30 30 %" at bounding box center [1029, 446] width 21 height 13
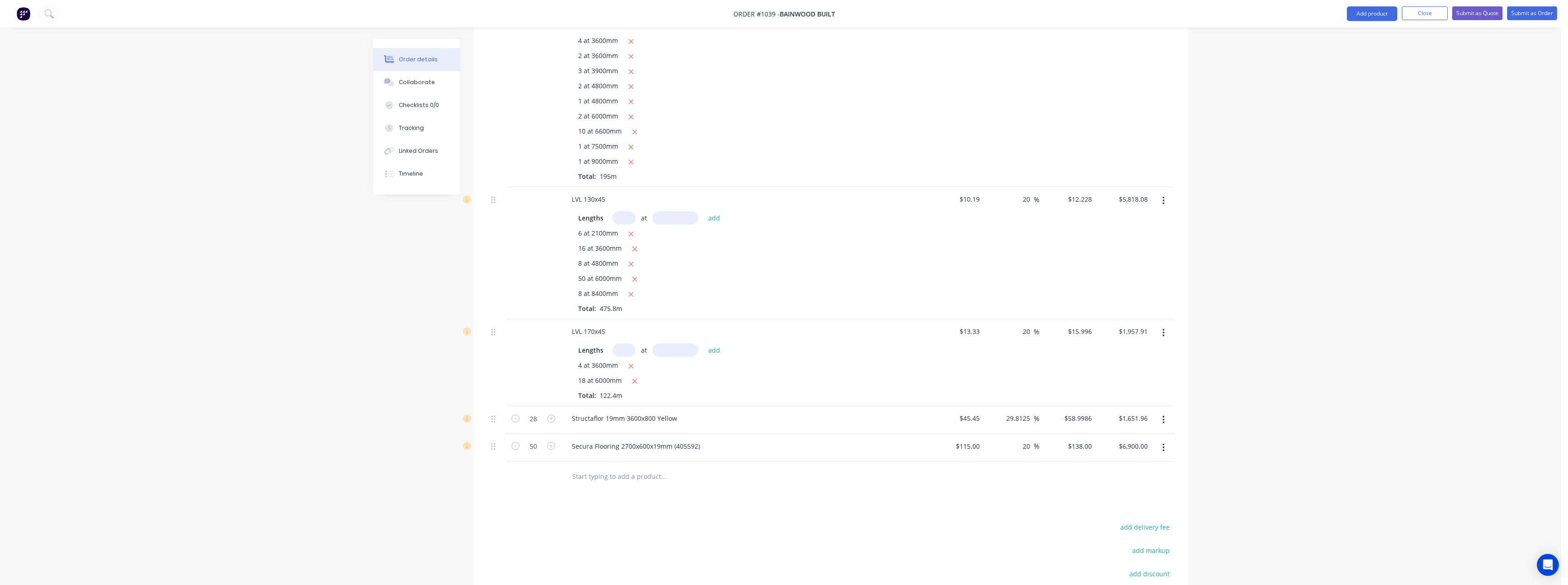
click at [635, 467] on input "text" at bounding box center [663, 475] width 183 height 18
click at [1492, 17] on button "Submit as Quote" at bounding box center [1477, 13] width 50 height 13
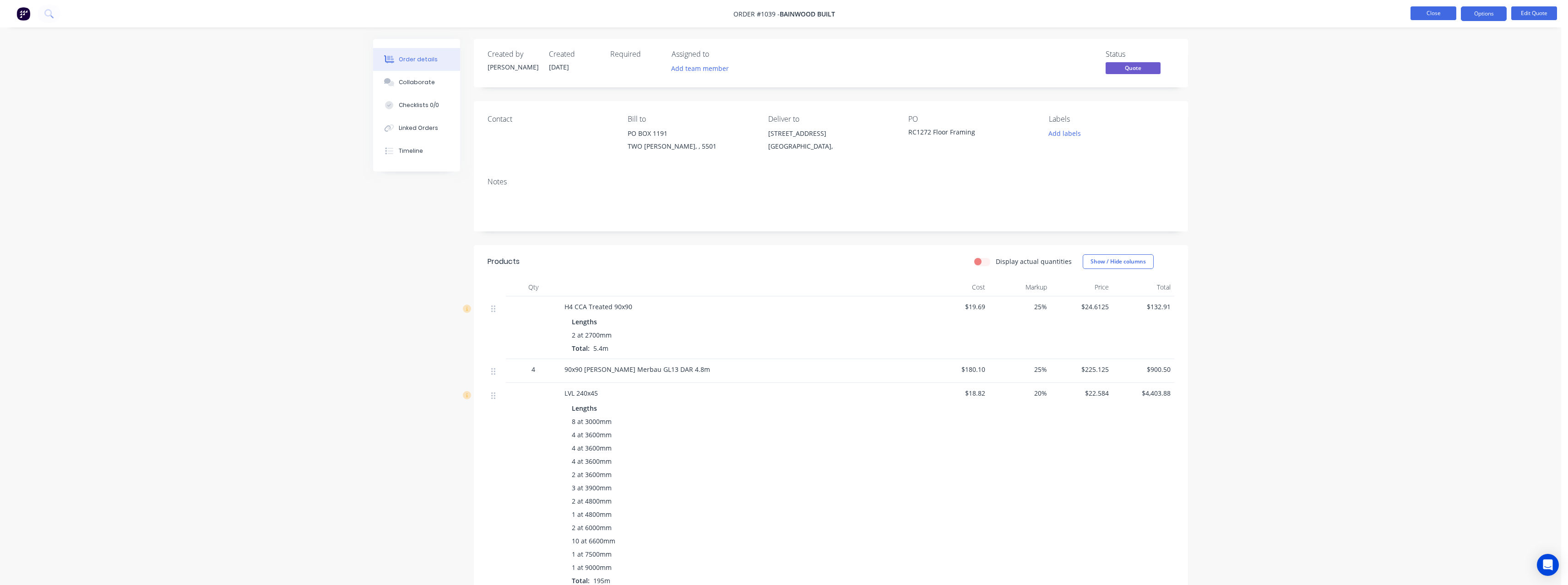
click at [1443, 16] on button "Close" at bounding box center [1433, 13] width 46 height 13
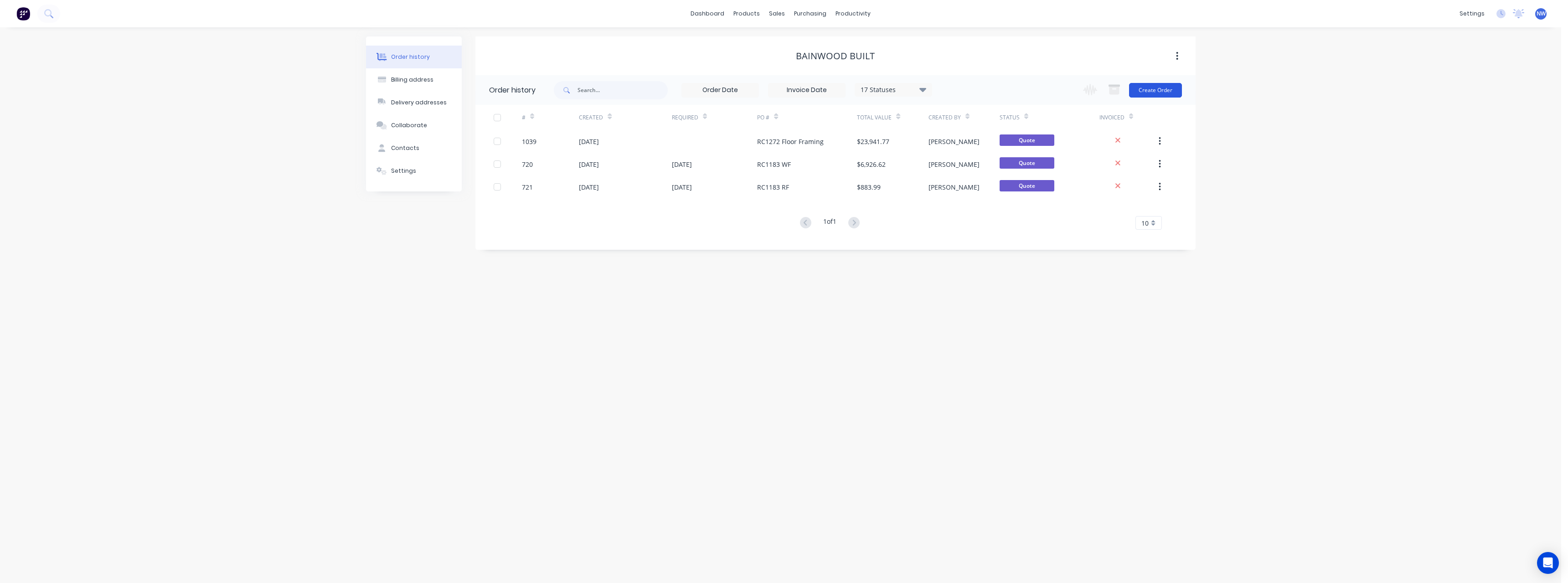
click at [1149, 90] on button "Create Order" at bounding box center [1155, 90] width 53 height 15
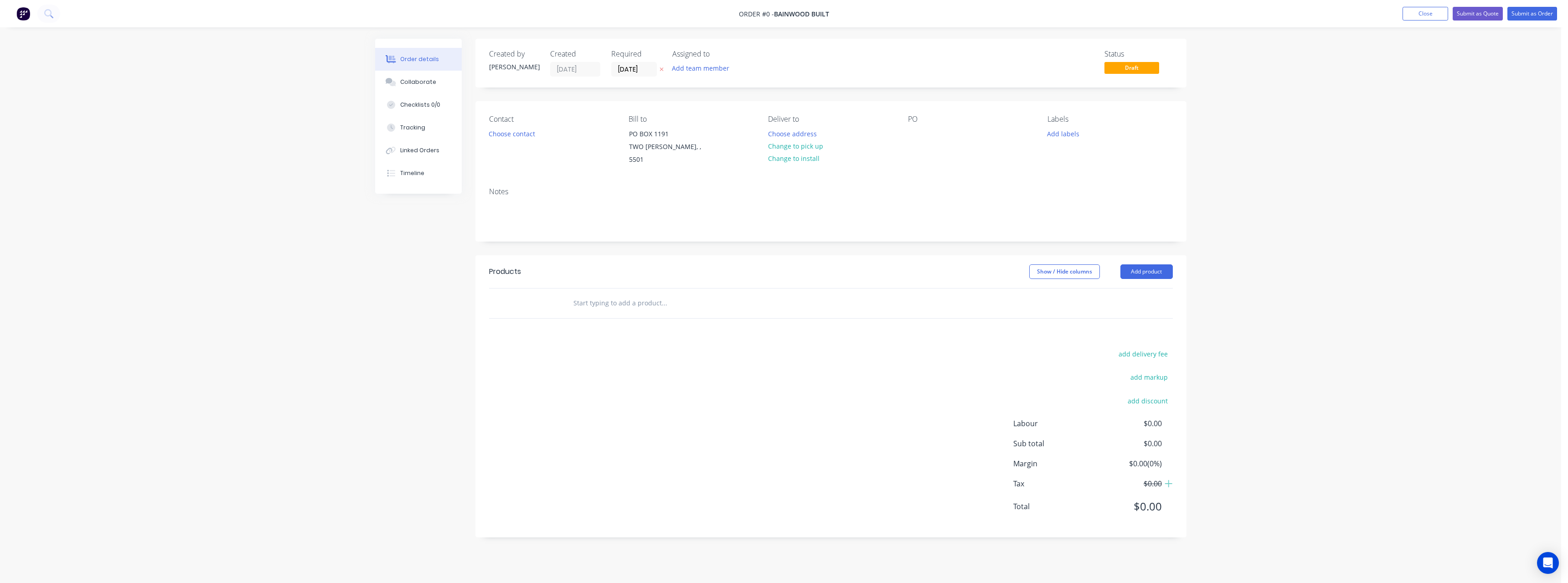
click at [662, 72] on icon at bounding box center [661, 69] width 4 height 6
click at [798, 133] on button "Choose address" at bounding box center [792, 134] width 58 height 13
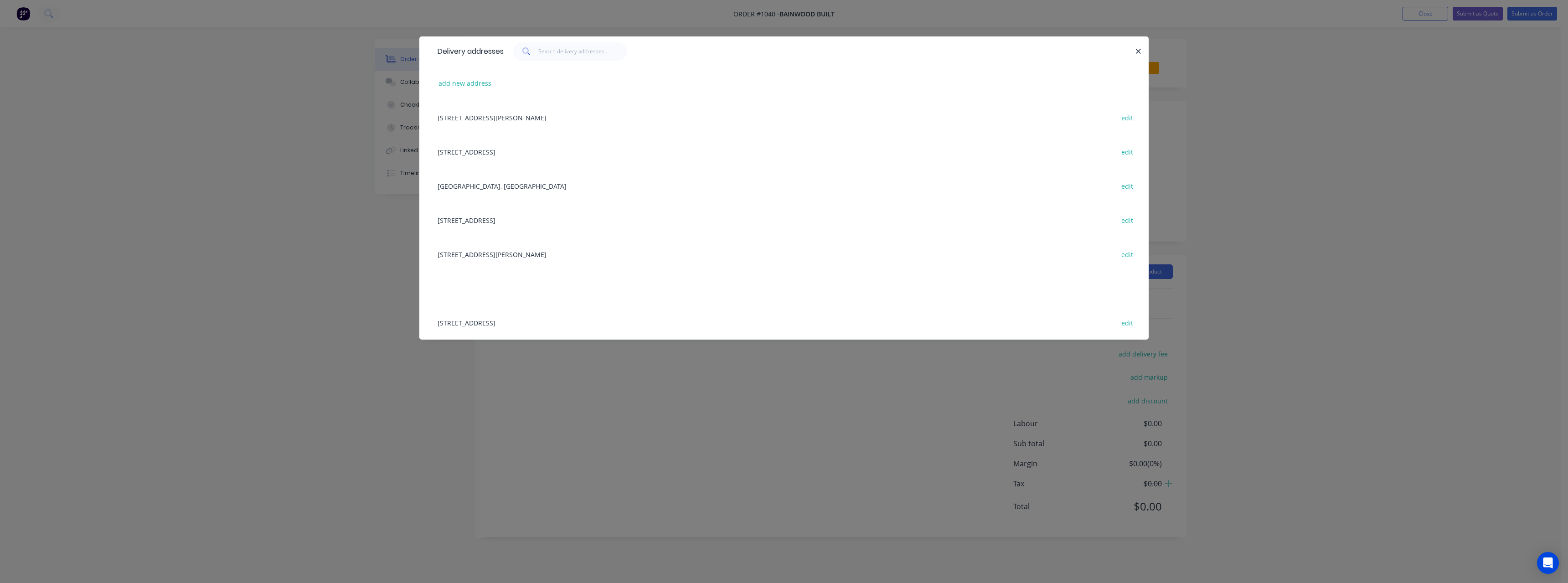
click at [493, 150] on div "[STREET_ADDRESS]" at bounding box center [784, 152] width 702 height 35
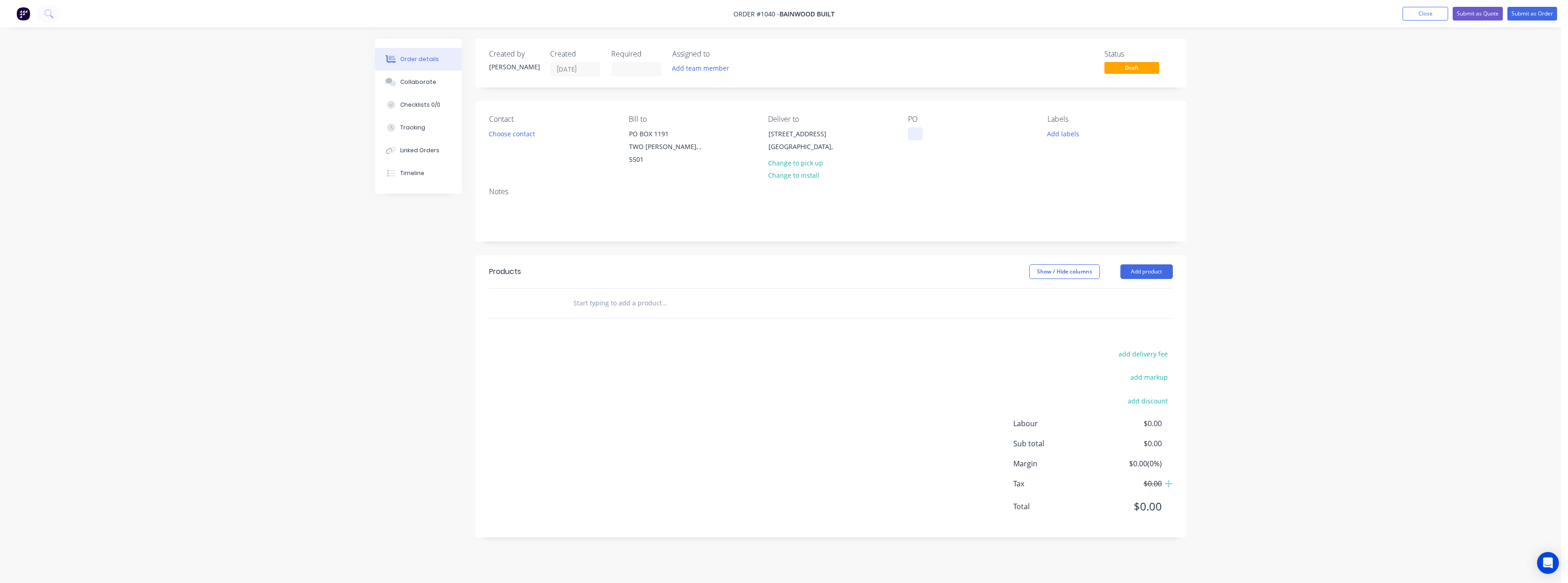
click at [915, 134] on div at bounding box center [915, 134] width 15 height 13
click at [637, 296] on input "text" at bounding box center [664, 302] width 182 height 18
click at [736, 420] on div "Pine 90x45 MGP10 Product" at bounding box center [713, 438] width 273 height 38
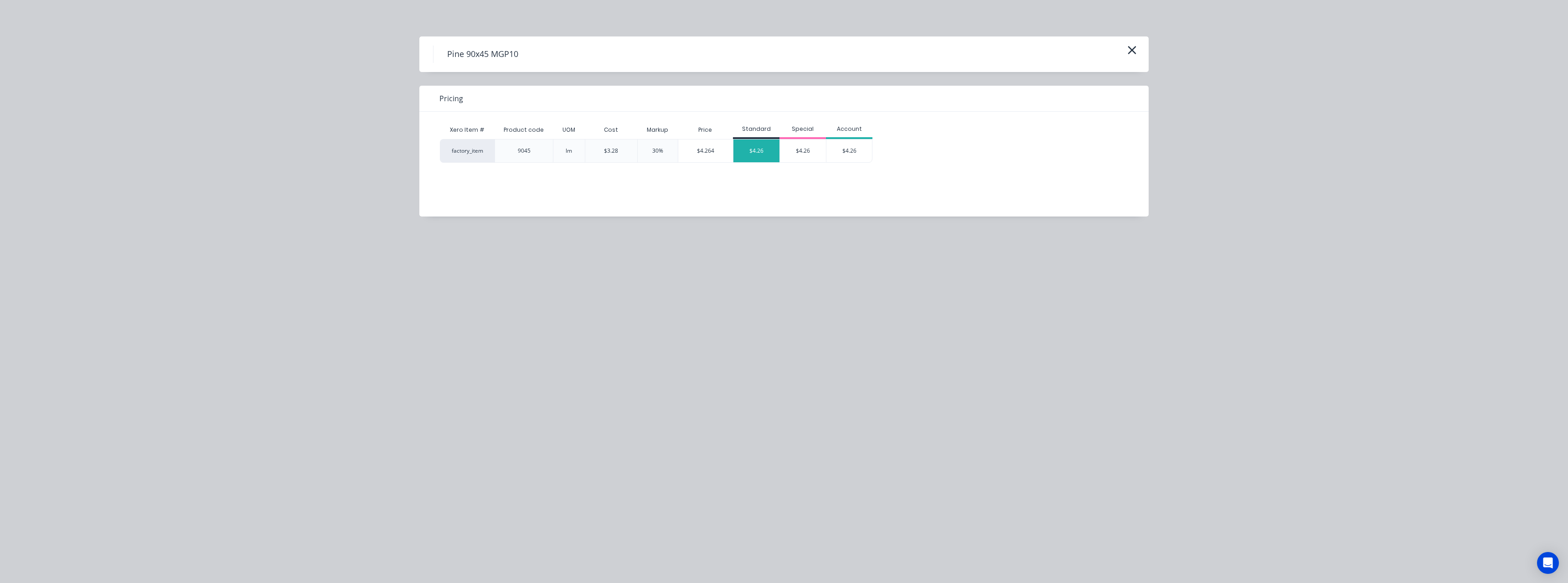
click at [748, 158] on div "$4.26" at bounding box center [757, 151] width 46 height 23
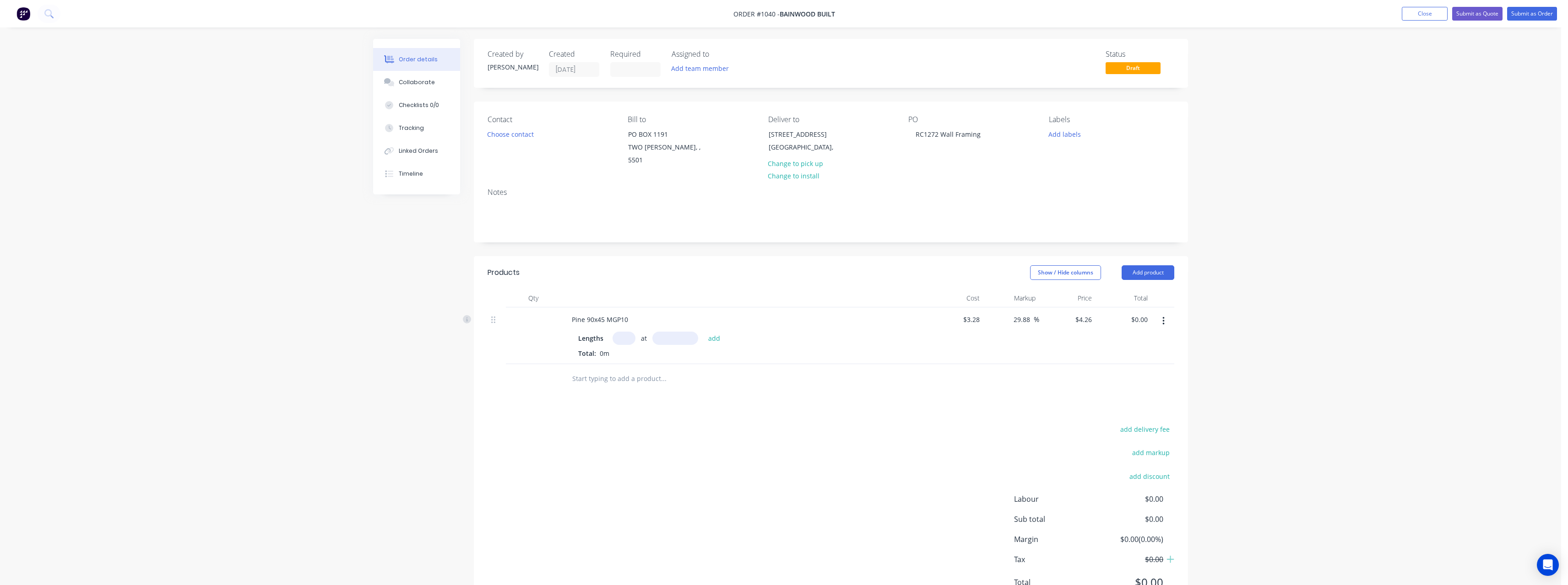
click at [631, 332] on input "text" at bounding box center [623, 338] width 23 height 13
click at [704, 332] on button "add" at bounding box center [714, 338] width 21 height 13
click at [620, 385] on input "text" at bounding box center [663, 393] width 183 height 18
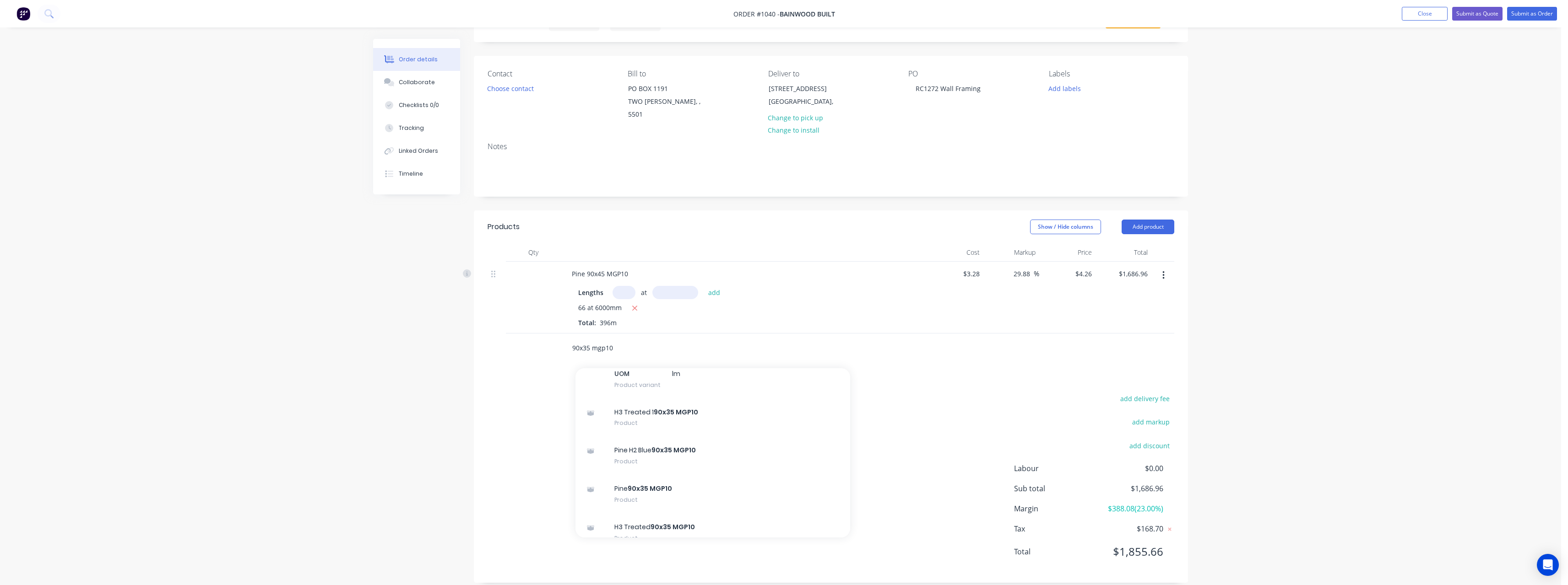
scroll to position [457, 0]
click at [689, 468] on div "Pine 90x35 MGP10 Product" at bounding box center [712, 478] width 274 height 39
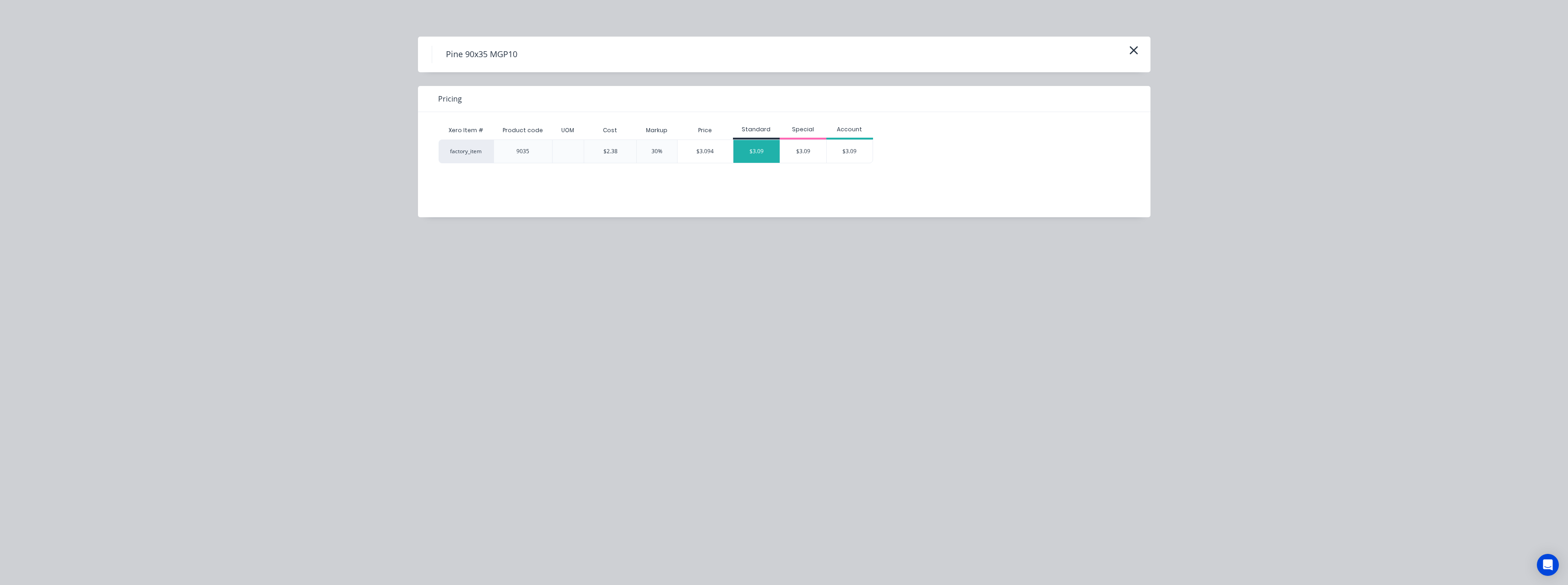
click at [741, 147] on div "$3.09" at bounding box center [756, 151] width 47 height 23
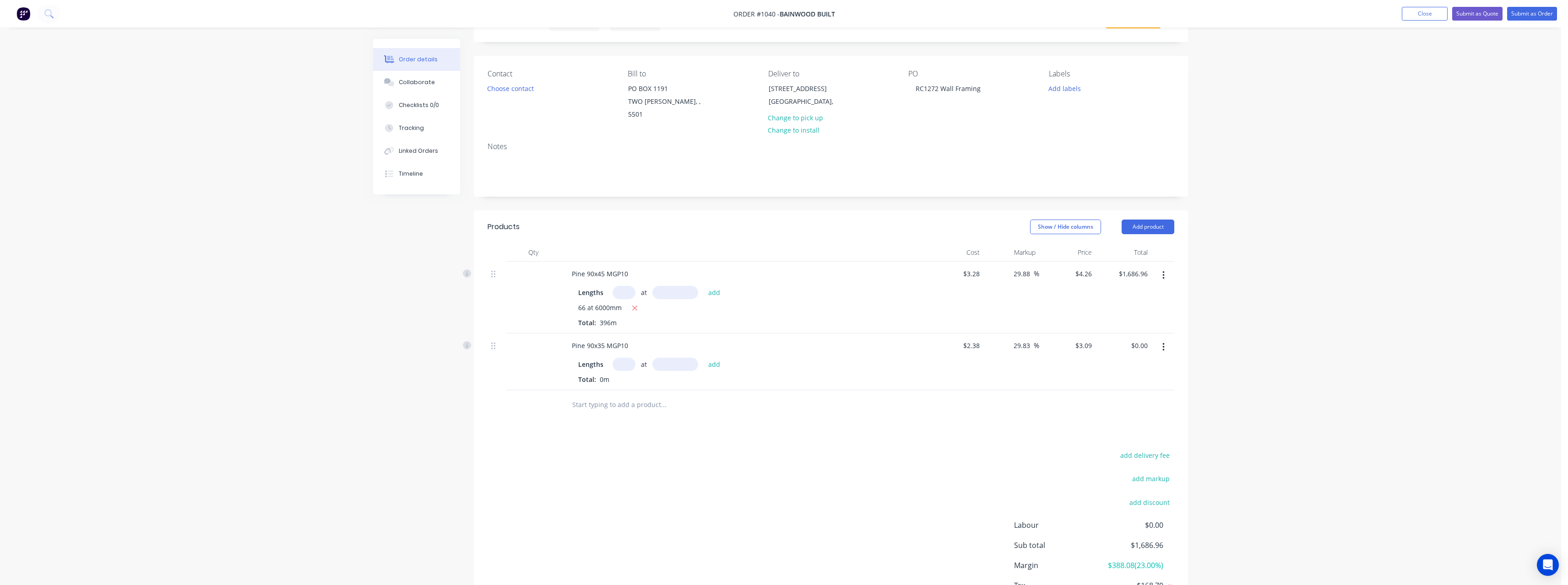
click at [625, 358] on input "text" at bounding box center [623, 364] width 23 height 13
click at [704, 358] on button "add" at bounding box center [714, 364] width 21 height 13
click at [616, 415] on input "text" at bounding box center [663, 419] width 183 height 18
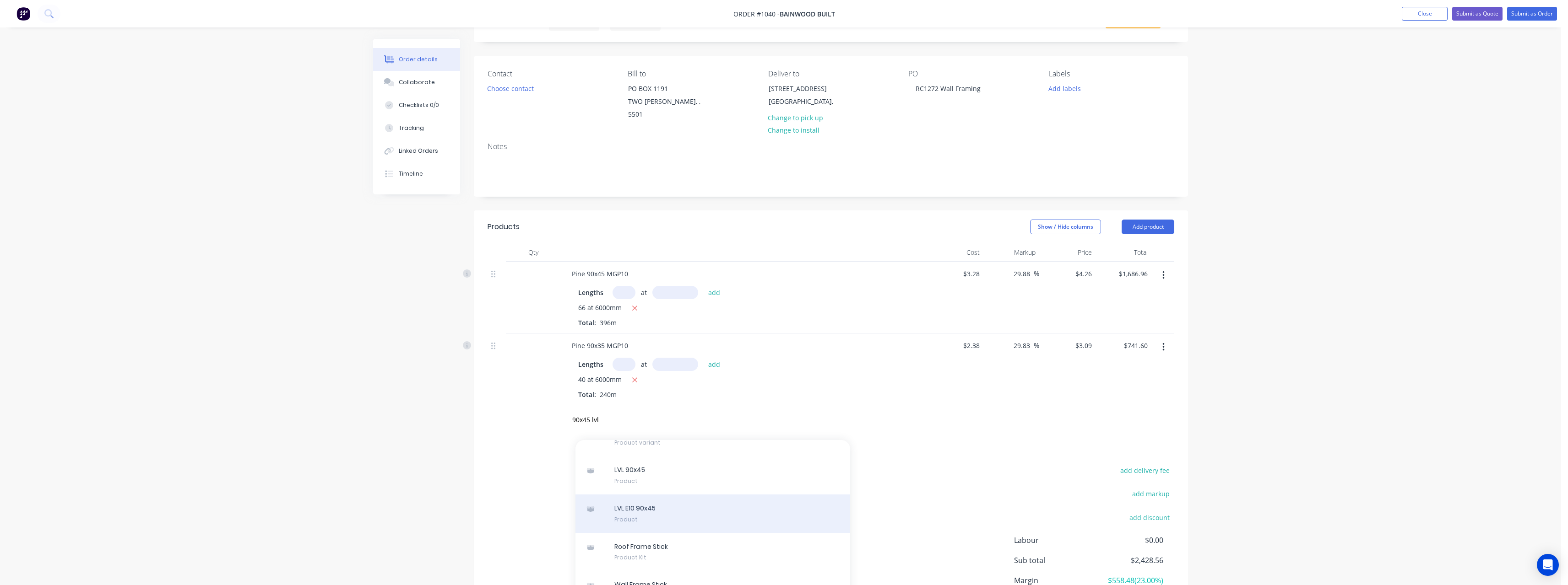
click at [731, 504] on div "LVL E10 90x45 Product" at bounding box center [712, 513] width 274 height 39
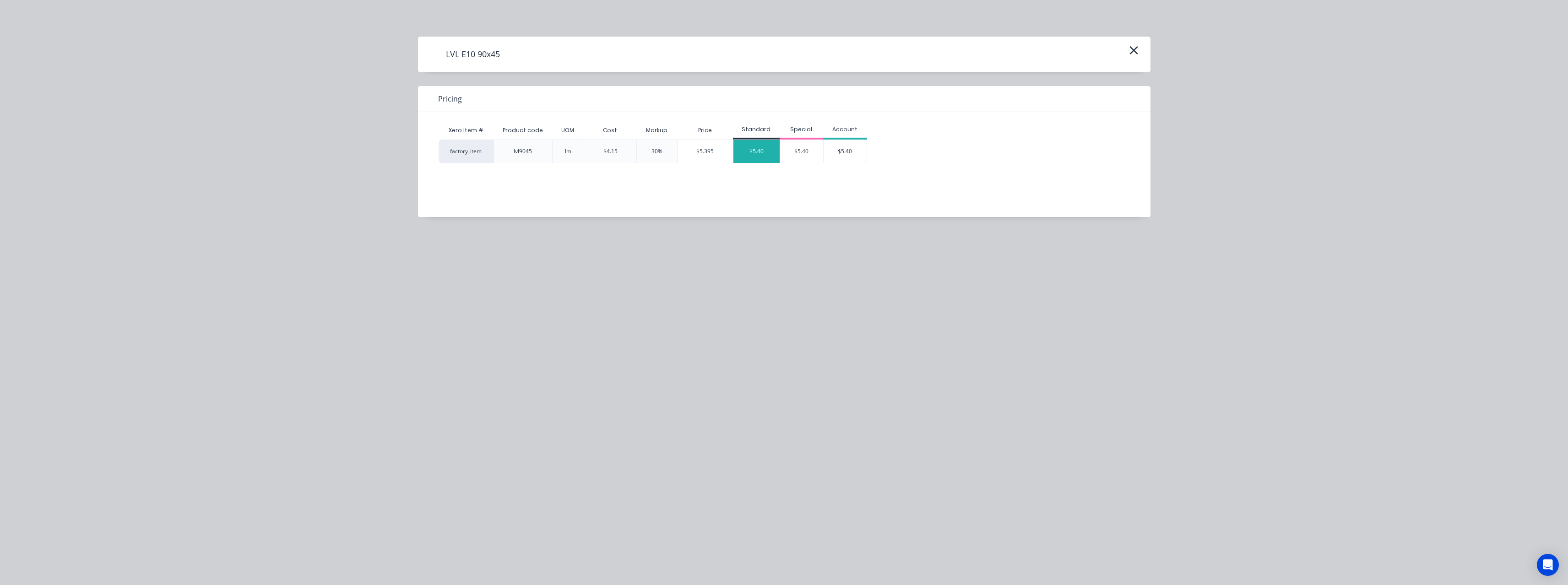
click at [754, 151] on div "$5.40" at bounding box center [756, 151] width 47 height 23
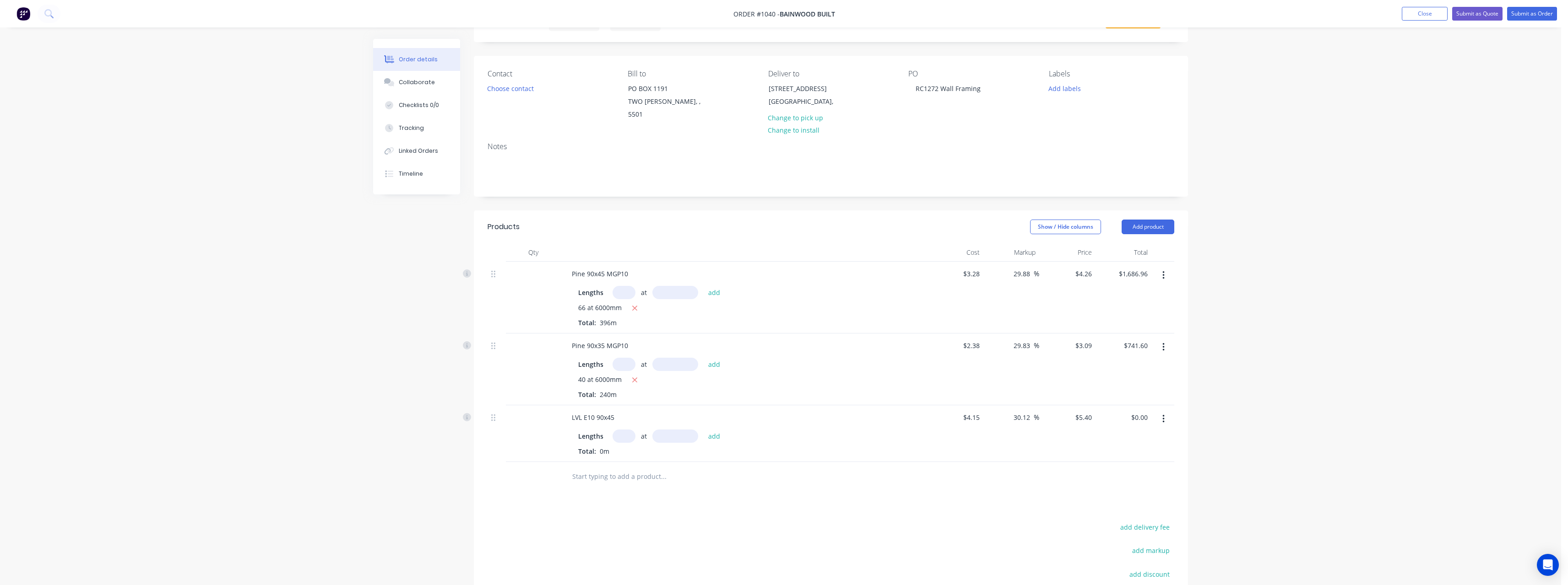
click at [626, 430] on input "text" at bounding box center [623, 436] width 23 height 13
click at [704, 430] on button "add" at bounding box center [714, 436] width 21 height 13
click at [1033, 269] on span "%" at bounding box center [1036, 274] width 6 height 10
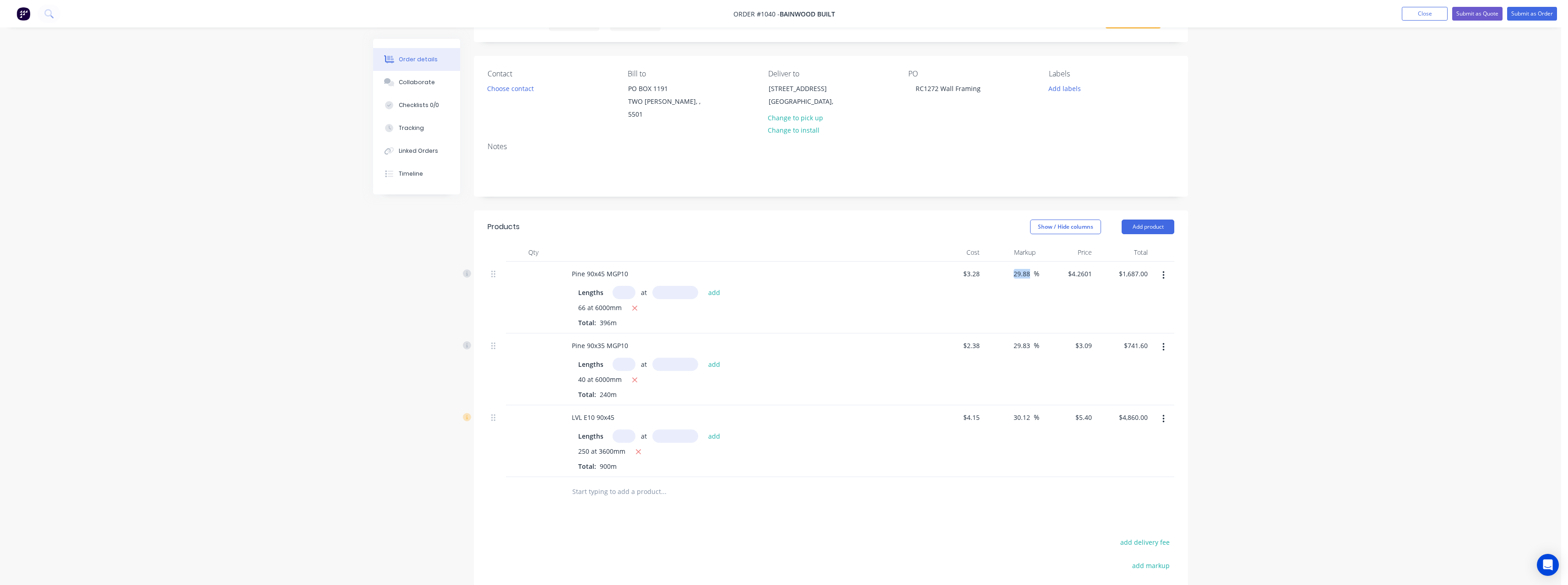
drag, startPoint x: 1033, startPoint y: 263, endPoint x: 1003, endPoint y: 264, distance: 30.0
click at [1003, 264] on div "29.88 29.88 %" at bounding box center [1011, 297] width 56 height 72
drag, startPoint x: 1035, startPoint y: 333, endPoint x: 1009, endPoint y: 334, distance: 26.0
click at [1009, 339] on div "29.83 29.83 %" at bounding box center [1024, 345] width 30 height 13
drag, startPoint x: 1033, startPoint y: 406, endPoint x: 1013, endPoint y: 407, distance: 20.0
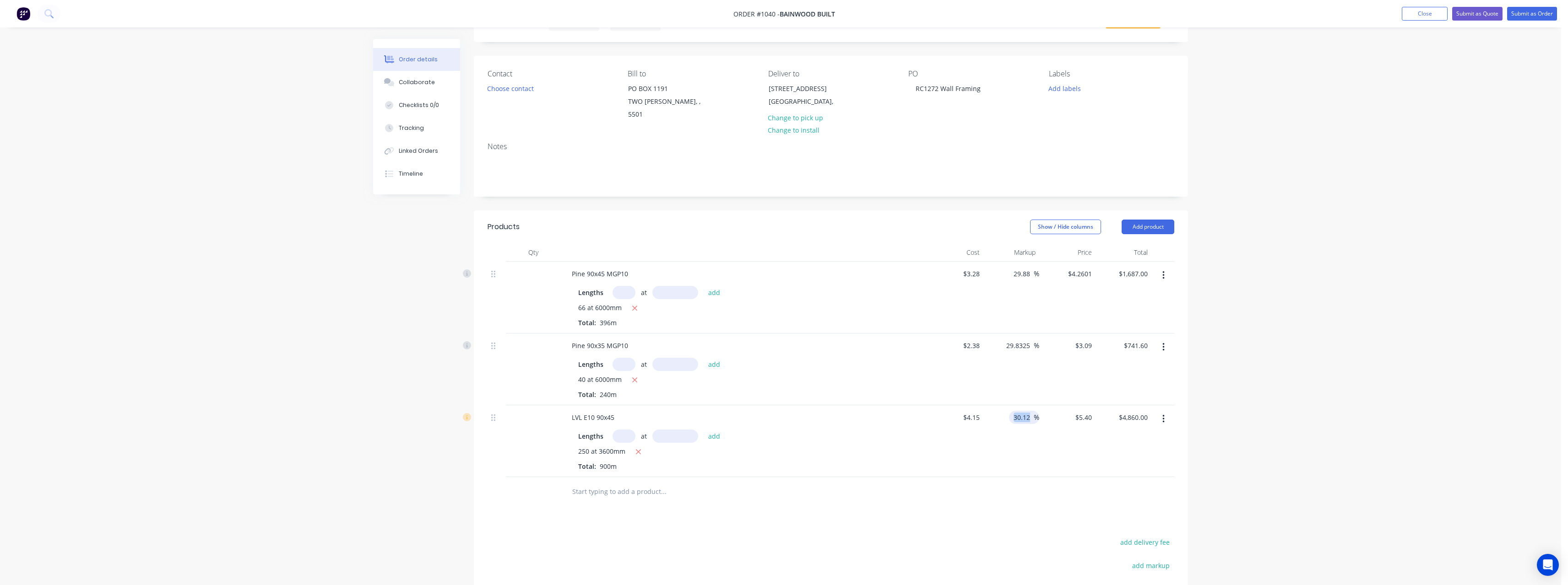
click at [1013, 411] on div "30.12 30.12 %" at bounding box center [1024, 417] width 30 height 13
click at [1031, 339] on input "29.8325" at bounding box center [1019, 345] width 28 height 13
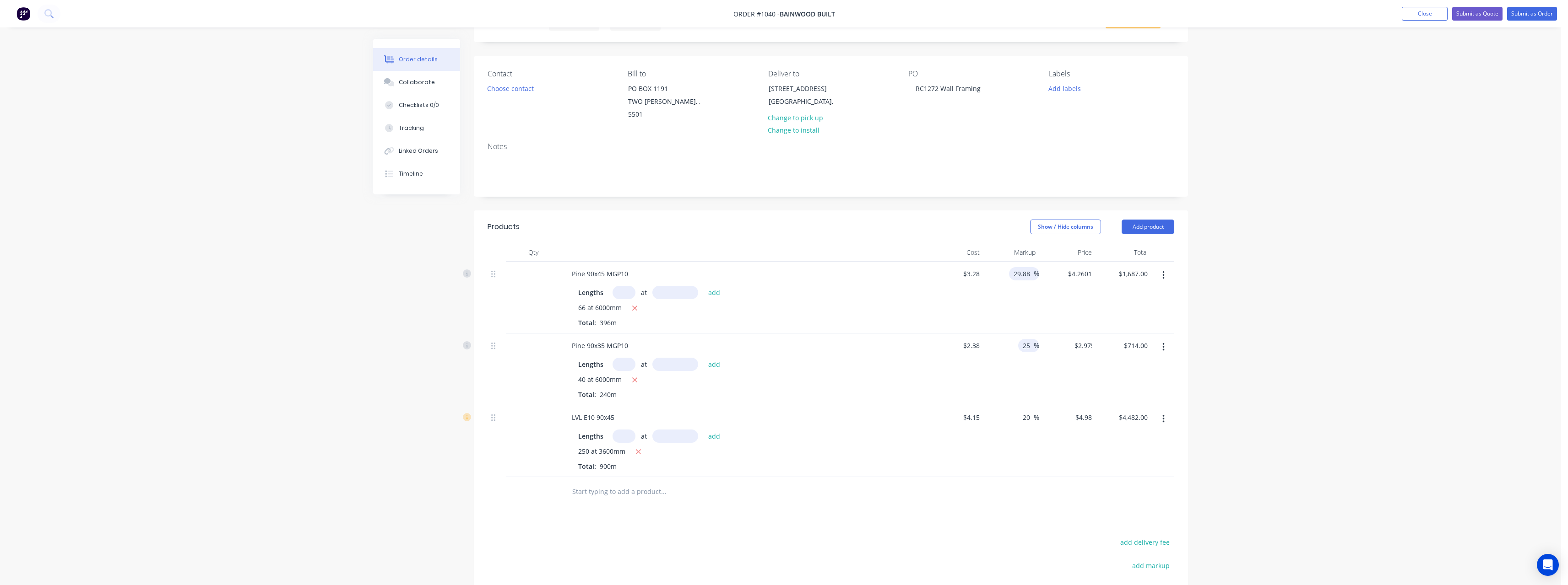
click at [1032, 267] on input "29.88" at bounding box center [1023, 274] width 21 height 13
click at [640, 483] on input "text" at bounding box center [663, 491] width 183 height 18
click at [611, 486] on input "text" at bounding box center [663, 491] width 183 height 18
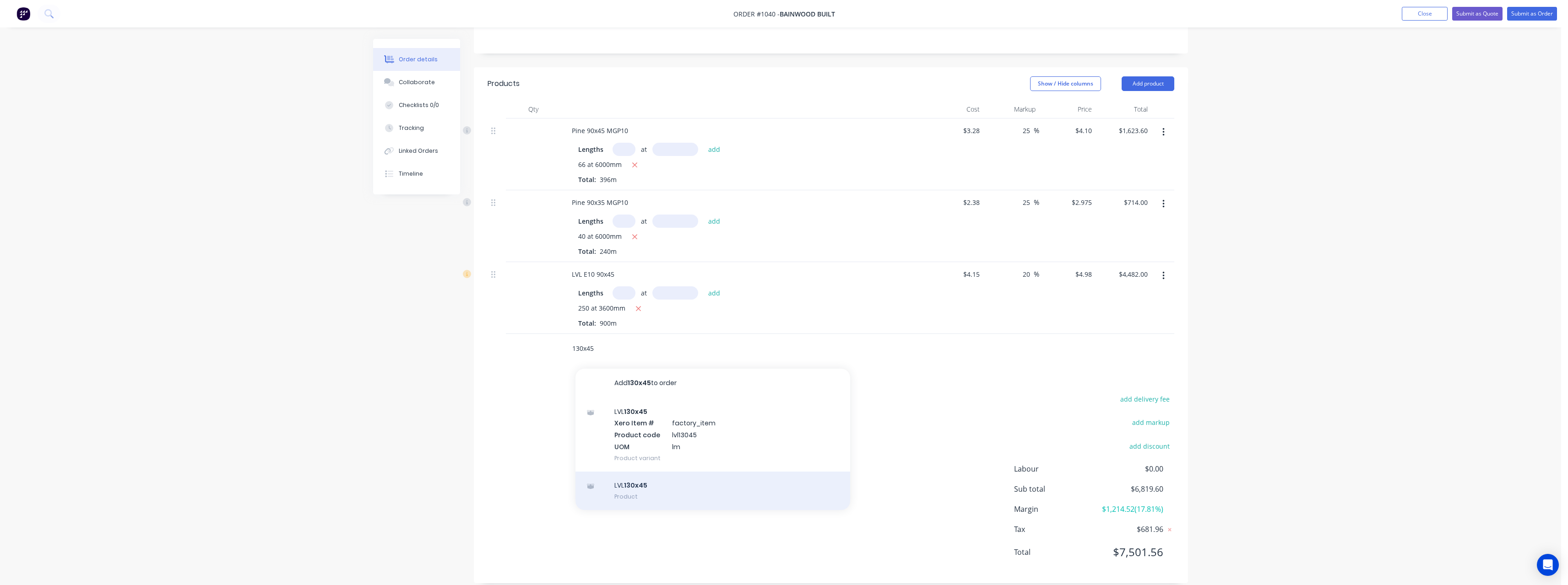
scroll to position [191, 0]
click at [691, 475] on div "LVL 130x45 Product" at bounding box center [712, 489] width 274 height 39
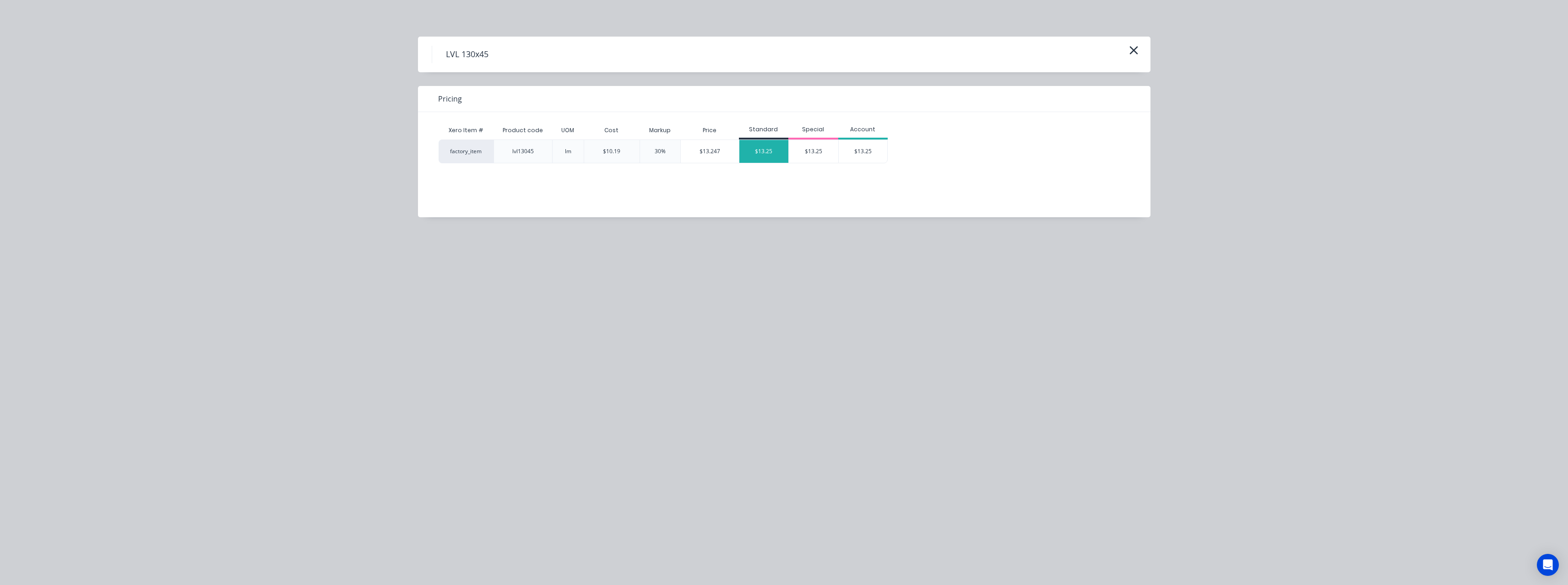
click at [765, 150] on div "$13.25" at bounding box center [763, 151] width 50 height 23
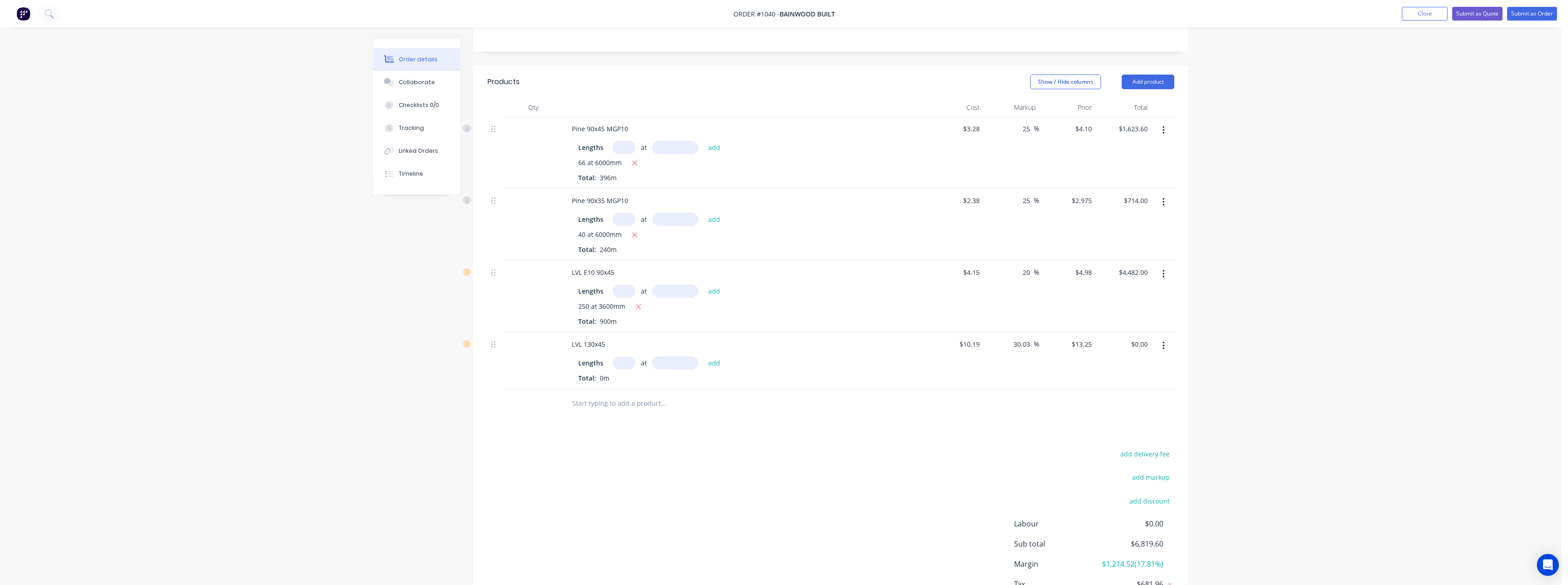
click at [625, 356] on input "text" at bounding box center [623, 363] width 23 height 13
click at [704, 356] on button "add" at bounding box center [714, 363] width 21 height 13
click at [614, 425] on input "text" at bounding box center [663, 434] width 183 height 18
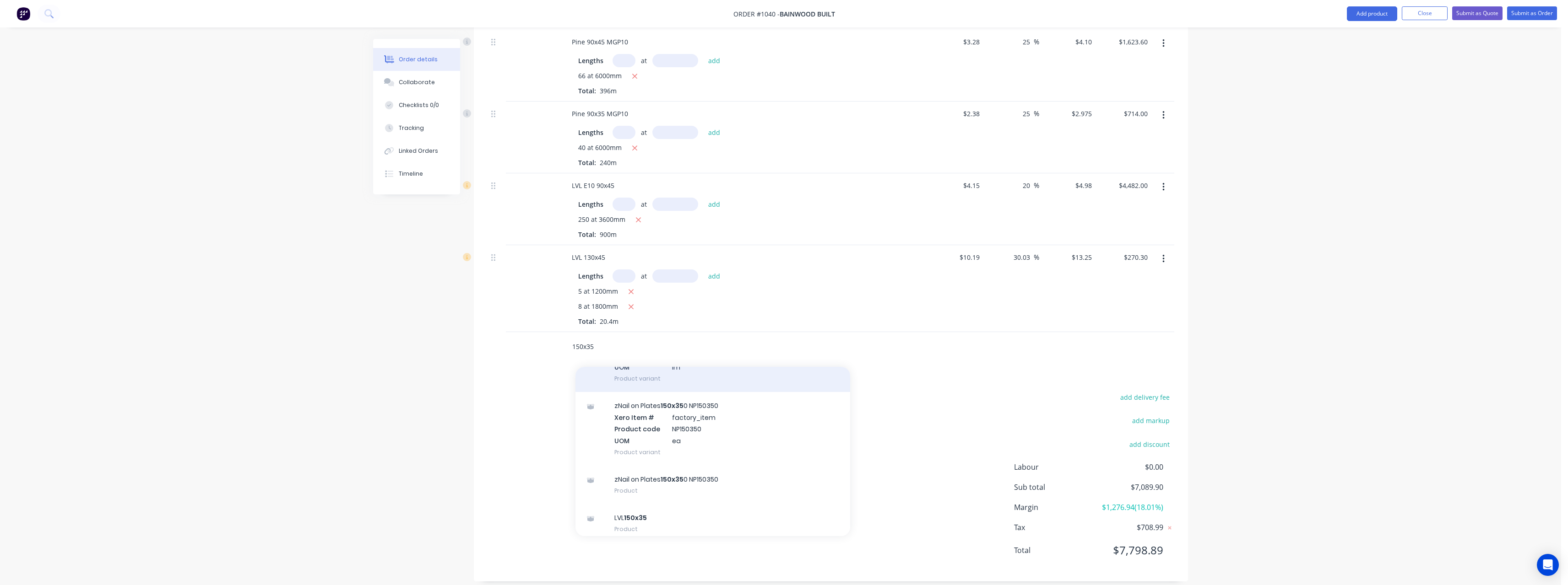
scroll to position [84, 0]
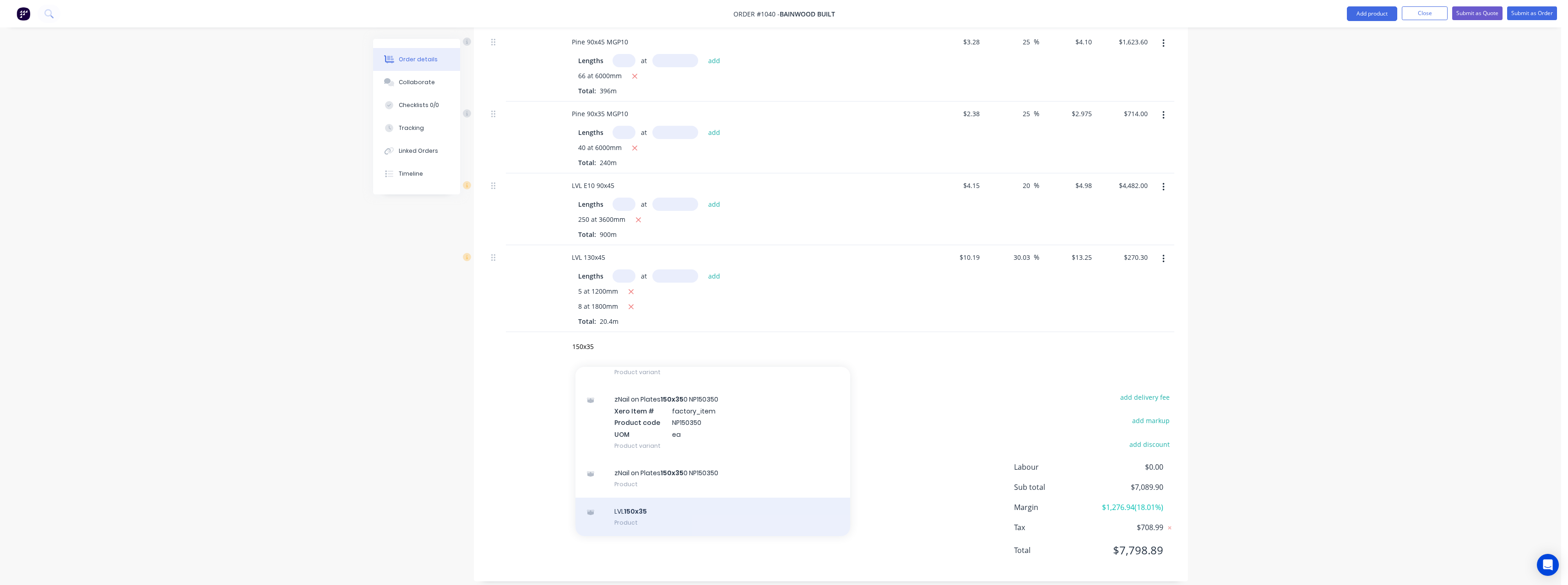
click at [653, 508] on div "LVL 150x35 Product" at bounding box center [712, 516] width 274 height 39
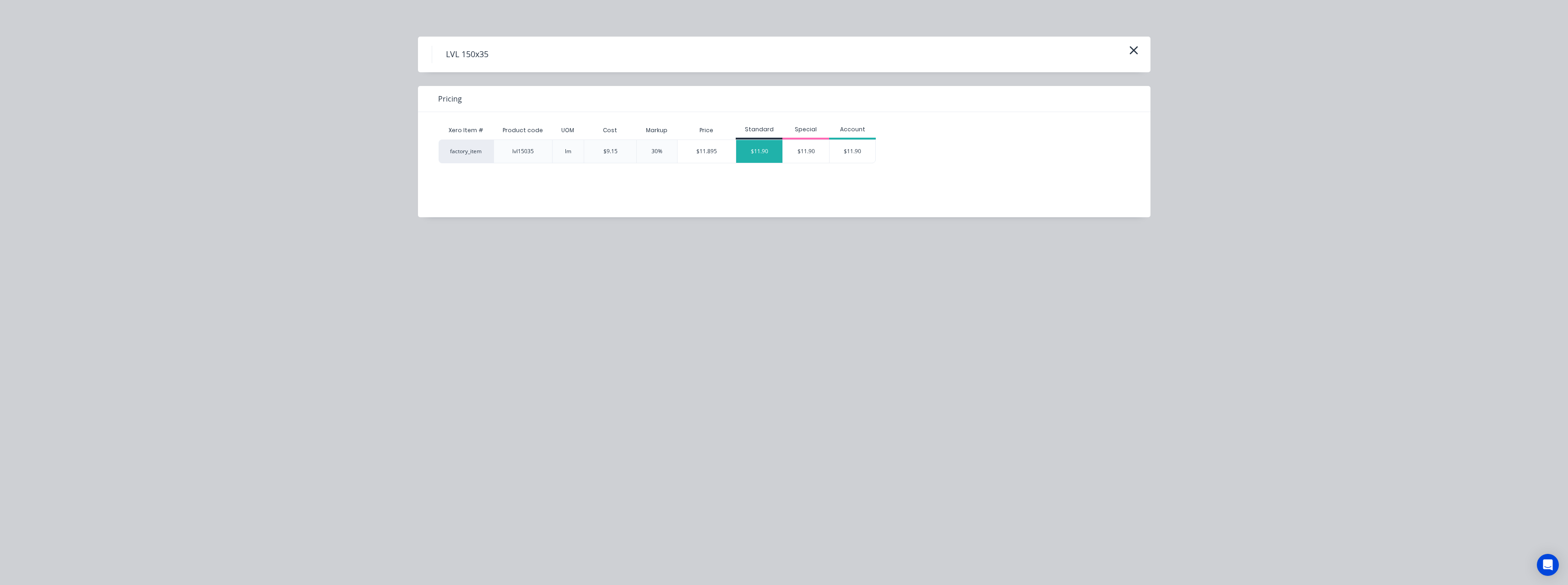
click at [757, 151] on div "$11.90" at bounding box center [759, 151] width 47 height 23
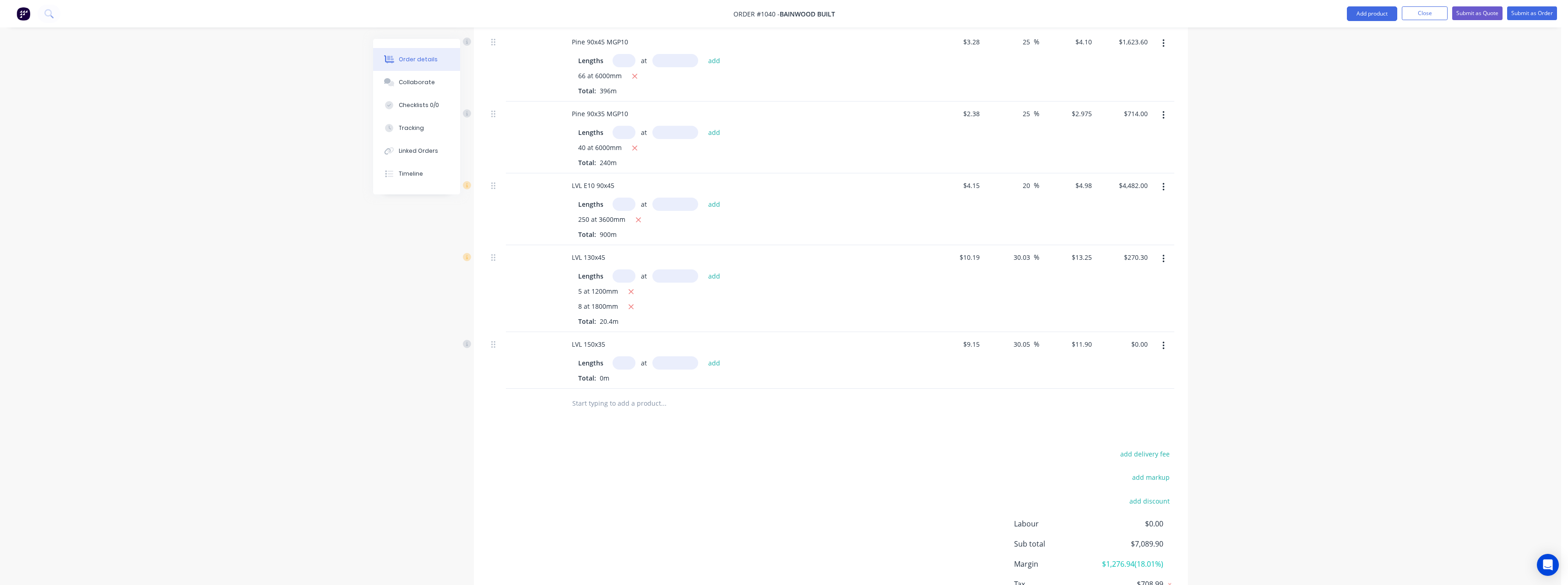
click at [625, 356] on input "text" at bounding box center [623, 363] width 23 height 13
click at [704, 356] on button "add" at bounding box center [714, 363] width 21 height 13
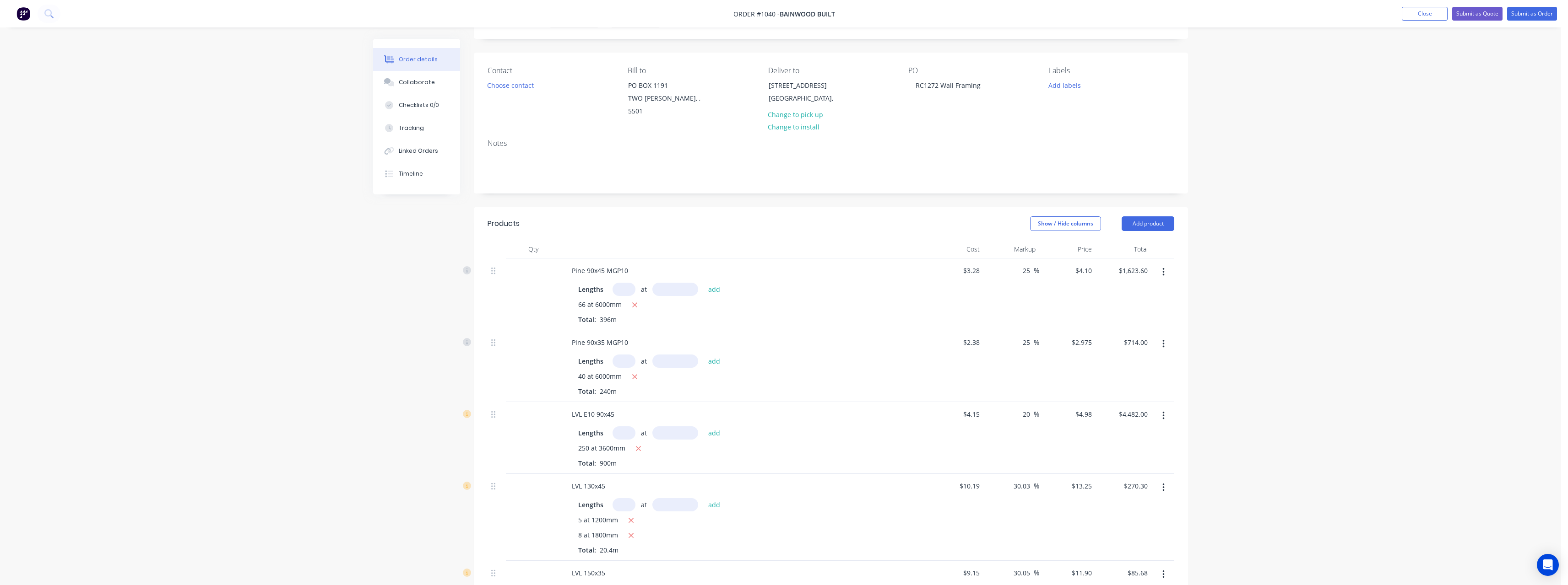
scroll to position [0, 0]
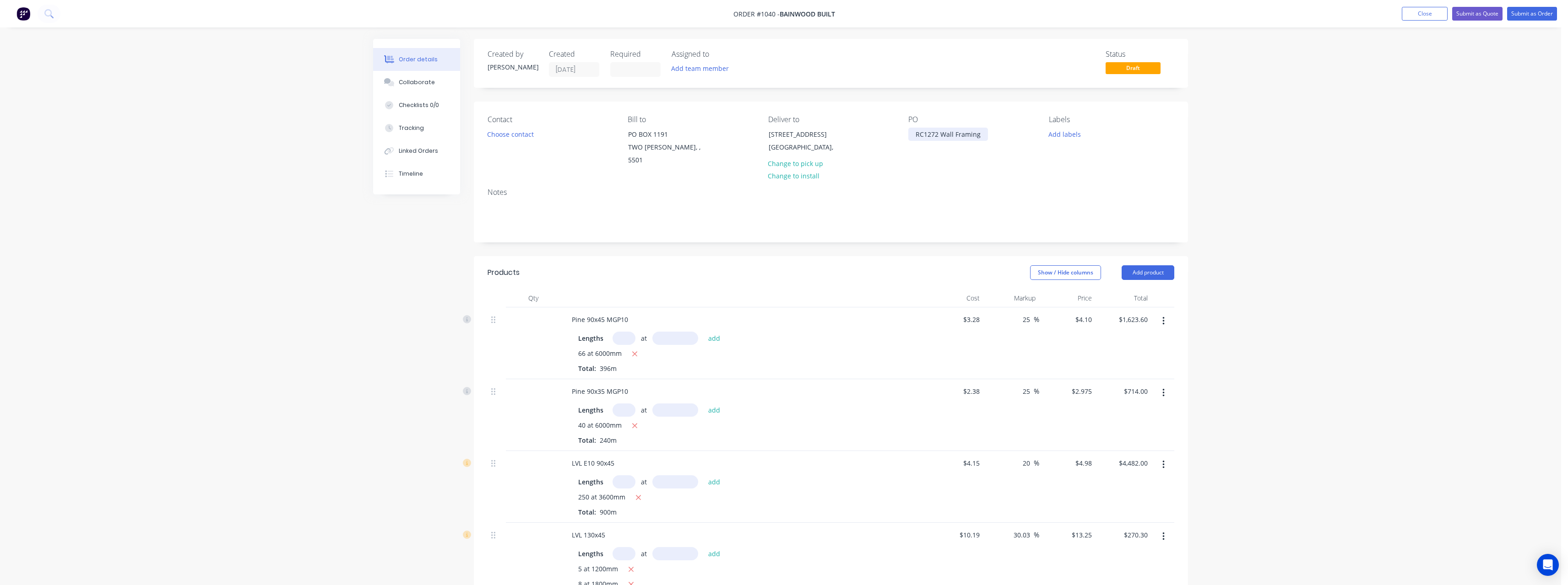
click at [984, 136] on div "RC1272 Wall Framing" at bounding box center [947, 134] width 80 height 13
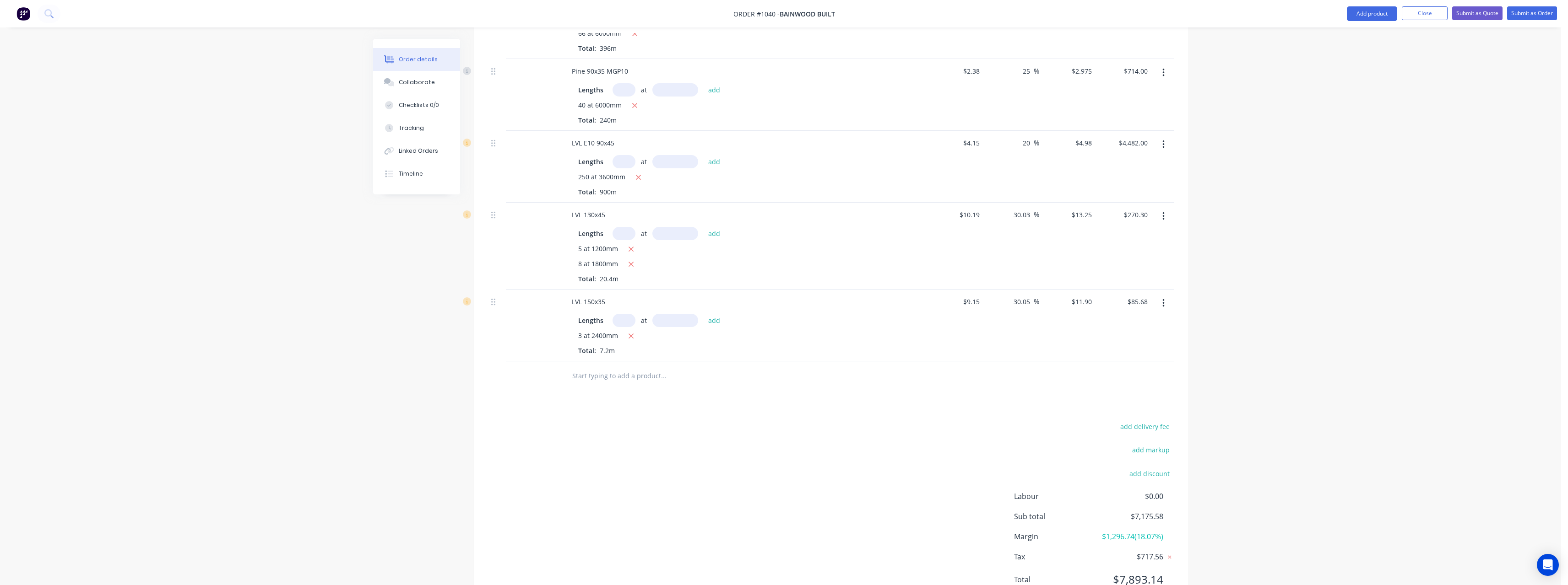
scroll to position [304, 0]
click at [1029, 225] on input "30.03" at bounding box center [1023, 231] width 21 height 13
drag, startPoint x: 1031, startPoint y: 221, endPoint x: 1007, endPoint y: 223, distance: 24.1
click at [1007, 222] on div "30.03 30.03 %" at bounding box center [1011, 263] width 56 height 87
drag, startPoint x: 1030, startPoint y: 305, endPoint x: 1003, endPoint y: 307, distance: 27.1
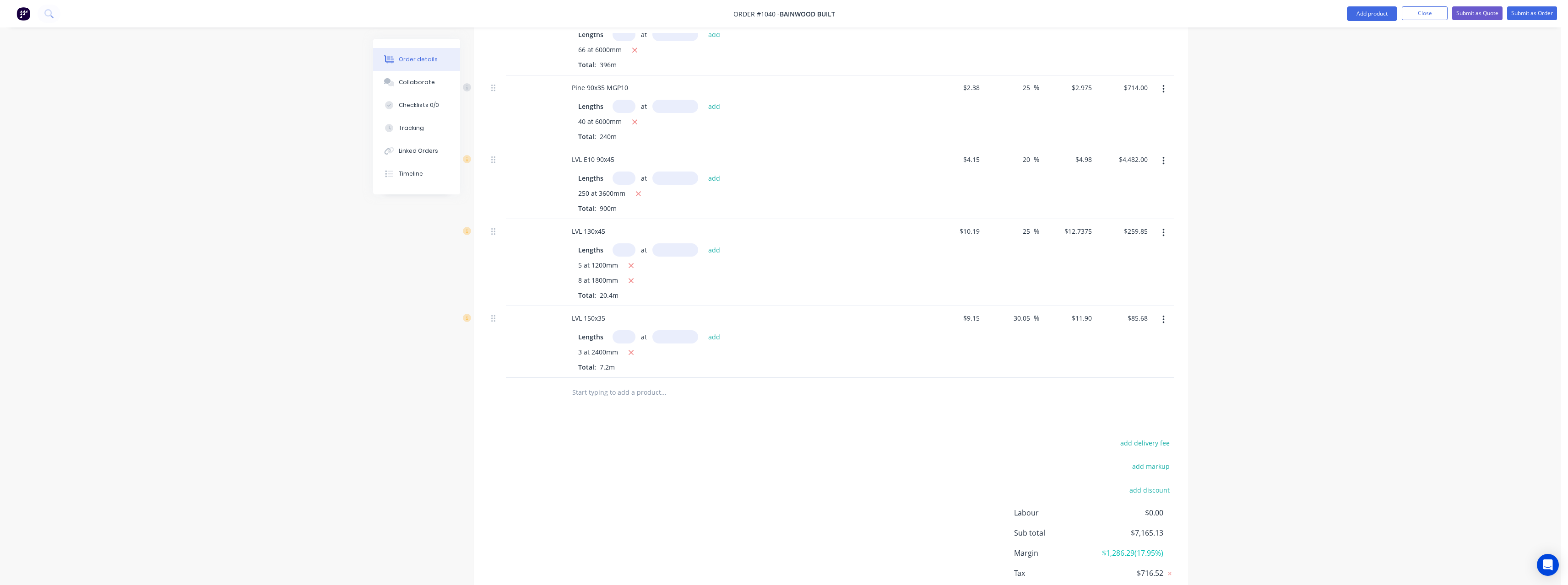
click at [1003, 307] on div "30.05 30.05 %" at bounding box center [1011, 341] width 56 height 72
click at [1476, 17] on button "Submit as Quote" at bounding box center [1477, 13] width 50 height 13
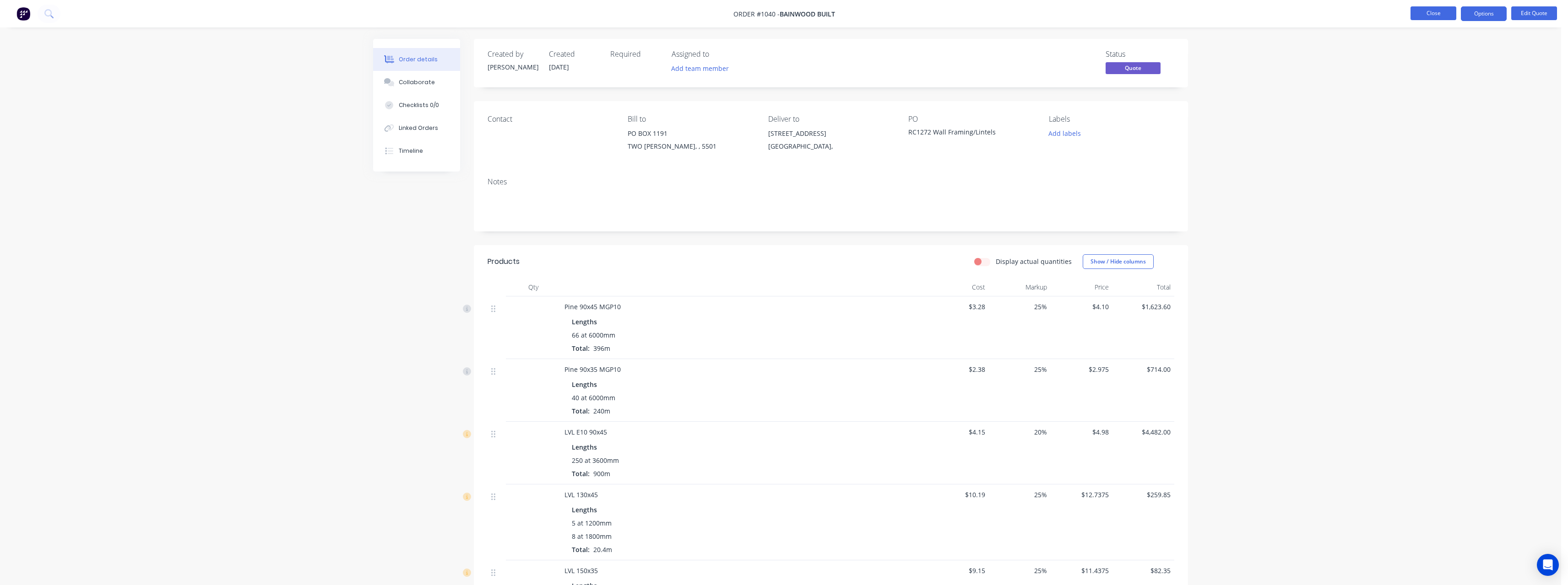
click at [1430, 13] on button "Close" at bounding box center [1433, 13] width 46 height 13
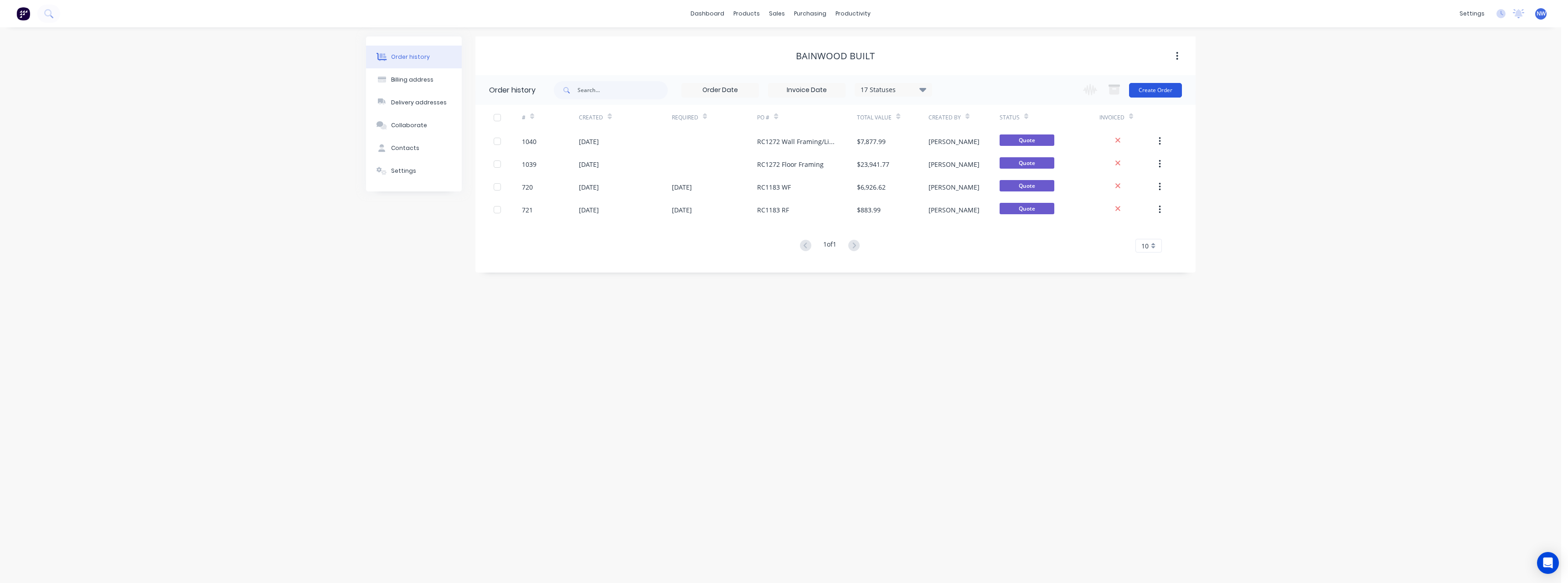
click at [1149, 93] on button "Create Order" at bounding box center [1155, 90] width 53 height 15
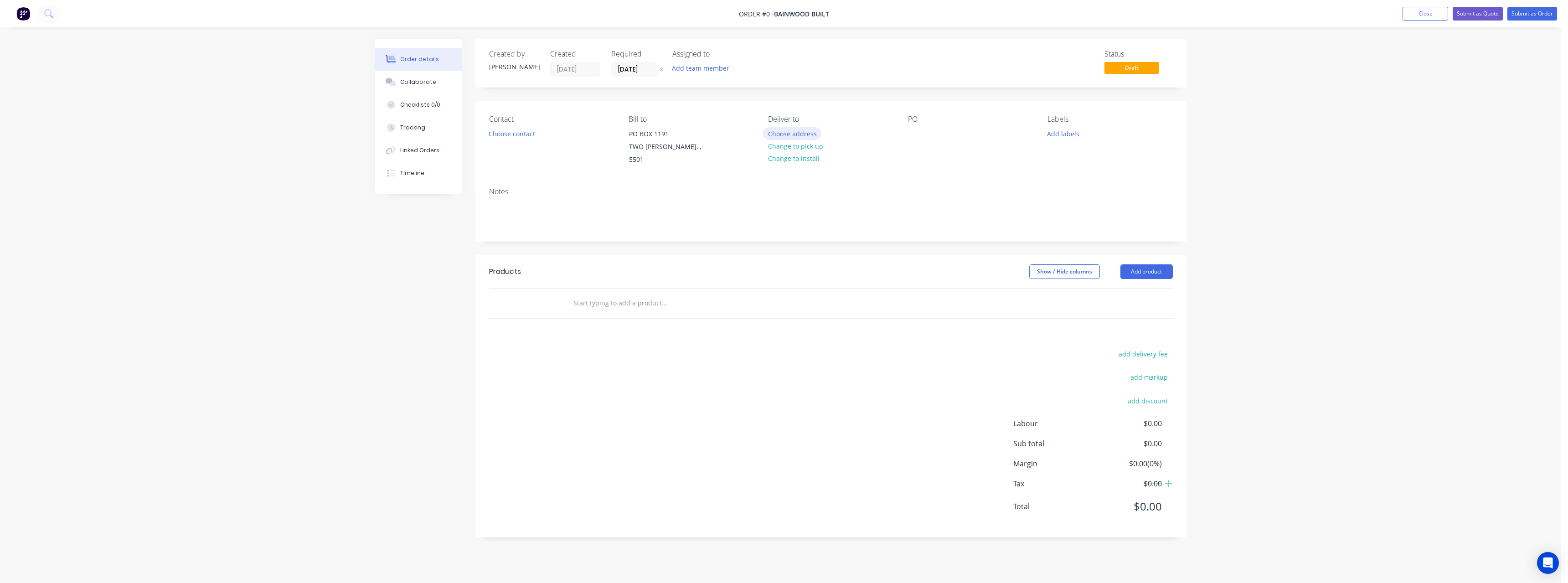
click at [804, 134] on button "Choose address" at bounding box center [792, 134] width 58 height 13
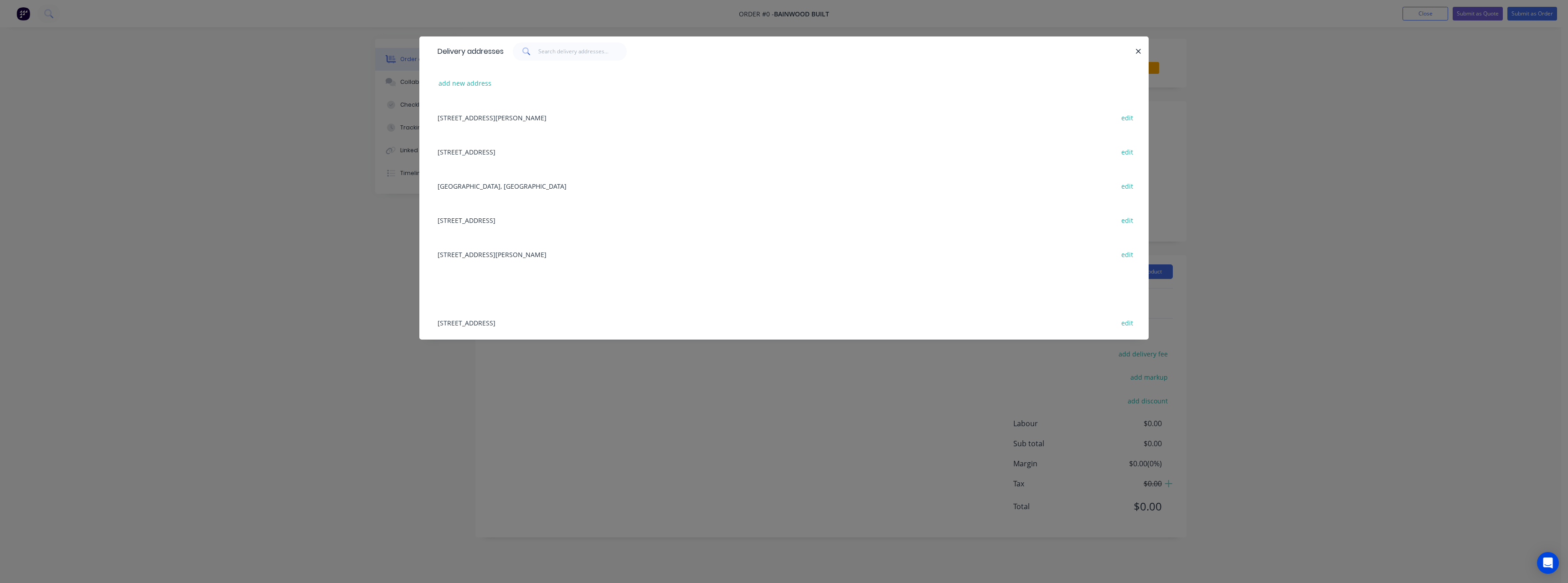
click at [493, 153] on div "[STREET_ADDRESS]" at bounding box center [784, 152] width 702 height 35
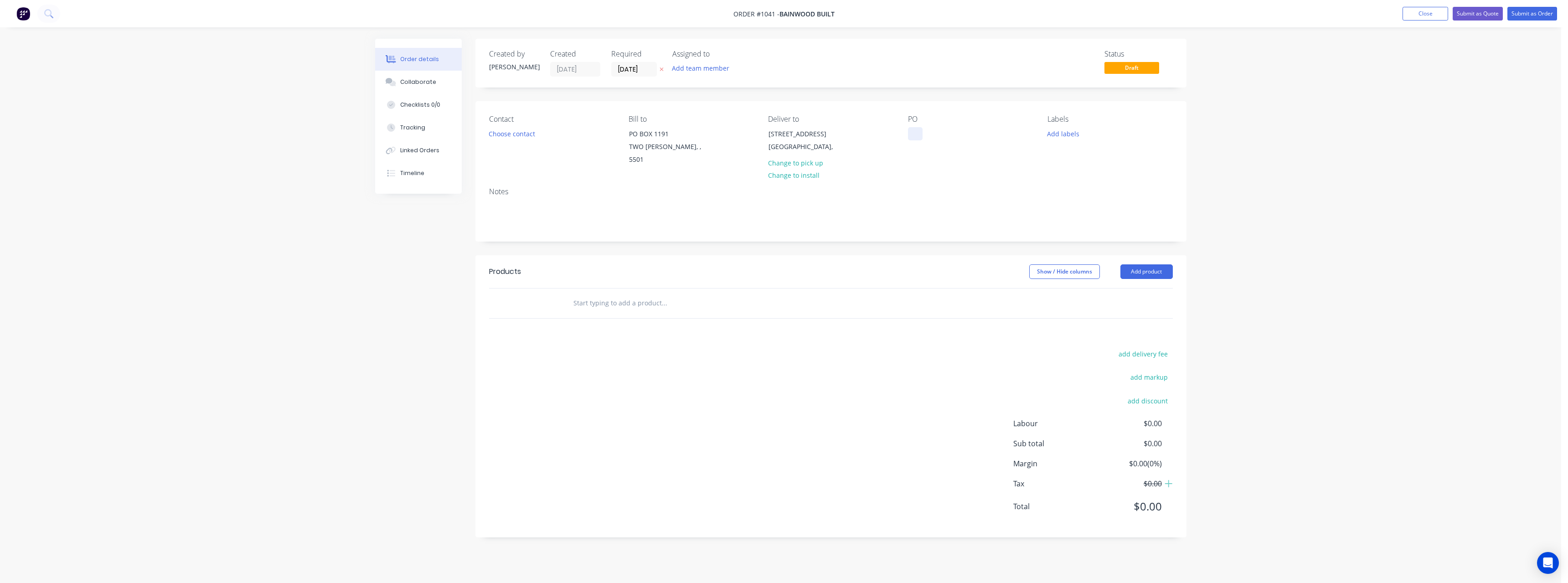
drag, startPoint x: 918, startPoint y: 138, endPoint x: 913, endPoint y: 164, distance: 26.5
click at [918, 138] on div at bounding box center [915, 134] width 15 height 13
click at [659, 295] on input "text" at bounding box center [664, 302] width 182 height 18
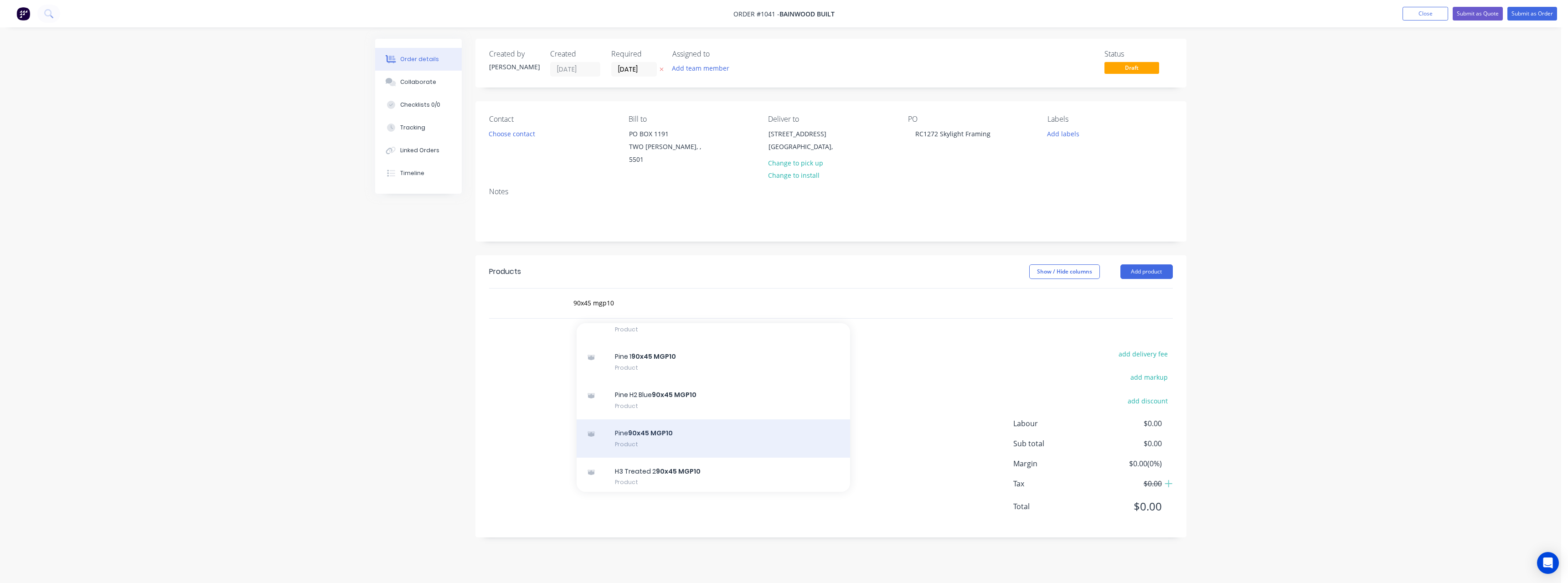
click at [672, 422] on div "Pine 90x45 MGP10 Product" at bounding box center [713, 438] width 273 height 38
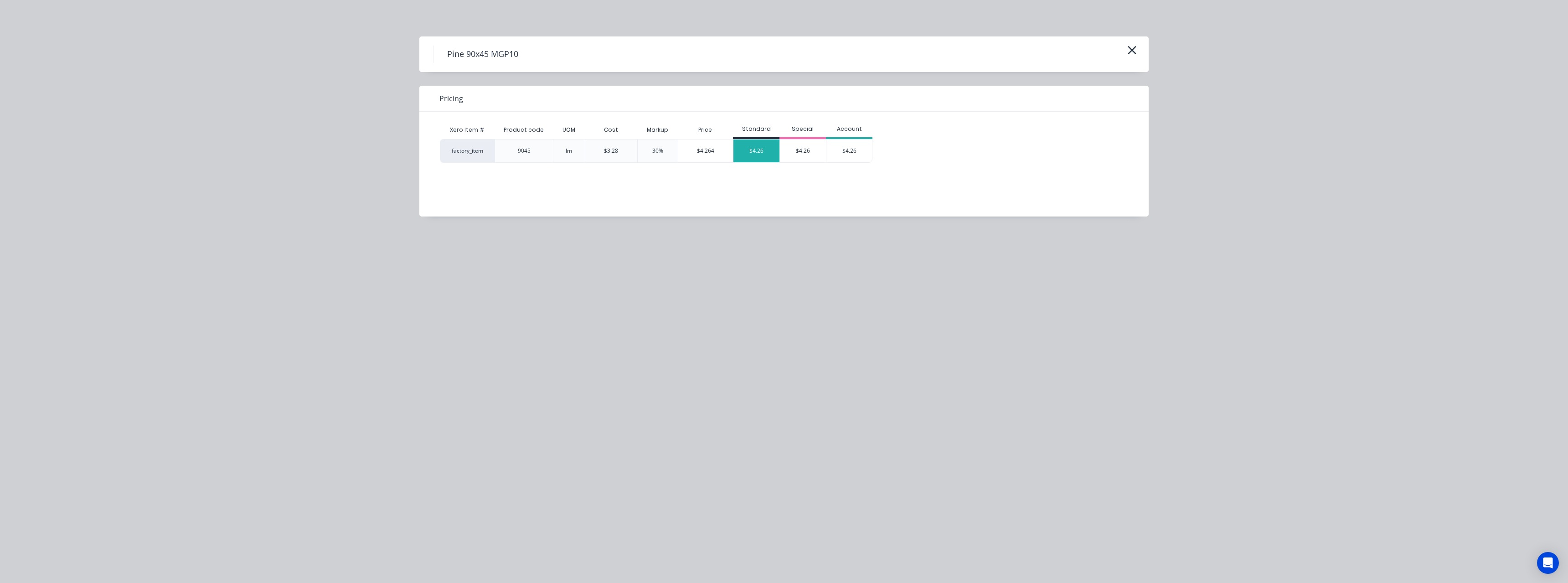
click at [766, 146] on div "$4.26" at bounding box center [757, 151] width 46 height 23
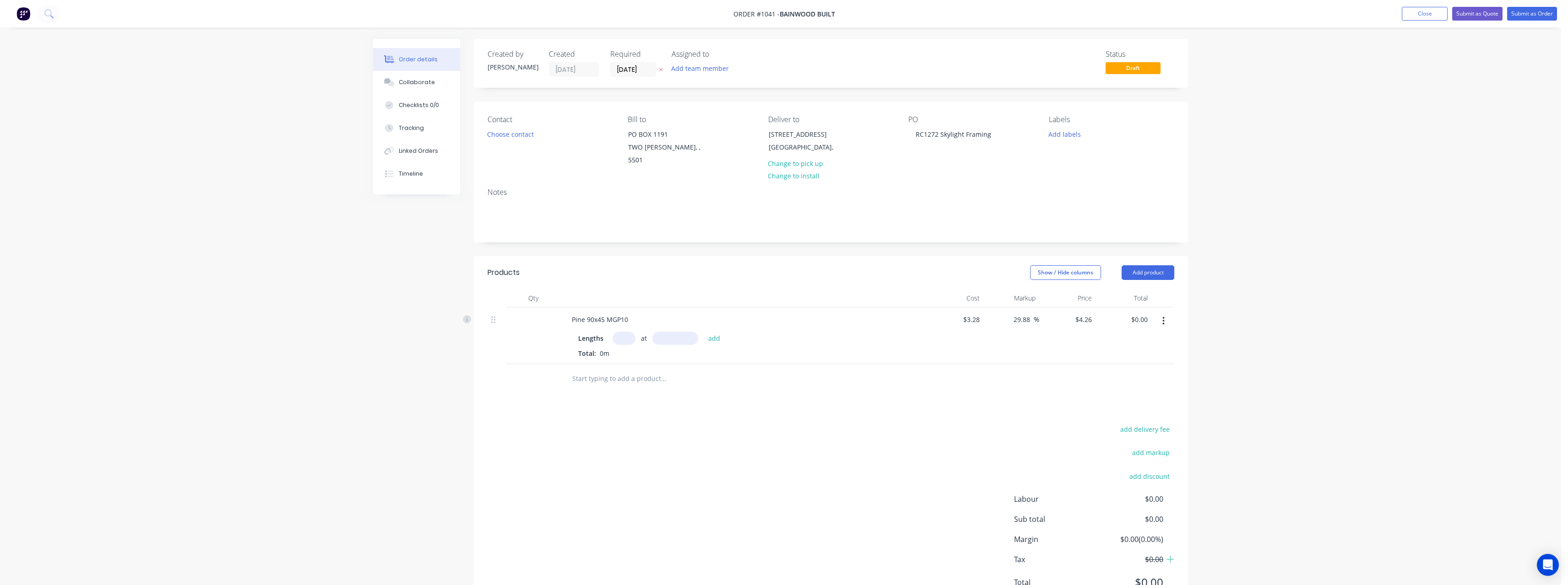
click at [630, 332] on input "text" at bounding box center [623, 338] width 23 height 13
click at [704, 332] on button "add" at bounding box center [714, 338] width 21 height 13
click at [602, 385] on input "text" at bounding box center [663, 393] width 183 height 18
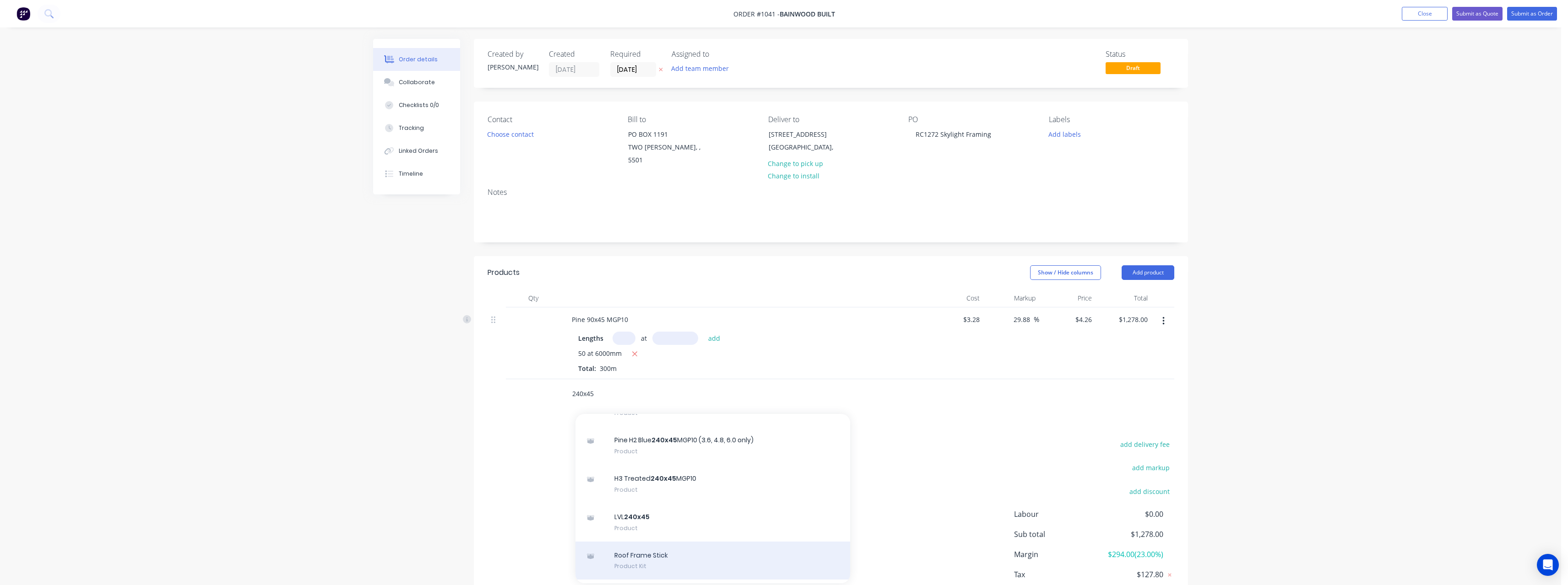
scroll to position [366, 0]
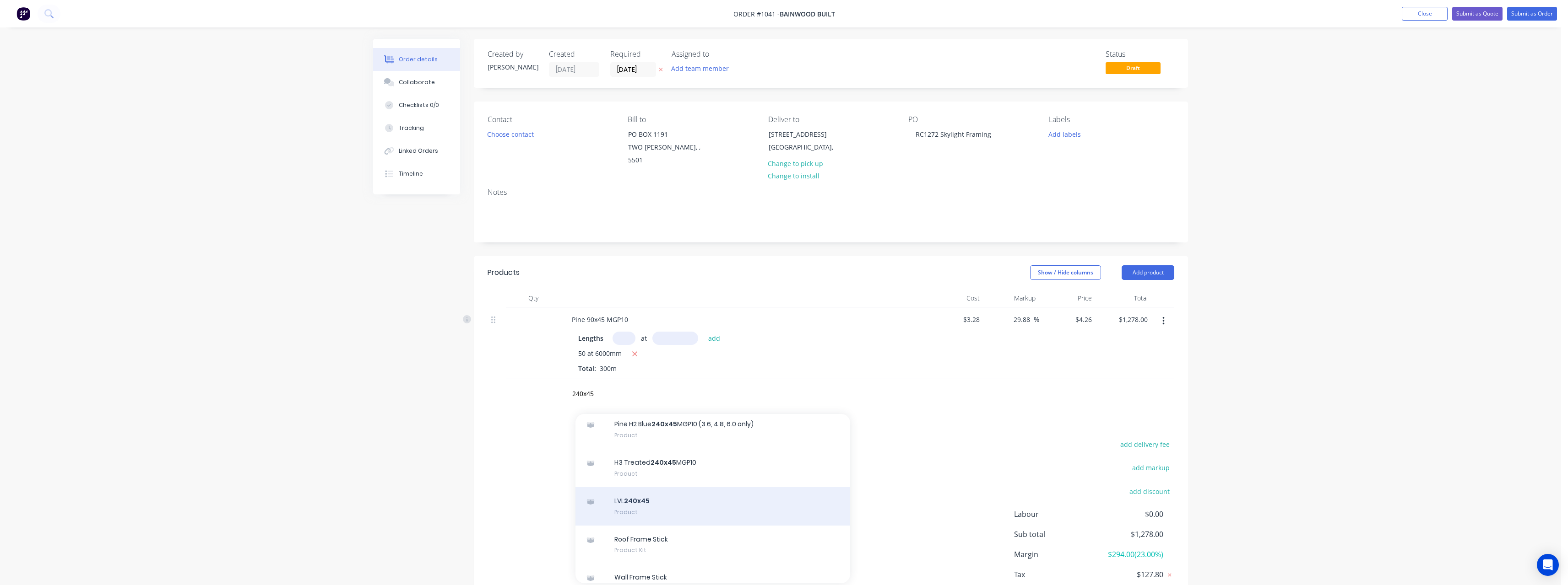
click at [642, 500] on div "LVL 240x45 Product" at bounding box center [712, 506] width 274 height 39
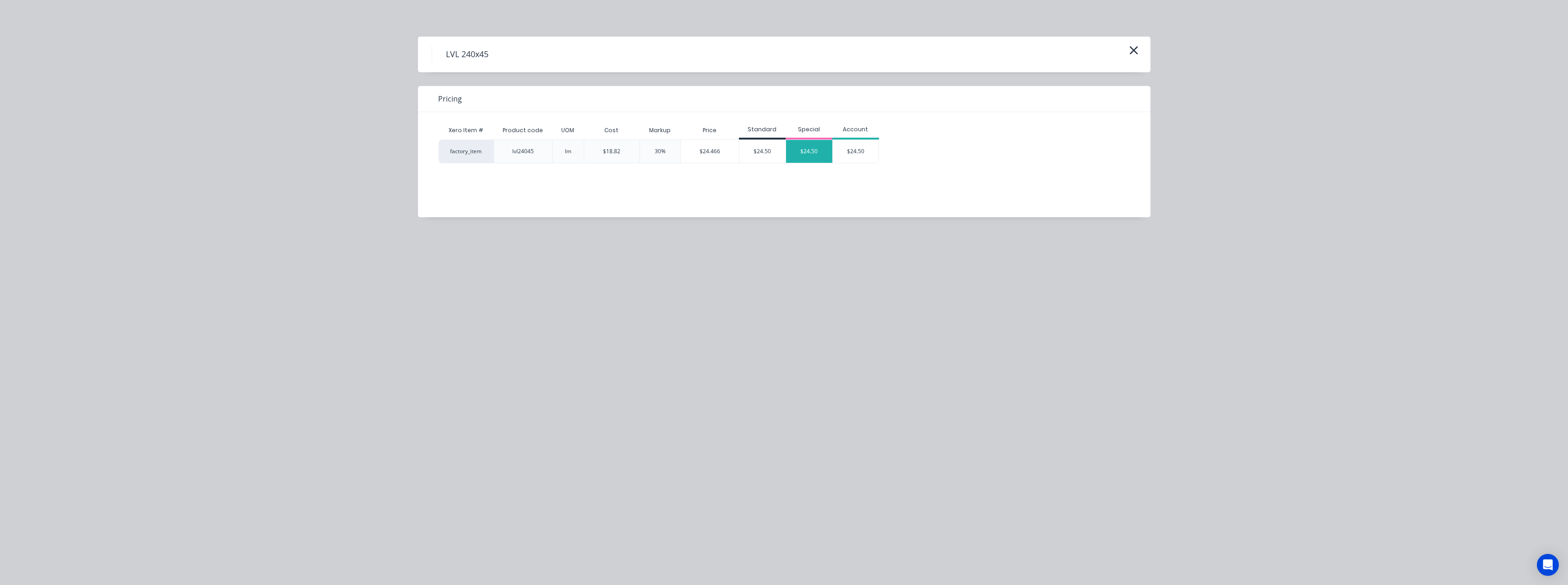
click at [801, 155] on div "$24.50" at bounding box center [808, 151] width 47 height 23
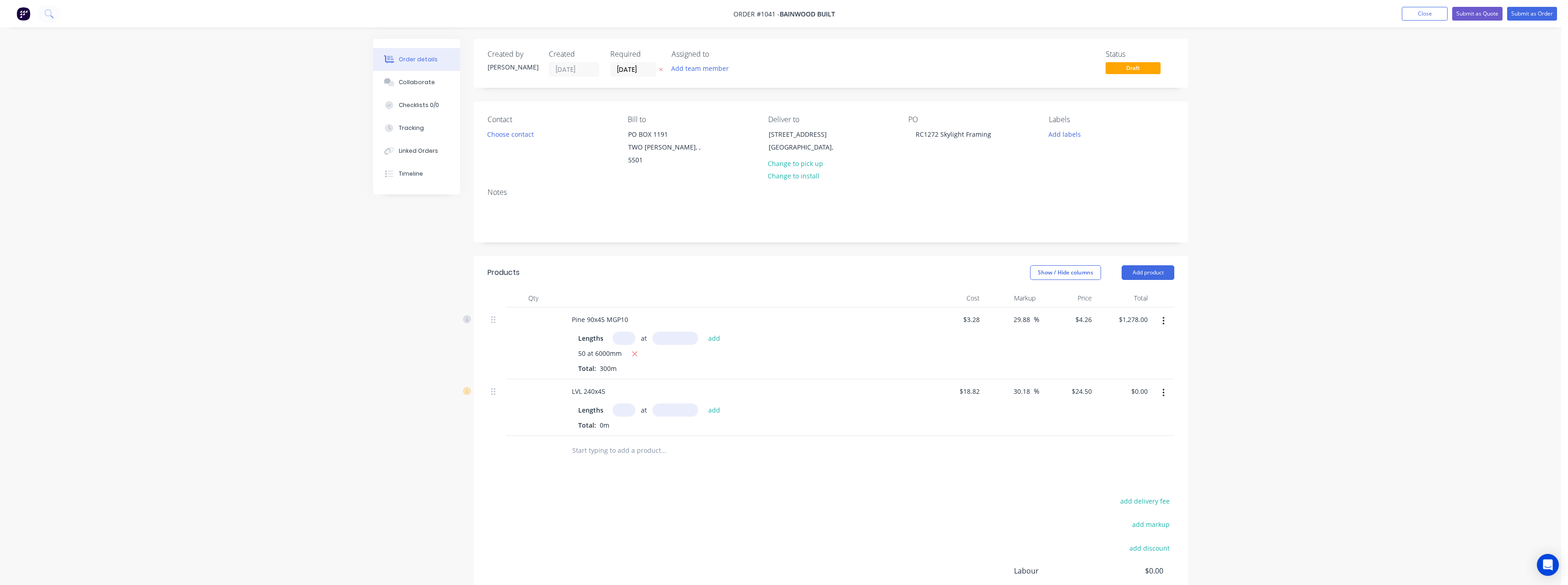
click at [617, 404] on input "text" at bounding box center [623, 410] width 23 height 13
click at [704, 404] on button "add" at bounding box center [714, 410] width 21 height 13
click at [605, 456] on input "text" at bounding box center [663, 465] width 183 height 18
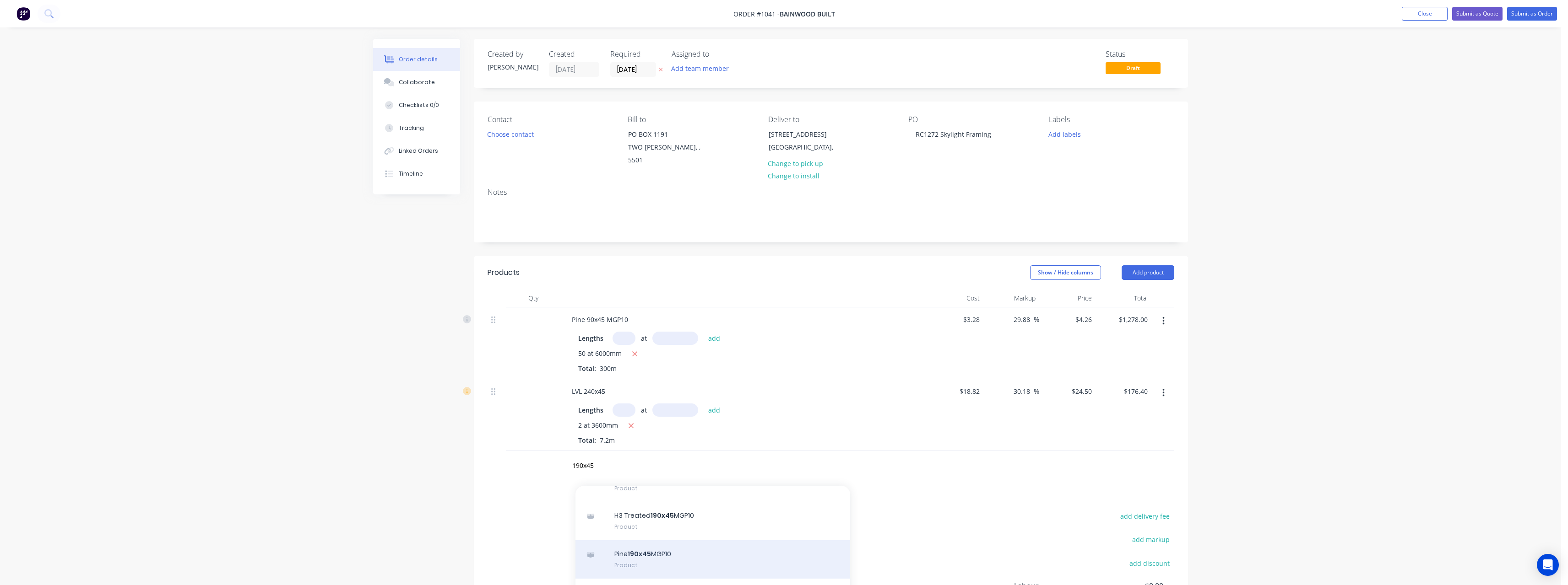
click at [659, 543] on div "Pine 190x45 MGP10 Product" at bounding box center [712, 559] width 274 height 39
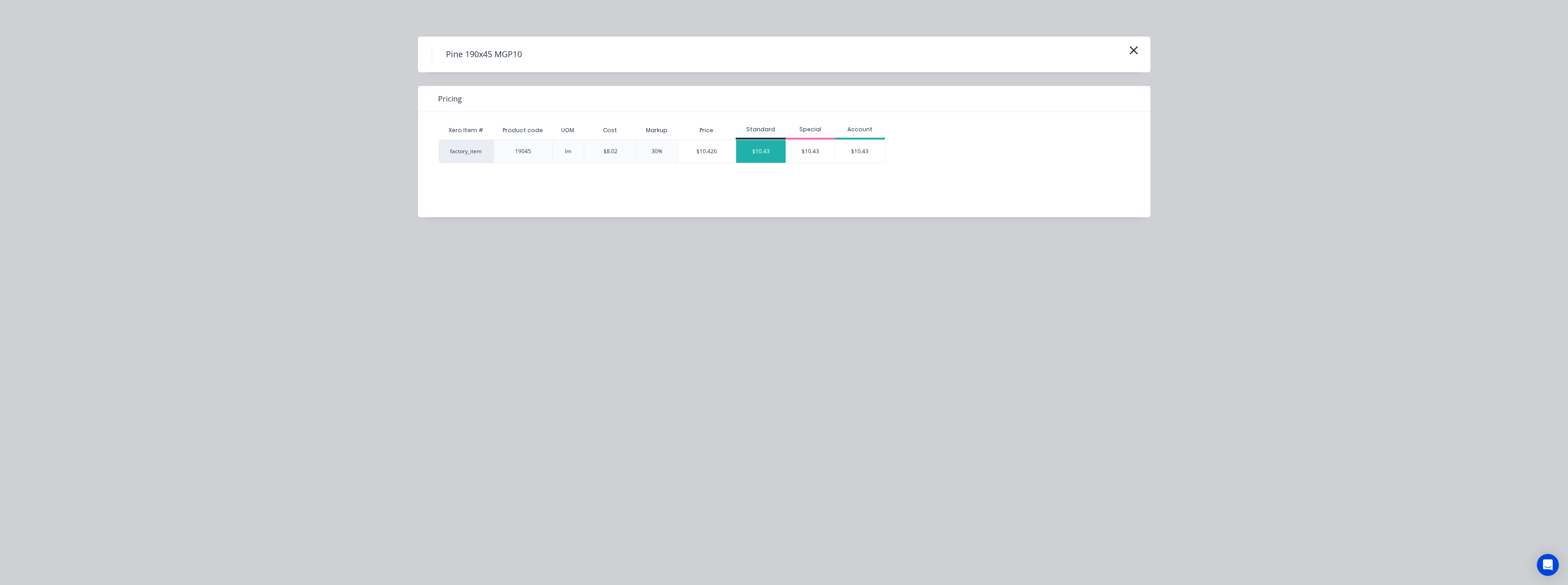
click at [755, 150] on div "$10.43" at bounding box center [760, 151] width 50 height 23
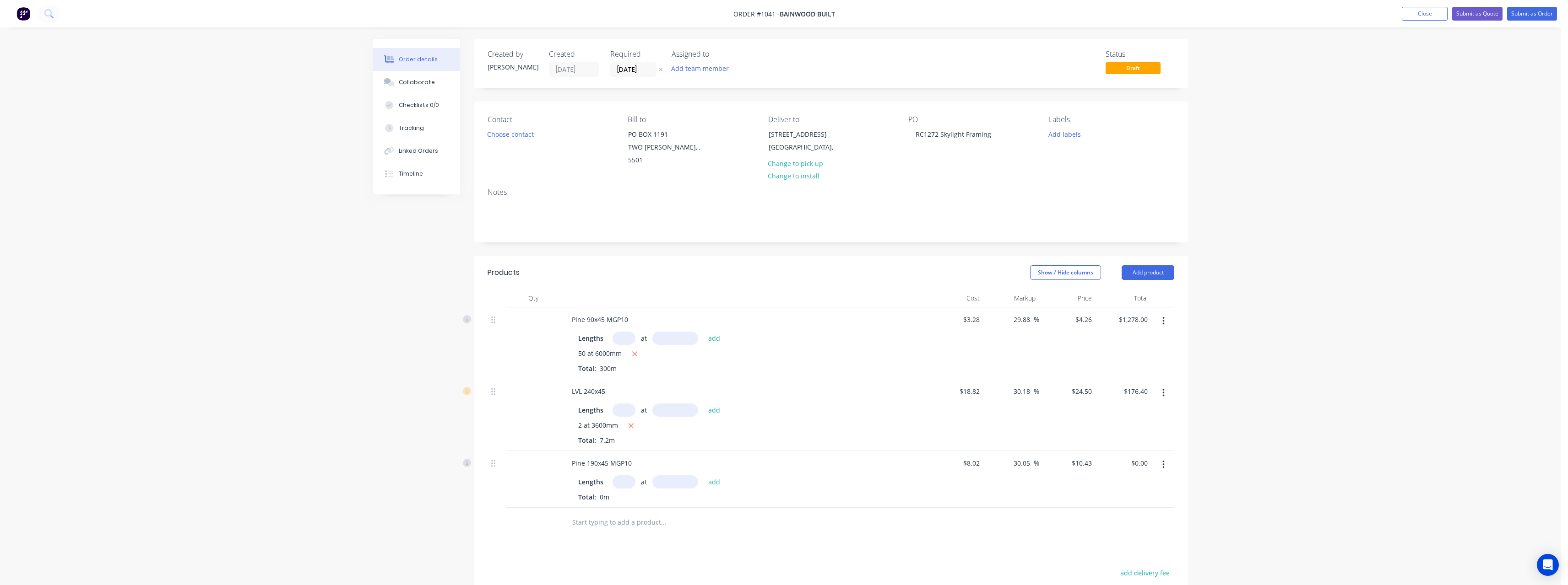
click at [632, 475] on input "text" at bounding box center [623, 482] width 23 height 13
click at [704, 475] on button "add" at bounding box center [714, 482] width 21 height 13
click at [618, 528] on input "text" at bounding box center [663, 537] width 183 height 18
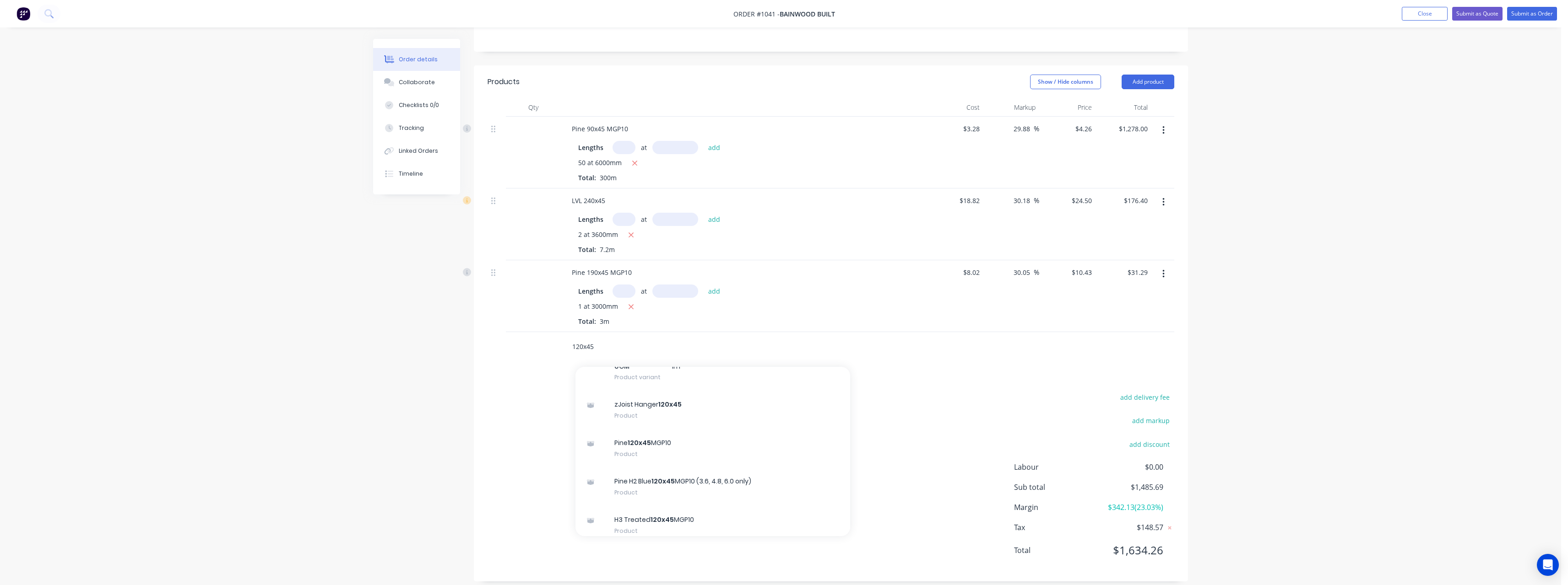
scroll to position [320, 0]
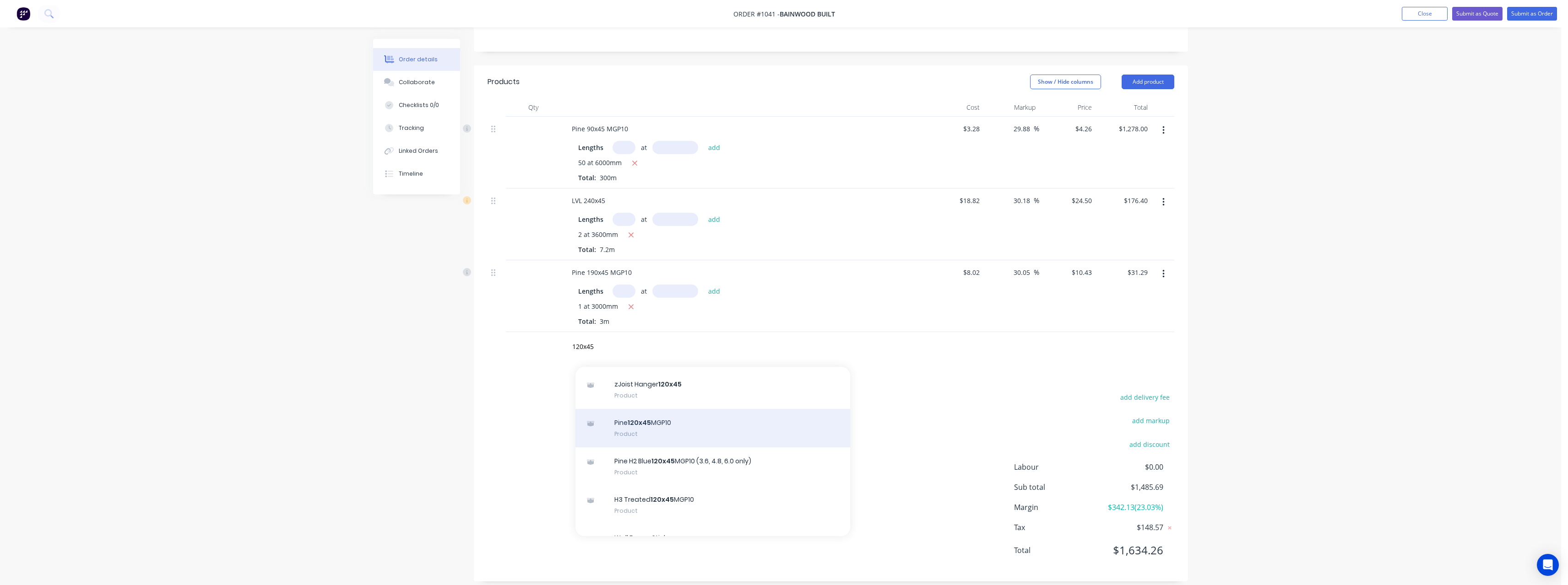
click at [730, 417] on div "Pine 120x45 MGP10 Product" at bounding box center [712, 428] width 274 height 39
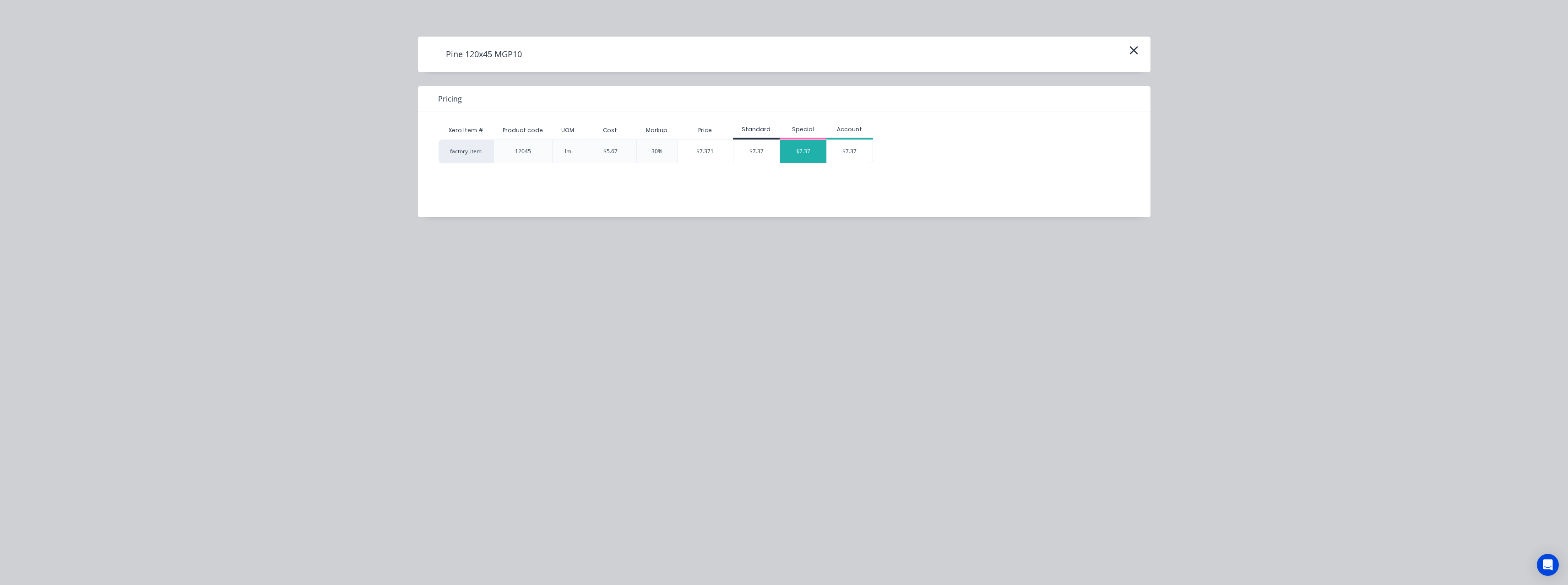
click at [792, 147] on div "$7.37" at bounding box center [803, 151] width 47 height 23
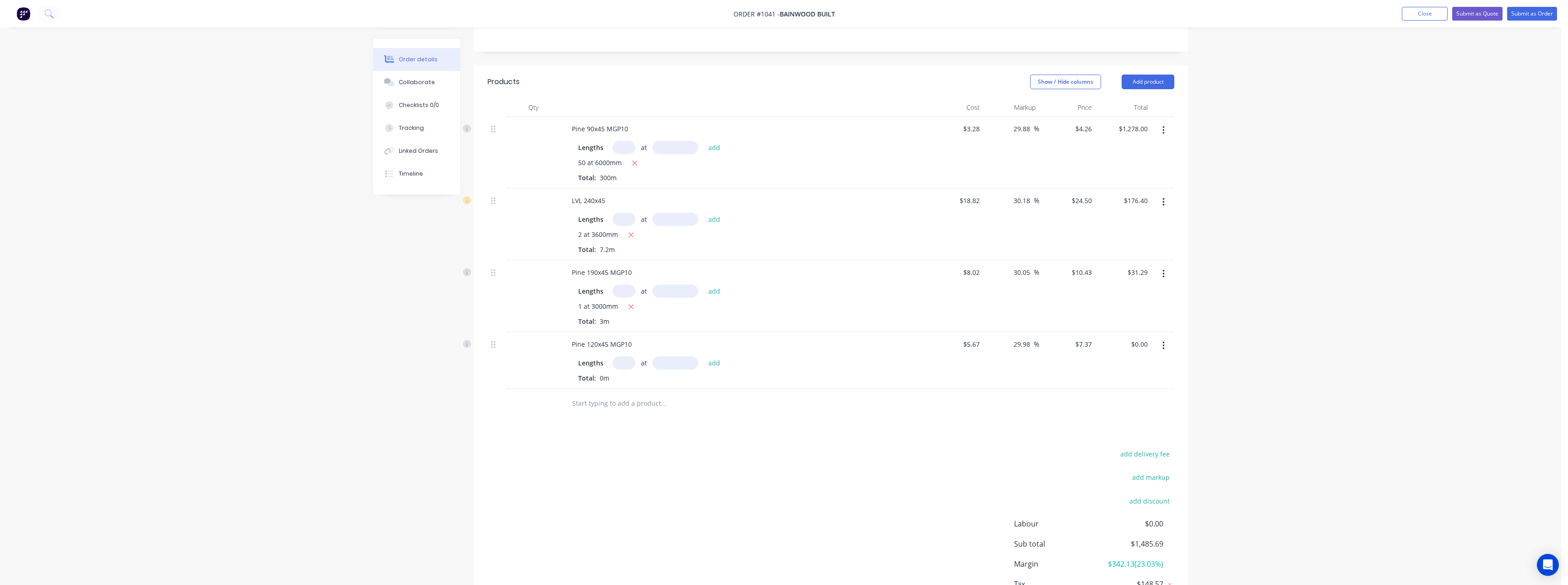
click at [619, 356] on input "text" at bounding box center [623, 363] width 23 height 13
click at [704, 356] on button "add" at bounding box center [714, 363] width 21 height 13
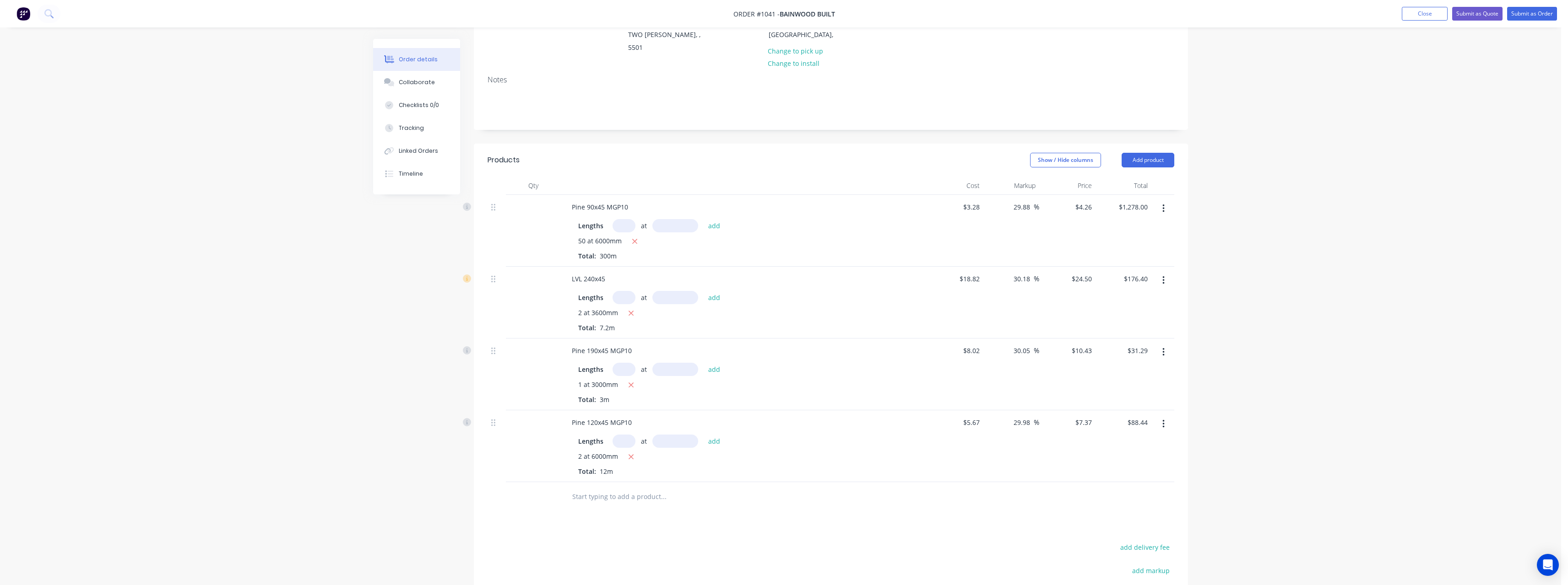
scroll to position [99, 0]
click at [1030, 214] on input "29.88" at bounding box center [1023, 220] width 21 height 13
click at [1032, 214] on input "29.88" at bounding box center [1023, 220] width 21 height 13
drag, startPoint x: 1032, startPoint y: 280, endPoint x: 1011, endPoint y: 281, distance: 21.0
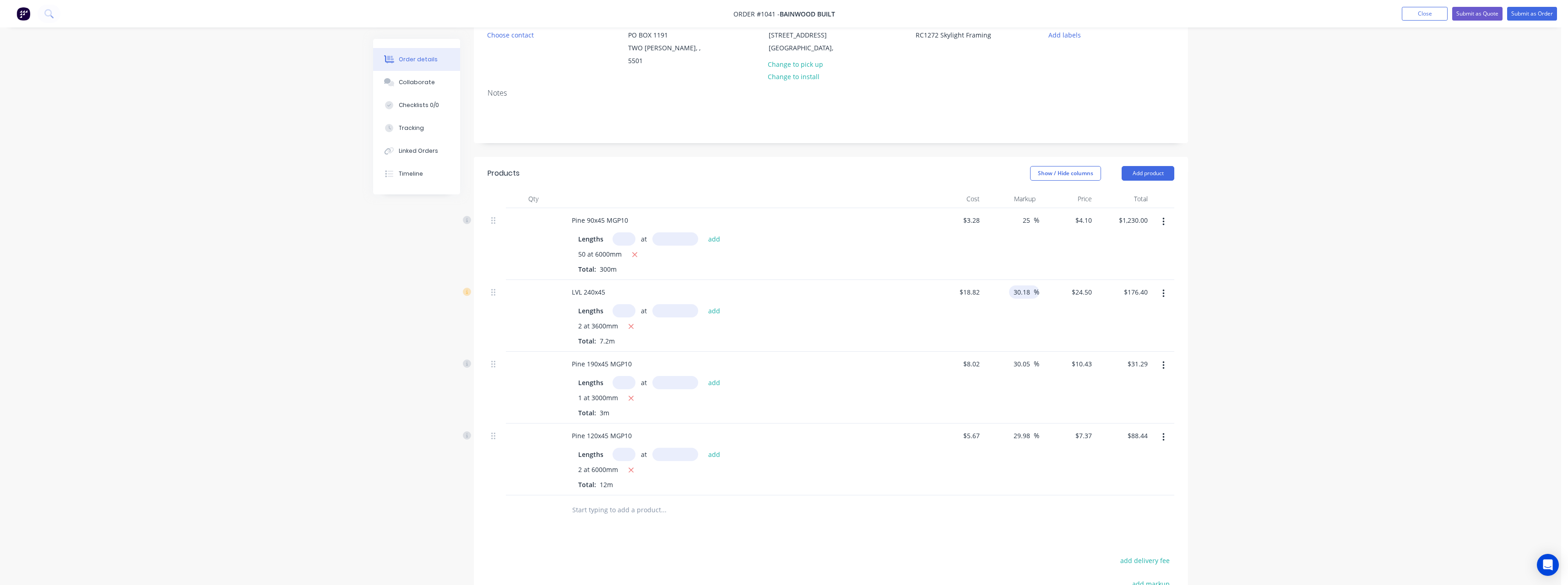
click at [1011, 285] on div "30.18 30.18 %" at bounding box center [1024, 292] width 30 height 13
click at [1475, 16] on button "Submit as Quote" at bounding box center [1477, 13] width 50 height 13
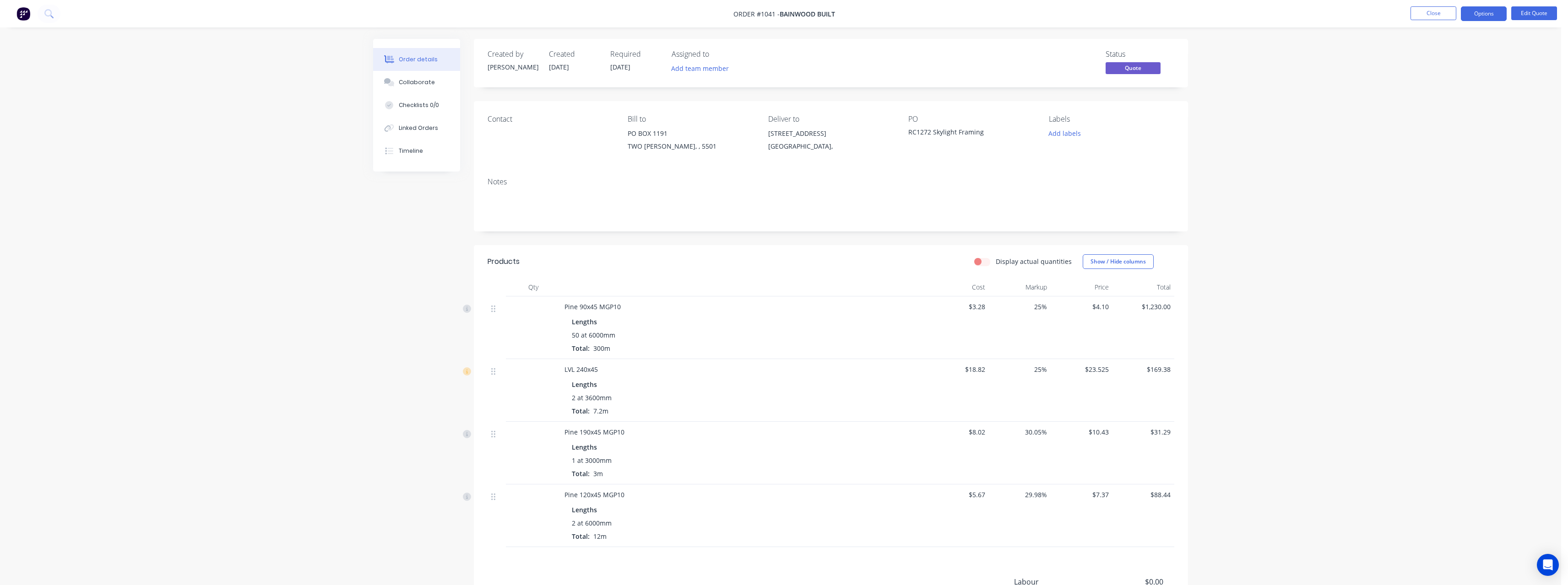
click at [1421, 21] on nav "Order #1041 - Bainwood Built Close Options Edit Quote" at bounding box center [784, 13] width 1568 height 28
click at [1419, 17] on button "Close" at bounding box center [1433, 13] width 46 height 13
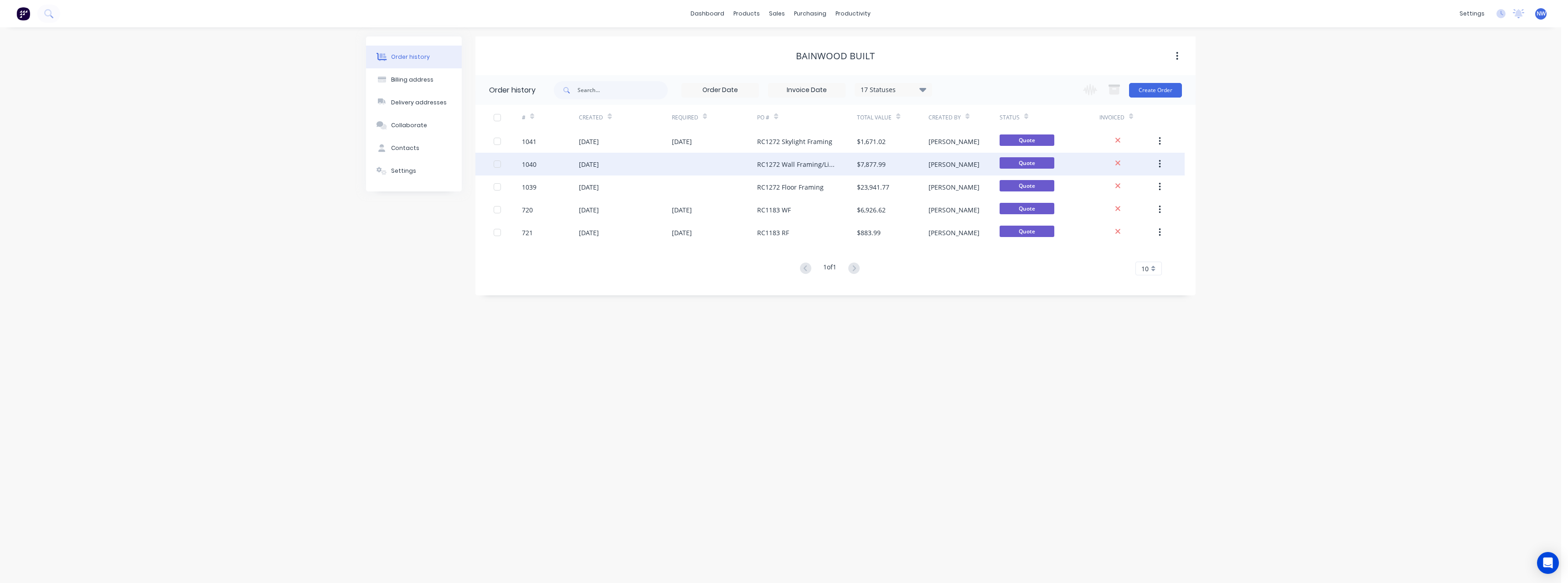
click at [826, 165] on div "RC1272 Wall Framing/Lintels" at bounding box center [798, 164] width 82 height 9
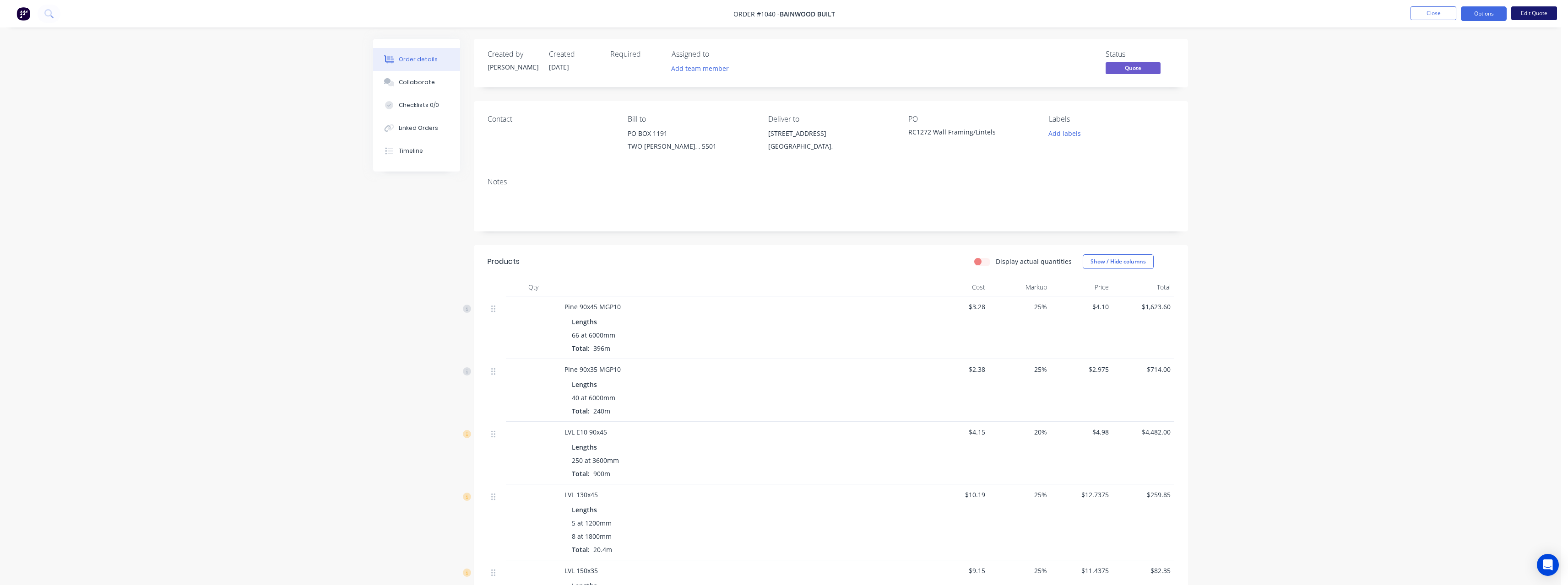
click at [1537, 9] on button "Edit Quote" at bounding box center [1534, 13] width 46 height 13
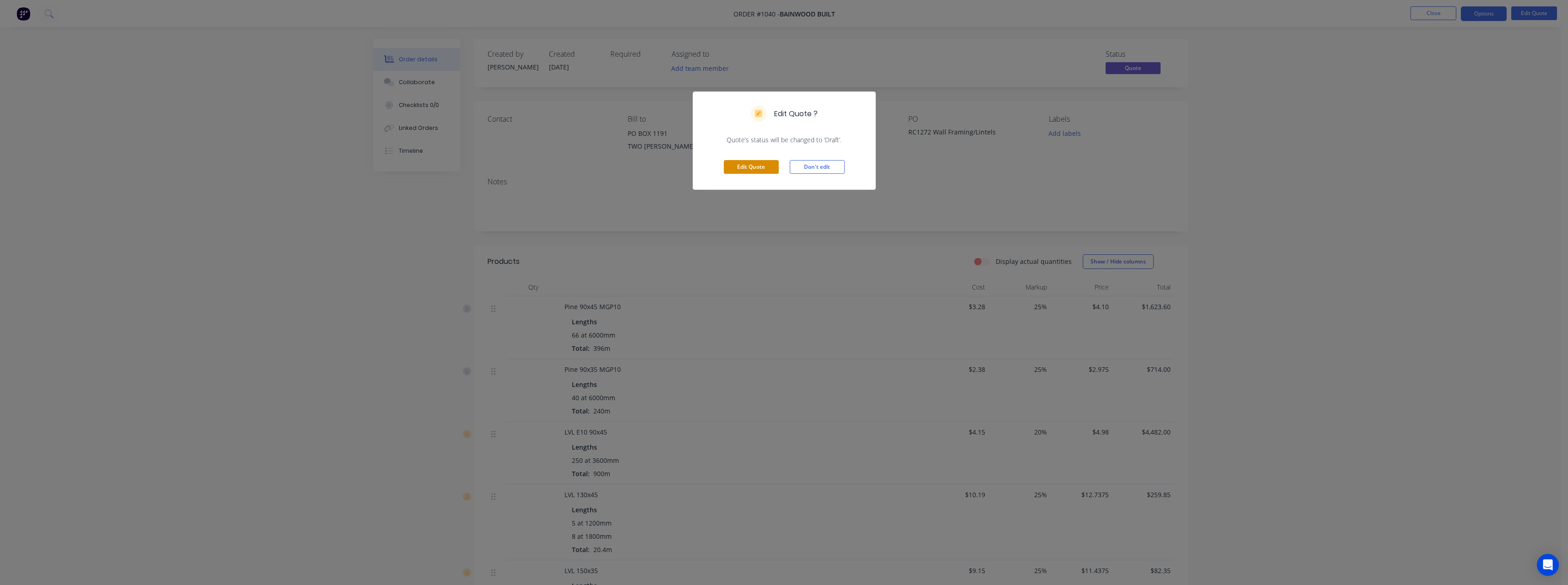
click at [745, 168] on button "Edit Quote" at bounding box center [751, 166] width 55 height 13
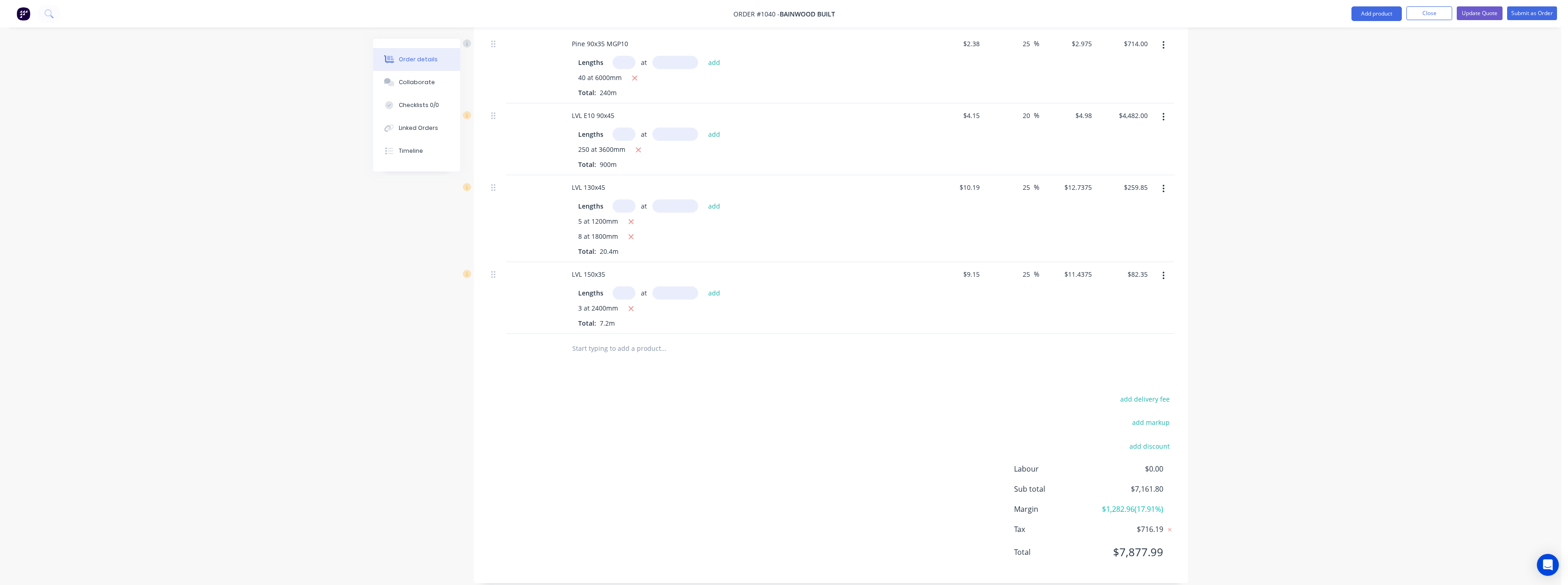
scroll to position [349, 0]
click at [601, 339] on input "text" at bounding box center [663, 346] width 183 height 18
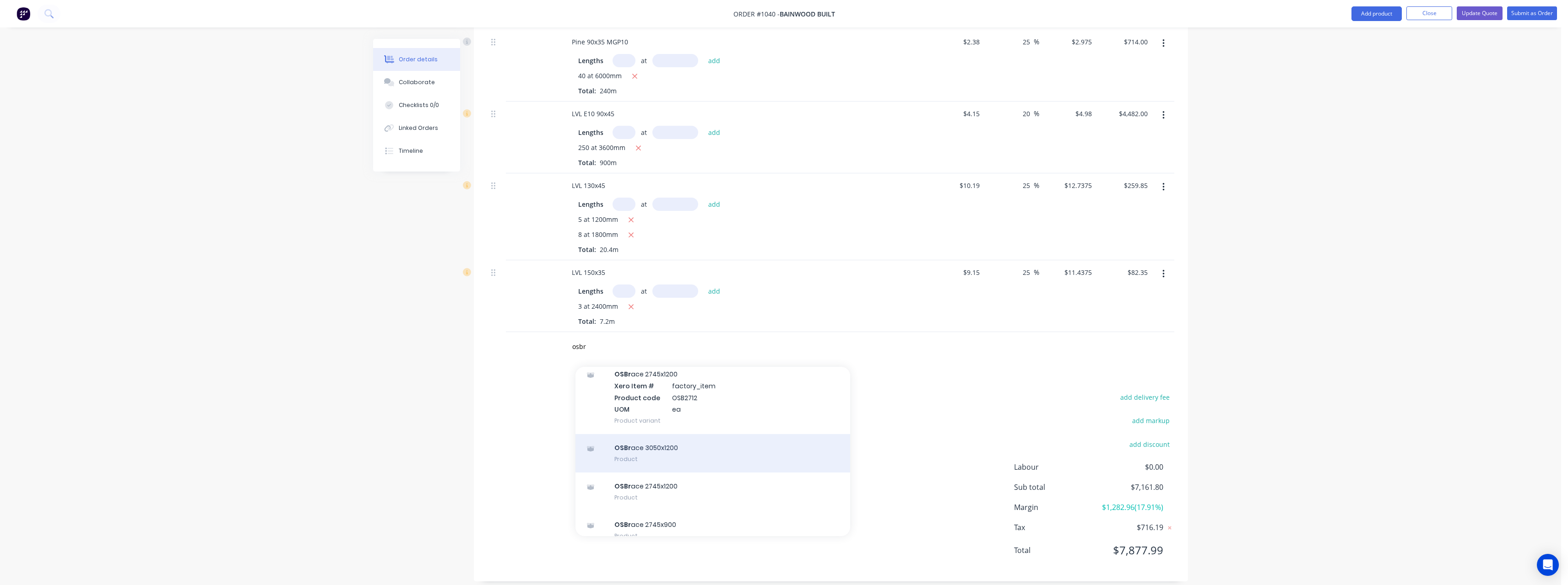
click at [653, 445] on div "OSBr ace 3050x1200 Product" at bounding box center [712, 453] width 274 height 39
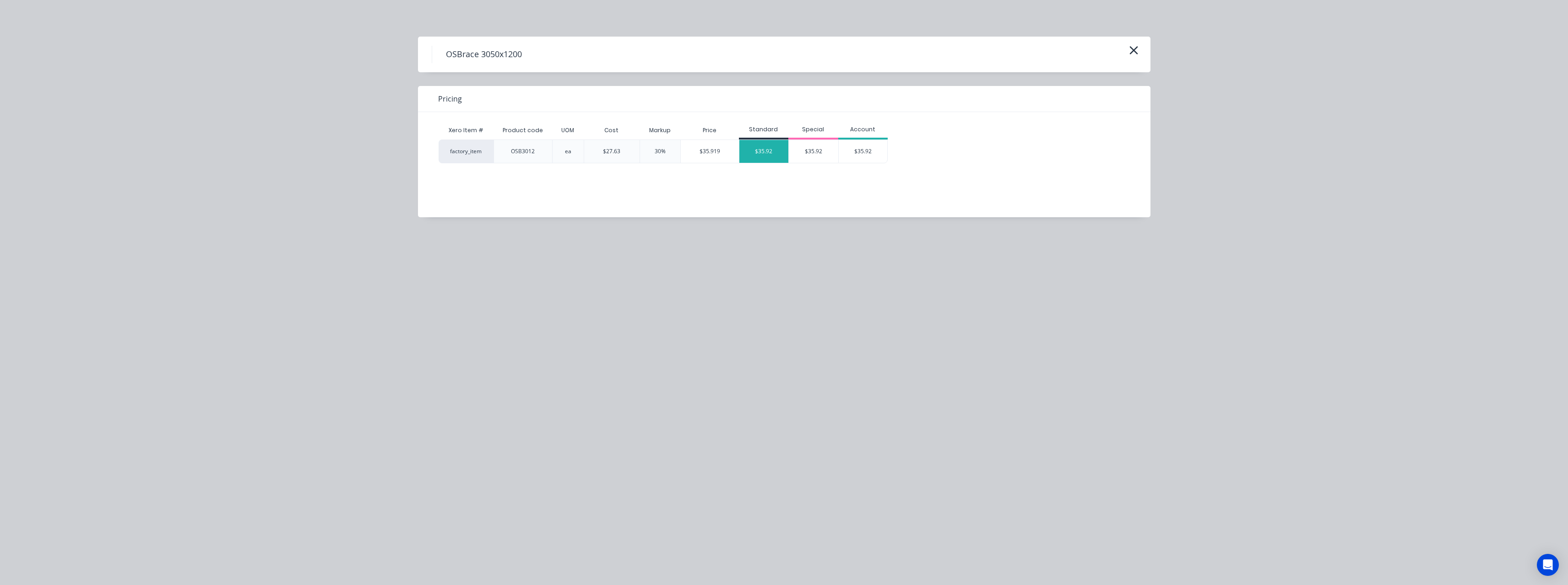
click at [774, 140] on div "$35.92" at bounding box center [763, 151] width 50 height 23
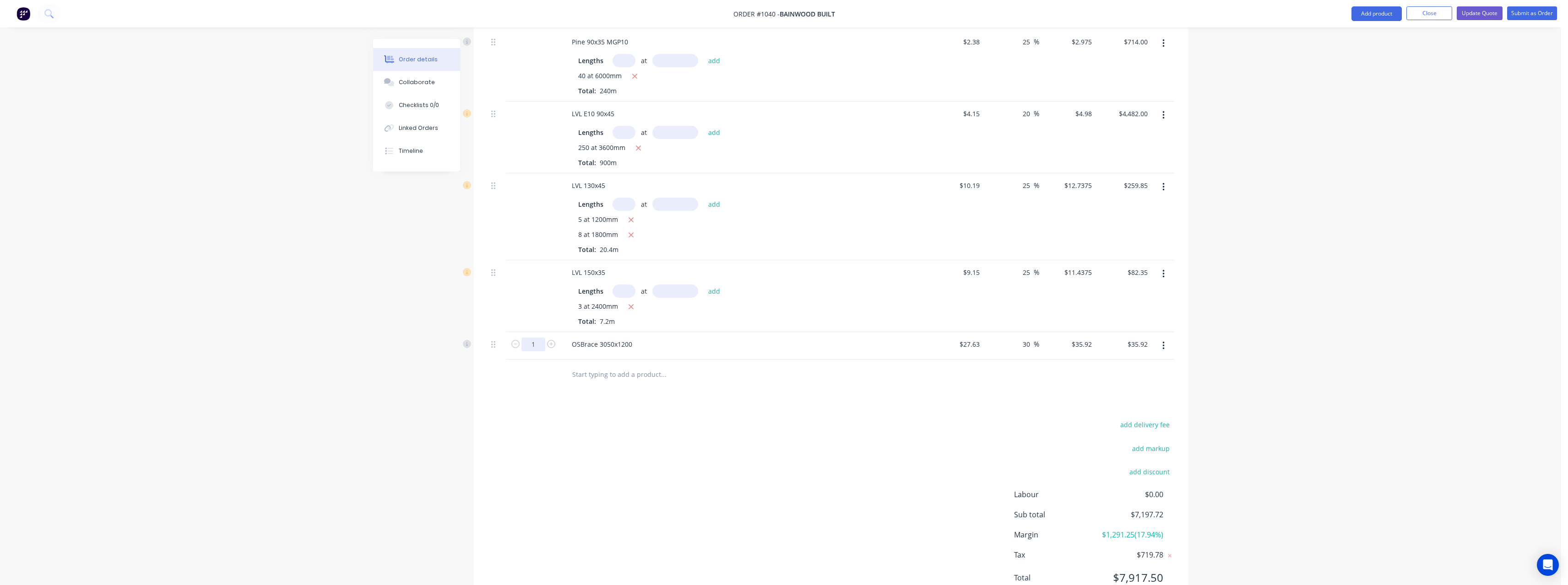
click at [538, 337] on input "1" at bounding box center [533, 344] width 24 height 13
drag, startPoint x: 1030, startPoint y: 334, endPoint x: 1009, endPoint y: 334, distance: 21.0
click at [1009, 334] on div "30 30 %" at bounding box center [1011, 345] width 56 height 28
click at [582, 367] on input "text" at bounding box center [663, 374] width 183 height 18
click at [1479, 12] on button "Update Quote" at bounding box center [1480, 13] width 46 height 13
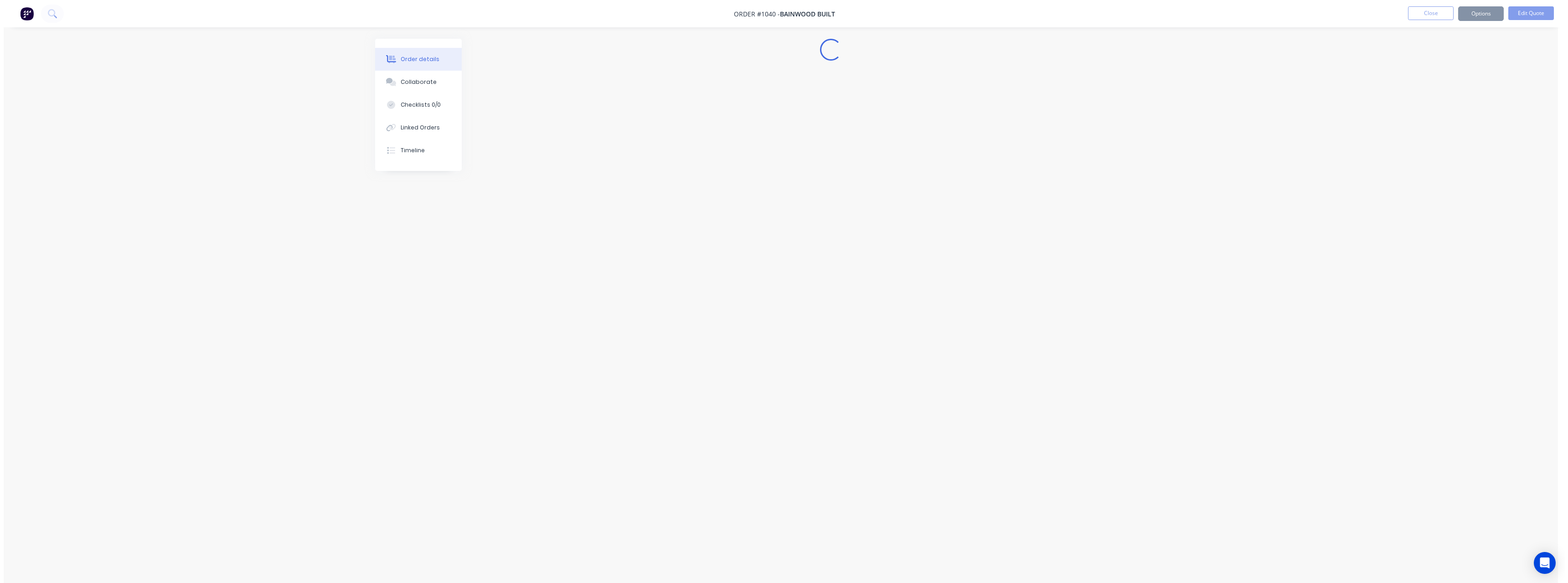
scroll to position [0, 0]
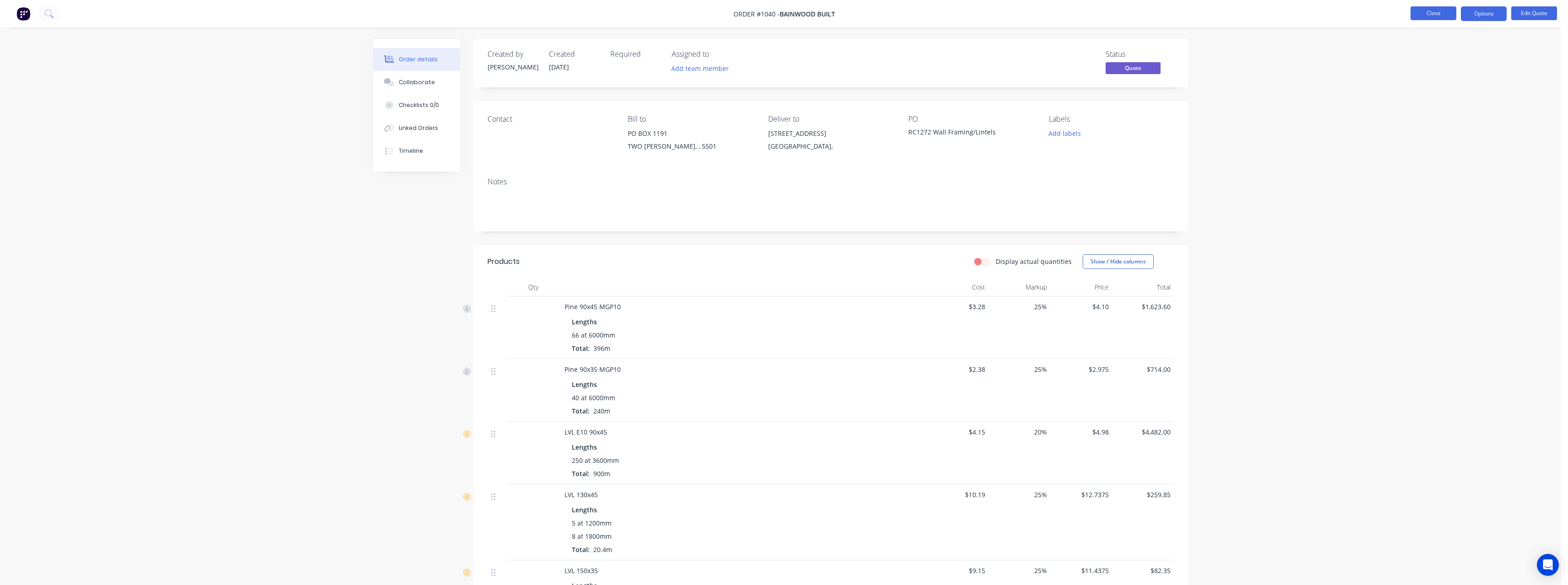
click at [1435, 12] on button "Close" at bounding box center [1433, 13] width 46 height 13
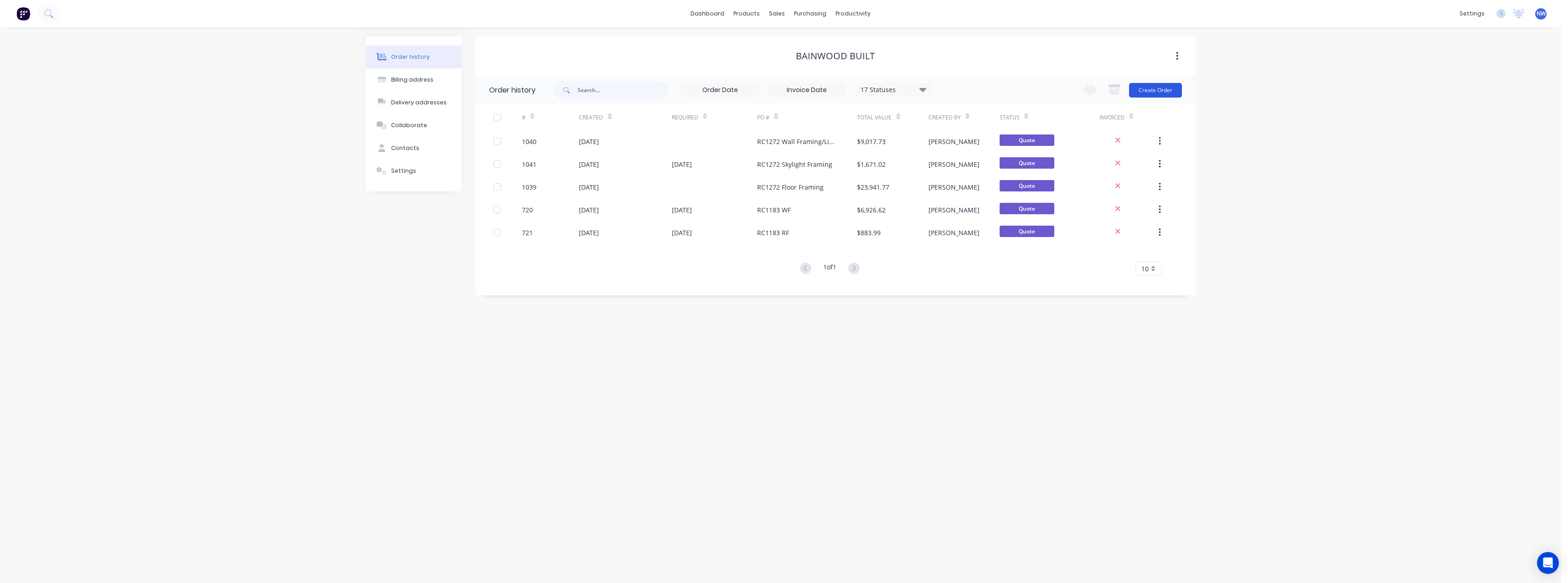
click at [1136, 91] on button "Create Order" at bounding box center [1155, 90] width 53 height 15
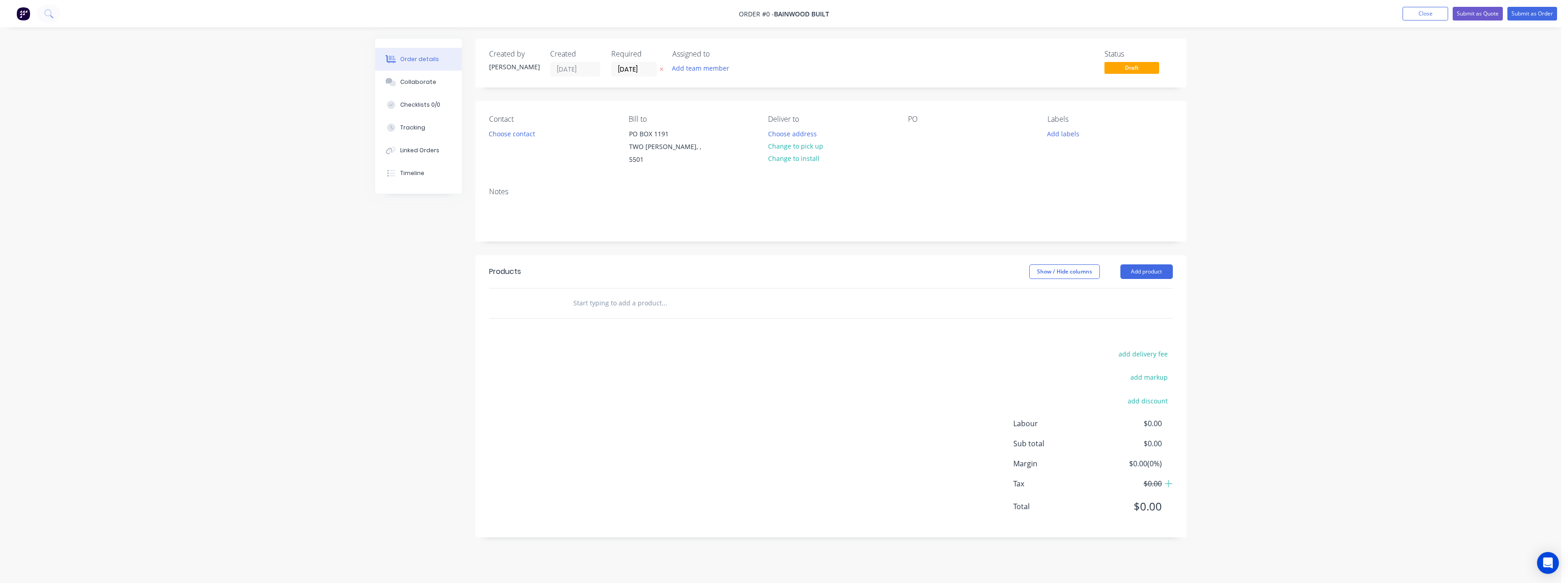
click at [658, 69] on button at bounding box center [661, 69] width 9 height 10
click at [777, 132] on button "Choose address" at bounding box center [792, 134] width 58 height 13
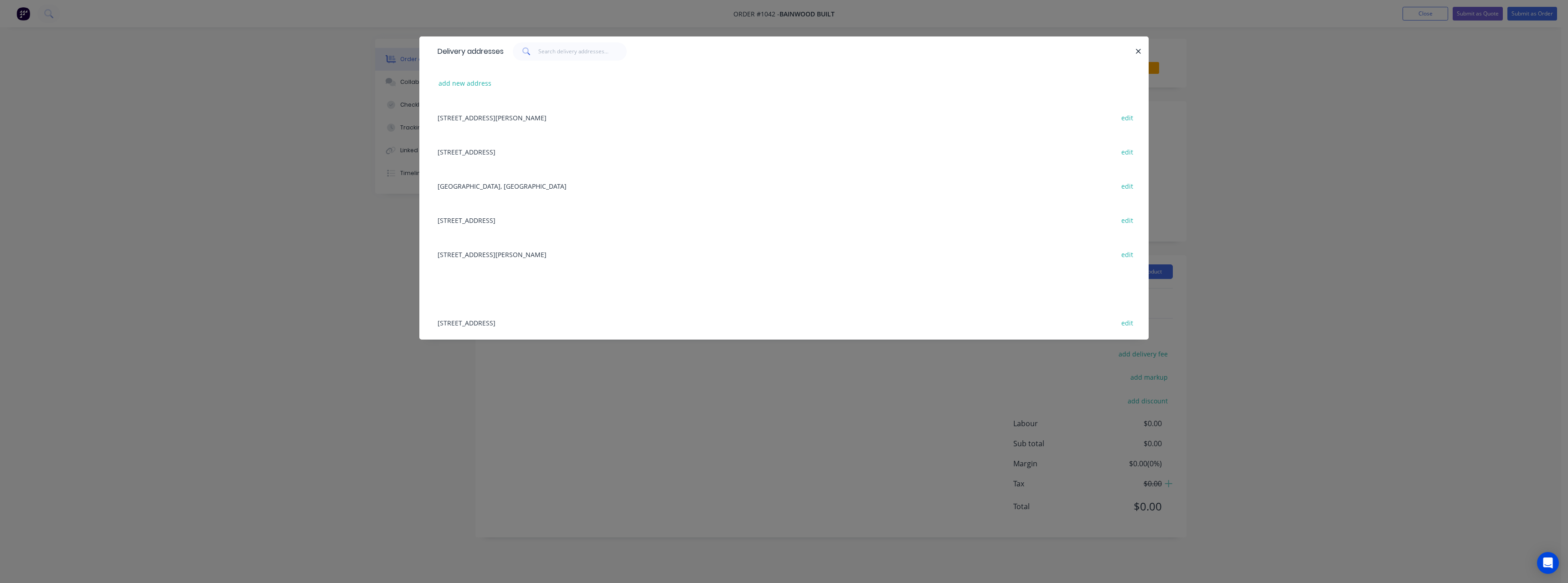
click at [504, 148] on div "[STREET_ADDRESS]" at bounding box center [784, 152] width 702 height 35
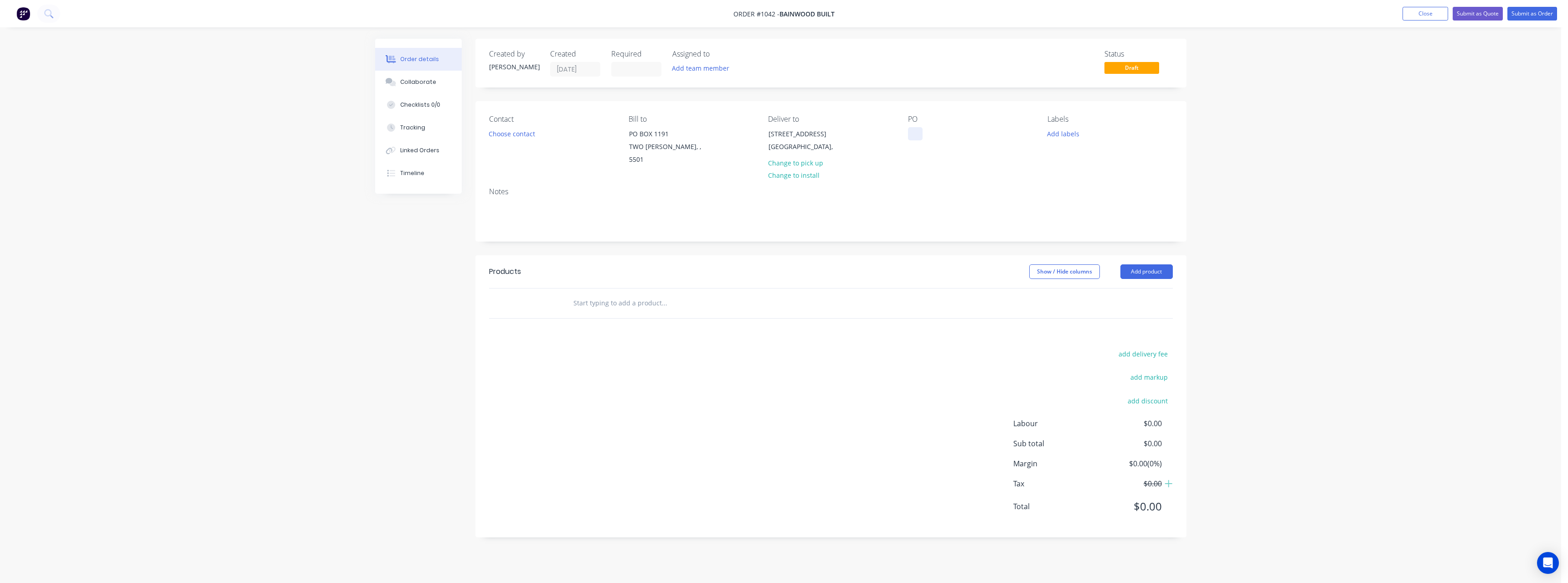
click at [917, 132] on div at bounding box center [915, 134] width 15 height 13
click at [646, 294] on input "text" at bounding box center [664, 302] width 182 height 18
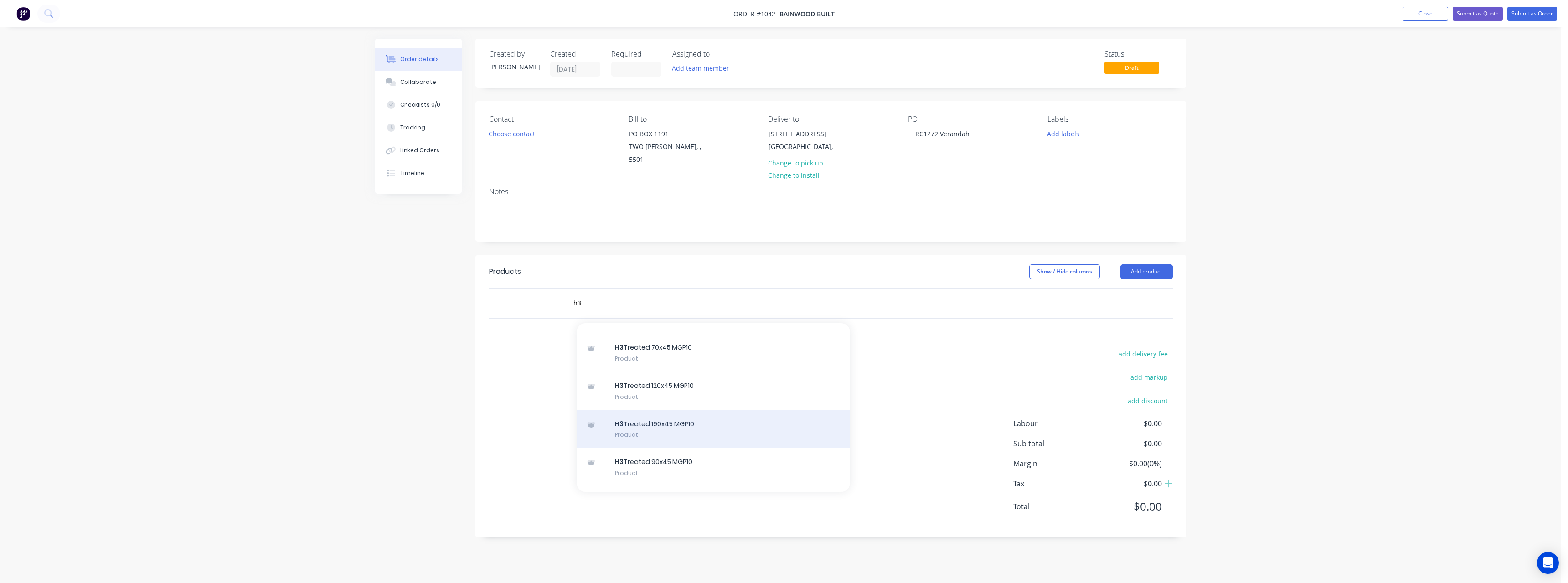
click at [676, 416] on div "H3 Treated 190x45 MGP10 Product" at bounding box center [713, 429] width 273 height 38
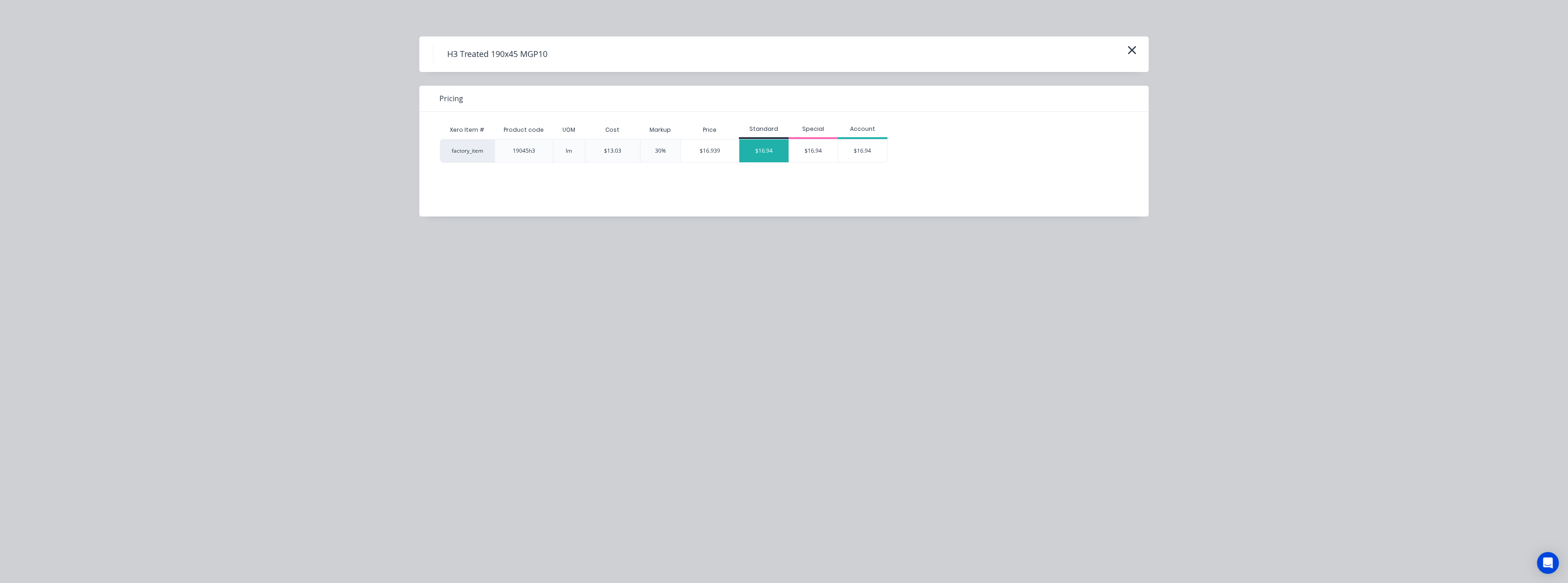
click at [766, 156] on div "$16.94" at bounding box center [764, 151] width 49 height 23
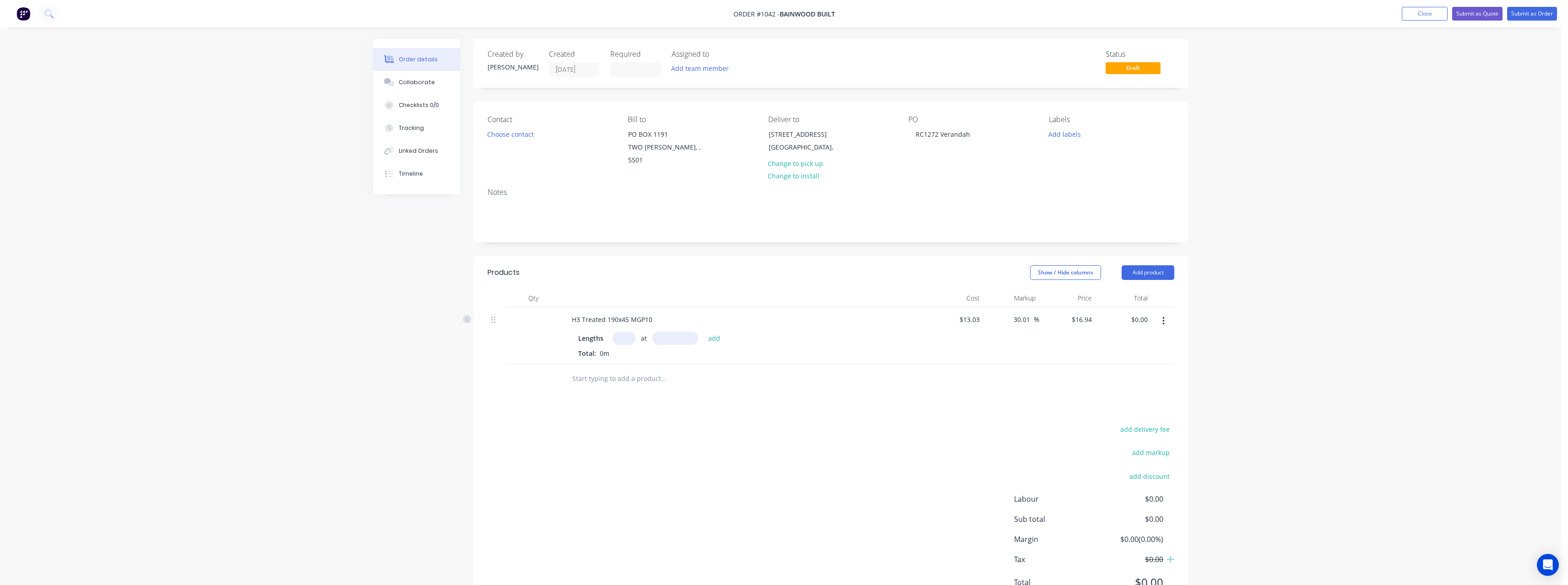
click at [626, 332] on input "text" at bounding box center [623, 338] width 23 height 13
click at [704, 332] on button "add" at bounding box center [714, 338] width 21 height 13
click at [618, 386] on input "text" at bounding box center [663, 393] width 183 height 18
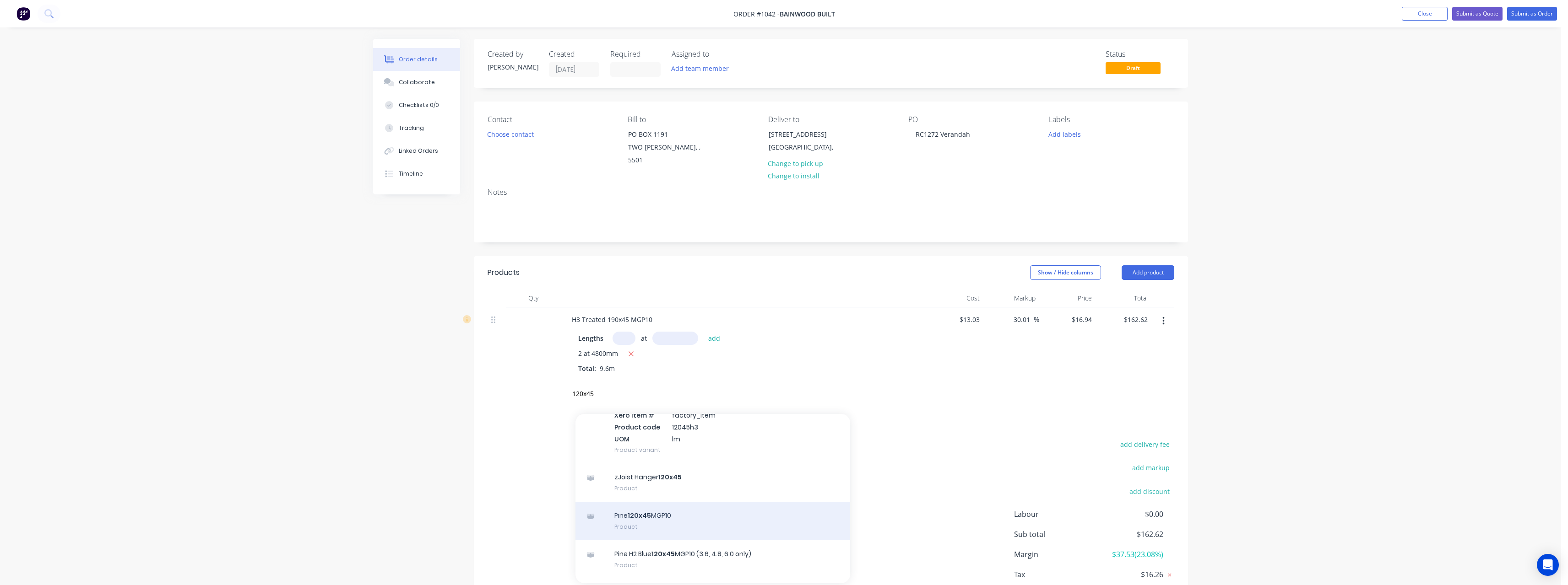
click at [667, 502] on div "Pine 120x45 MGP10 Product" at bounding box center [712, 521] width 274 height 39
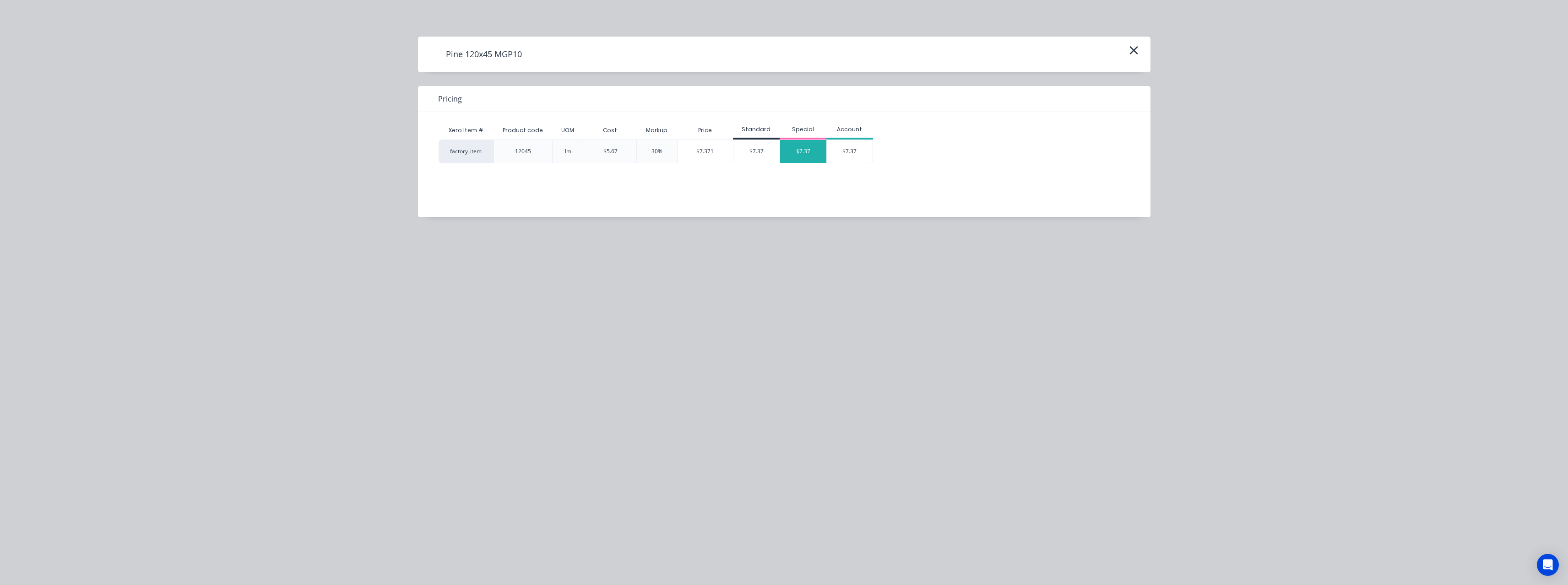
click at [801, 147] on div "$7.37" at bounding box center [803, 151] width 47 height 23
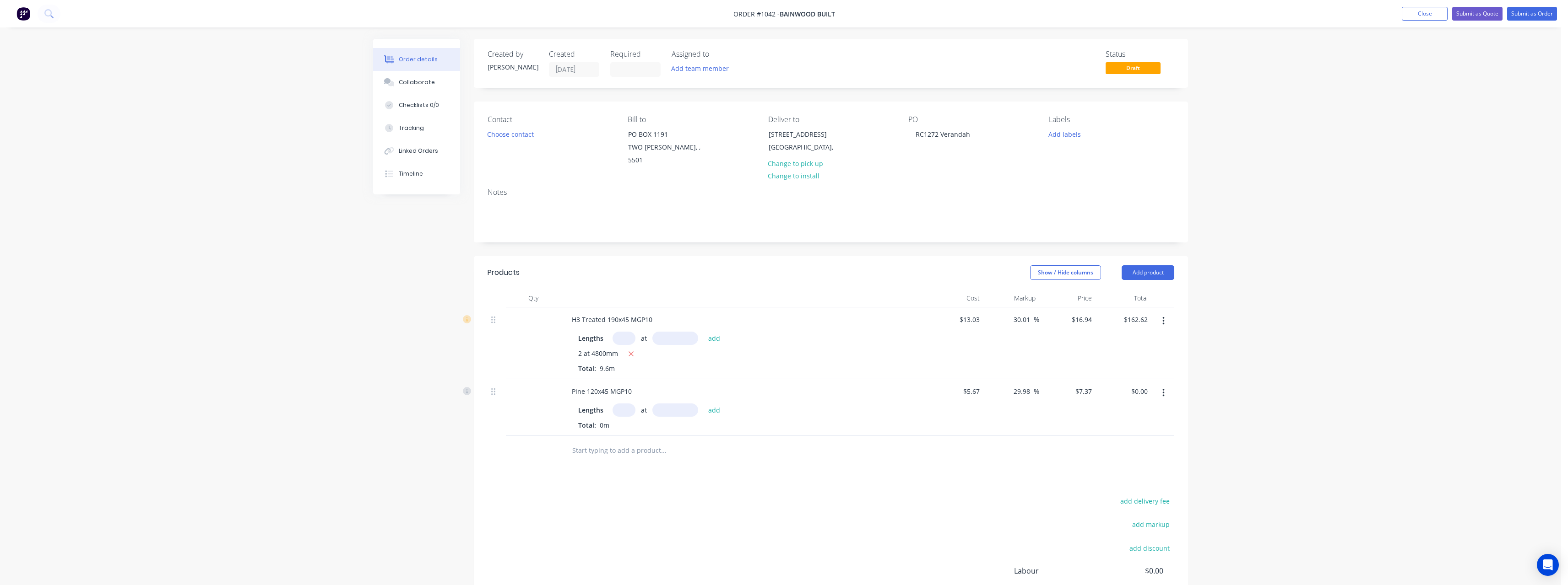
click at [1172, 387] on button "button" at bounding box center [1163, 393] width 21 height 17
click at [1133, 465] on div "Delete" at bounding box center [1130, 471] width 70 height 13
click at [612, 391] on input "text" at bounding box center [663, 393] width 183 height 18
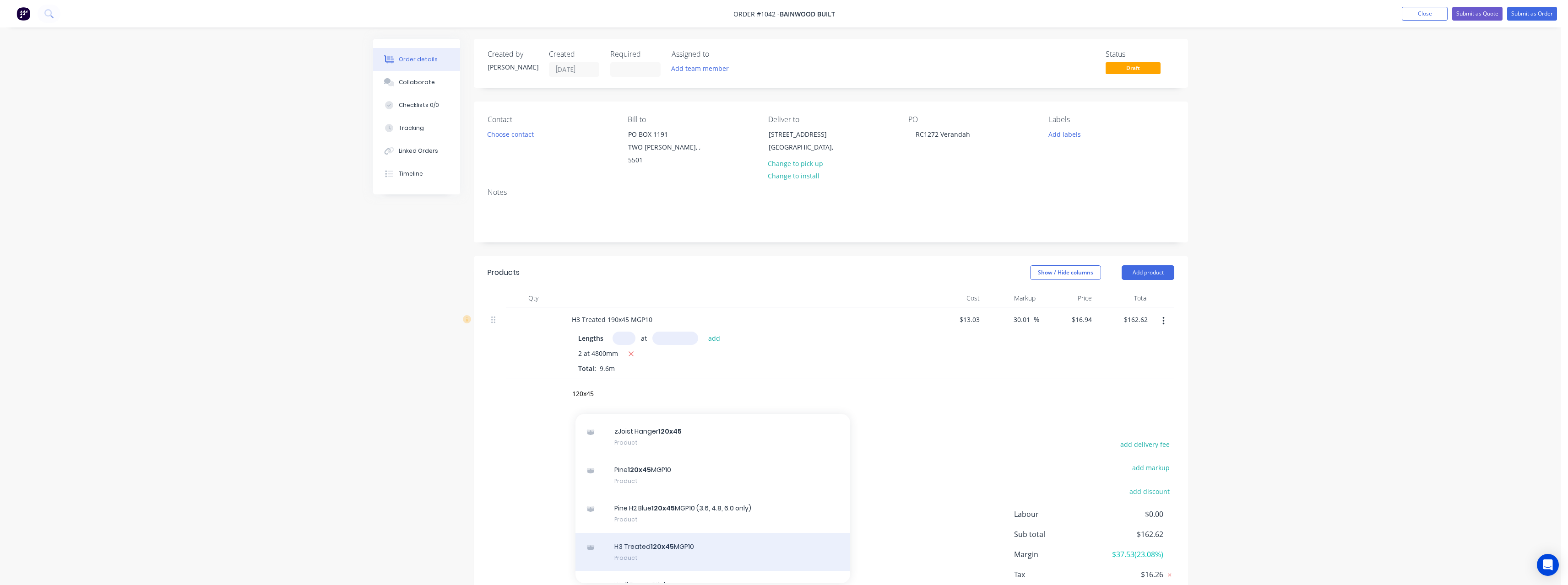
click at [689, 534] on div "H3 Treated 120x45 MGP10 Product" at bounding box center [712, 552] width 274 height 39
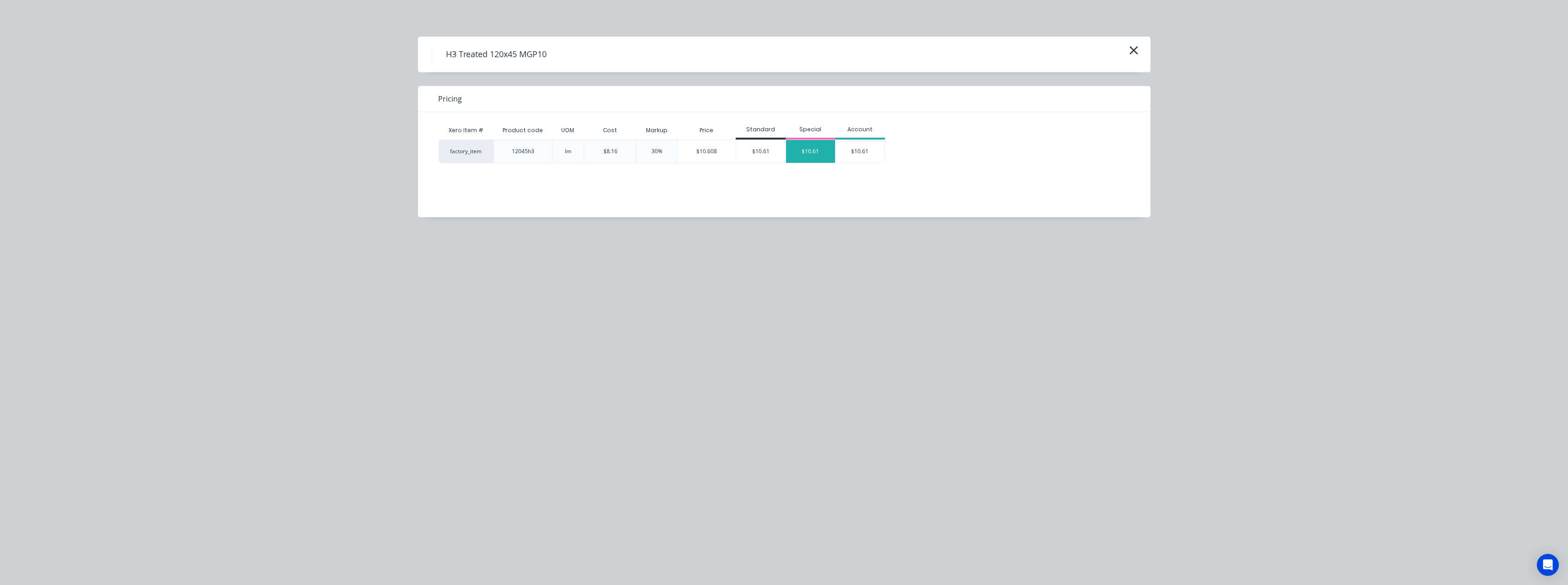
click at [800, 152] on div "$10.61" at bounding box center [810, 151] width 50 height 23
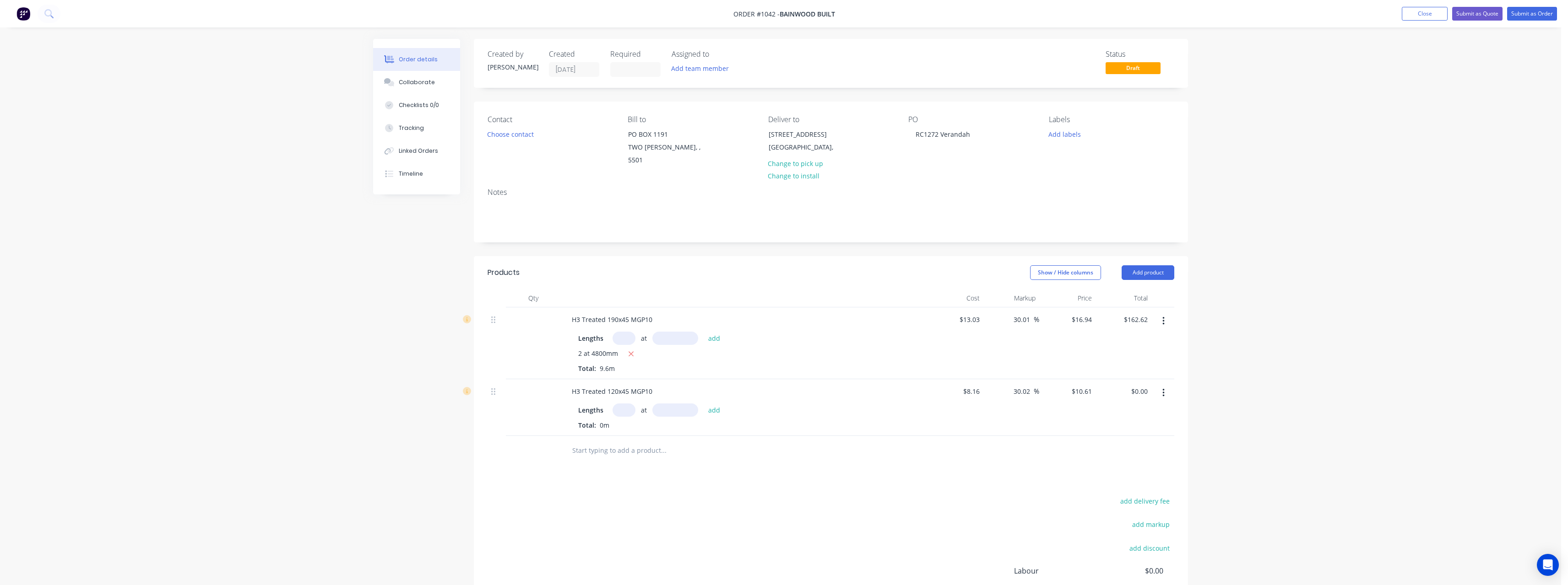
click button at bounding box center [23, 13] width 19 height 15
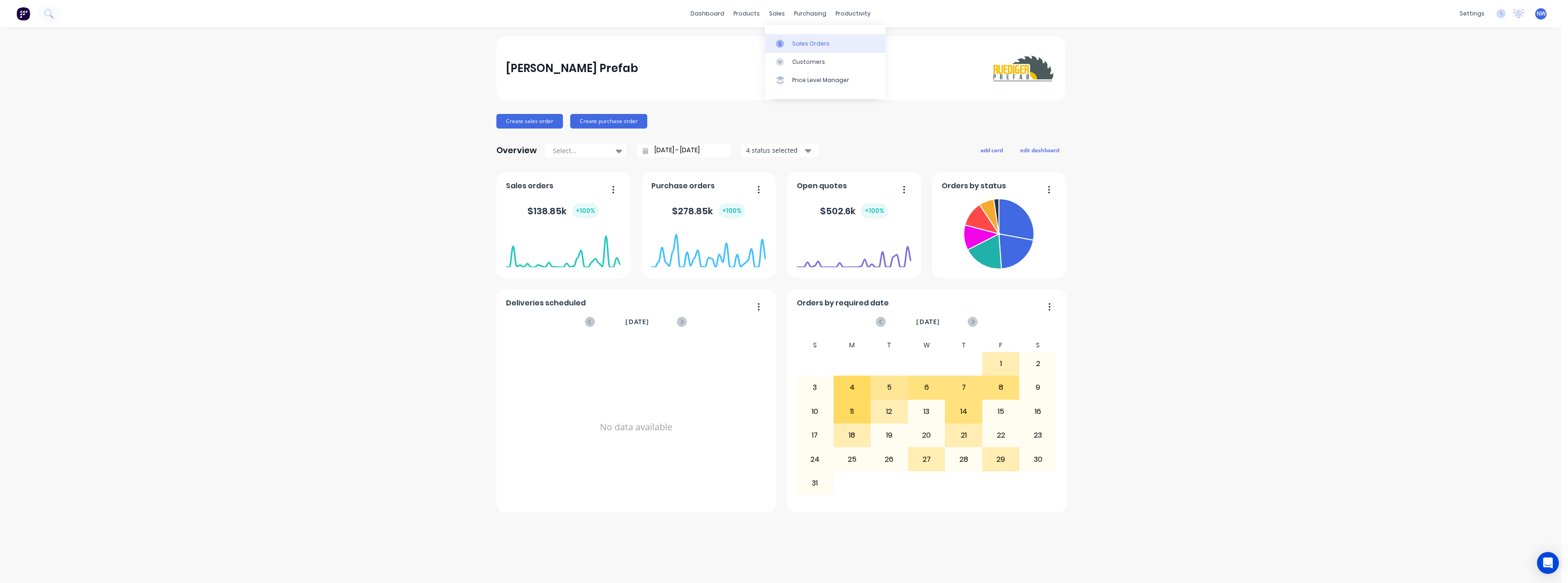
click at [793, 38] on link "Sales Orders" at bounding box center [826, 43] width 121 height 18
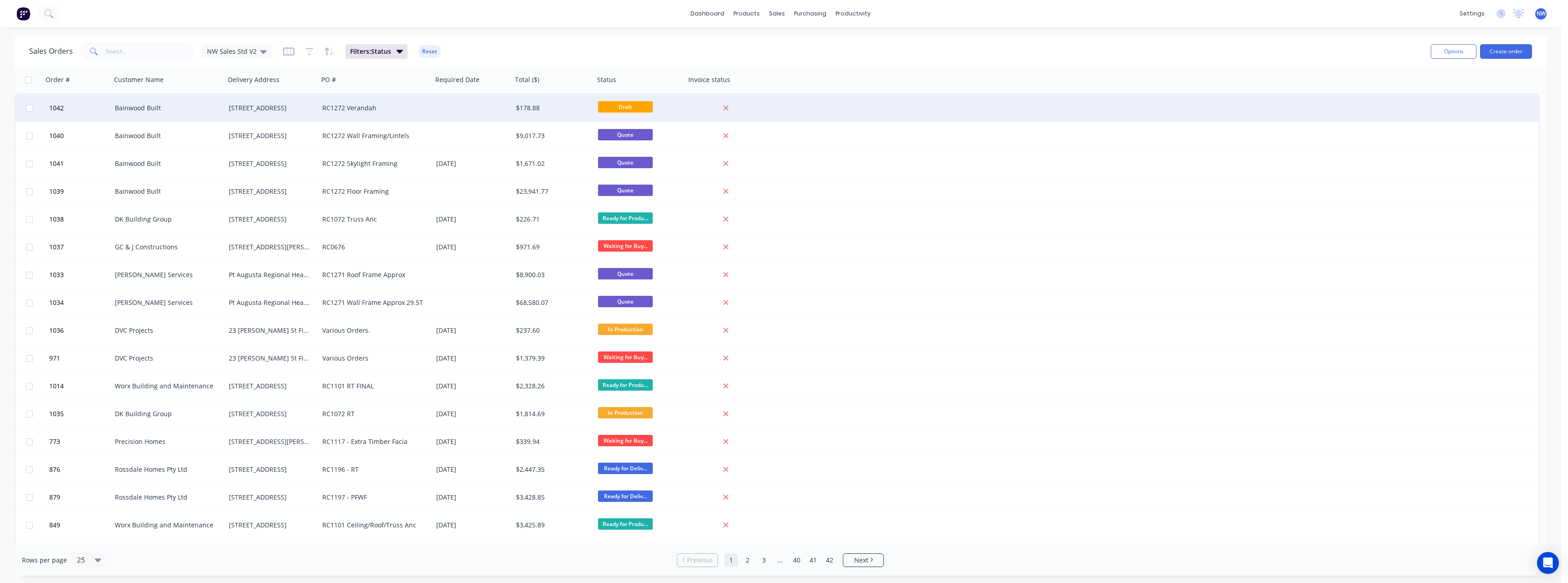
click at [427, 116] on div "RC1272 Verandah" at bounding box center [376, 108] width 114 height 28
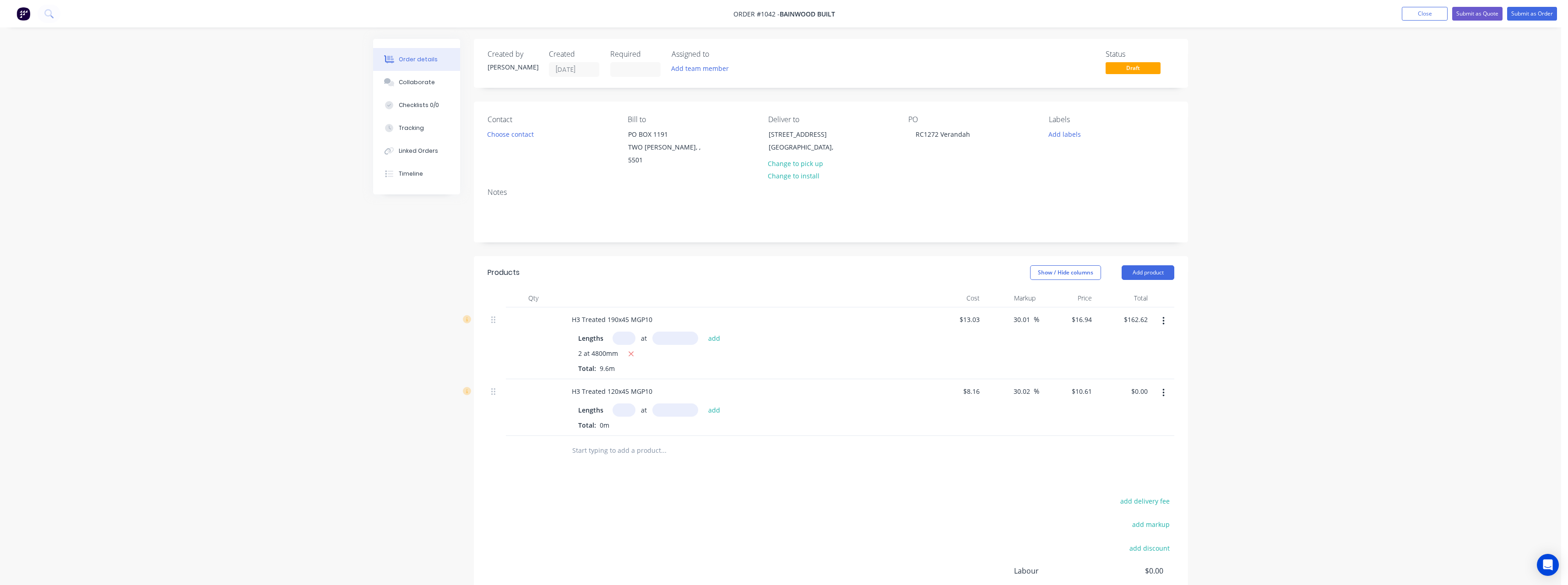
click at [631, 404] on input "text" at bounding box center [623, 410] width 23 height 13
click at [704, 404] on button "add" at bounding box center [714, 410] width 21 height 13
drag, startPoint x: 1033, startPoint y: 311, endPoint x: 1006, endPoint y: 311, distance: 27.0
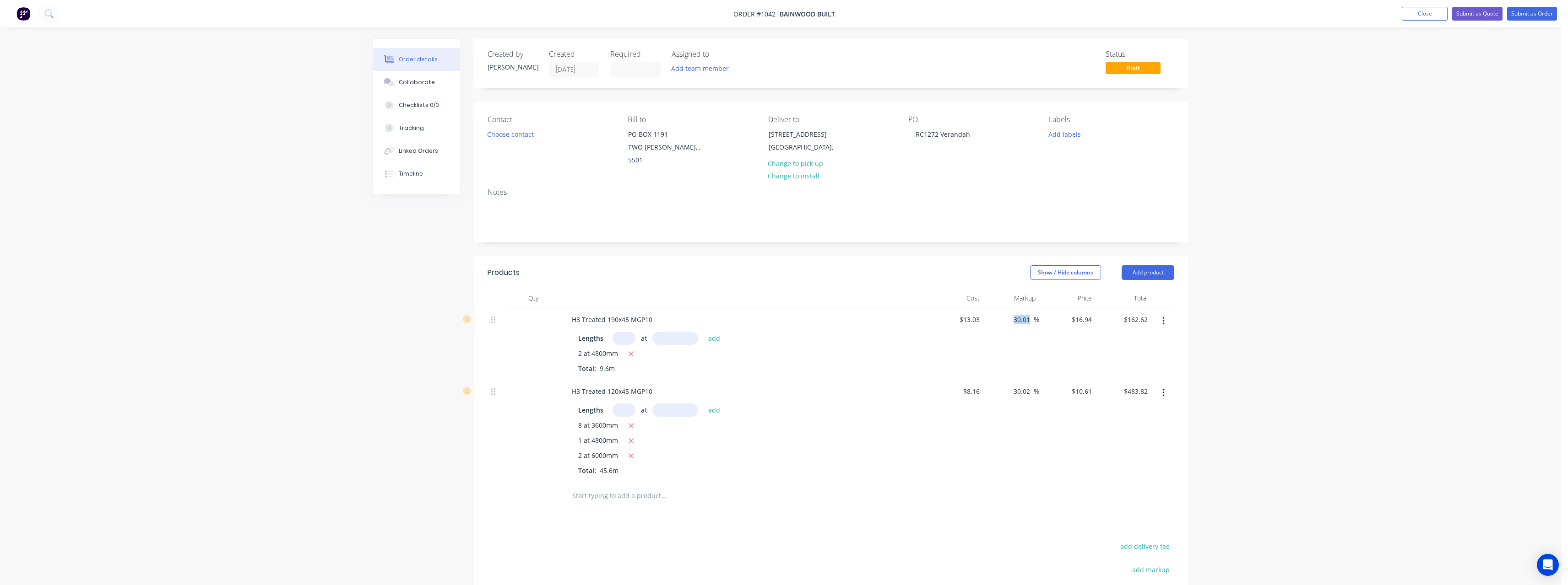
click at [1006, 311] on div "30.01 30.01 %" at bounding box center [1011, 343] width 56 height 72
click at [1033, 315] on span "%" at bounding box center [1036, 319] width 6 height 10
click at [1032, 385] on input "30.02" at bounding box center [1023, 391] width 21 height 13
click at [1085, 400] on div "$10.20 $10.61" at bounding box center [1066, 430] width 56 height 102
click at [1473, 7] on button "Submit as Quote" at bounding box center [1477, 13] width 50 height 13
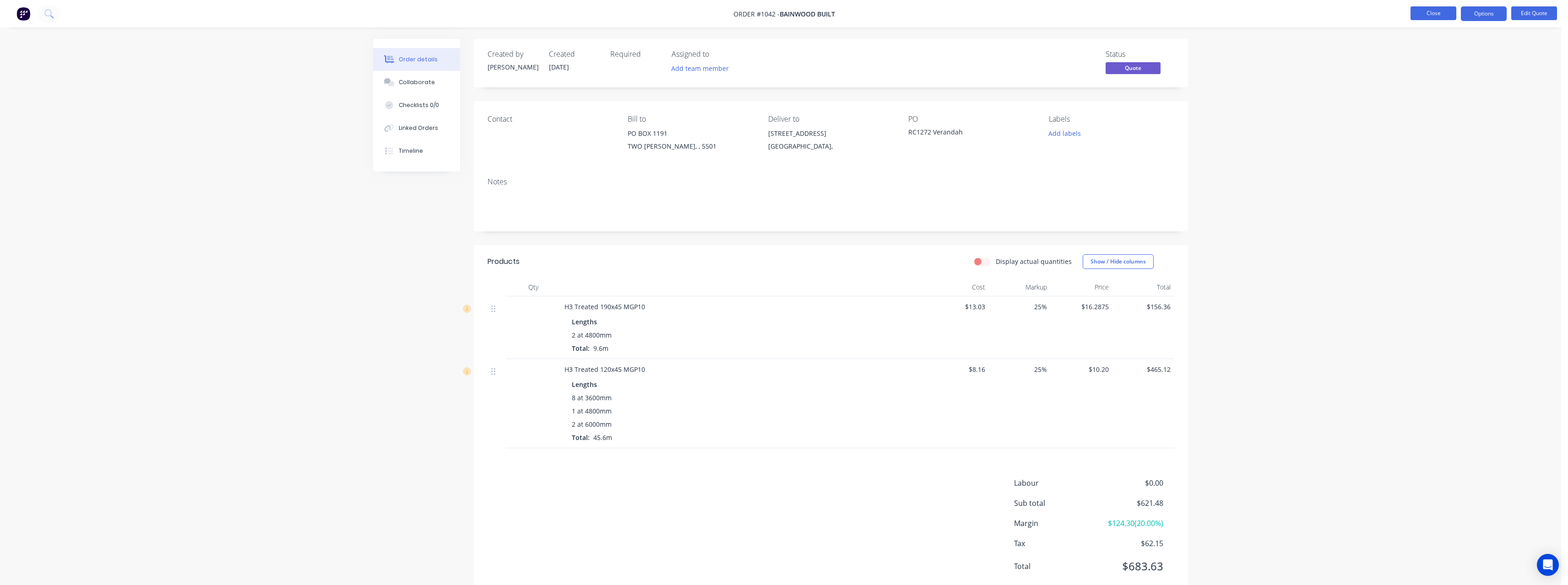
click at [1428, 15] on button "Close" at bounding box center [1433, 13] width 46 height 13
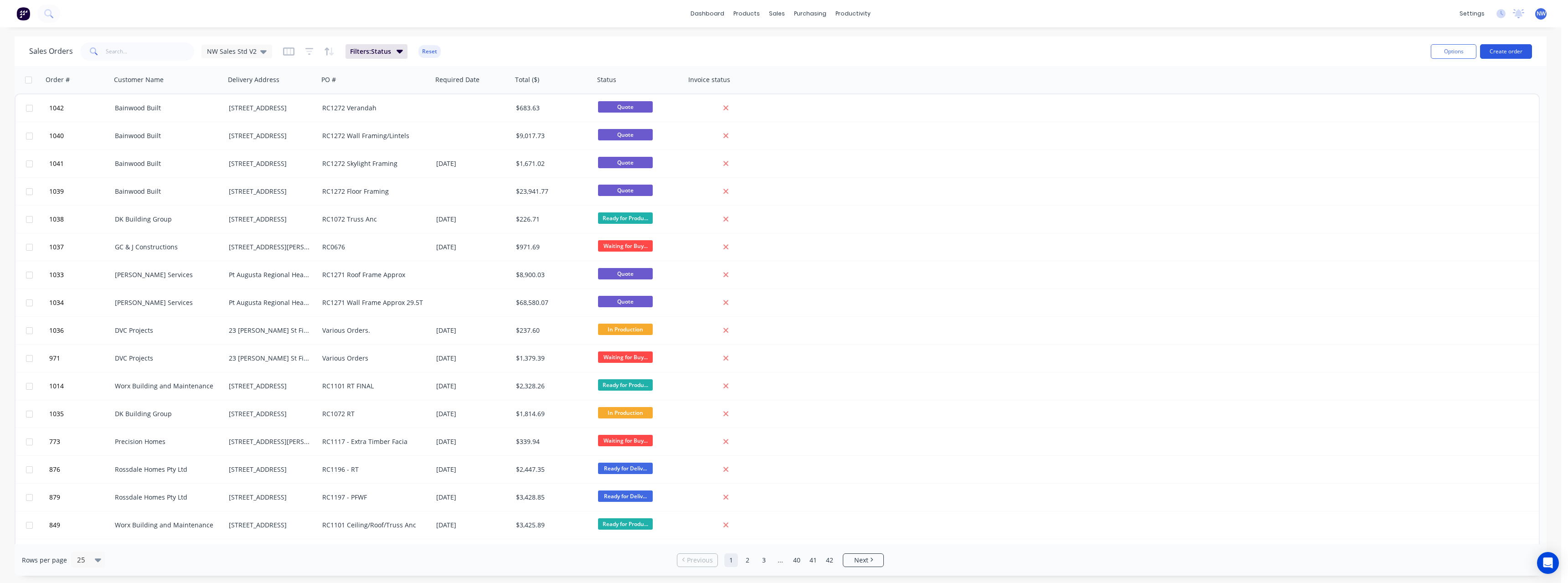
click at [1516, 46] on button "Create order" at bounding box center [1506, 51] width 52 height 15
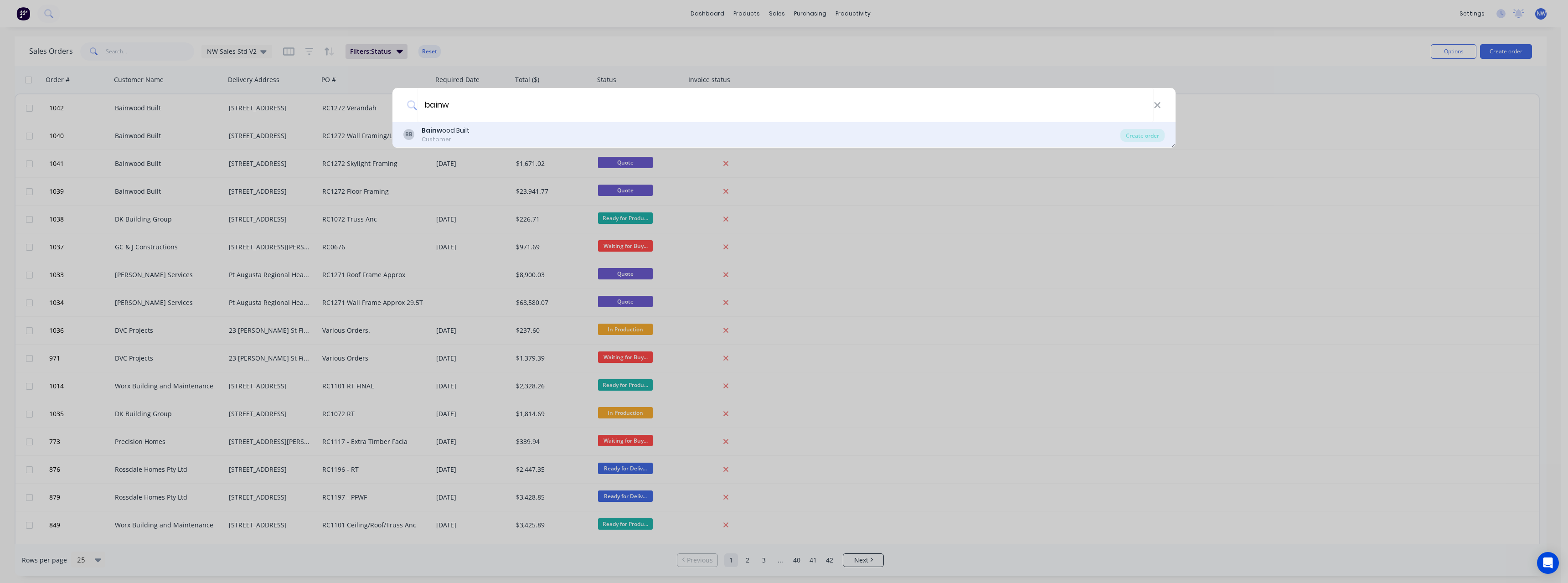
click at [682, 136] on div "BB Bainw ood Built Customer" at bounding box center [762, 134] width 717 height 18
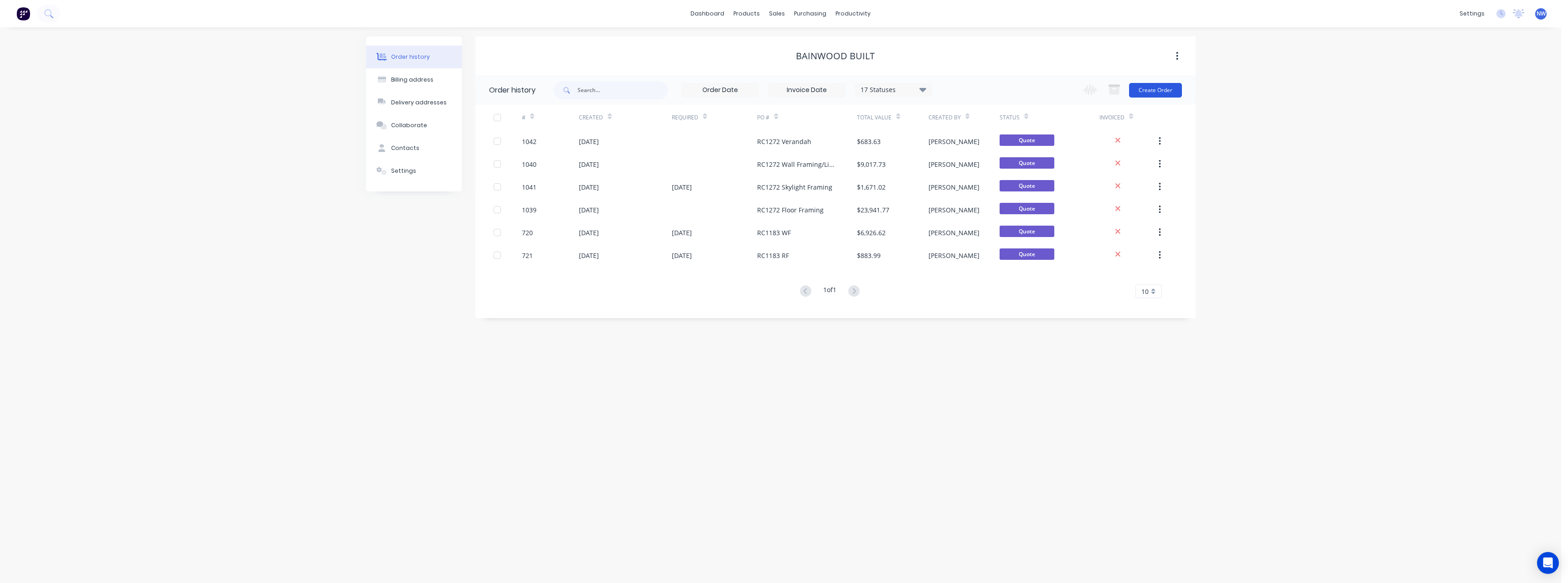
click at [1141, 93] on button "Create Order" at bounding box center [1155, 90] width 53 height 15
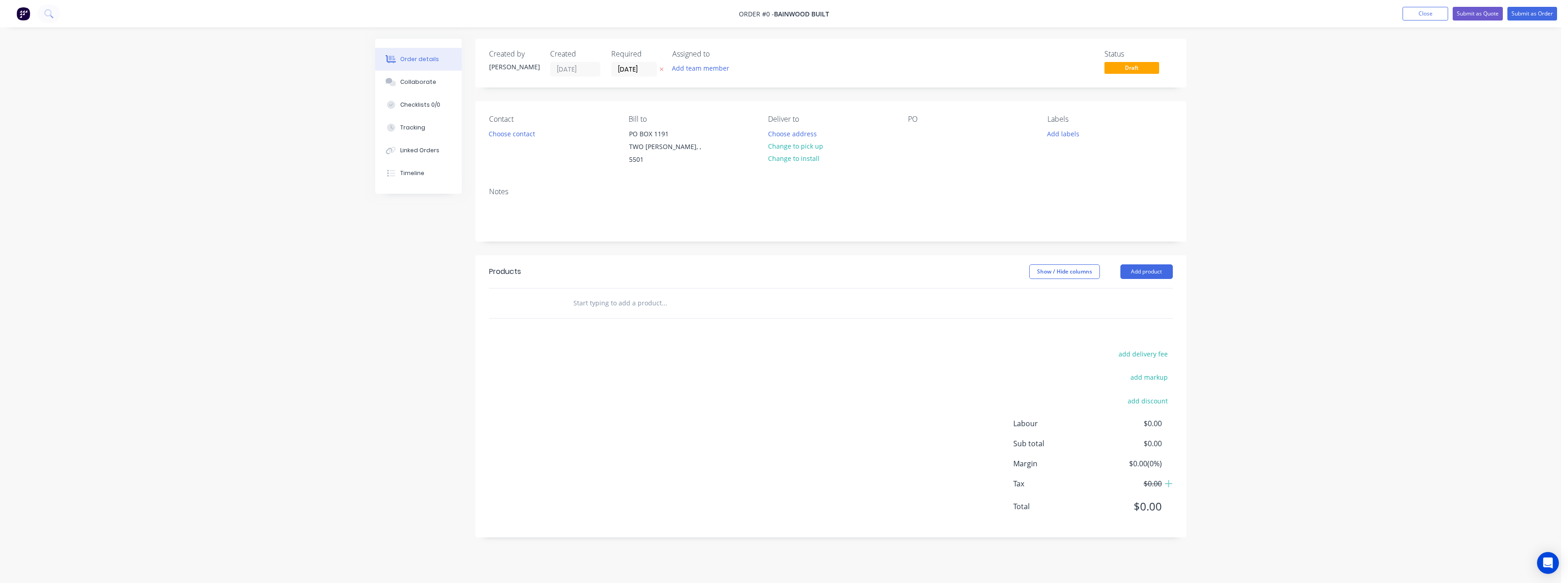
click at [662, 68] on icon at bounding box center [661, 69] width 4 height 6
click at [787, 138] on button "Choose address" at bounding box center [792, 134] width 58 height 13
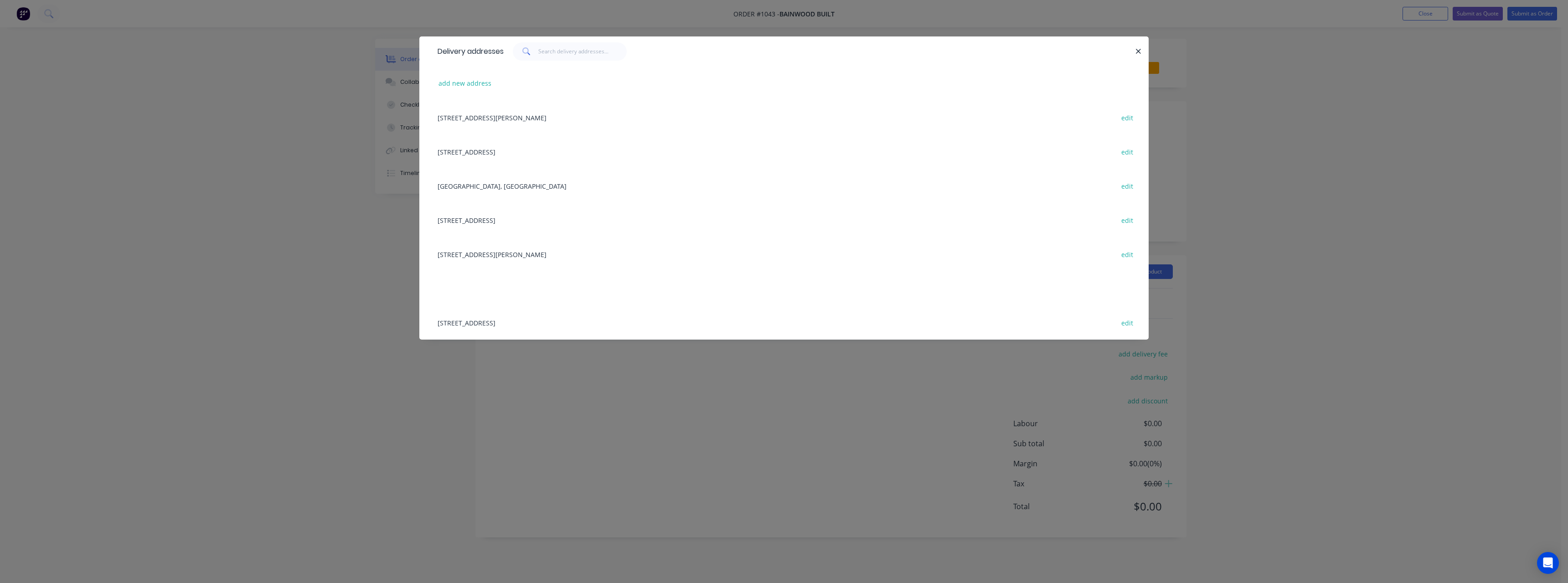
click at [506, 151] on div "[STREET_ADDRESS]" at bounding box center [784, 152] width 702 height 35
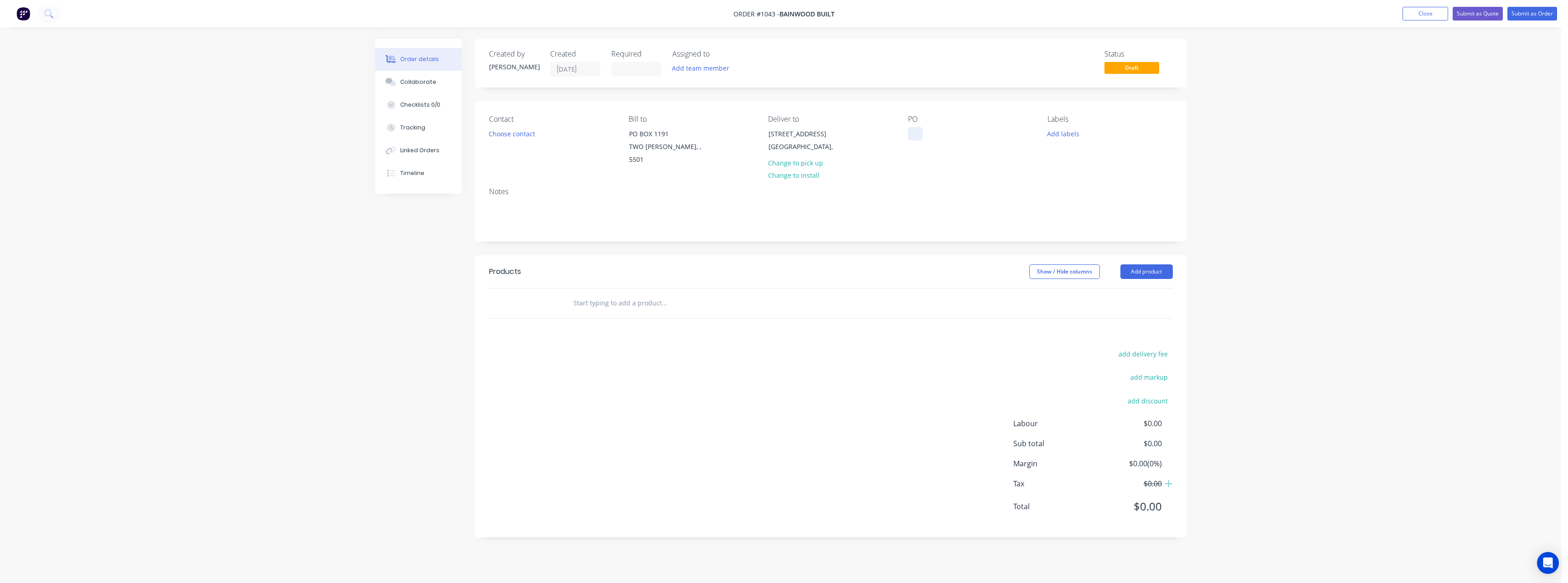
click at [916, 133] on div at bounding box center [915, 134] width 15 height 13
click at [655, 294] on input "text" at bounding box center [664, 302] width 182 height 18
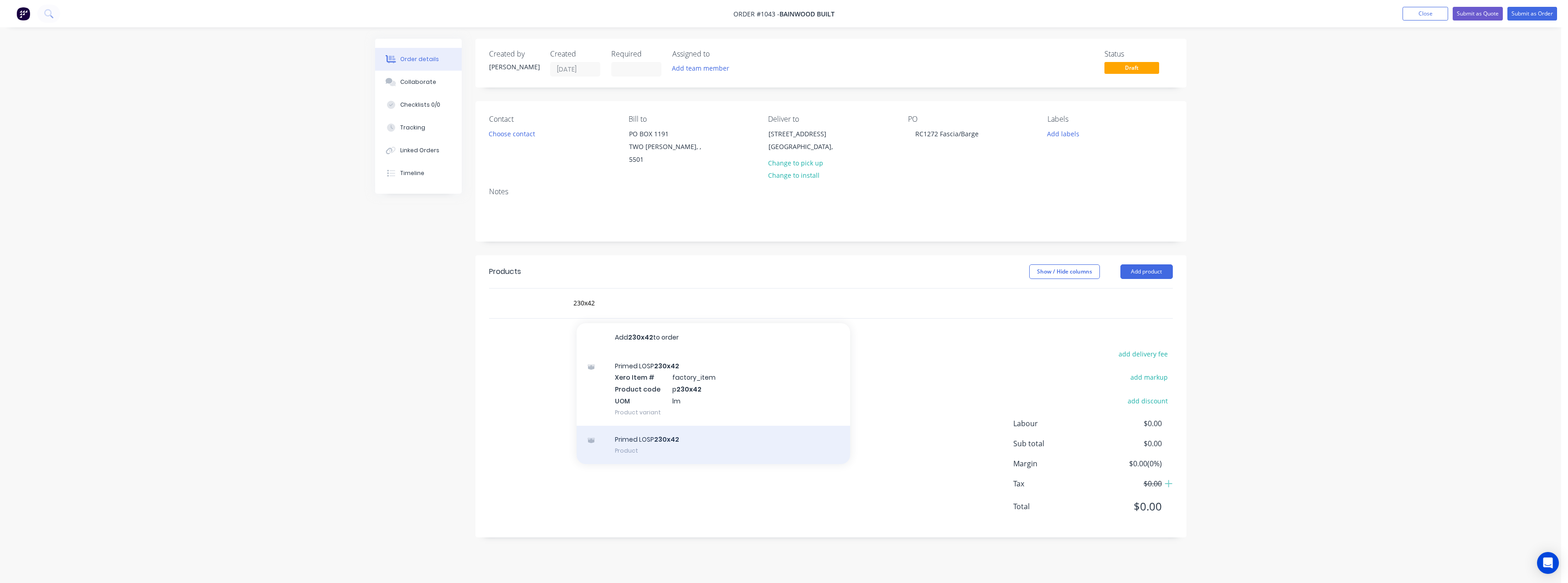
click at [713, 433] on div "Primed LOSP 230x42 Product" at bounding box center [713, 445] width 273 height 38
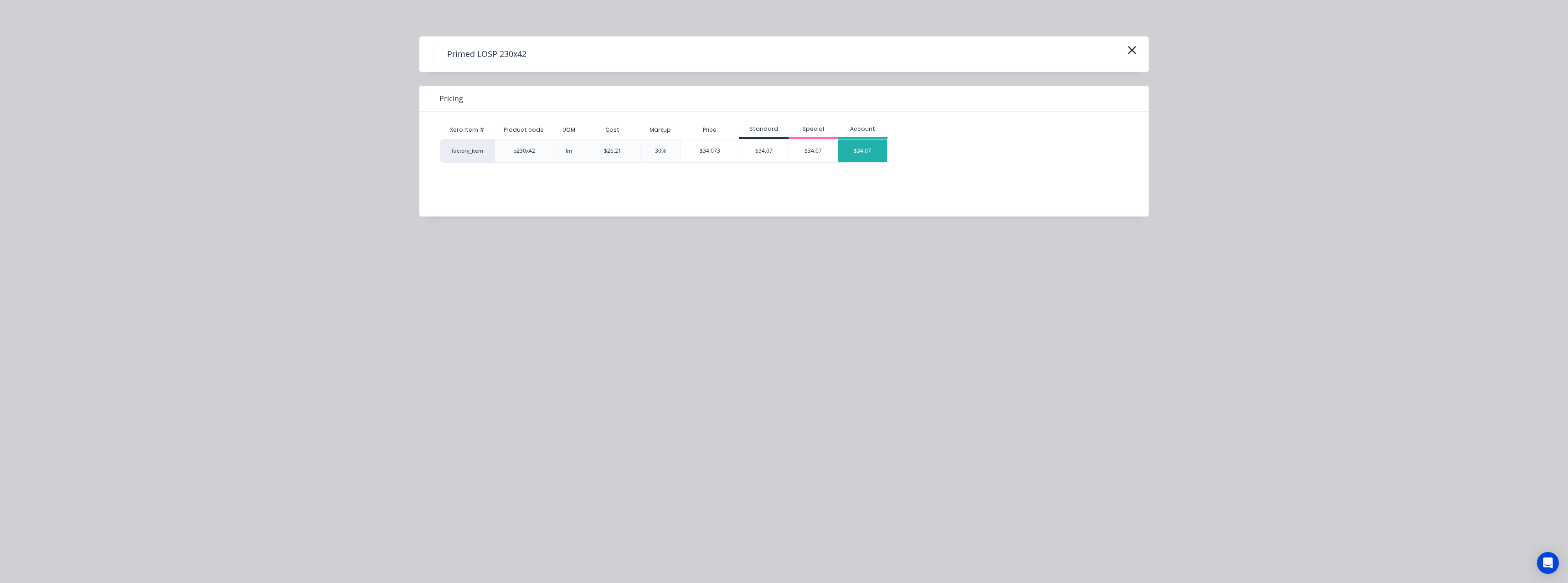
click at [859, 156] on div "$34.07" at bounding box center [863, 151] width 49 height 23
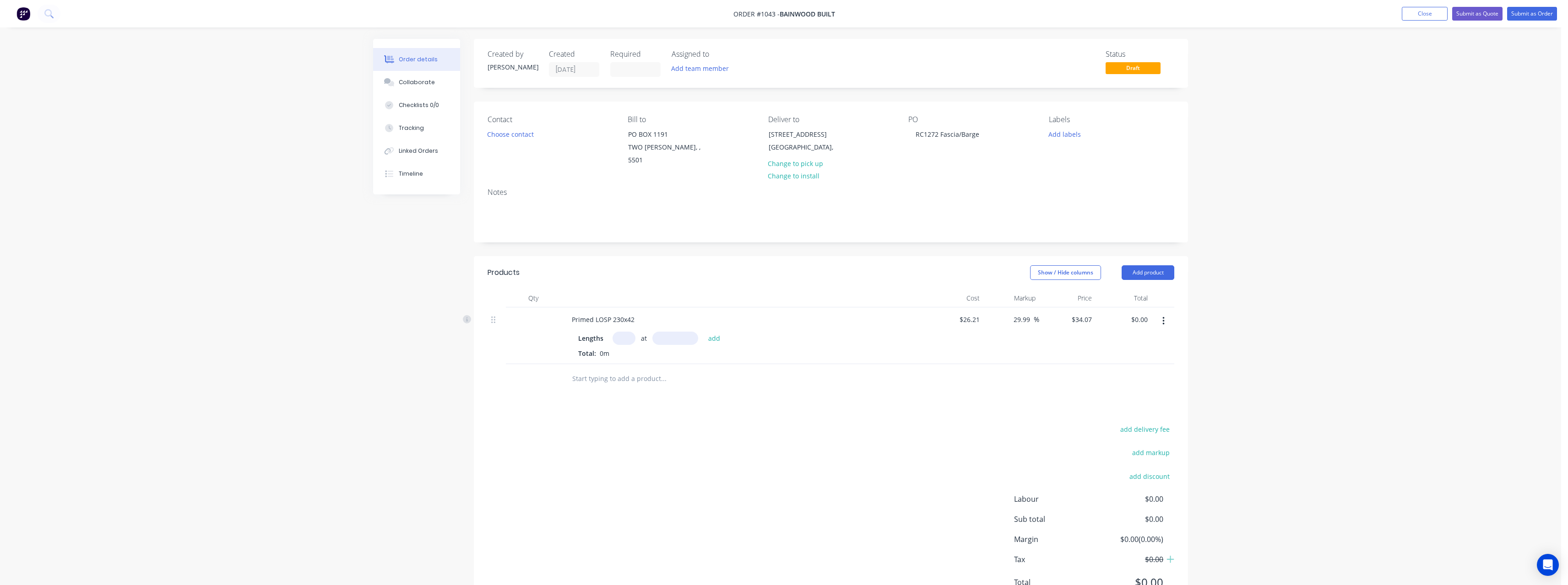
click button at bounding box center [23, 13] width 19 height 15
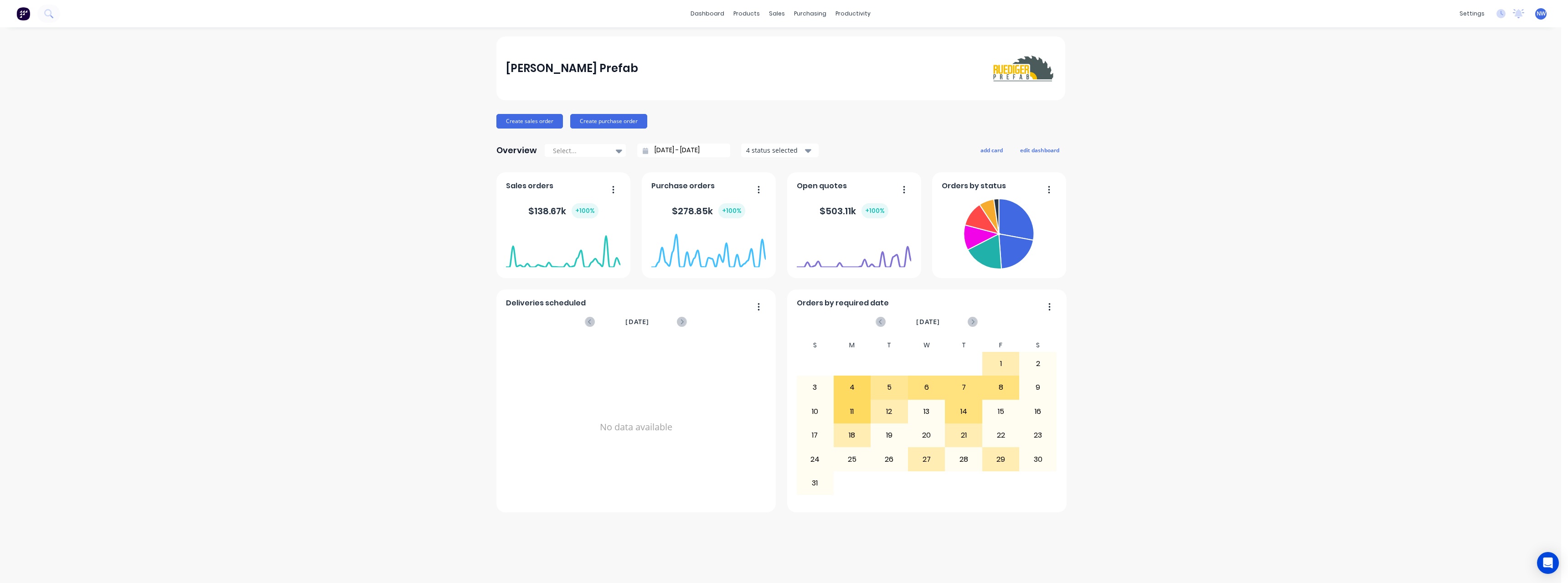
click at [13, 5] on button at bounding box center [23, 13] width 19 height 18
click at [777, 11] on div "sales" at bounding box center [777, 13] width 25 height 13
click at [807, 43] on div "Sales Orders" at bounding box center [811, 43] width 38 height 8
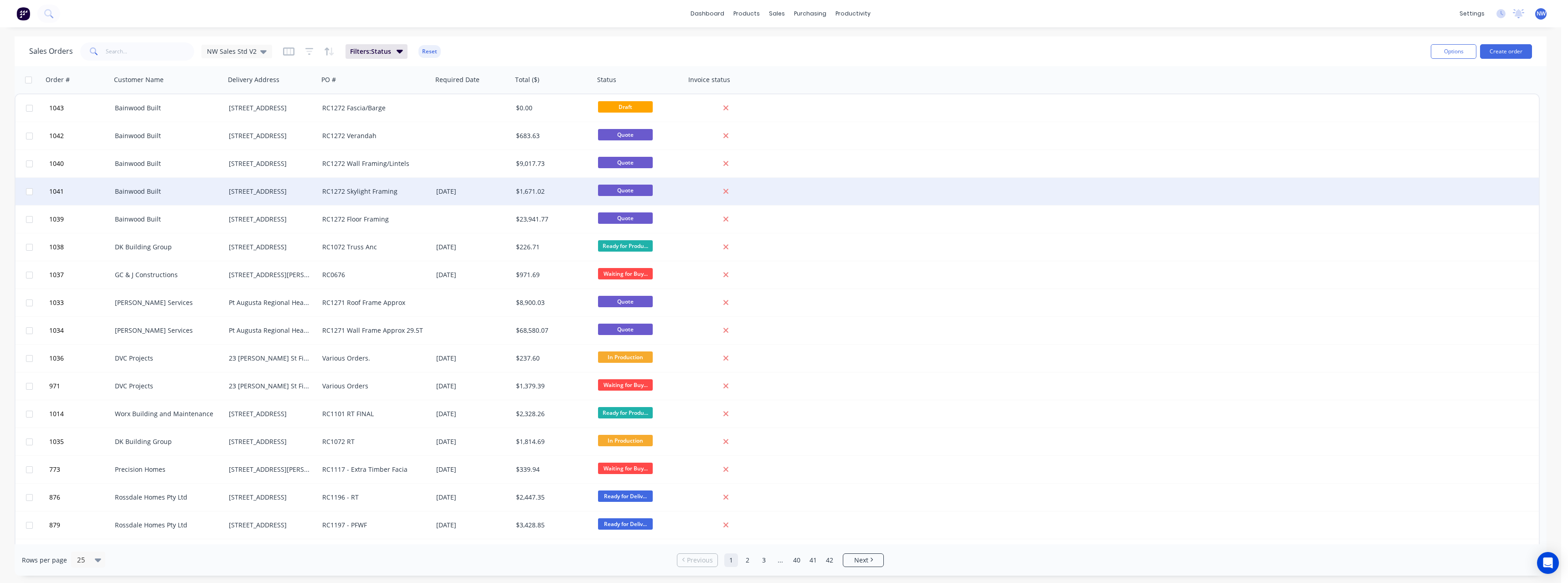
click at [387, 185] on div "RC1272 Skylight Framing" at bounding box center [376, 191] width 114 height 28
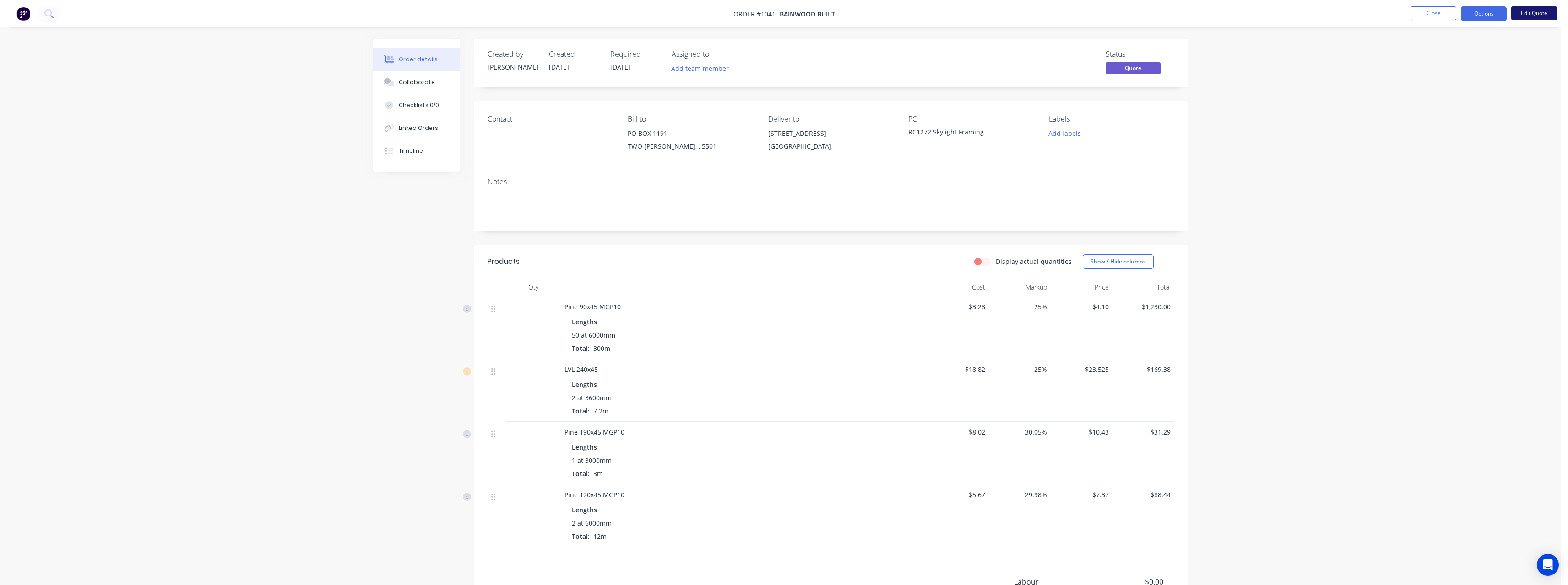
click at [1536, 15] on button "Edit Quote" at bounding box center [1534, 13] width 46 height 13
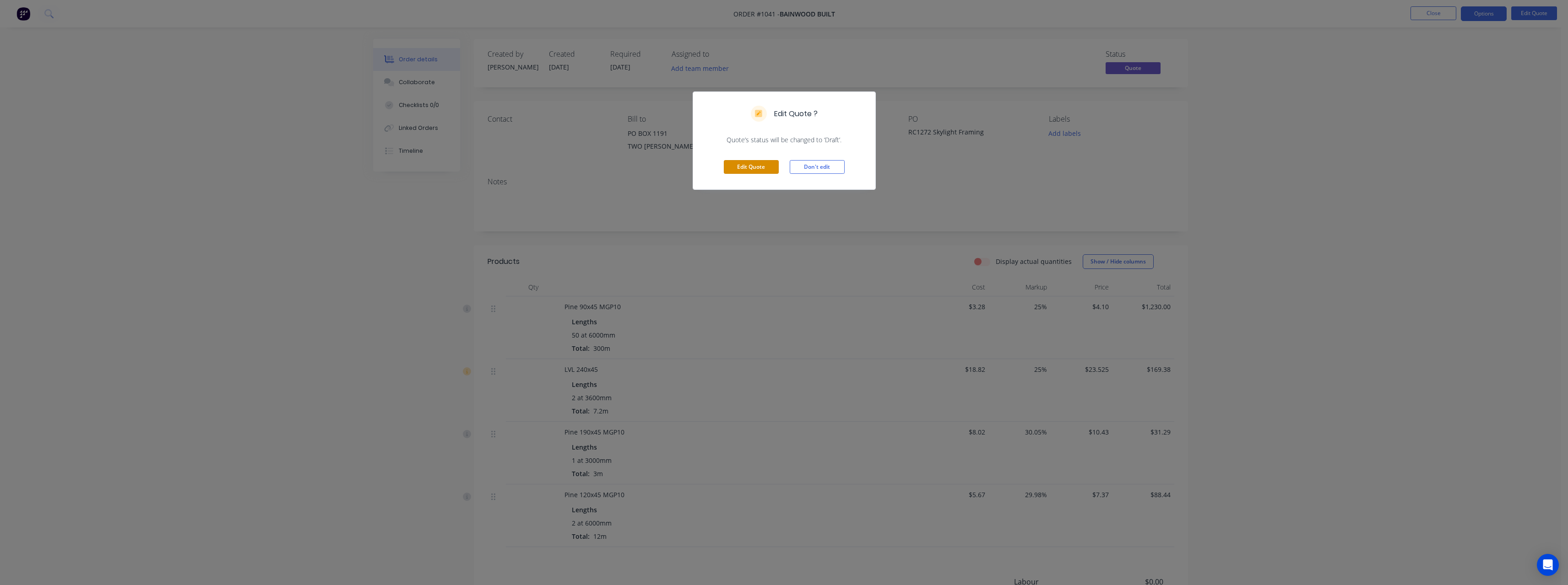
drag, startPoint x: 762, startPoint y: 166, endPoint x: 692, endPoint y: 113, distance: 87.8
click at [762, 164] on button "Edit Quote" at bounding box center [751, 166] width 55 height 13
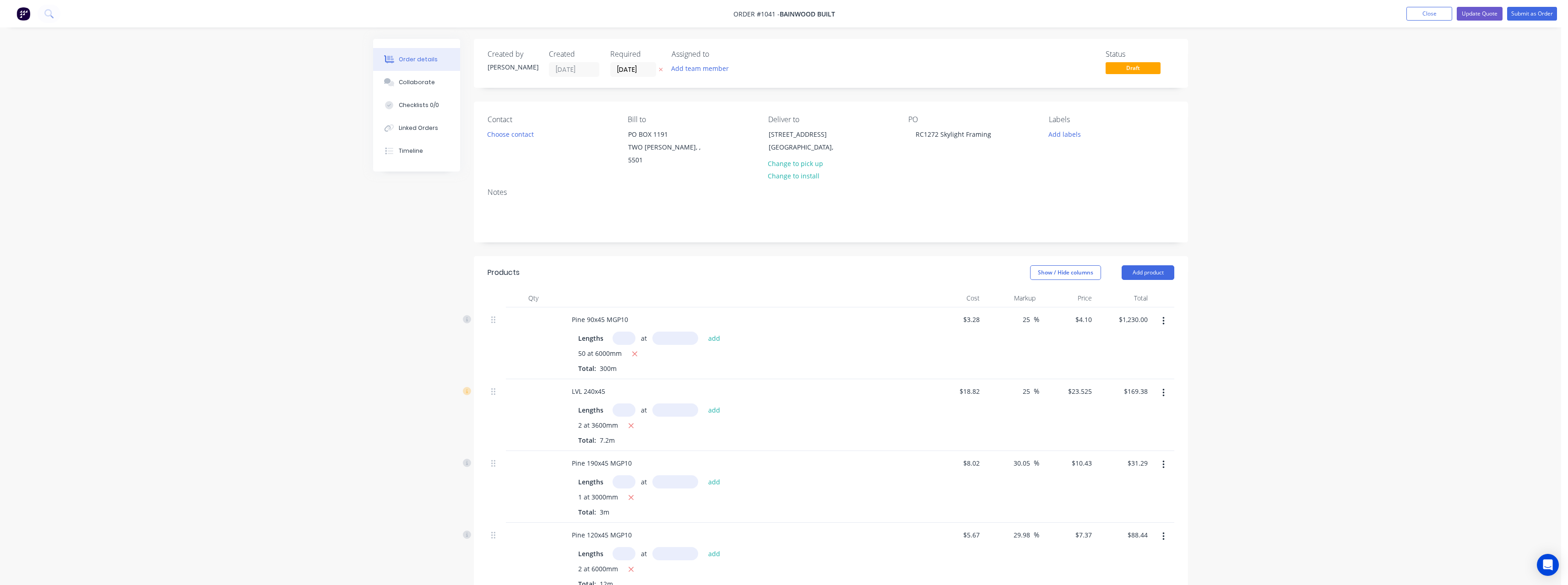
click at [659, 71] on icon at bounding box center [660, 69] width 4 height 6
click at [1480, 16] on button "Update Quote" at bounding box center [1480, 13] width 46 height 13
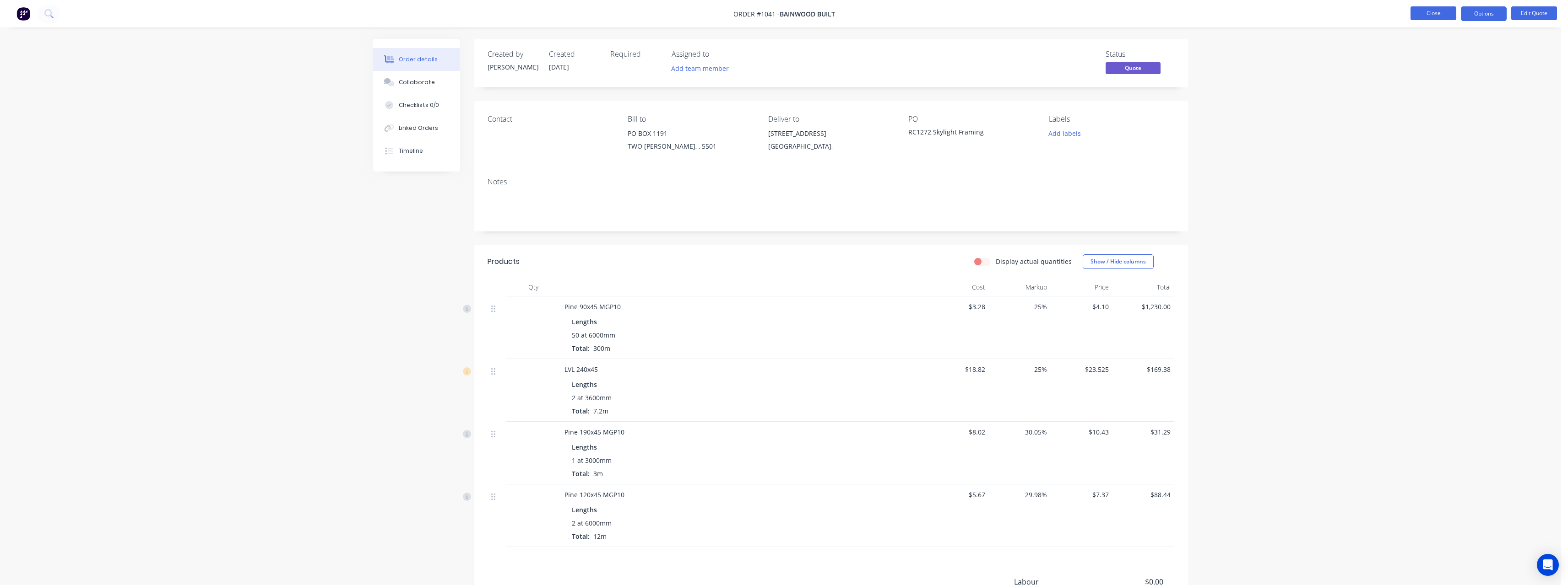
click at [1440, 16] on button "Close" at bounding box center [1433, 13] width 46 height 13
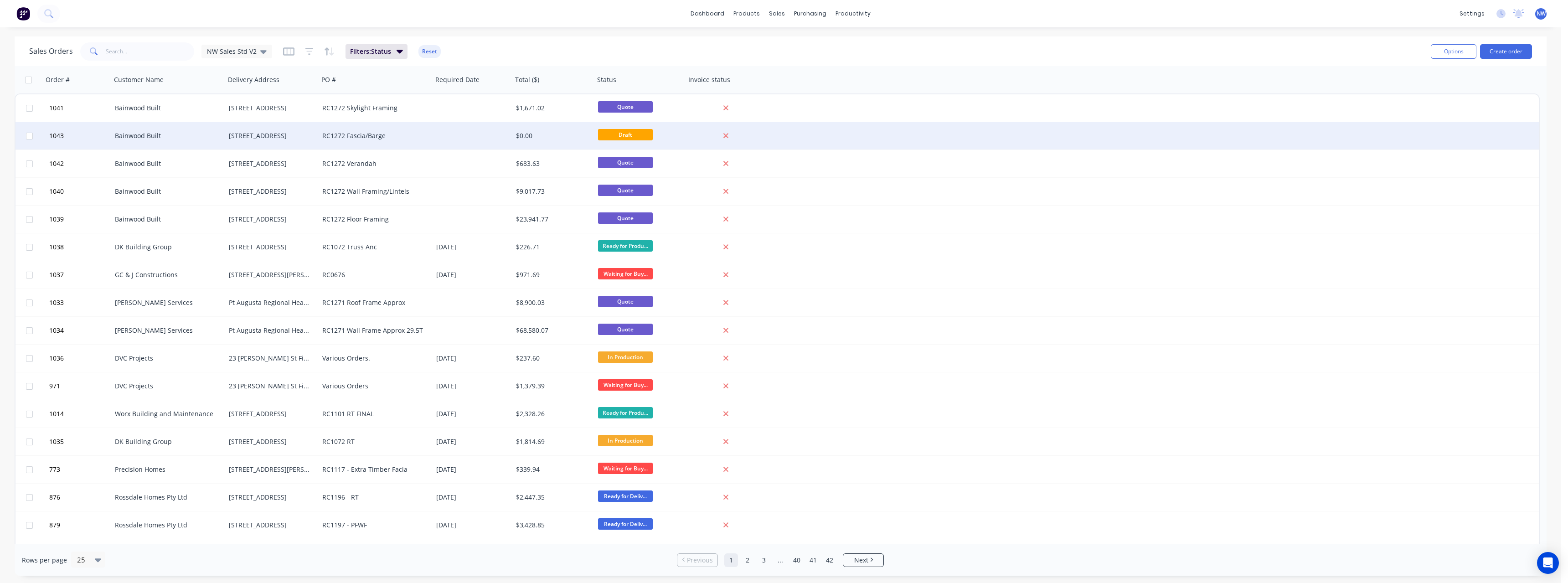
click at [450, 142] on div at bounding box center [473, 136] width 80 height 28
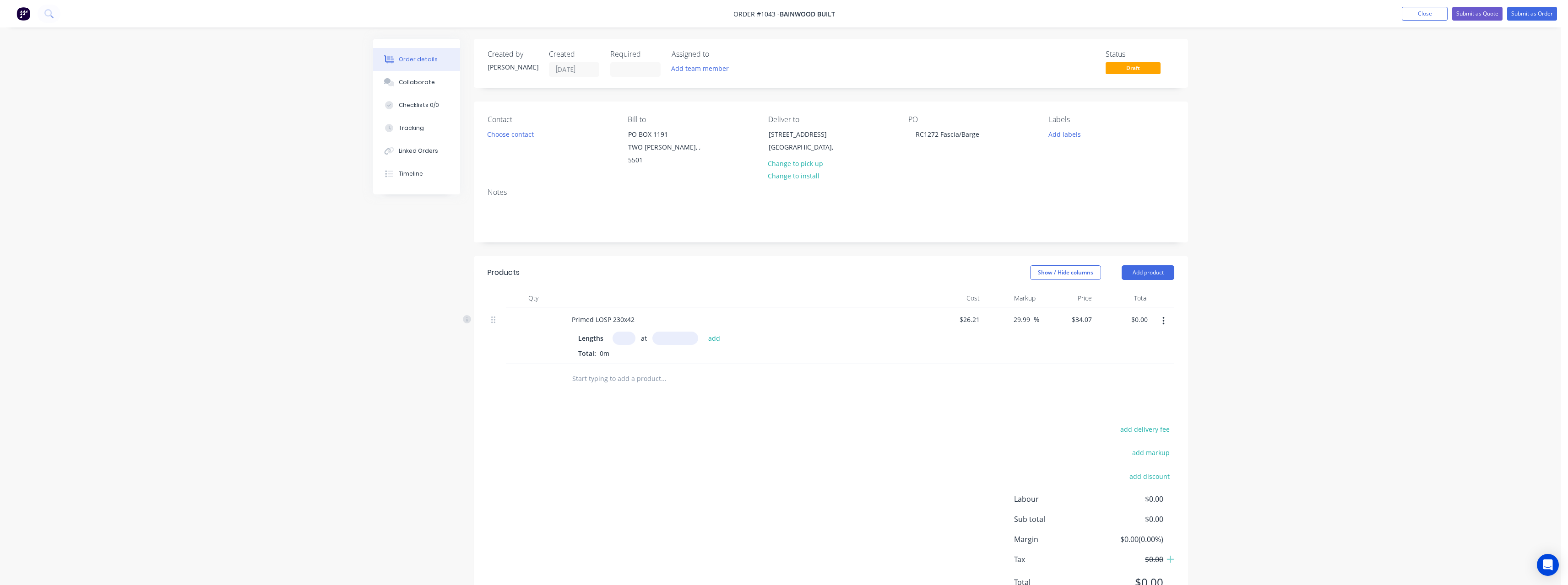
click at [628, 332] on input "text" at bounding box center [623, 338] width 23 height 13
click at [704, 332] on button "add" at bounding box center [714, 338] width 21 height 13
click at [1033, 315] on span "%" at bounding box center [1036, 319] width 6 height 10
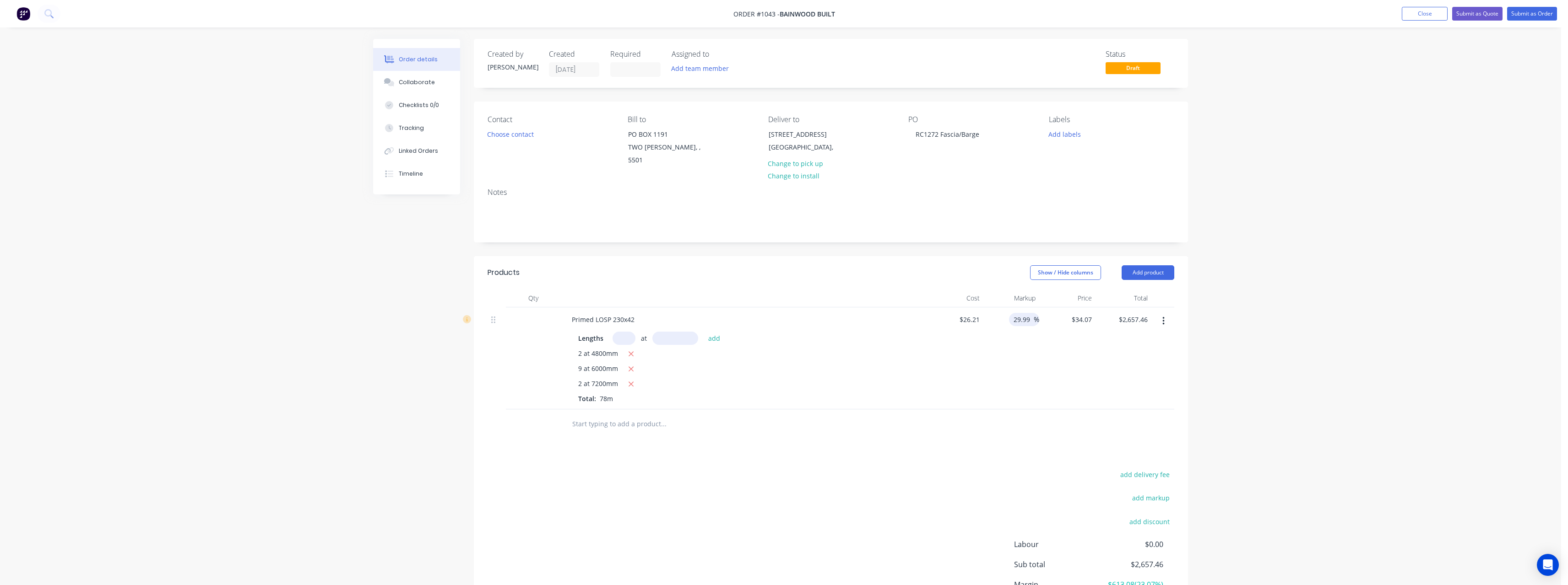
drag, startPoint x: 1030, startPoint y: 309, endPoint x: 1010, endPoint y: 315, distance: 20.9
click at [1009, 312] on div "29.99 29.99 %" at bounding box center [1011, 358] width 56 height 102
click at [918, 375] on div "Lengths at add 2 at 4800mm 9 at 6000mm 2 at 7200mm Total: 78m" at bounding box center [744, 366] width 359 height 76
click at [1480, 15] on button "Submit as Quote" at bounding box center [1477, 13] width 50 height 13
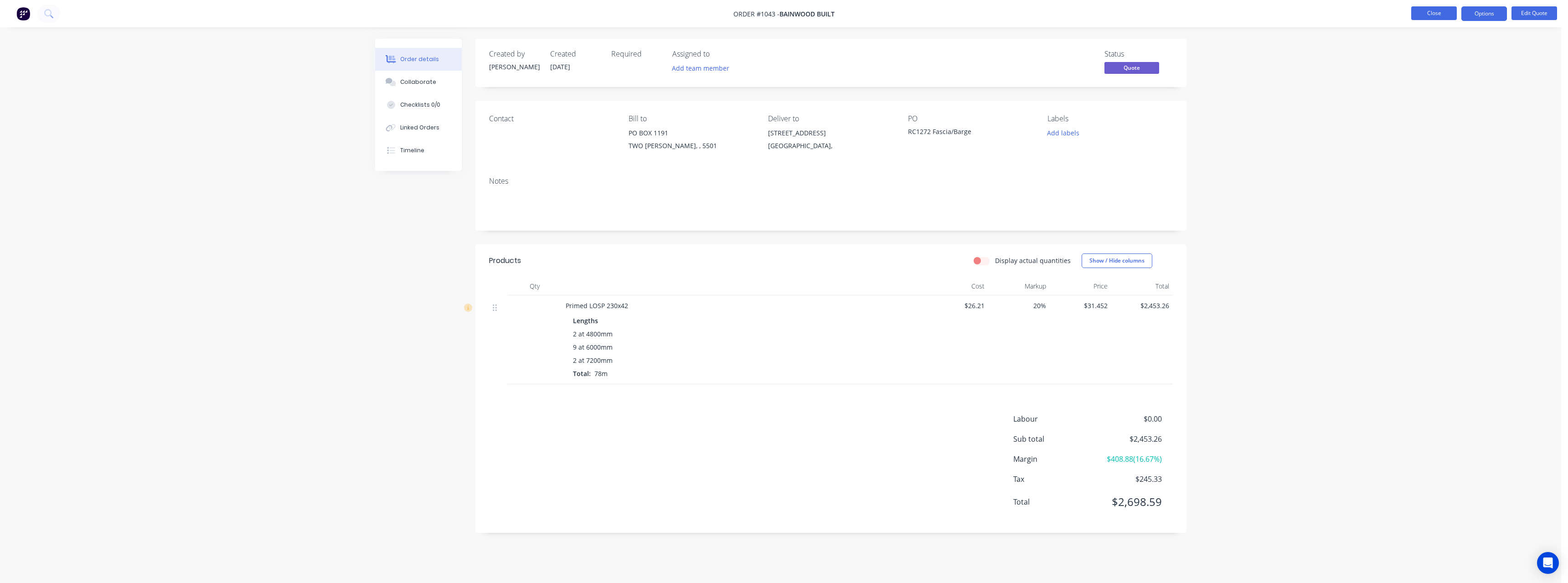
click at [1432, 15] on button "Close" at bounding box center [1434, 13] width 46 height 13
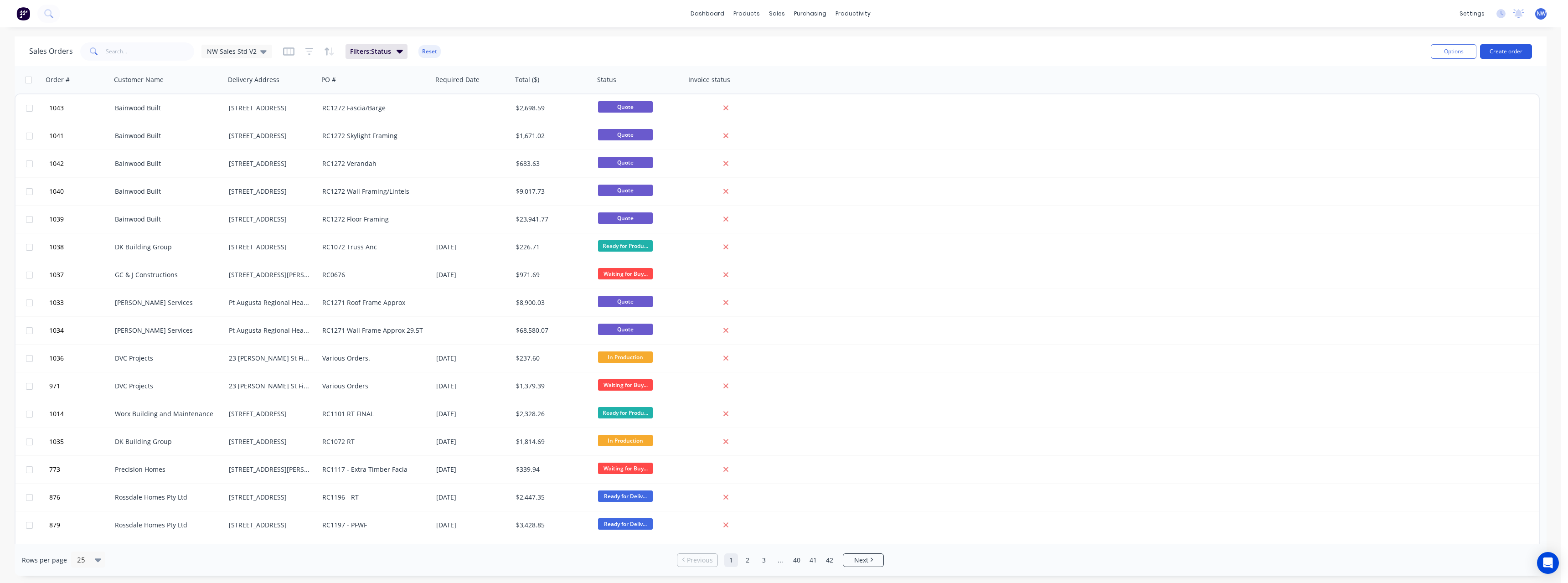
click at [1499, 47] on button "Create order" at bounding box center [1506, 51] width 52 height 15
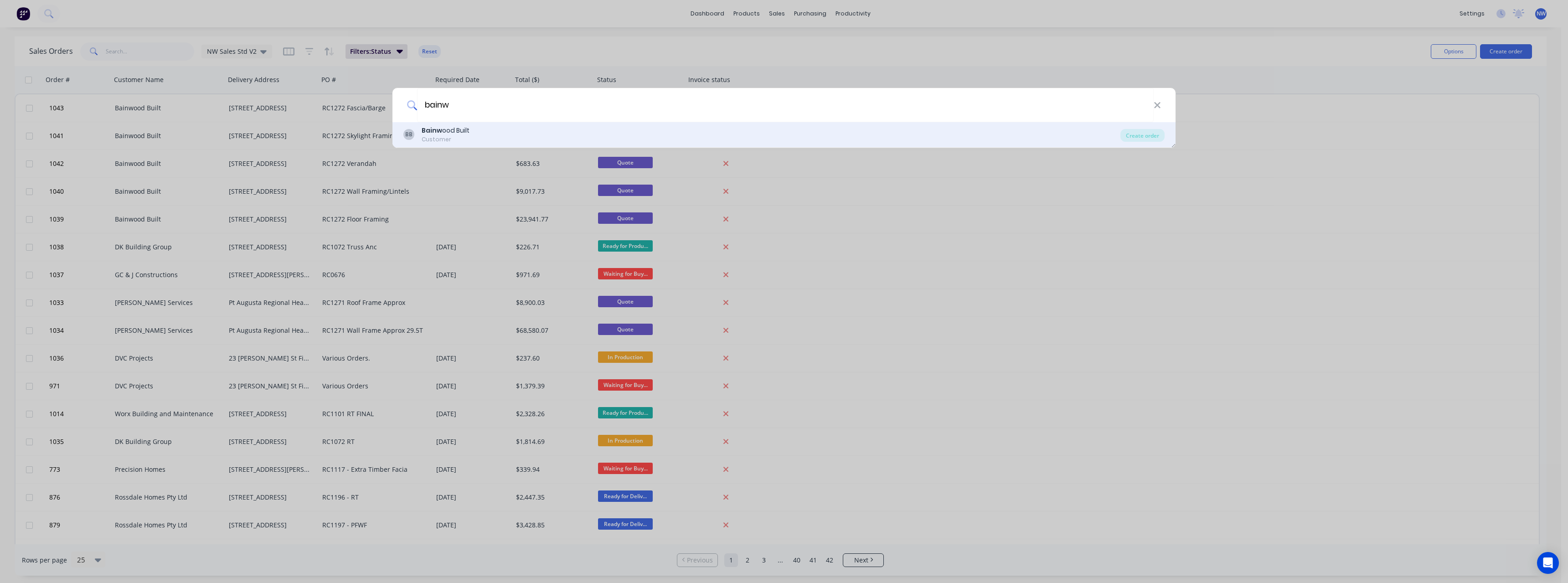
click at [471, 133] on div "BB Bainw ood Built Customer" at bounding box center [762, 134] width 717 height 18
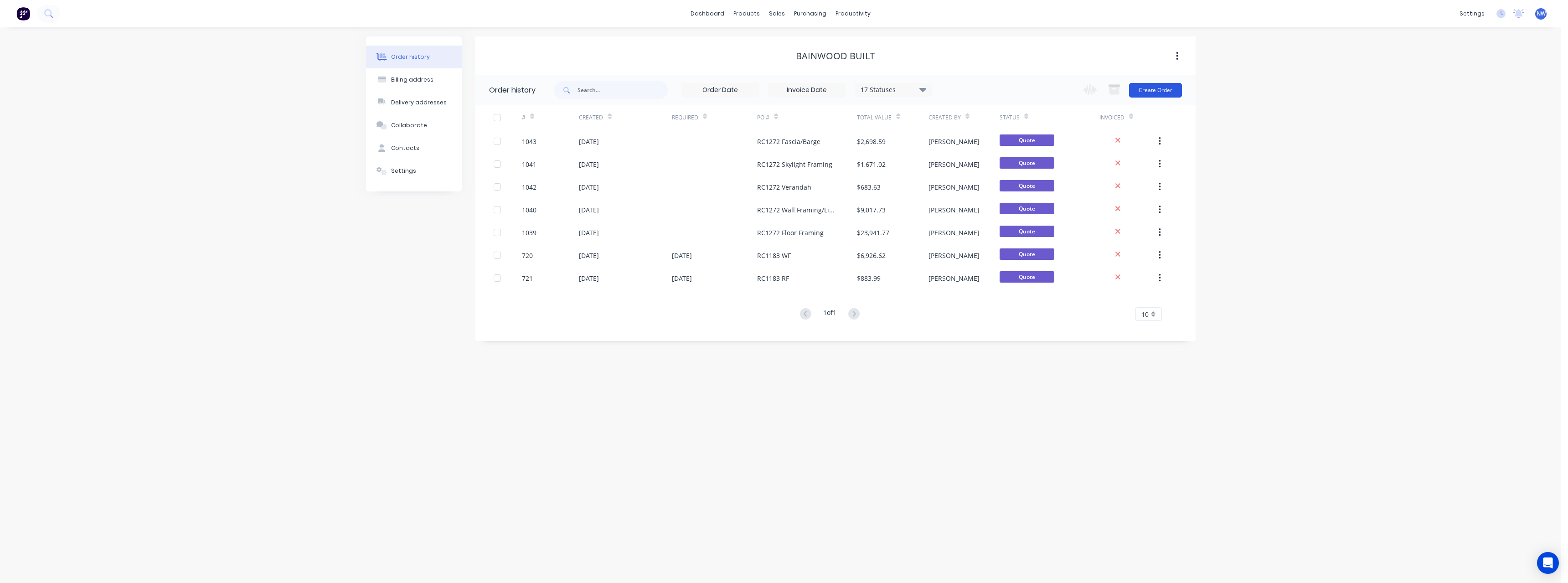
click at [1168, 92] on button "Create Order" at bounding box center [1155, 90] width 53 height 15
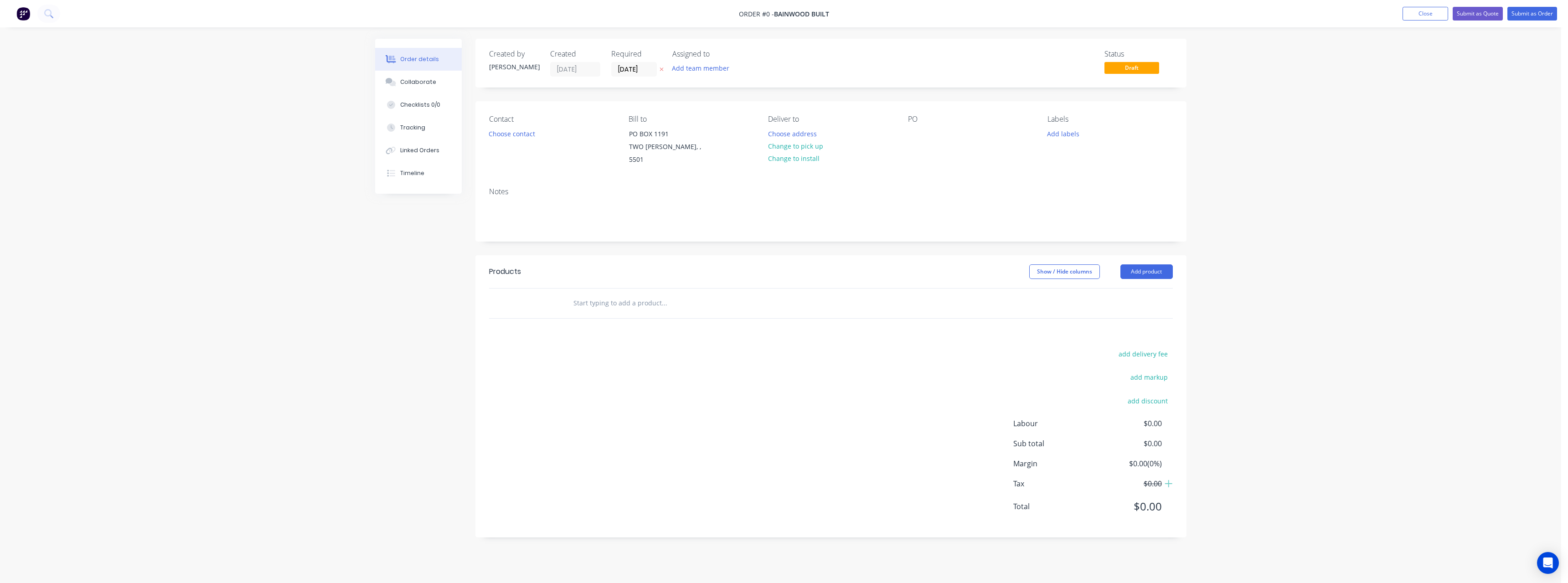
click at [659, 66] on button at bounding box center [661, 69] width 9 height 10
click at [787, 134] on button "Choose address" at bounding box center [792, 134] width 58 height 13
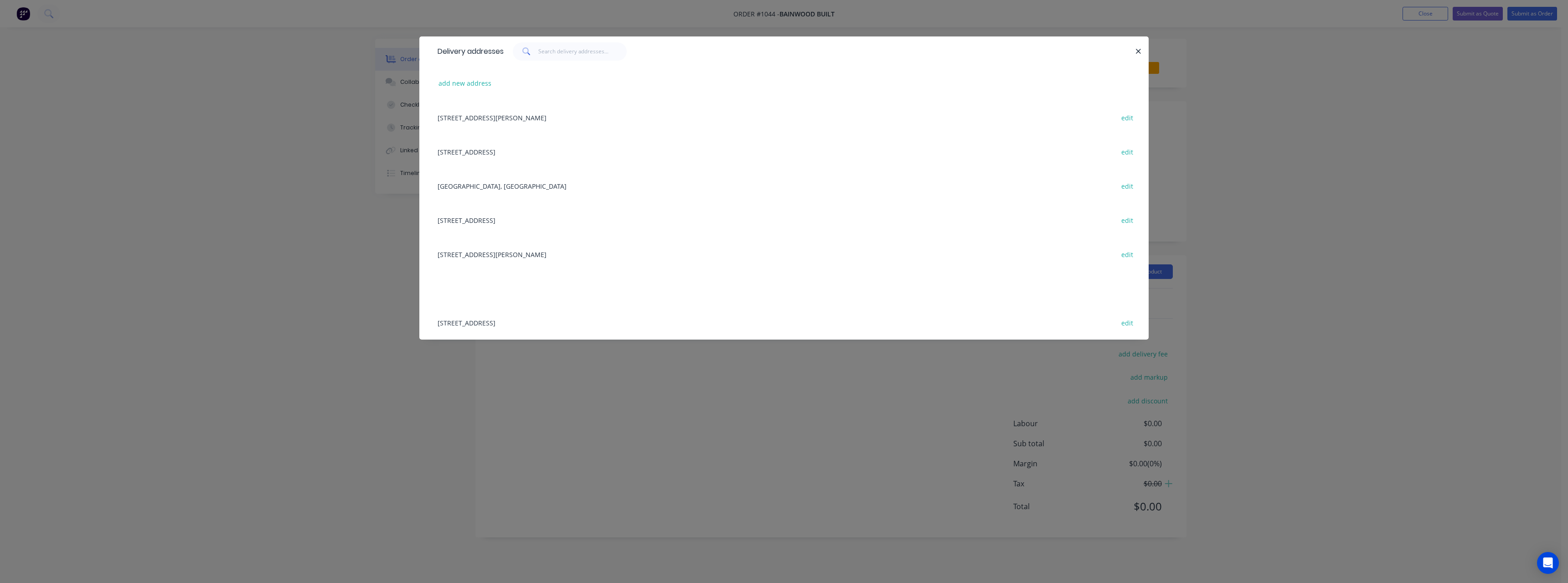
click at [501, 154] on div "[STREET_ADDRESS]" at bounding box center [784, 152] width 702 height 35
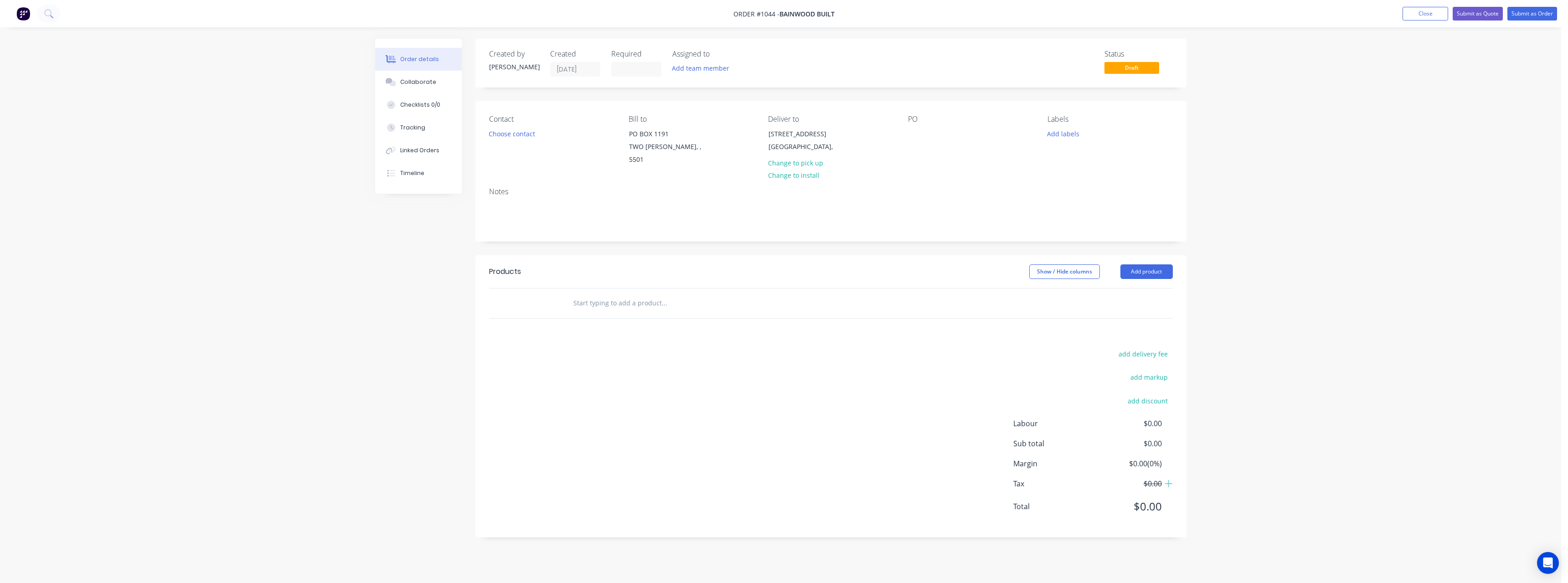
click at [923, 134] on div "PO" at bounding box center [970, 141] width 125 height 52
click at [918, 140] on div at bounding box center [915, 134] width 15 height 13
click at [624, 294] on input "text" at bounding box center [664, 302] width 182 height 18
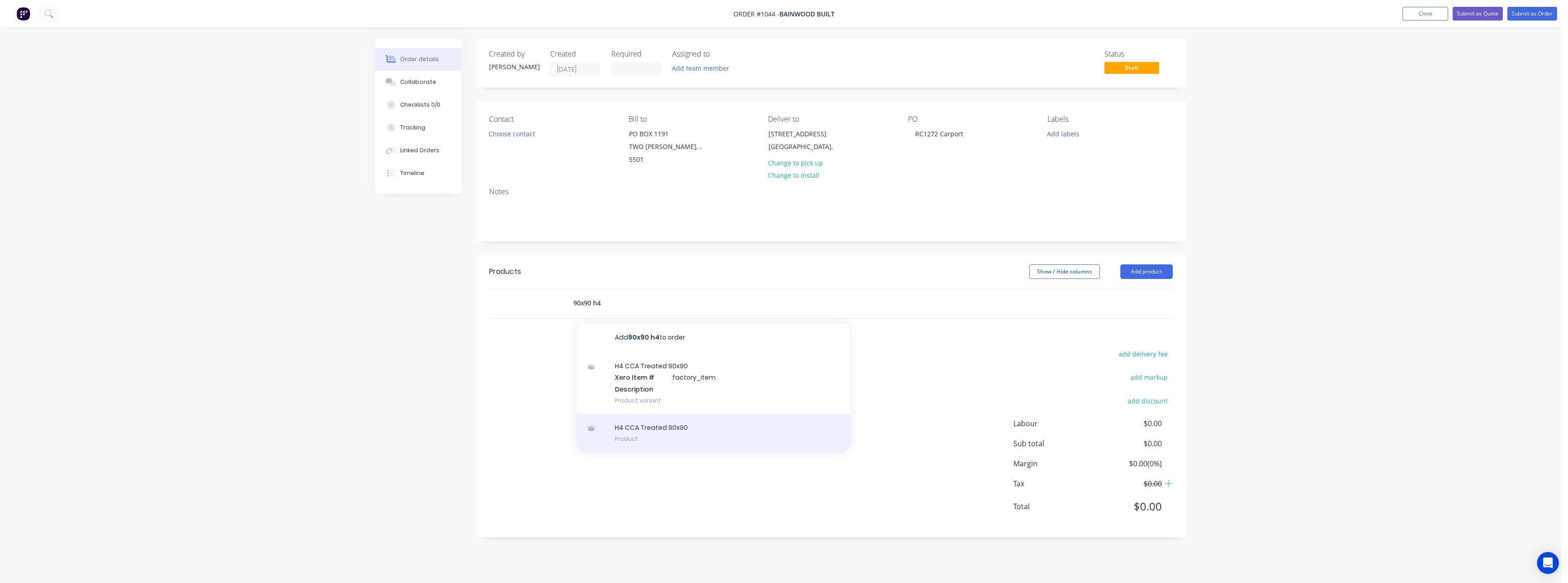
click at [654, 419] on div "H4 CCA Treated 90x90 Product" at bounding box center [713, 433] width 273 height 38
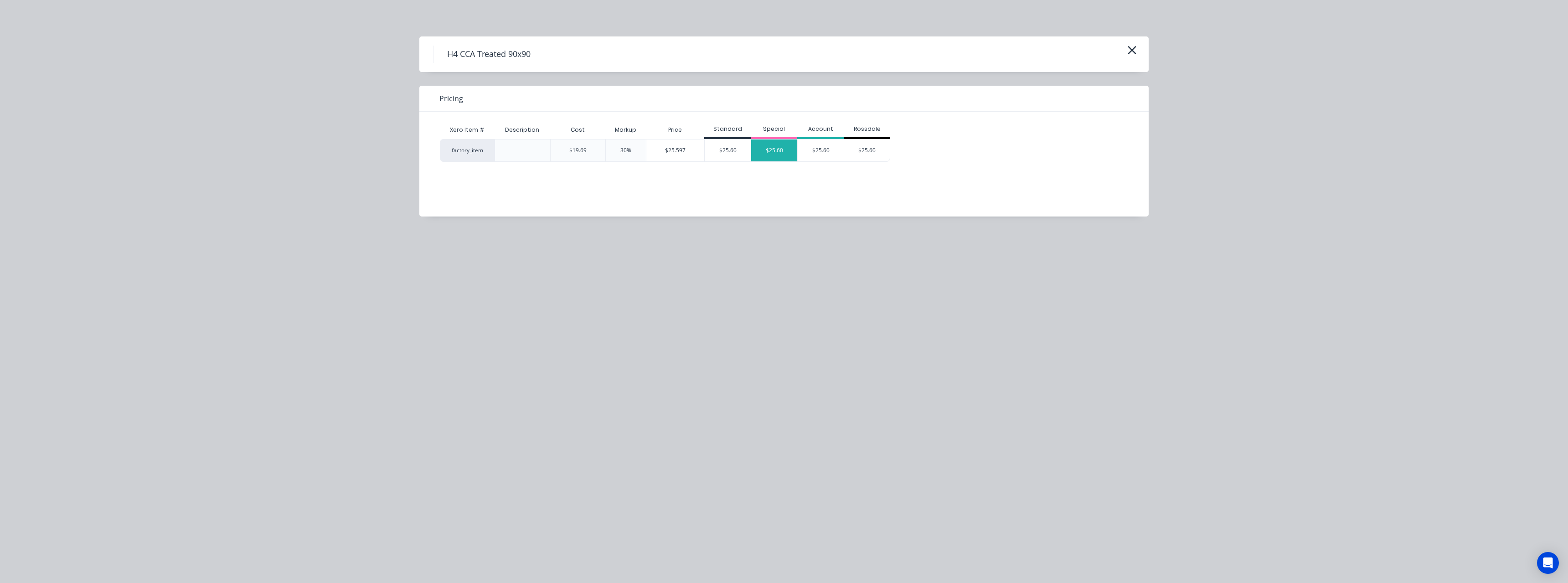
click at [763, 149] on div "$25.60" at bounding box center [774, 151] width 46 height 22
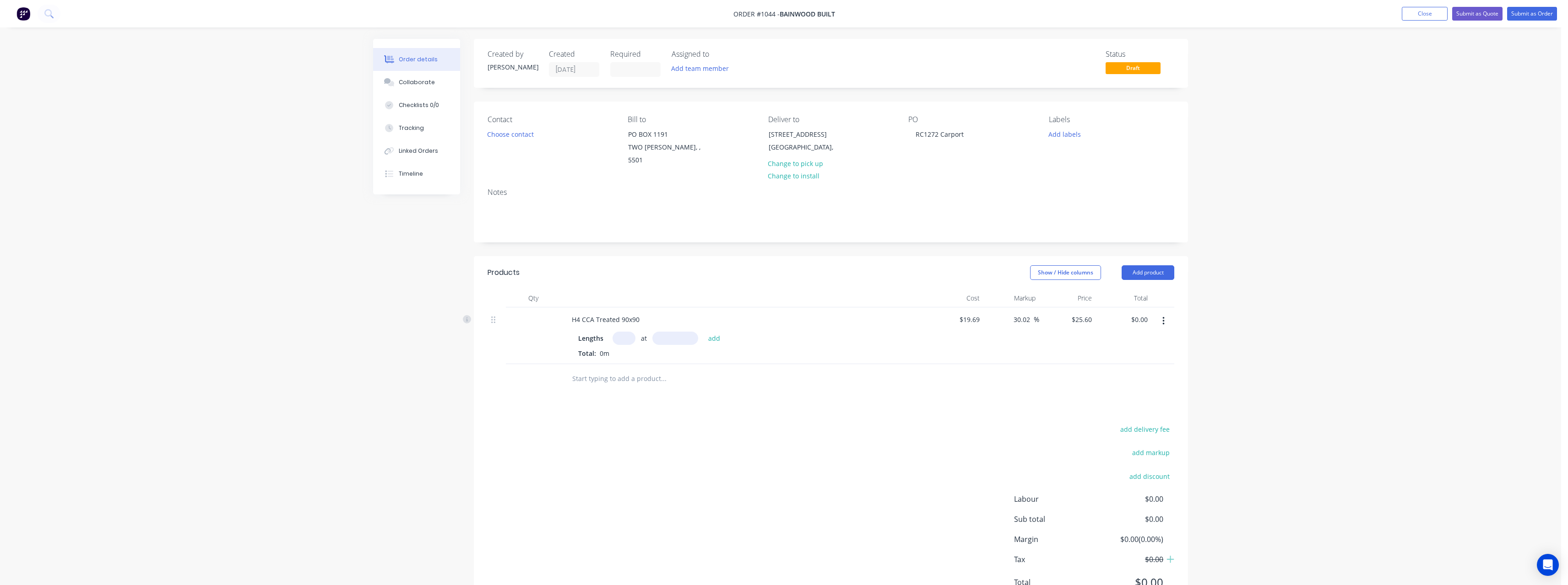
click at [624, 332] on input "text" at bounding box center [623, 338] width 23 height 13
click at [704, 332] on button "add" at bounding box center [714, 338] width 21 height 13
click at [641, 385] on input "text" at bounding box center [663, 393] width 183 height 18
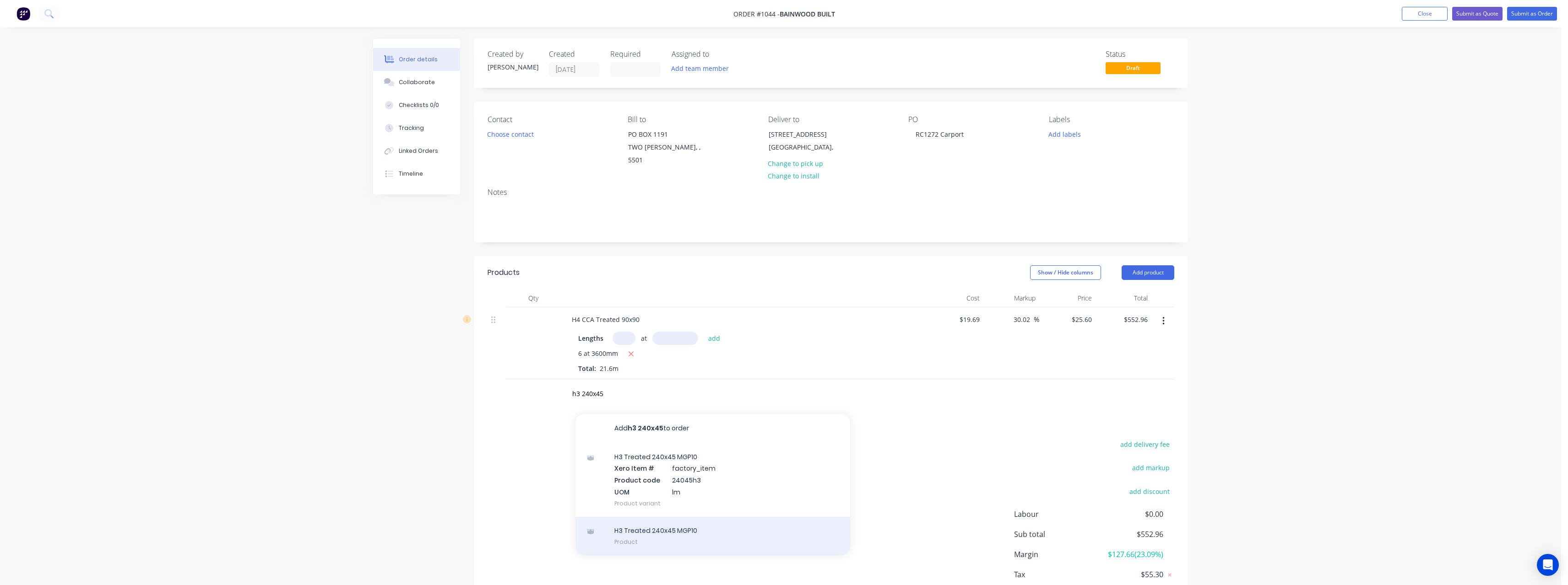
click at [690, 524] on div "H3 Treated 240x45 MGP10 Product" at bounding box center [712, 536] width 274 height 39
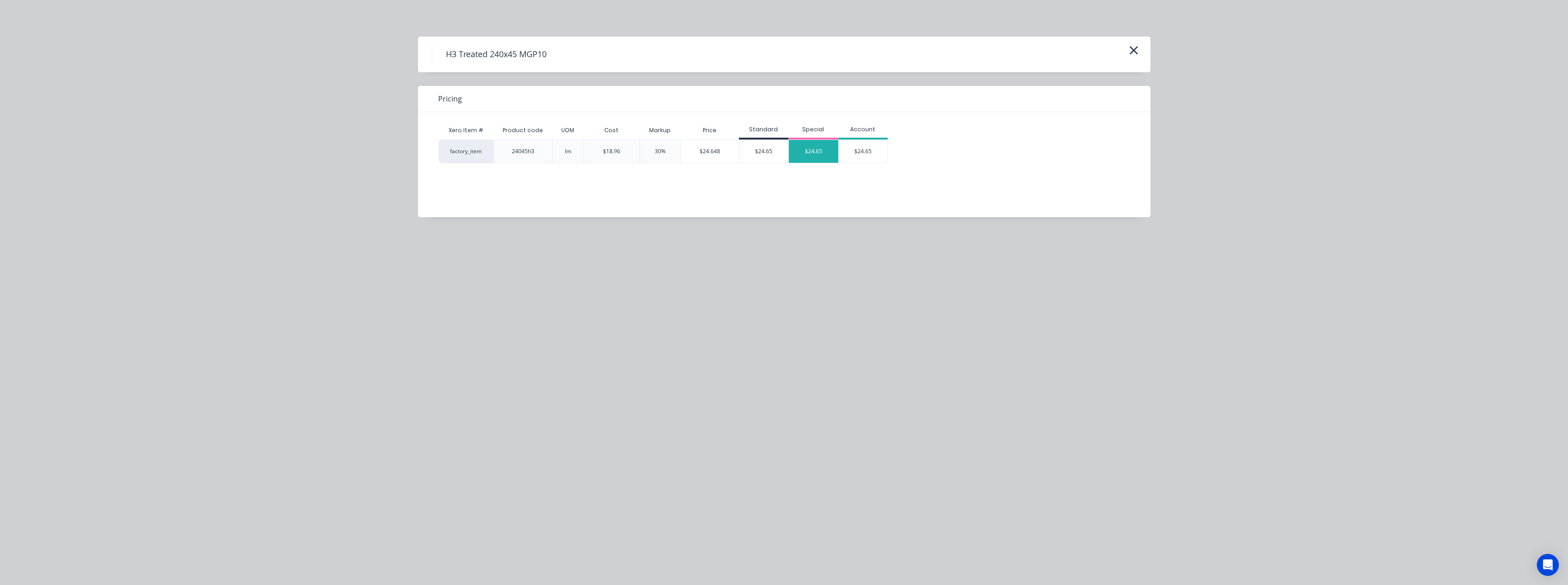
click at [816, 152] on div "$24.65" at bounding box center [813, 151] width 50 height 23
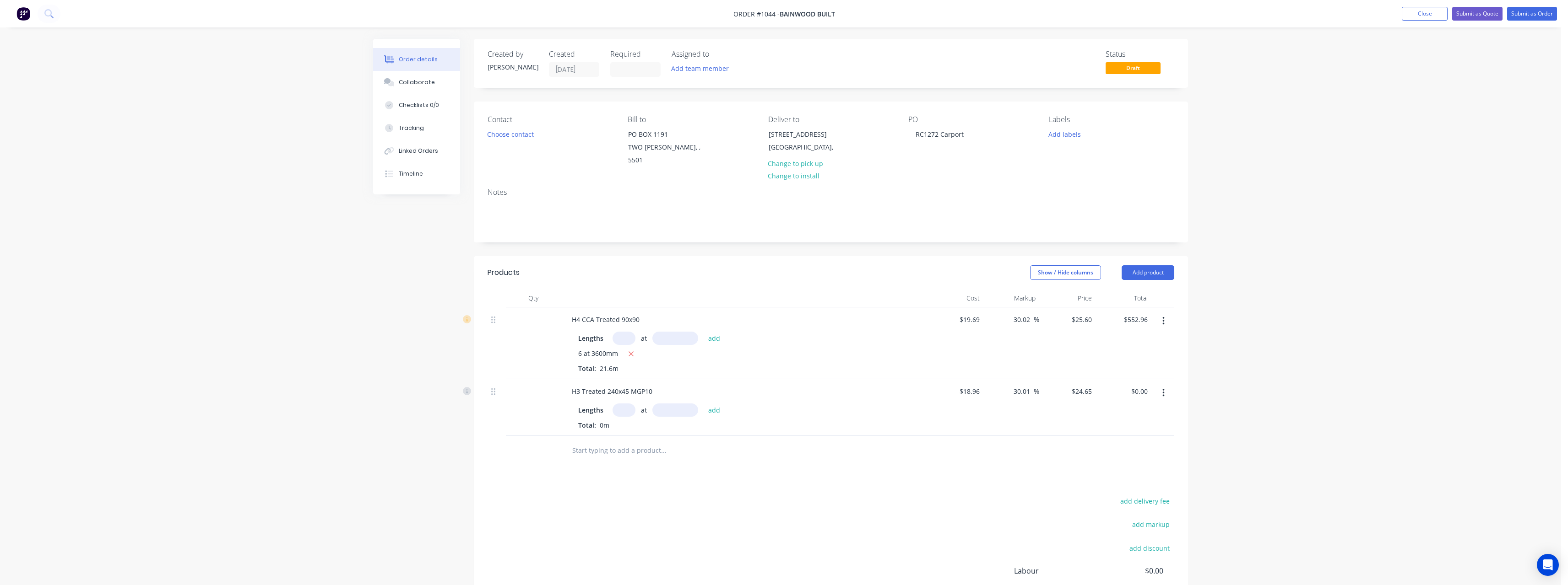
click at [627, 404] on input "text" at bounding box center [623, 410] width 23 height 13
click at [704, 404] on button "add" at bounding box center [714, 410] width 21 height 13
click at [621, 474] on input "text" at bounding box center [663, 480] width 183 height 18
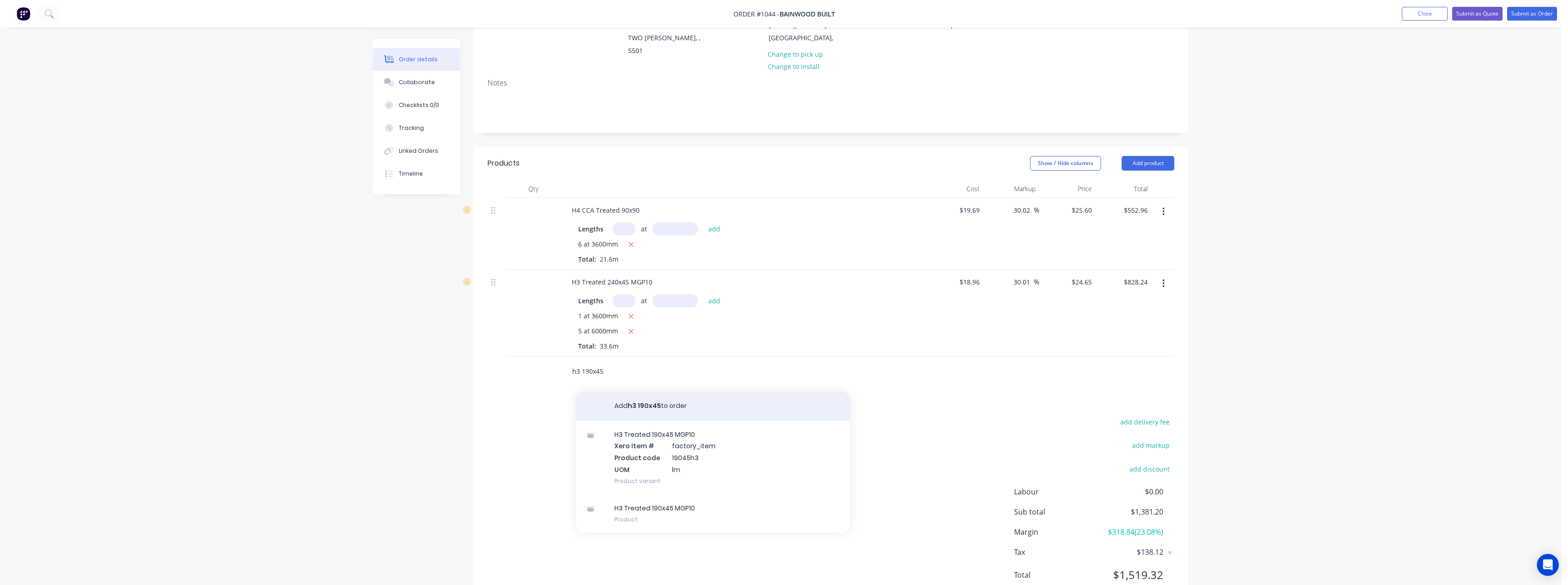
scroll to position [134, 0]
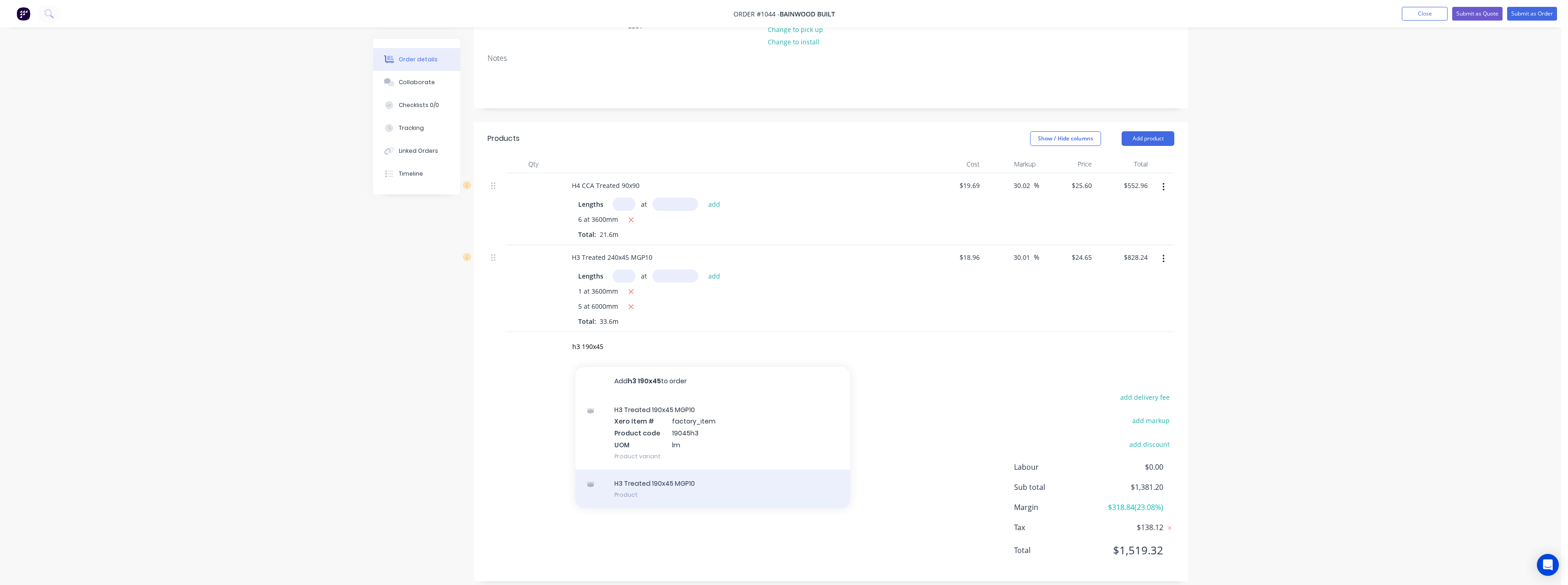
click at [680, 478] on div "H3 Treated 190x45 MGP10 Product" at bounding box center [712, 489] width 274 height 39
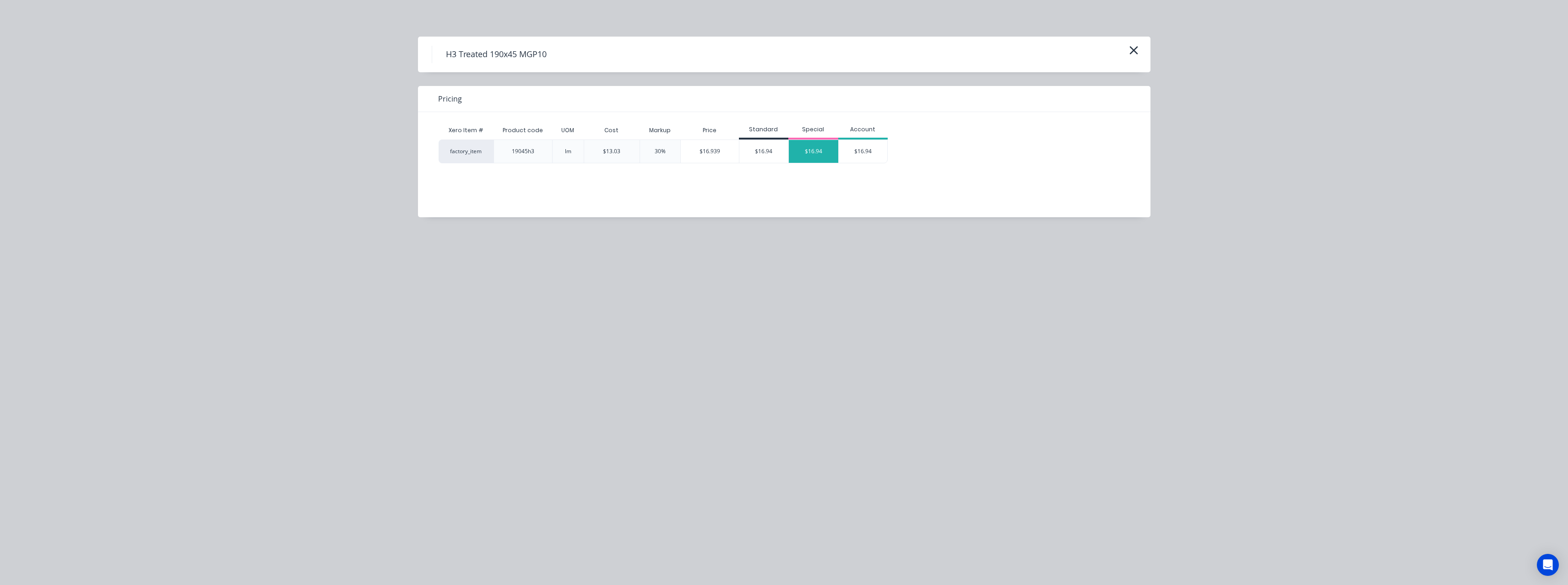
click at [807, 152] on div "$16.94" at bounding box center [813, 151] width 50 height 23
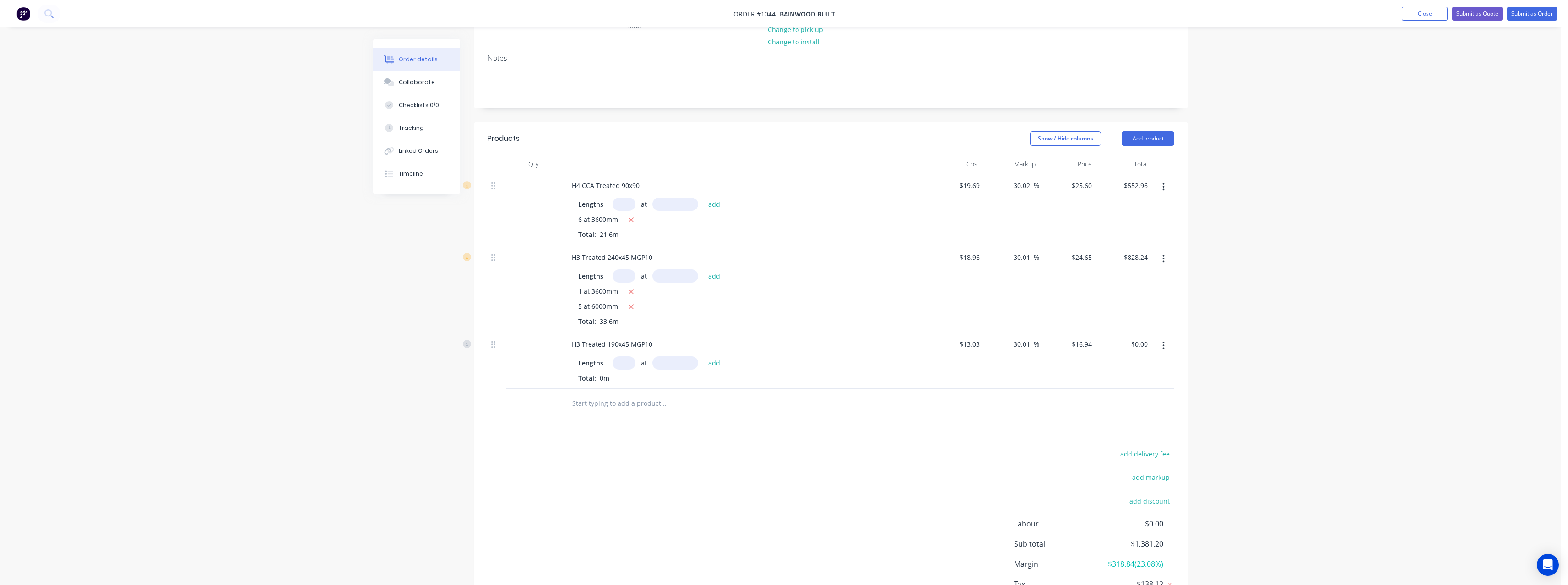
click at [626, 356] on input "text" at bounding box center [623, 363] width 23 height 13
click at [704, 356] on button "add" at bounding box center [714, 363] width 21 height 13
click at [619, 409] on input "text" at bounding box center [663, 418] width 183 height 18
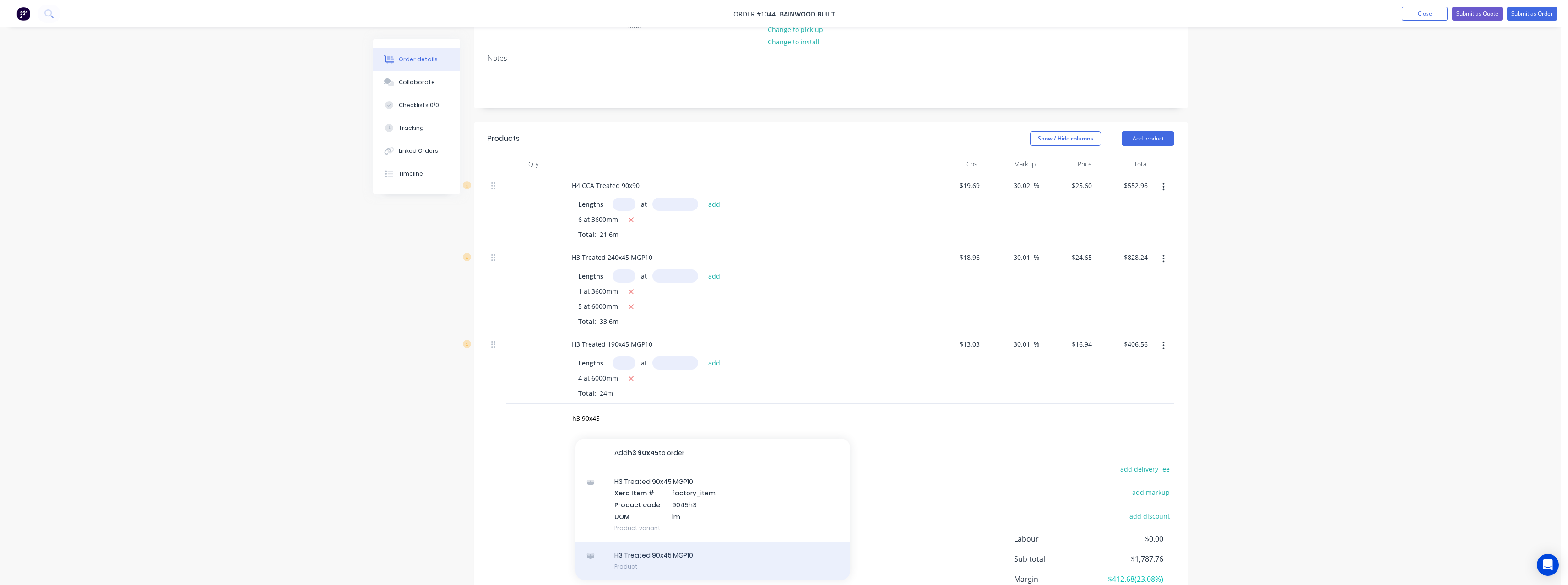
click at [667, 553] on div "H3 Treated 90x45 MGP10 Product" at bounding box center [712, 561] width 274 height 39
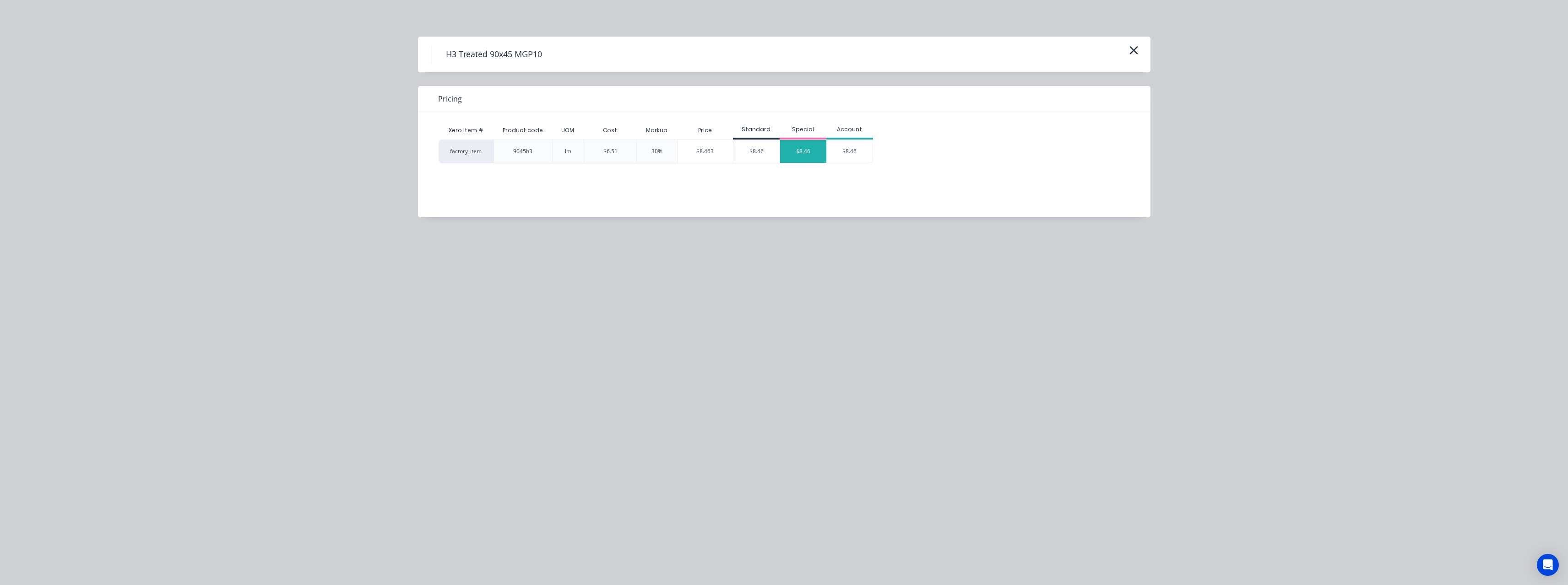
click at [798, 150] on div "$8.46" at bounding box center [803, 151] width 47 height 23
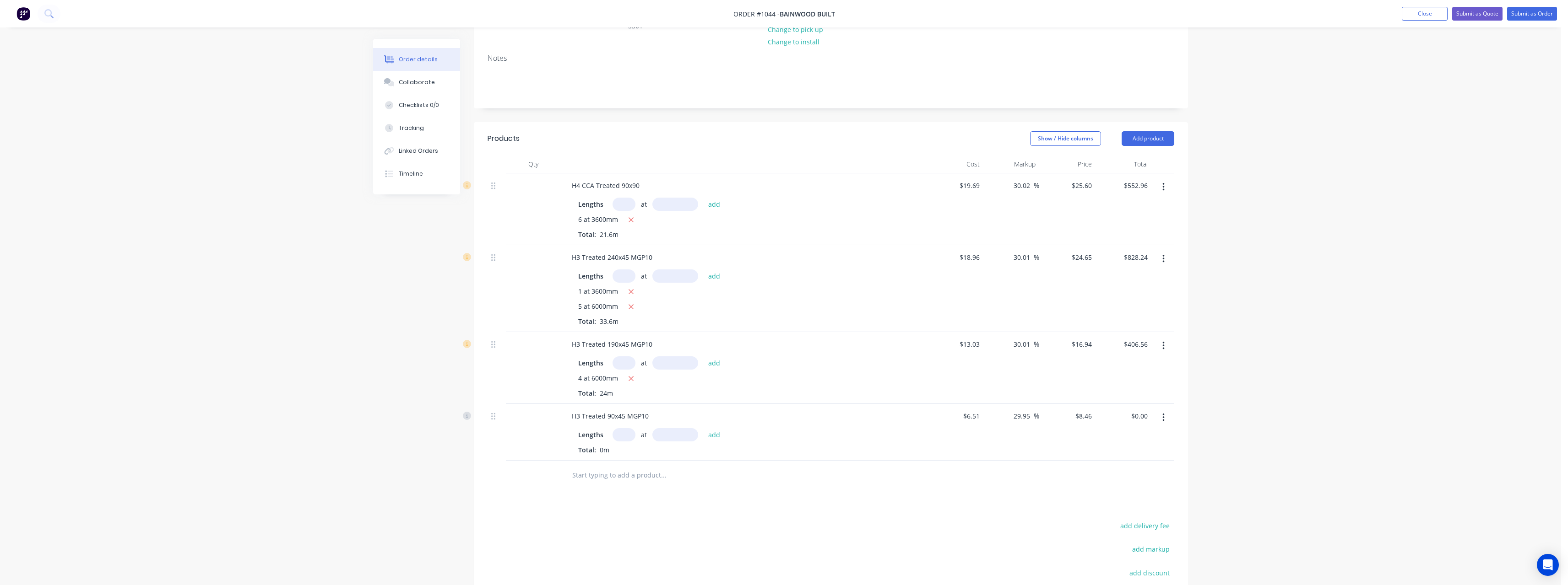
click at [630, 428] on input "text" at bounding box center [623, 434] width 23 height 13
click at [704, 428] on button "add" at bounding box center [714, 434] width 21 height 13
click at [619, 481] on input "text" at bounding box center [663, 490] width 183 height 18
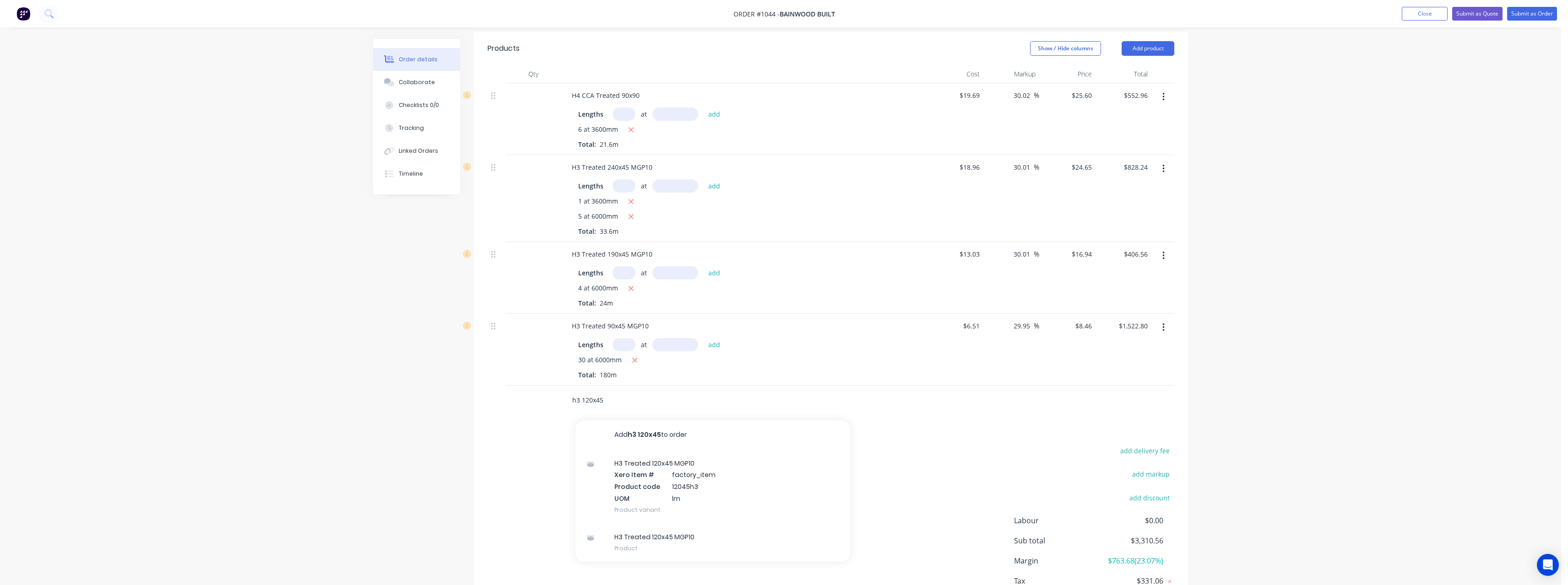
scroll to position [225, 0]
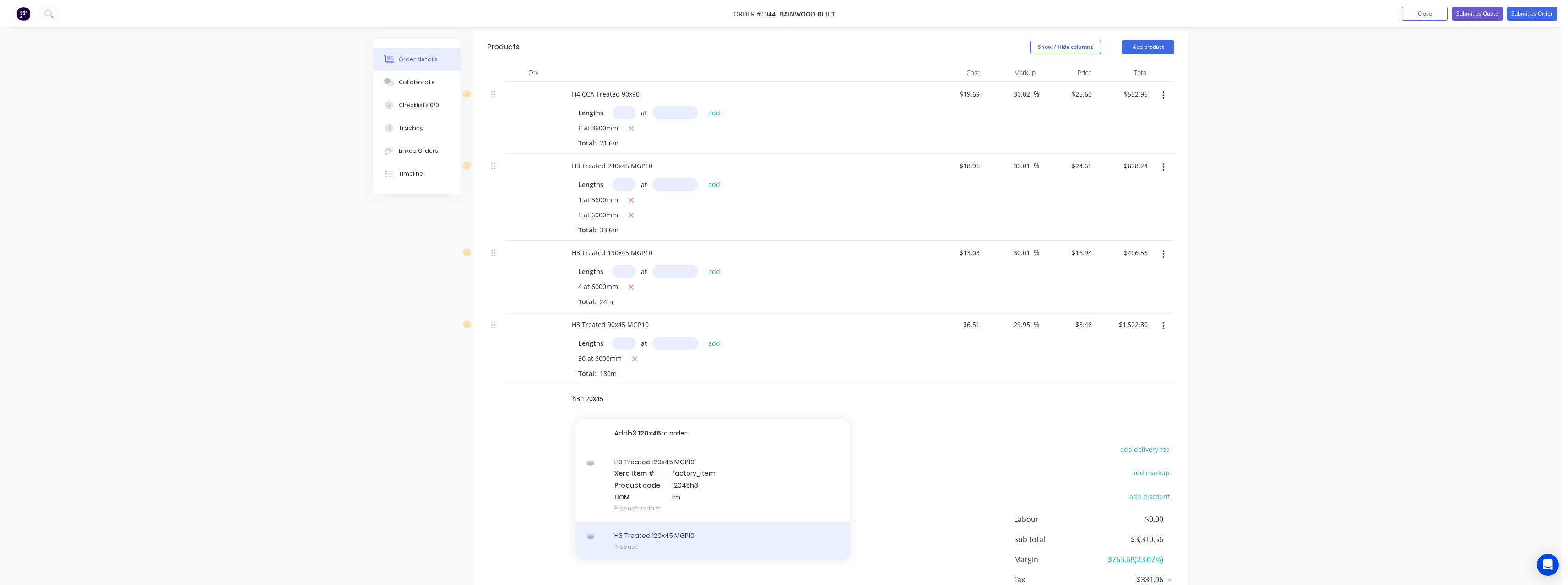
click at [674, 523] on div "H3 Treated 120x45 MGP10 Product" at bounding box center [712, 541] width 274 height 39
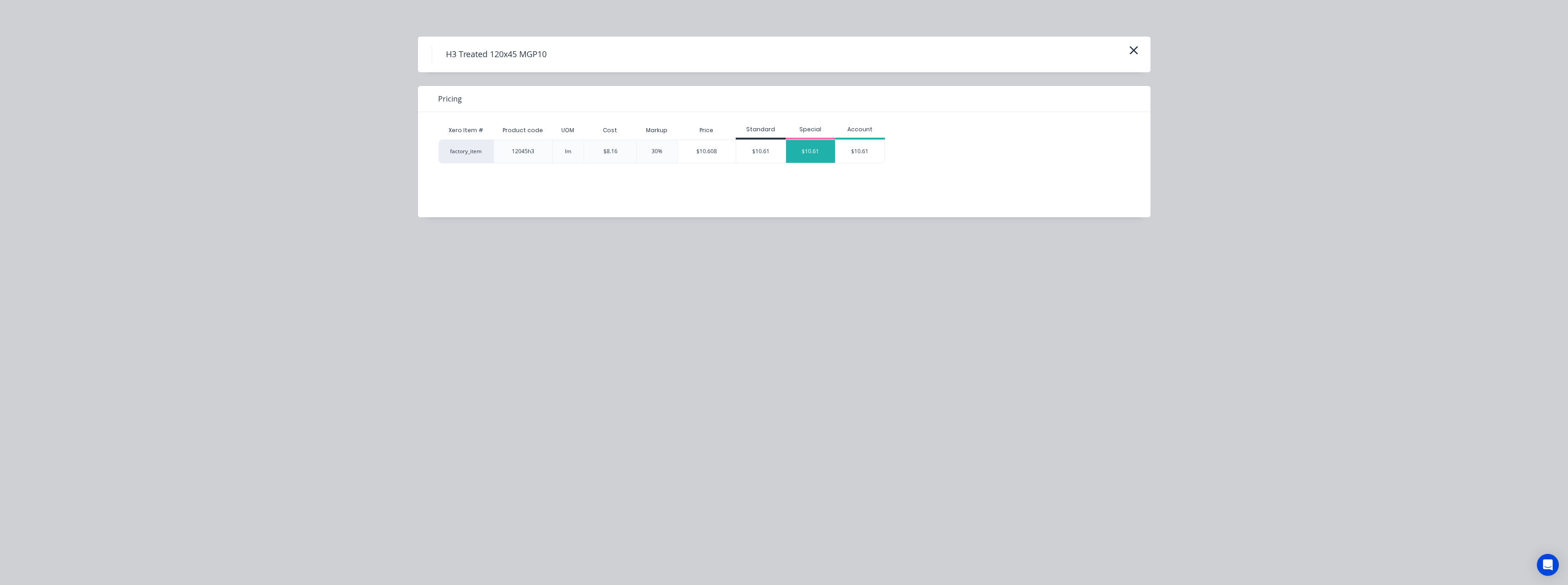
click at [802, 148] on div "$10.61" at bounding box center [810, 151] width 50 height 23
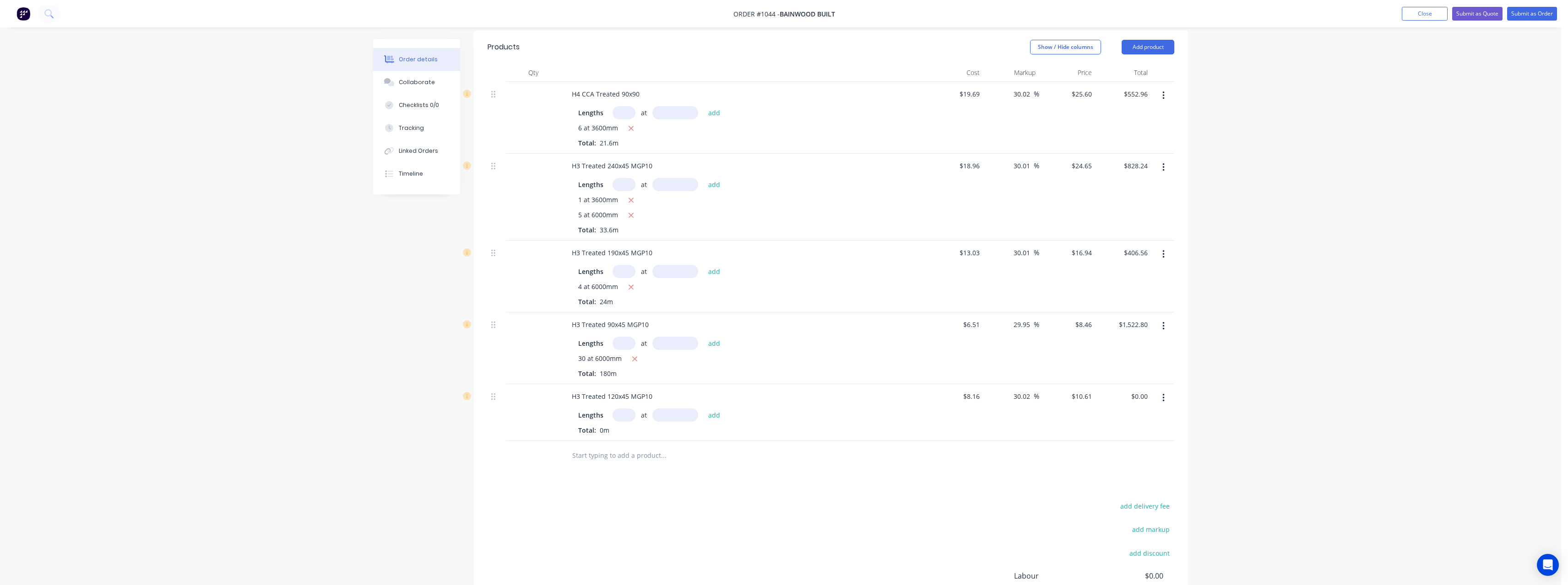
click at [625, 408] on input "text" at bounding box center [623, 415] width 23 height 13
click at [704, 408] on button "add" at bounding box center [714, 415] width 21 height 13
click at [610, 477] on input "text" at bounding box center [663, 486] width 183 height 18
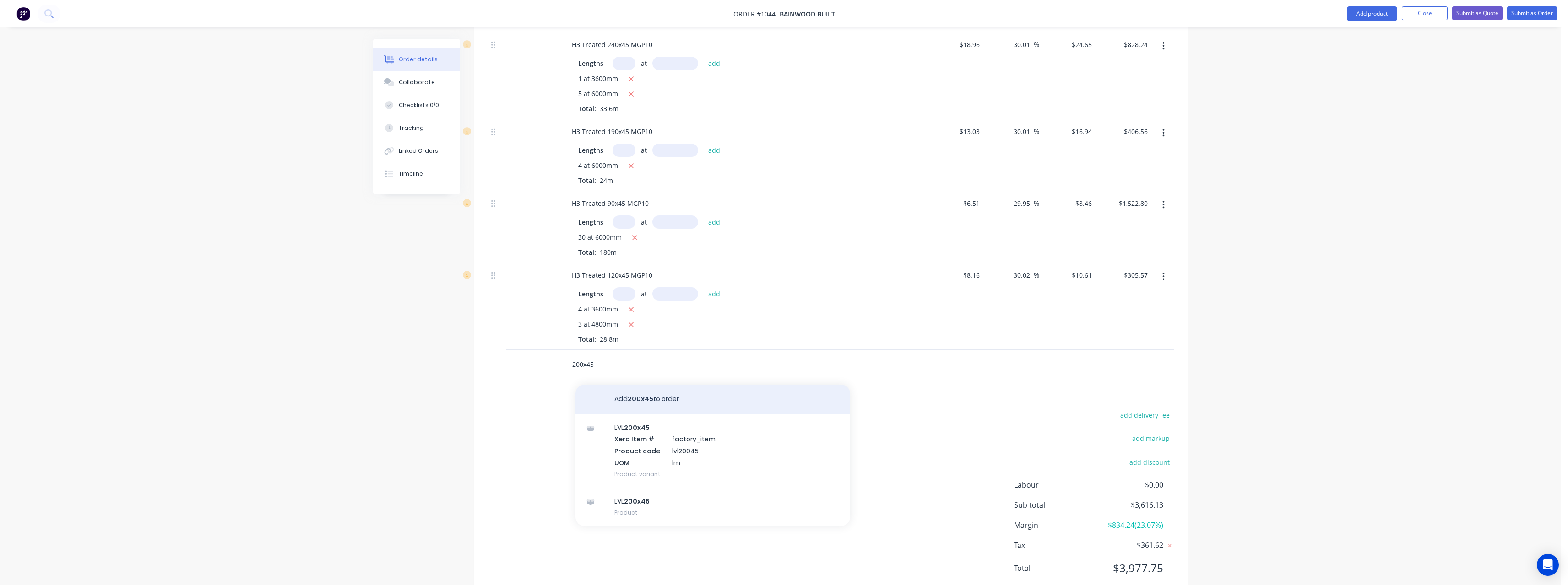
scroll to position [365, 0]
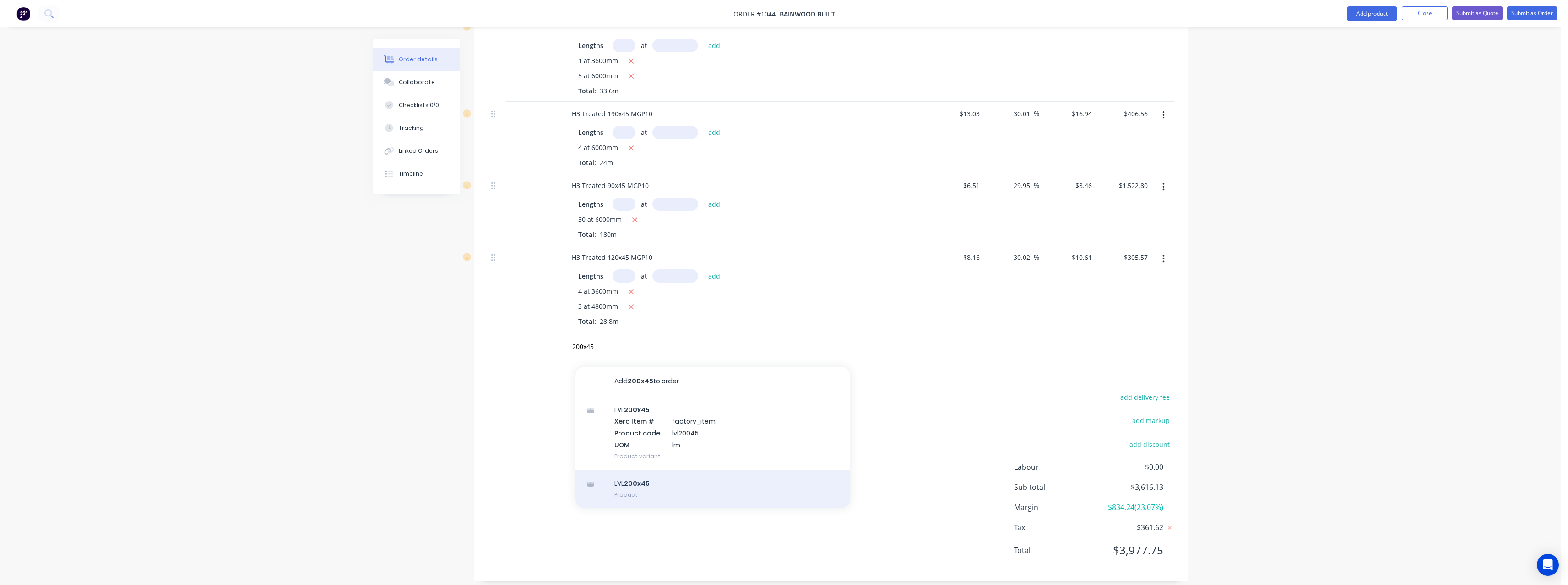
click at [675, 470] on div "LVL 200x45 Product" at bounding box center [712, 489] width 274 height 39
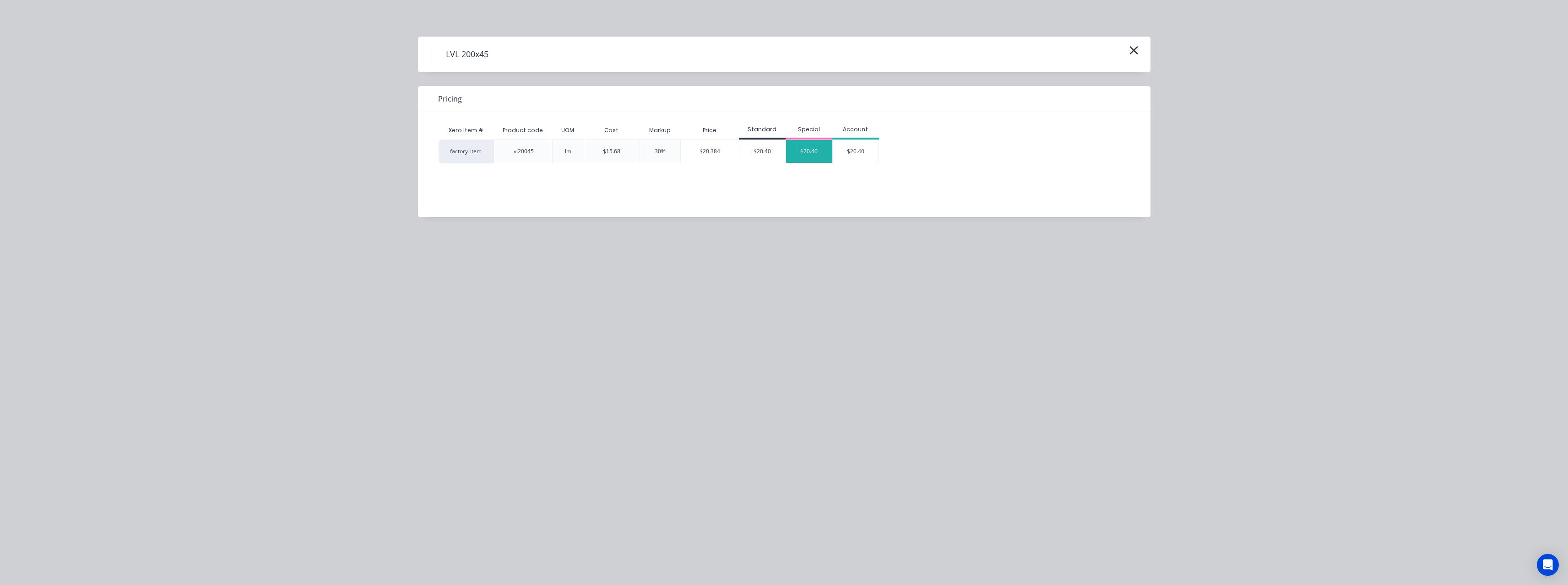
click at [817, 143] on div "$20.40" at bounding box center [808, 151] width 47 height 23
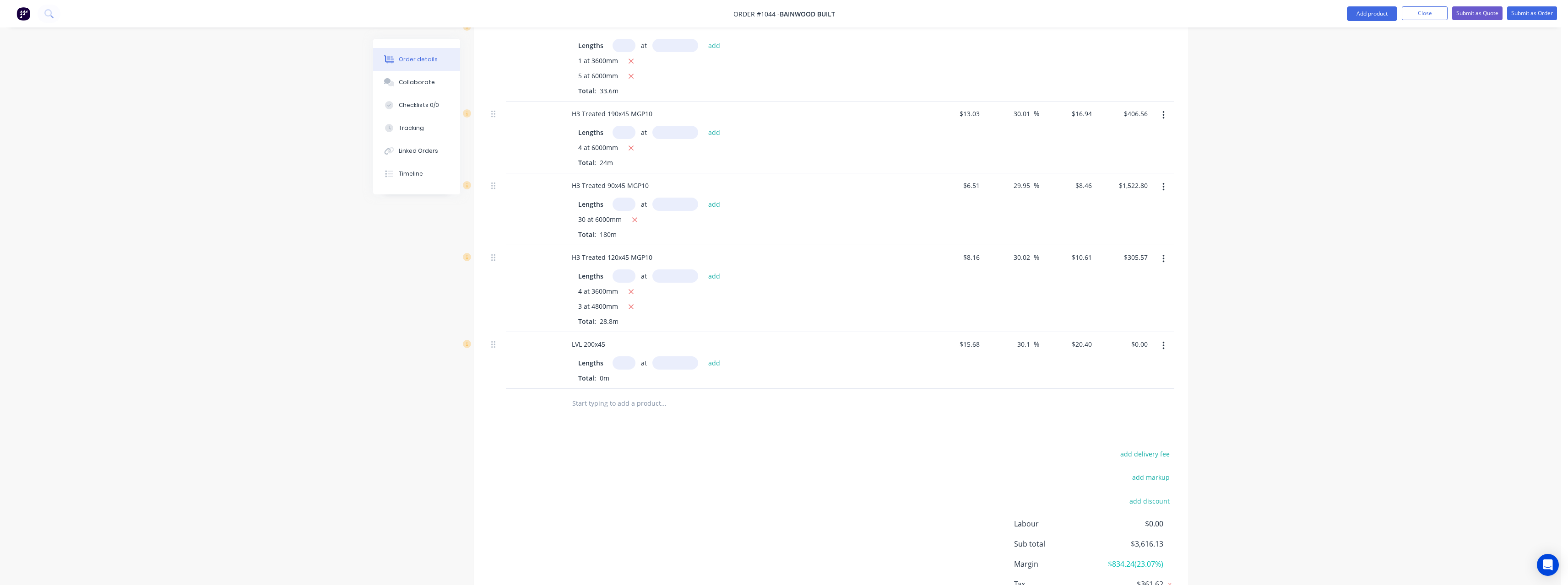
click at [629, 356] on input "text" at bounding box center [623, 363] width 23 height 13
click at [704, 356] on button "add" at bounding box center [714, 363] width 21 height 13
click at [622, 404] on div at bounding box center [726, 419] width 330 height 30
click at [622, 409] on input "text" at bounding box center [663, 418] width 183 height 18
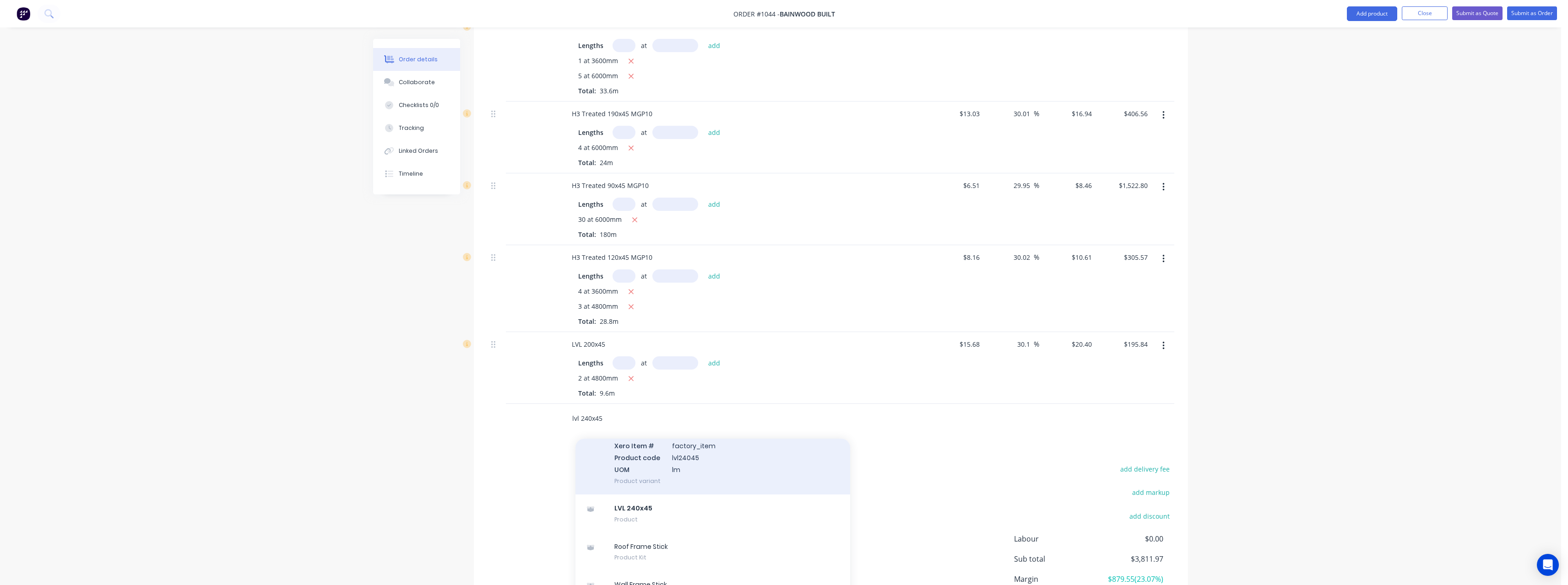
scroll to position [49, 0]
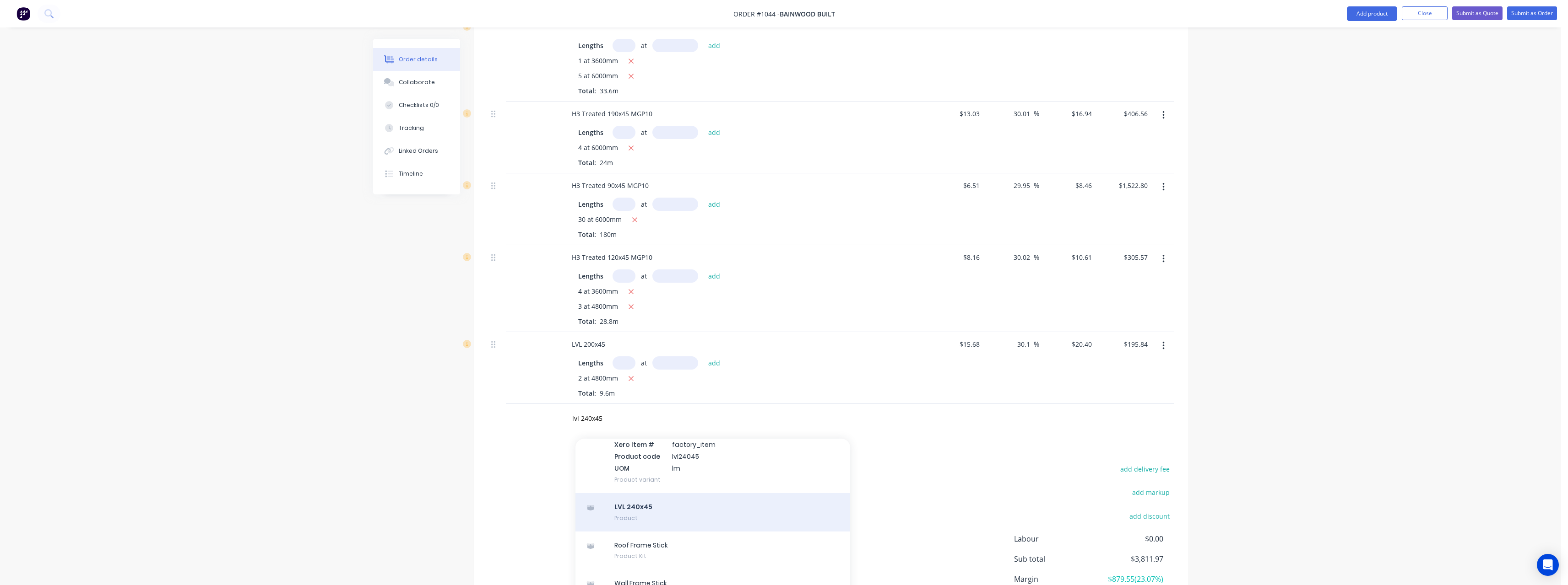
click at [656, 500] on div "LVL 240x45 Product" at bounding box center [712, 512] width 274 height 39
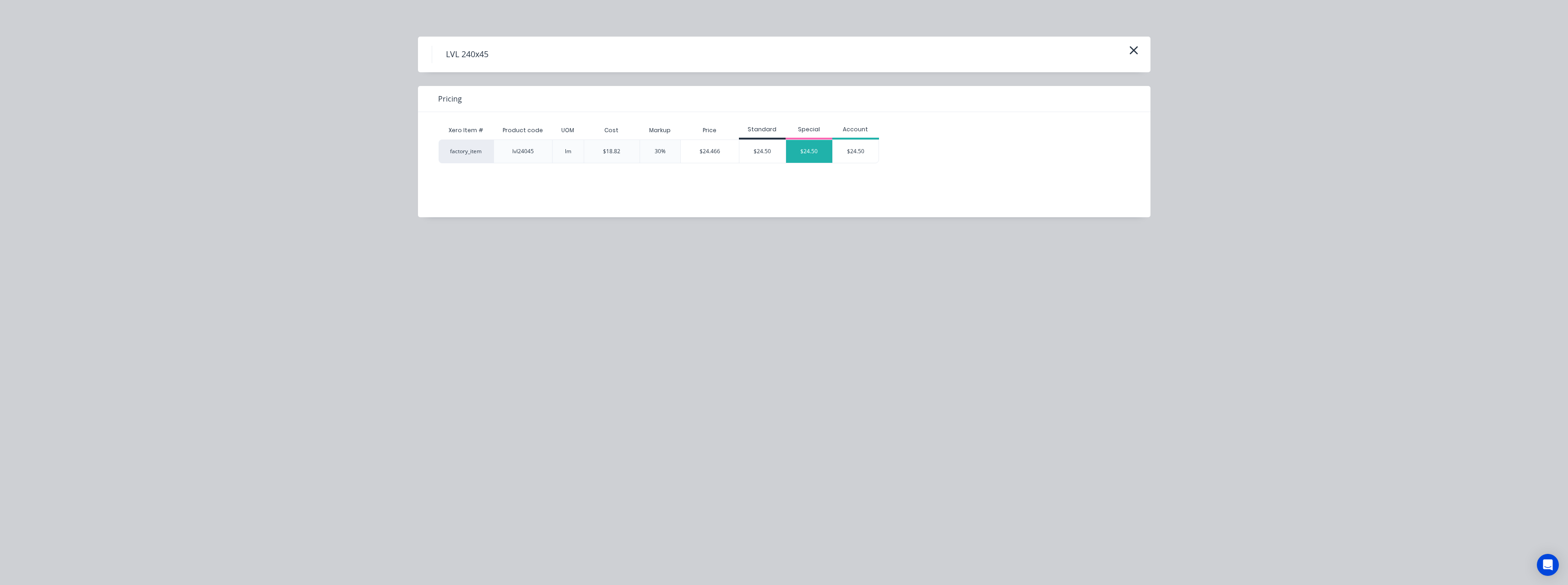
click at [806, 150] on div "$24.50" at bounding box center [808, 151] width 47 height 23
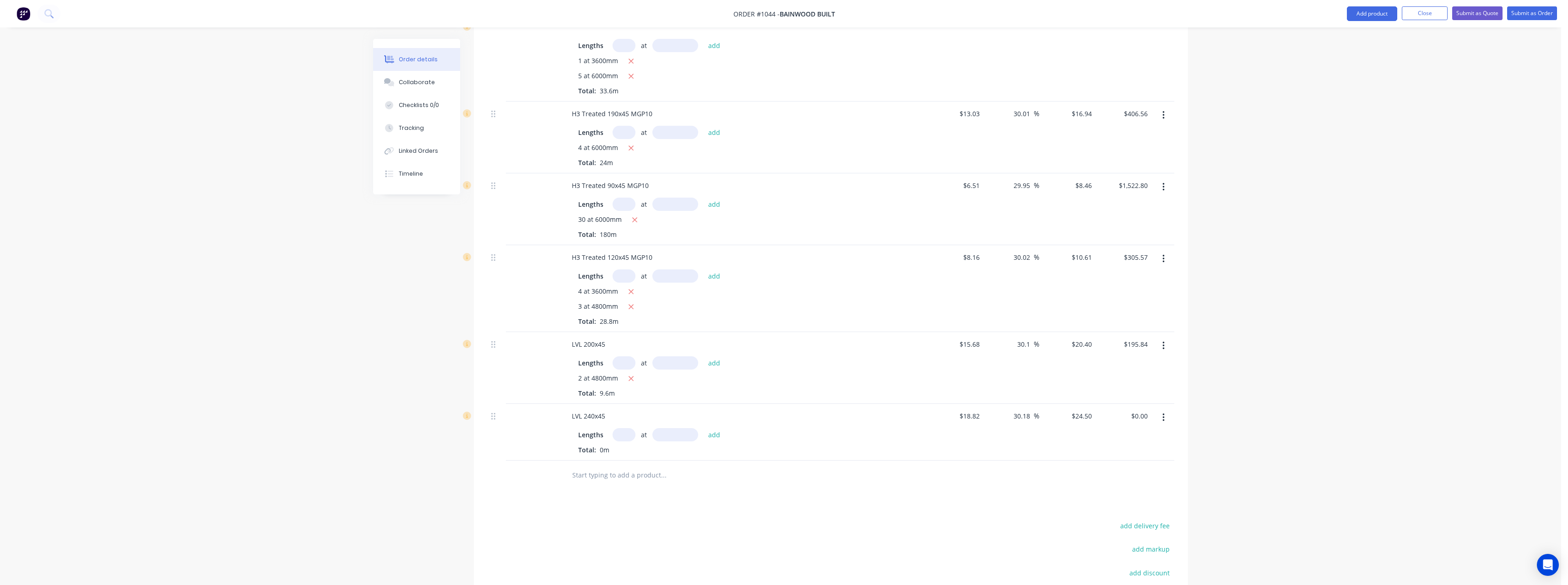
click at [621, 428] on input "text" at bounding box center [623, 434] width 23 height 13
click at [704, 428] on button "add" at bounding box center [714, 434] width 21 height 13
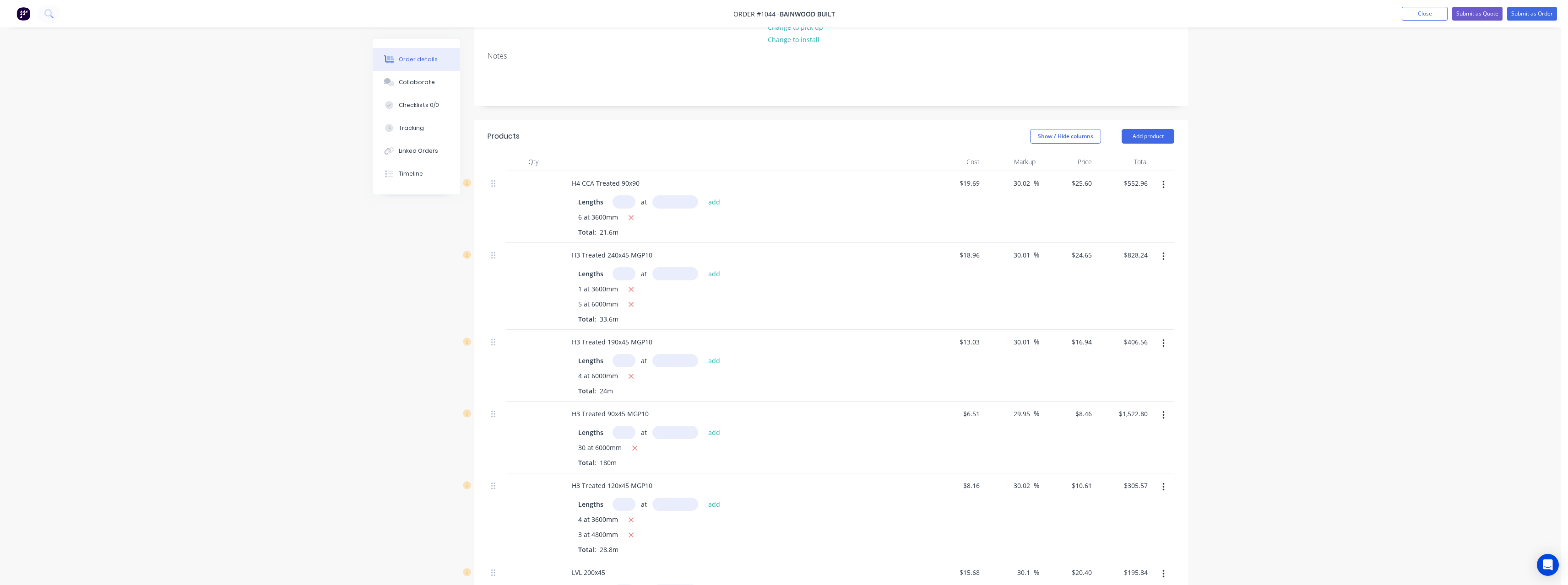
scroll to position [136, 0]
drag, startPoint x: 1031, startPoint y: 174, endPoint x: 995, endPoint y: 175, distance: 36.0
click at [995, 175] on div "30.02 30.02 %" at bounding box center [1011, 207] width 56 height 72
drag, startPoint x: 1010, startPoint y: 246, endPoint x: 1014, endPoint y: 250, distance: 5.7
click at [1010, 249] on div "30.01 30.01 %" at bounding box center [1024, 255] width 30 height 13
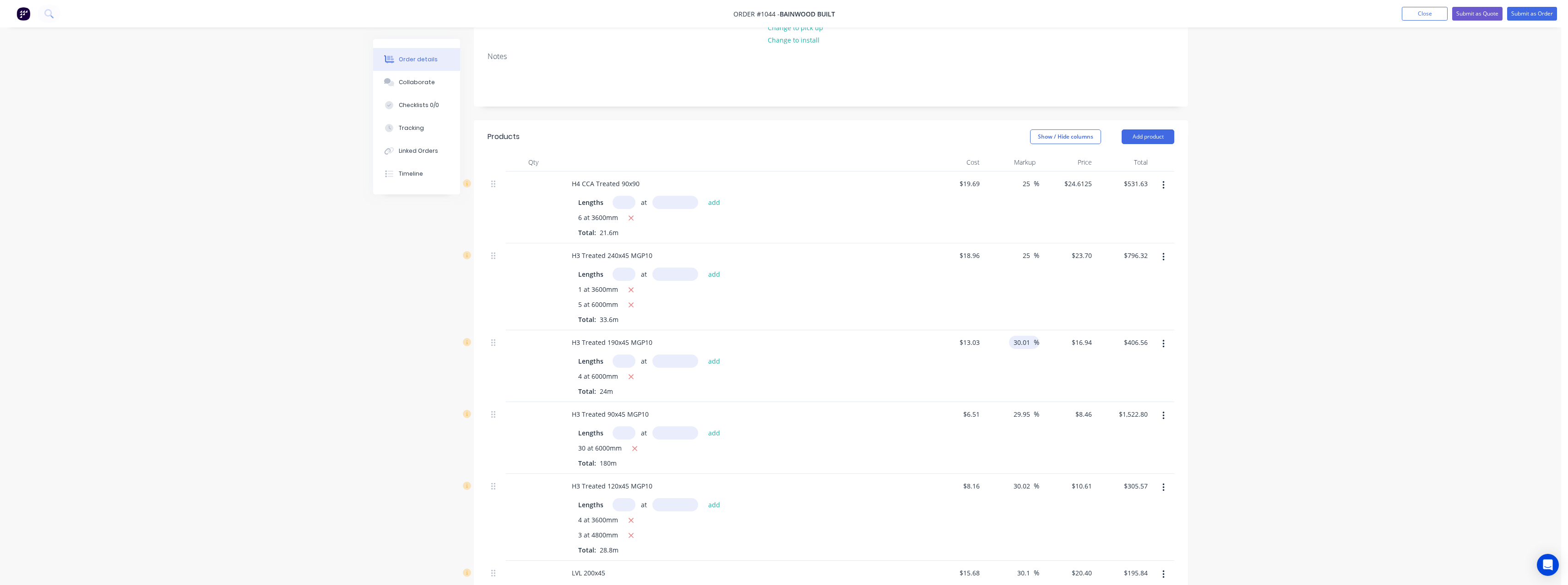
drag, startPoint x: 1030, startPoint y: 331, endPoint x: 1014, endPoint y: 337, distance: 17.1
click at [1007, 333] on div "30.01 30.01 %" at bounding box center [1011, 366] width 56 height 72
drag, startPoint x: 1030, startPoint y: 405, endPoint x: 1011, endPoint y: 412, distance: 20.2
click at [1002, 408] on div "29.95 29.95 %" at bounding box center [1011, 438] width 56 height 72
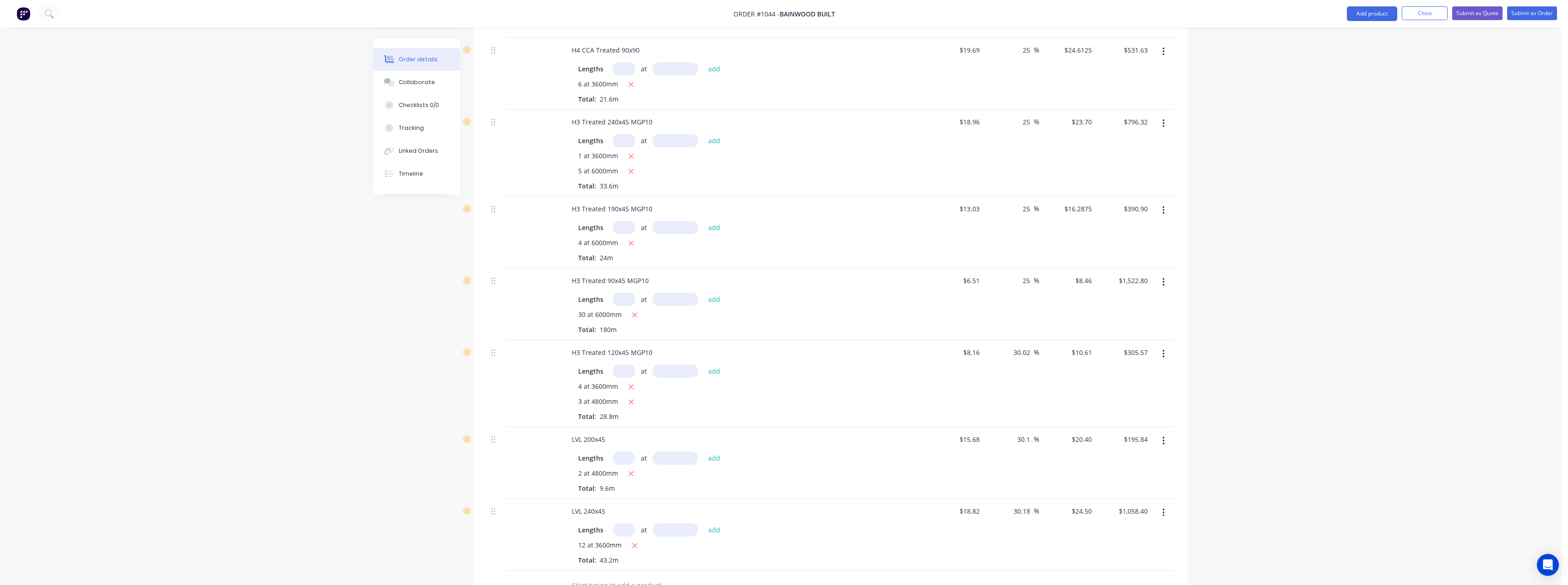
scroll to position [273, 0]
drag, startPoint x: 1032, startPoint y: 338, endPoint x: 1003, endPoint y: 345, distance: 29.8
click at [1001, 341] on div "30.02 30.02 %" at bounding box center [1011, 380] width 56 height 87
drag, startPoint x: 1031, startPoint y: 426, endPoint x: 1010, endPoint y: 429, distance: 21.2
click at [1010, 429] on div "30.1 30.1 %" at bounding box center [1011, 459] width 56 height 72
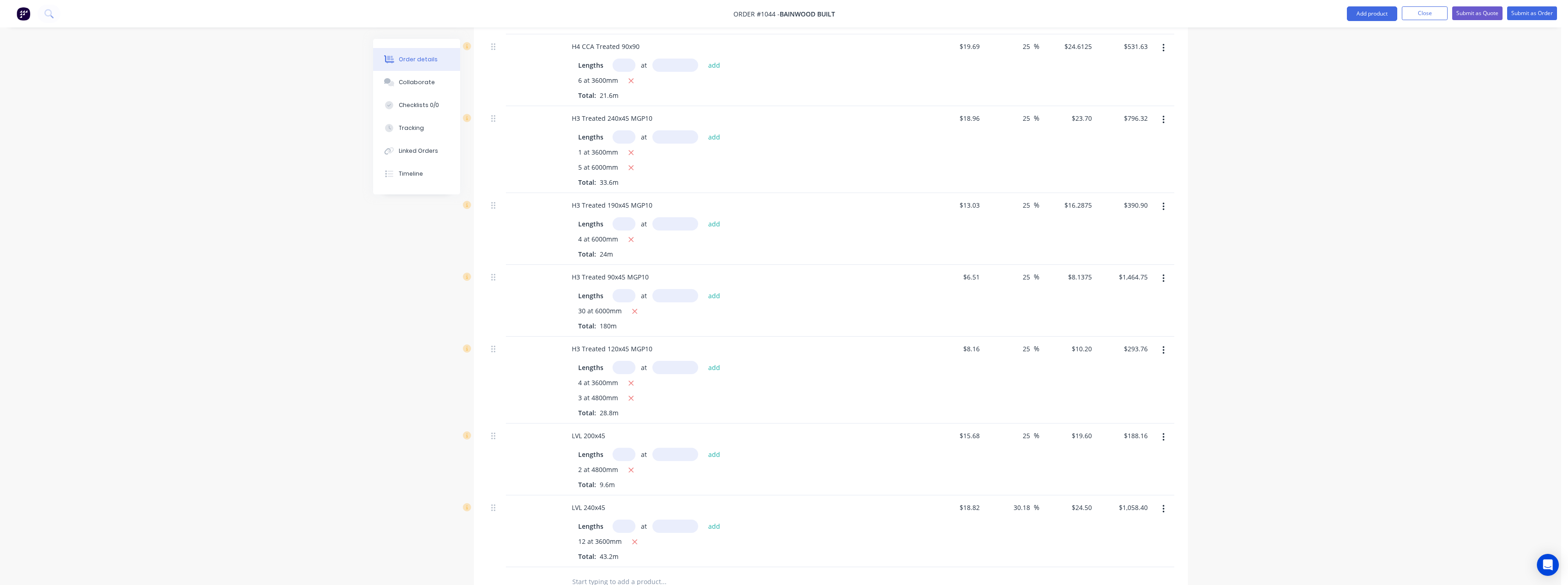
drag, startPoint x: 1030, startPoint y: 495, endPoint x: 1007, endPoint y: 495, distance: 23.0
click at [1007, 495] on div "30.18 30.18 %" at bounding box center [1011, 531] width 56 height 72
drag, startPoint x: 1027, startPoint y: 425, endPoint x: 1010, endPoint y: 426, distance: 17.0
click at [1010, 426] on div "25 25 %" at bounding box center [1011, 459] width 56 height 72
click at [1015, 495] on div "20 20 %" at bounding box center [1011, 531] width 56 height 72
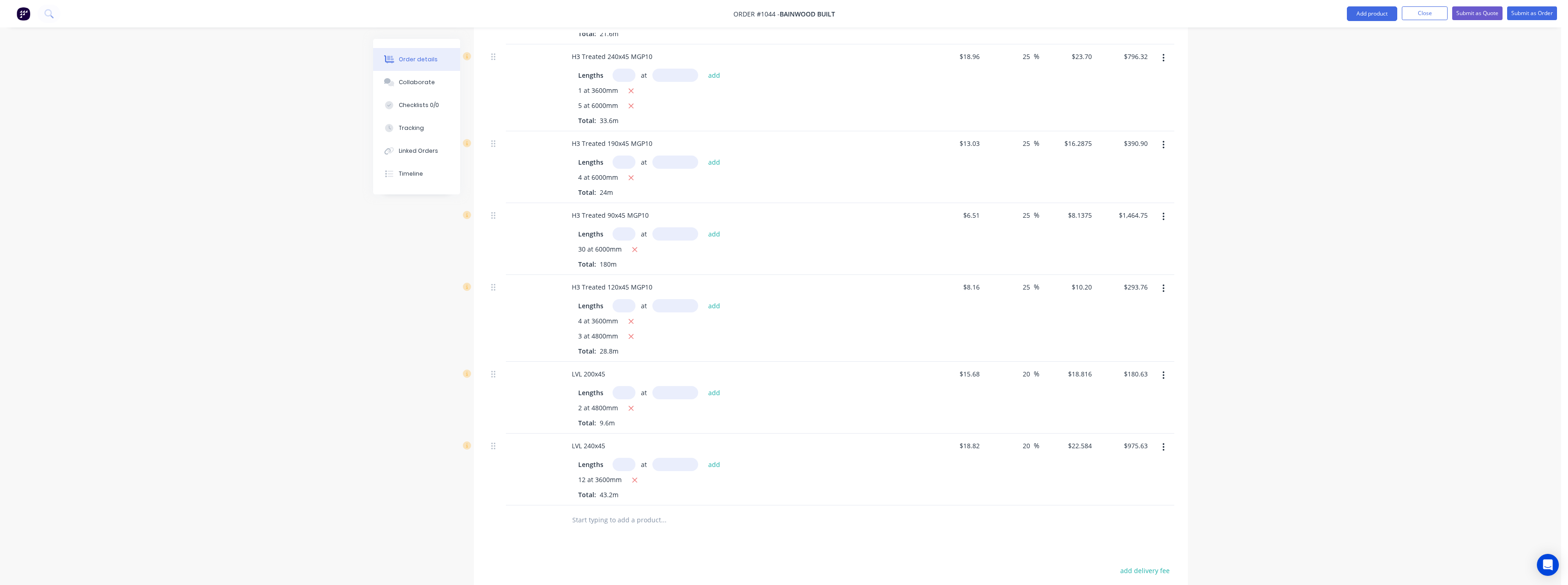
scroll to position [319, 0]
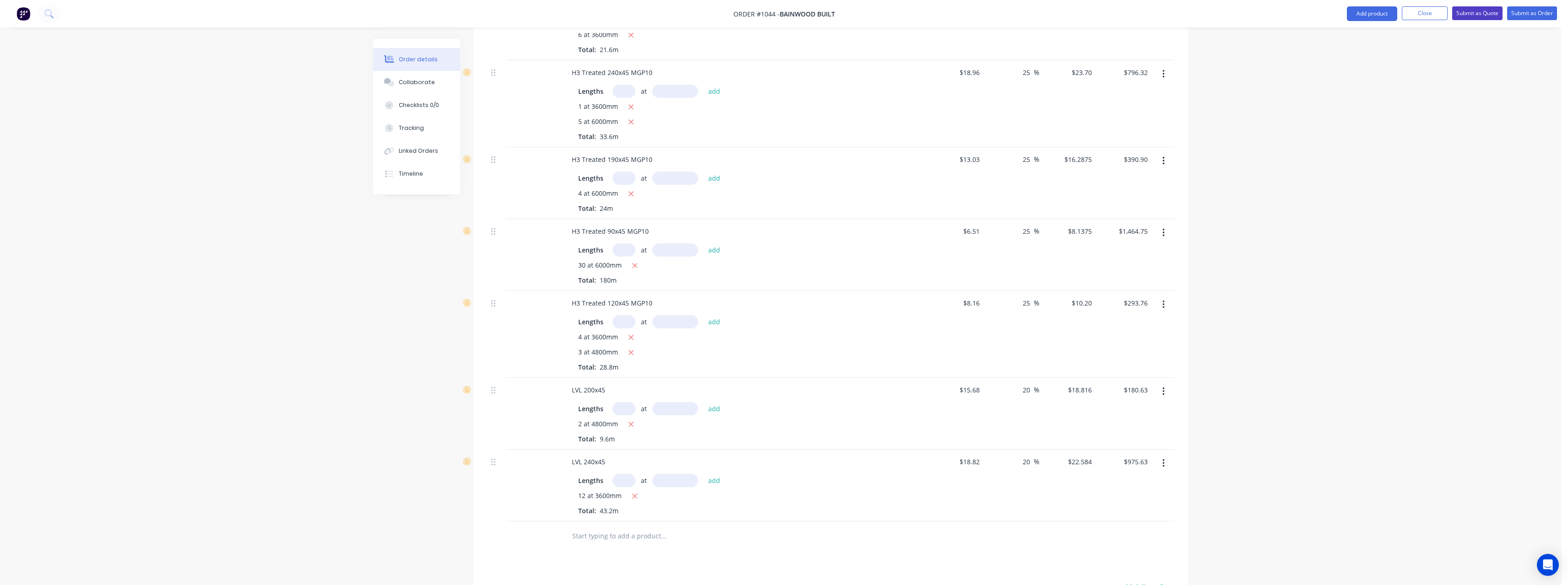
click at [1479, 16] on button "Submit as Quote" at bounding box center [1477, 13] width 50 height 13
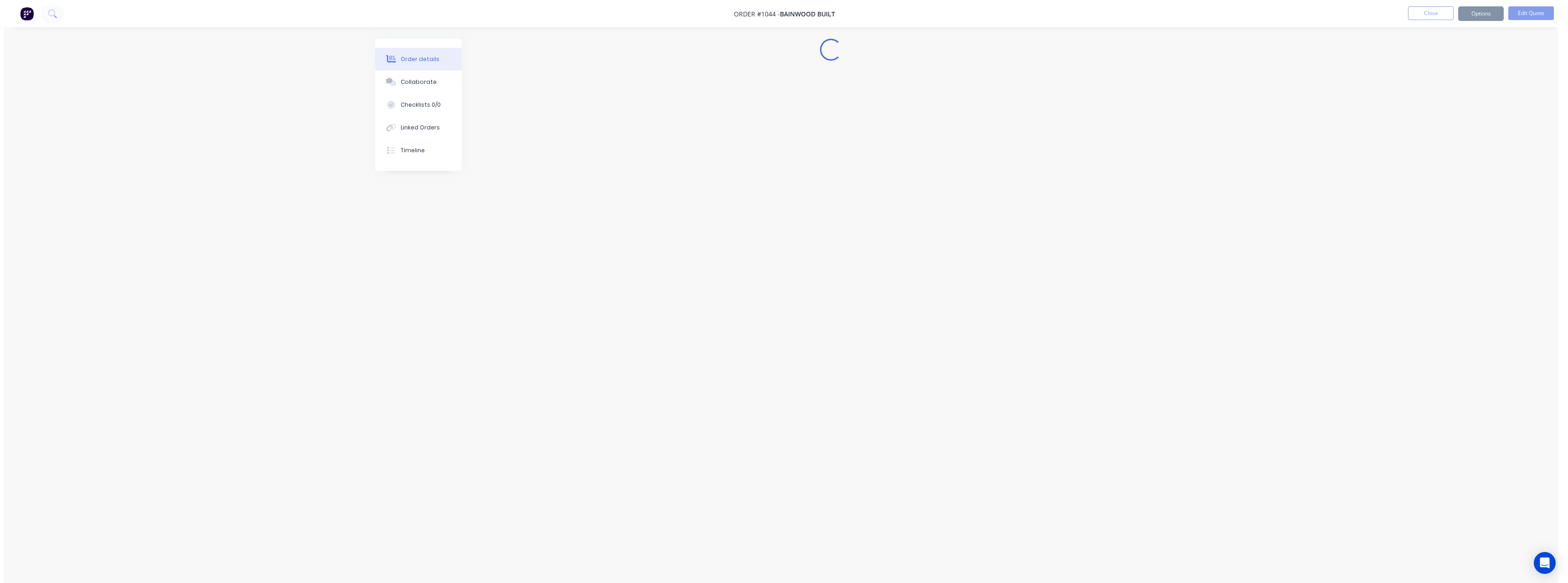
scroll to position [0, 0]
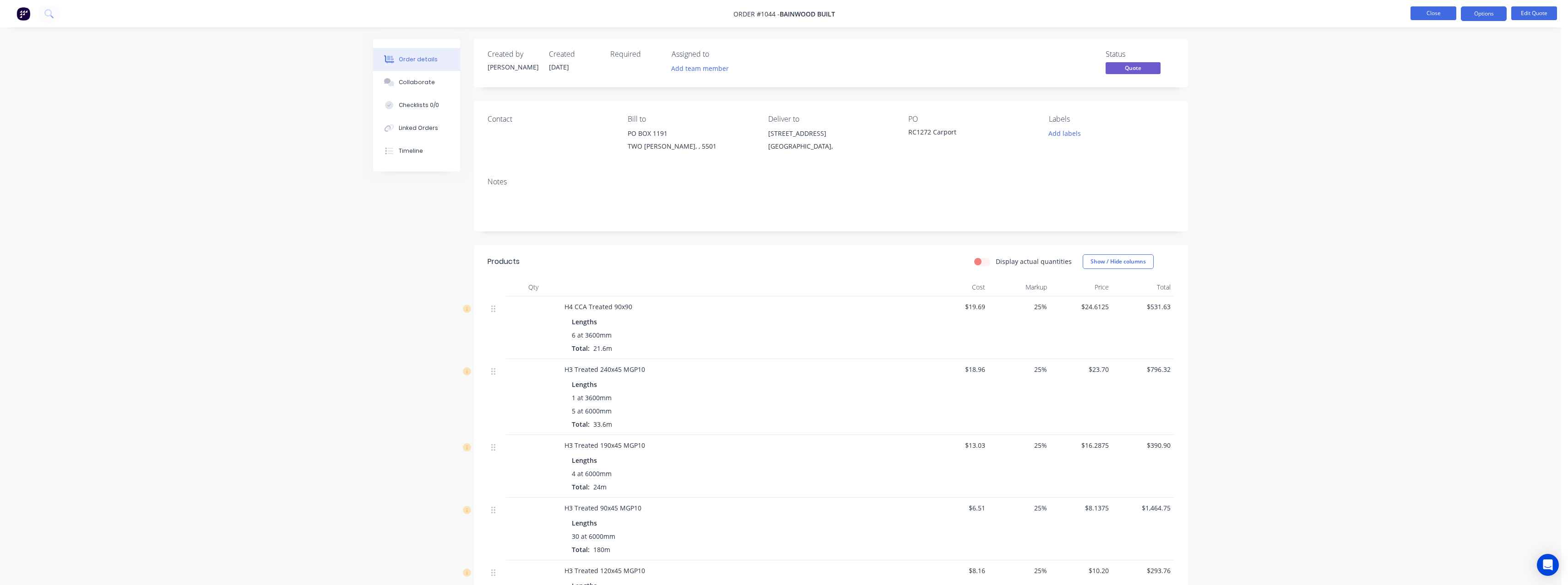
click at [1451, 11] on button "Close" at bounding box center [1433, 13] width 46 height 13
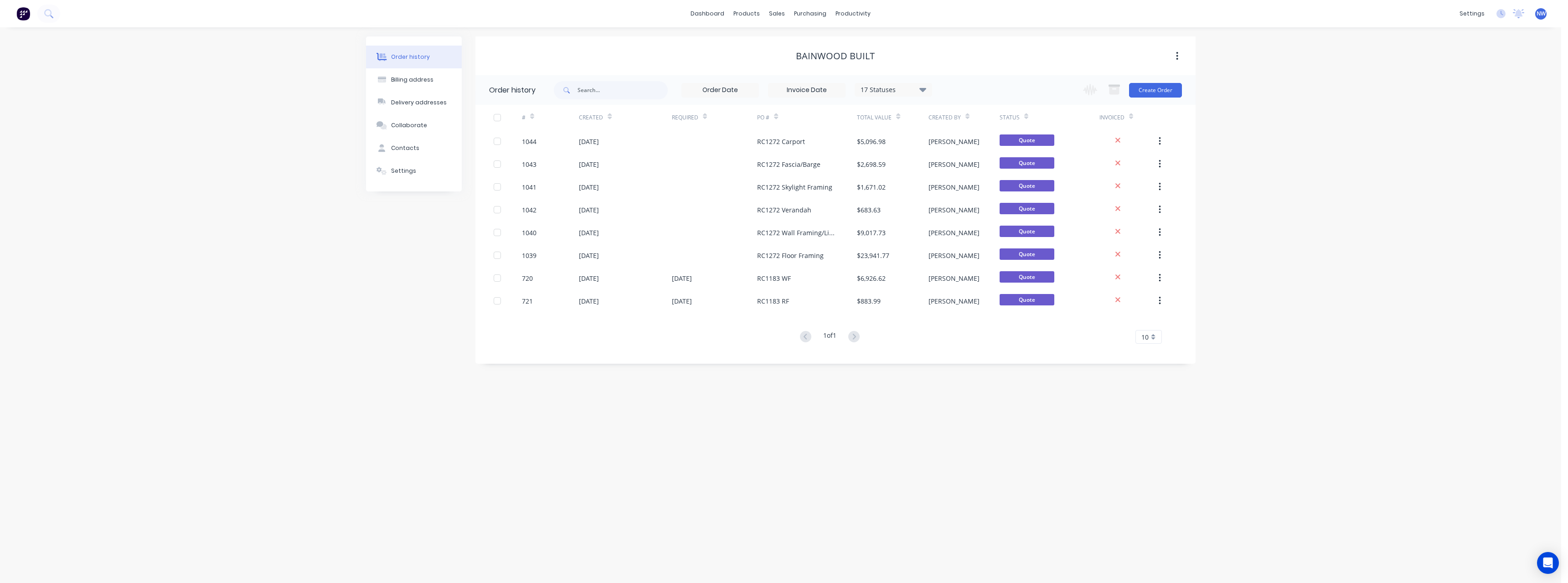
click at [1542, 15] on span "NW" at bounding box center [1541, 13] width 9 height 8
click at [1477, 109] on button "Sign out" at bounding box center [1486, 114] width 121 height 18
